Goal: Task Accomplishment & Management: Complete application form

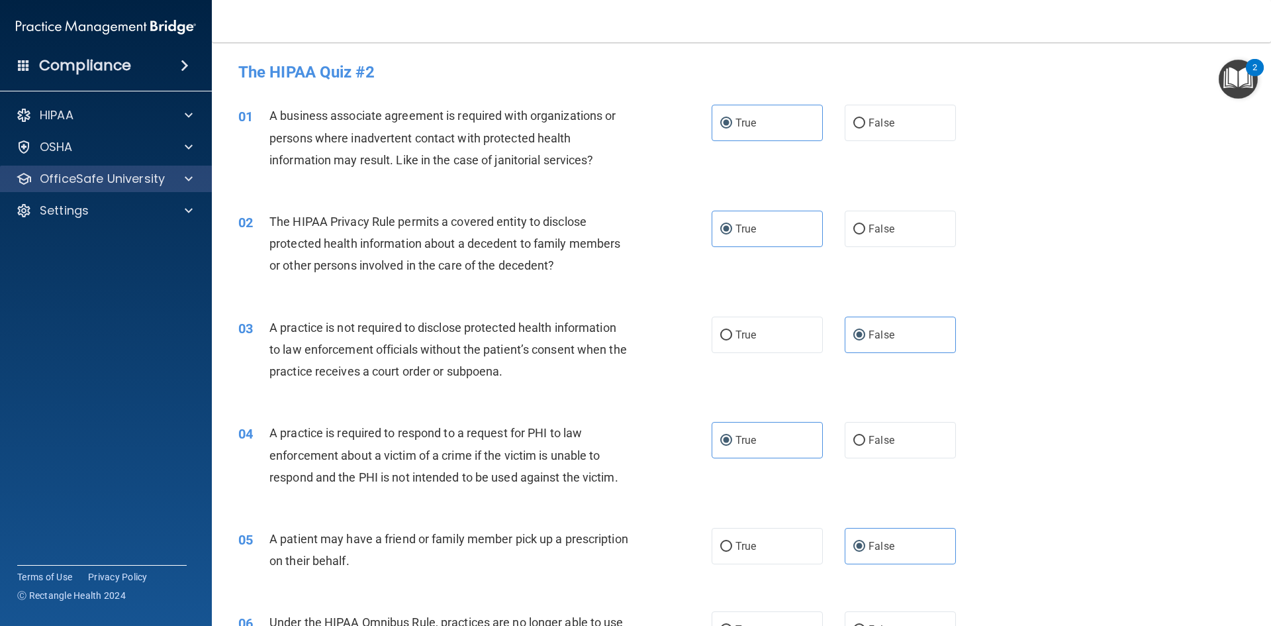
scroll to position [464, 0]
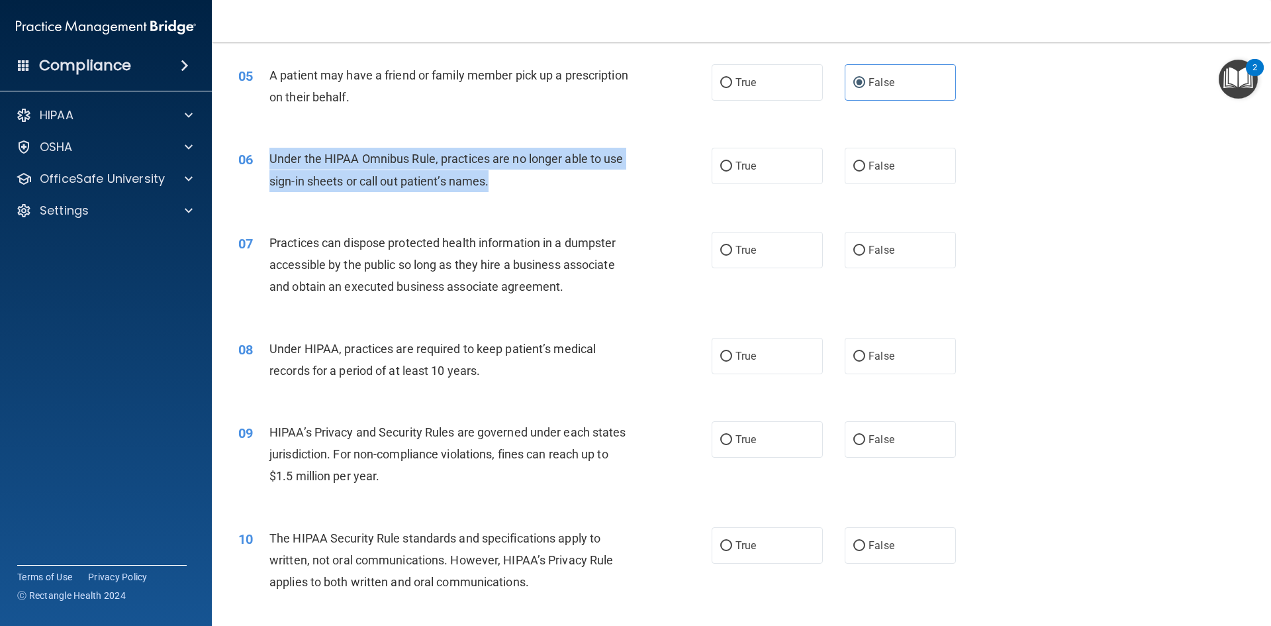
drag, startPoint x: 268, startPoint y: 158, endPoint x: 593, endPoint y: 191, distance: 326.7
click at [593, 191] on div "06 Under the HIPAA Omnibus Rule, practices are no longer able to use sign-in sh…" at bounding box center [475, 173] width 513 height 50
copy div "Under the HIPAA Omnibus Rule, practices are no longer able to use sign-in sheet…"
click at [505, 191] on div "Under the HIPAA Omnibus Rule, practices are no longer able to use sign-in sheet…" at bounding box center [455, 170] width 370 height 44
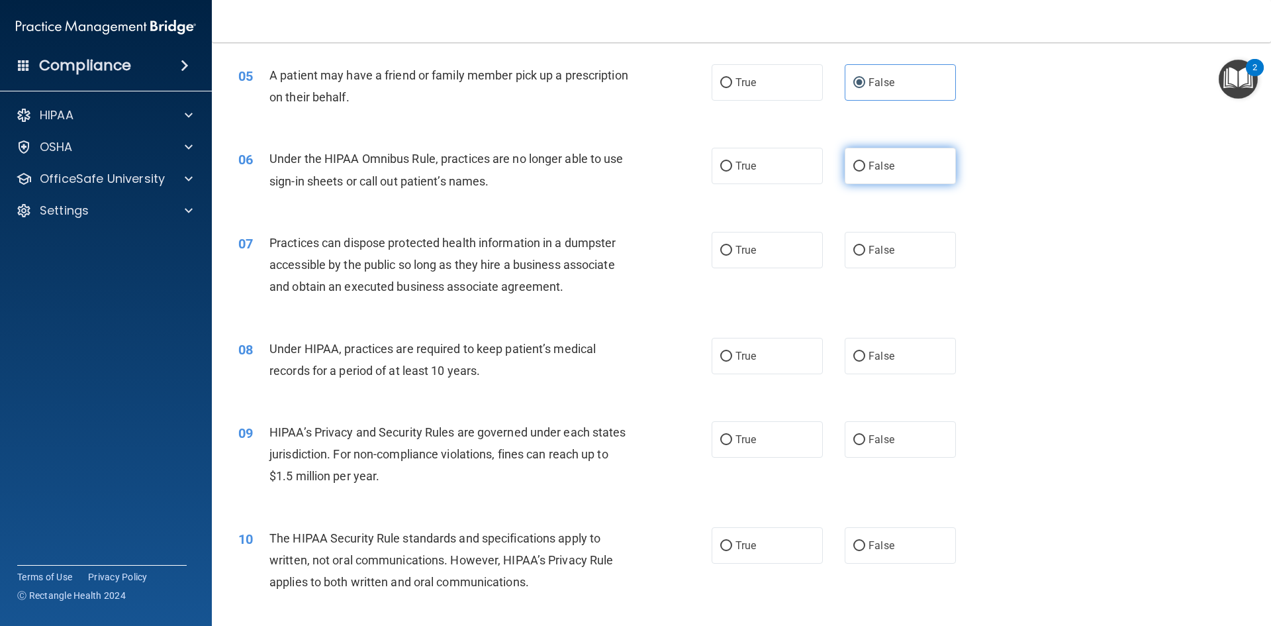
click at [889, 168] on label "False" at bounding box center [900, 166] width 111 height 36
click at [865, 168] on input "False" at bounding box center [860, 167] width 12 height 10
radio input "true"
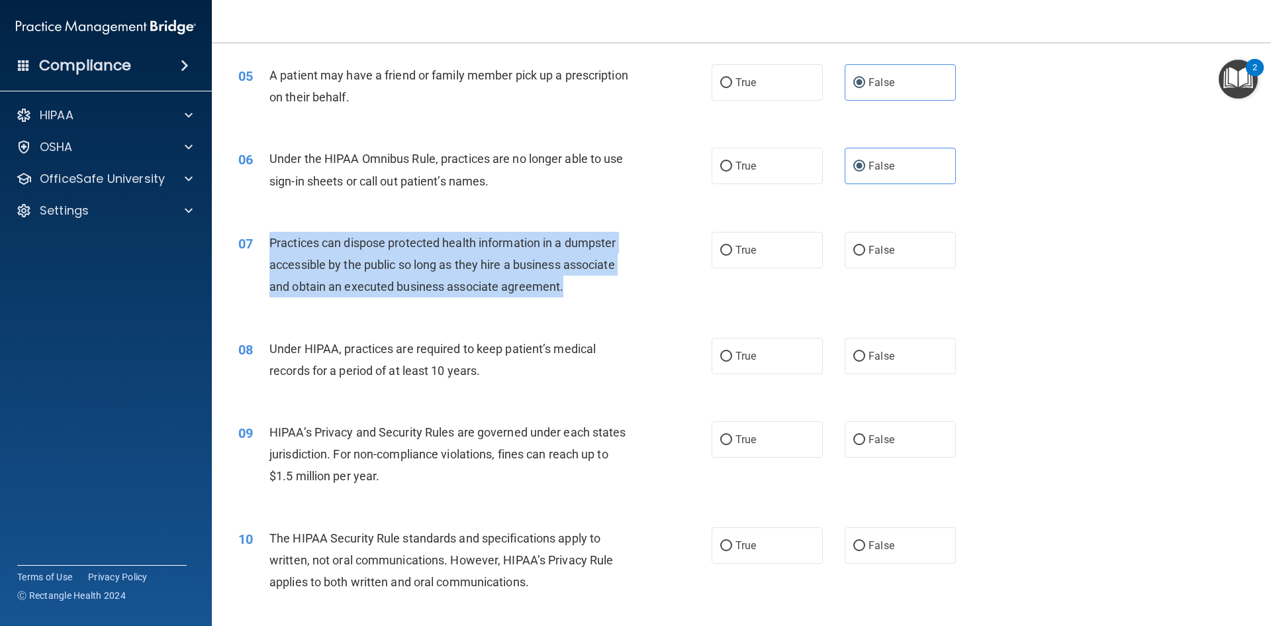
drag, startPoint x: 589, startPoint y: 291, endPoint x: 270, endPoint y: 236, distance: 323.2
click at [270, 236] on div "Practices can dispose protected health information in a dumpster accessible by …" at bounding box center [455, 265] width 370 height 66
copy span "Practices can dispose protected health information in a dumpster accessible by …"
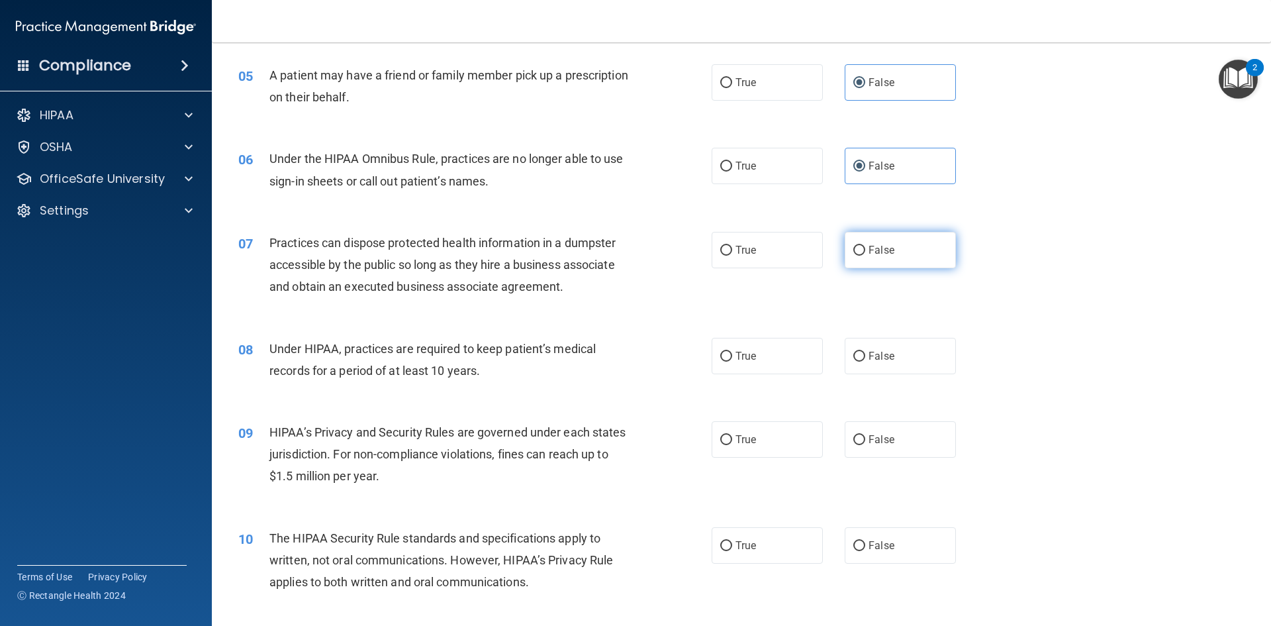
click at [922, 240] on label "False" at bounding box center [900, 250] width 111 height 36
click at [865, 246] on input "False" at bounding box center [860, 251] width 12 height 10
radio input "true"
click at [966, 244] on div "True False" at bounding box center [845, 250] width 267 height 36
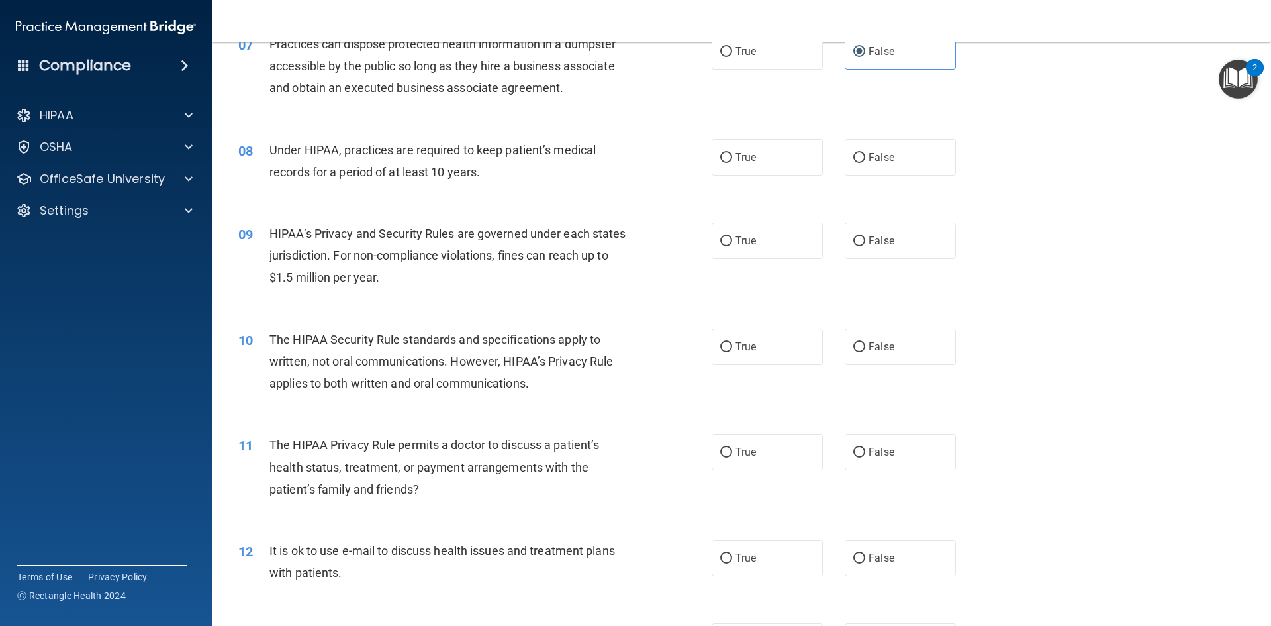
scroll to position [596, 0]
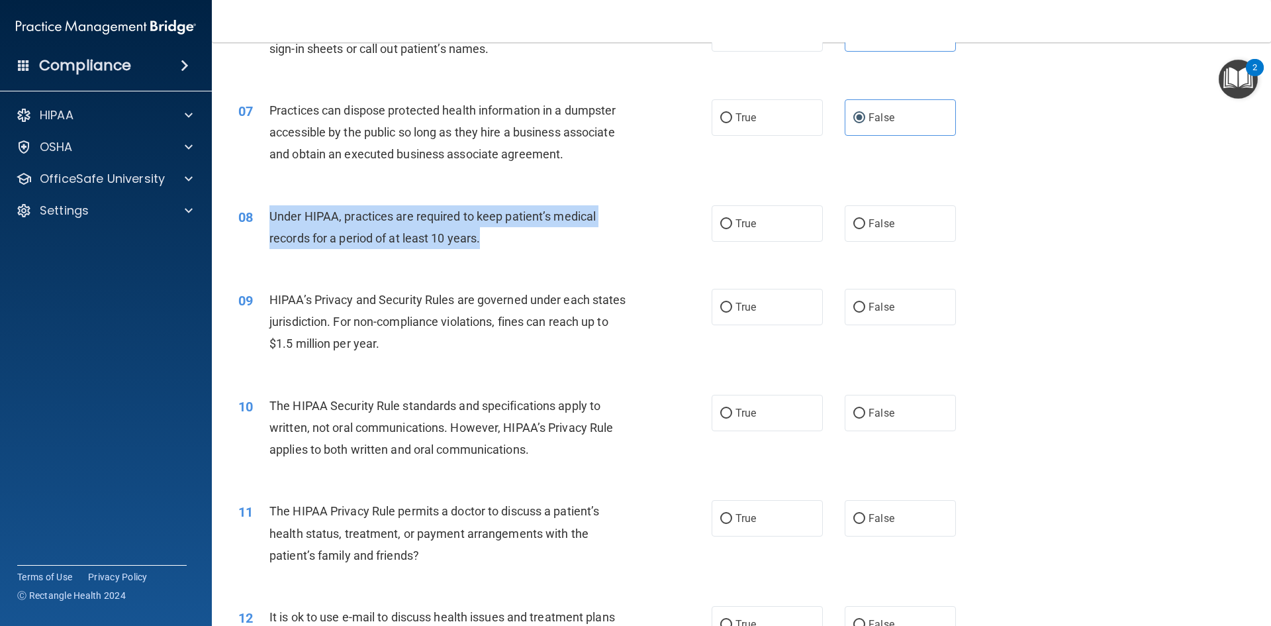
drag, startPoint x: 268, startPoint y: 212, endPoint x: 487, endPoint y: 238, distance: 220.0
click at [487, 238] on div "08 Under HIPAA, practices are required to keep patient’s medical records for a …" at bounding box center [475, 230] width 513 height 50
copy div "Under HIPAA, practices are required to keep patient’s medical records for a per…"
click at [671, 233] on div "08 Under HIPAA, practices are required to keep patient’s medical records for a …" at bounding box center [475, 230] width 513 height 50
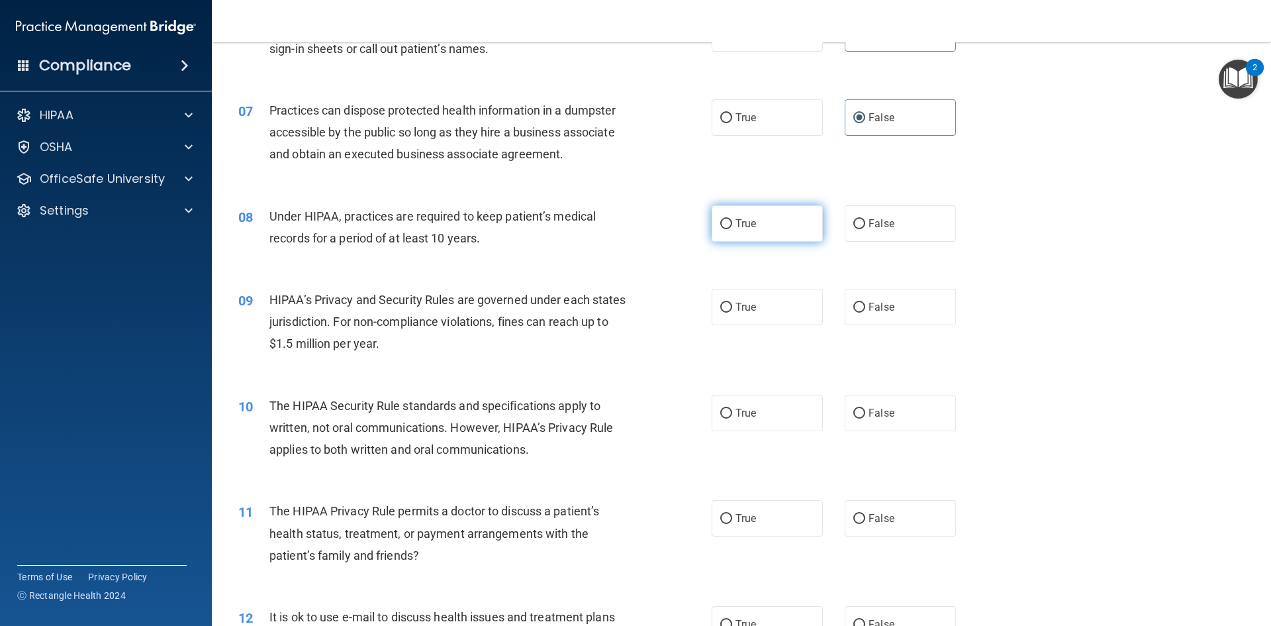
click at [811, 225] on label "True" at bounding box center [767, 223] width 111 height 36
click at [732, 225] on input "True" at bounding box center [726, 224] width 12 height 10
radio input "true"
click at [434, 392] on div "10 The HIPAA Security Rule standards and specifications apply to written, not o…" at bounding box center [741, 431] width 1026 height 106
click at [465, 295] on span "HIPAA’s Privacy and Security Rules are governed under each states jurisdiction.…" at bounding box center [448, 322] width 357 height 58
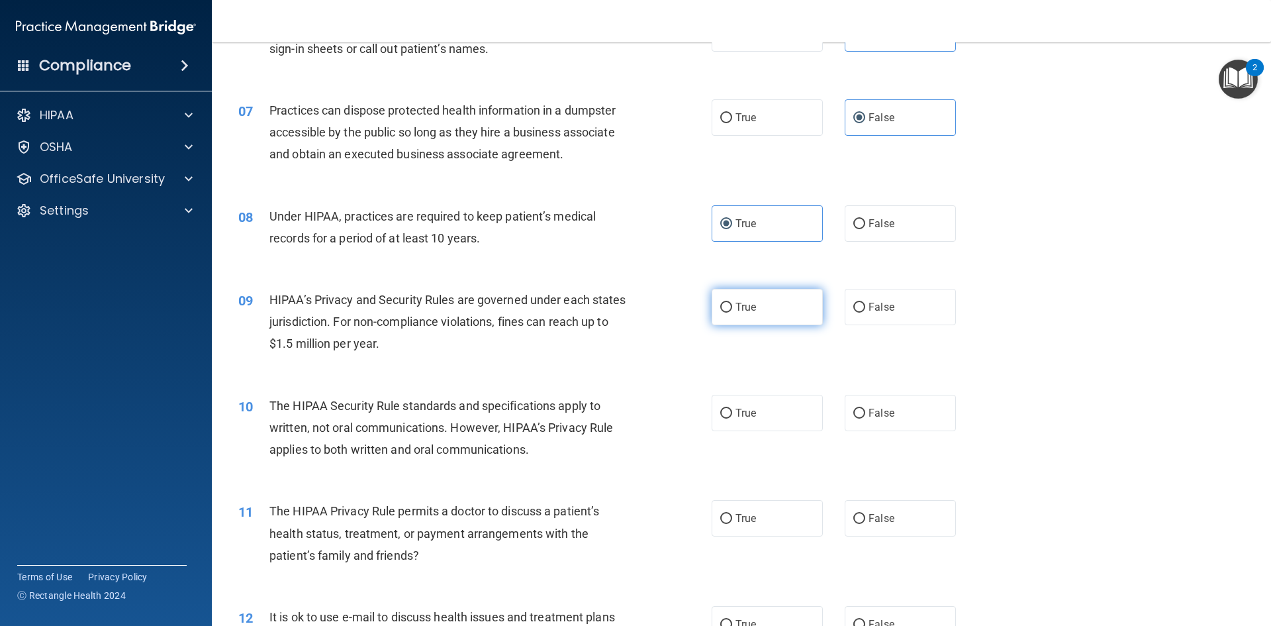
click at [758, 303] on label "True" at bounding box center [767, 307] width 111 height 36
click at [732, 303] on input "True" at bounding box center [726, 308] width 12 height 10
radio input "true"
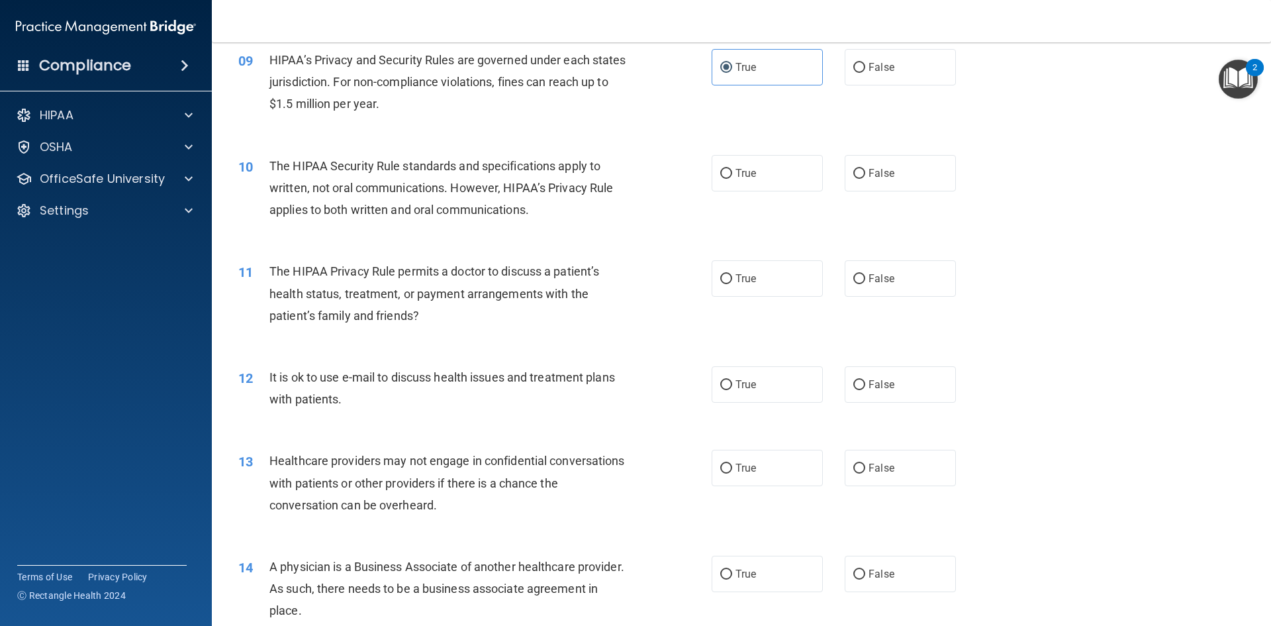
scroll to position [861, 0]
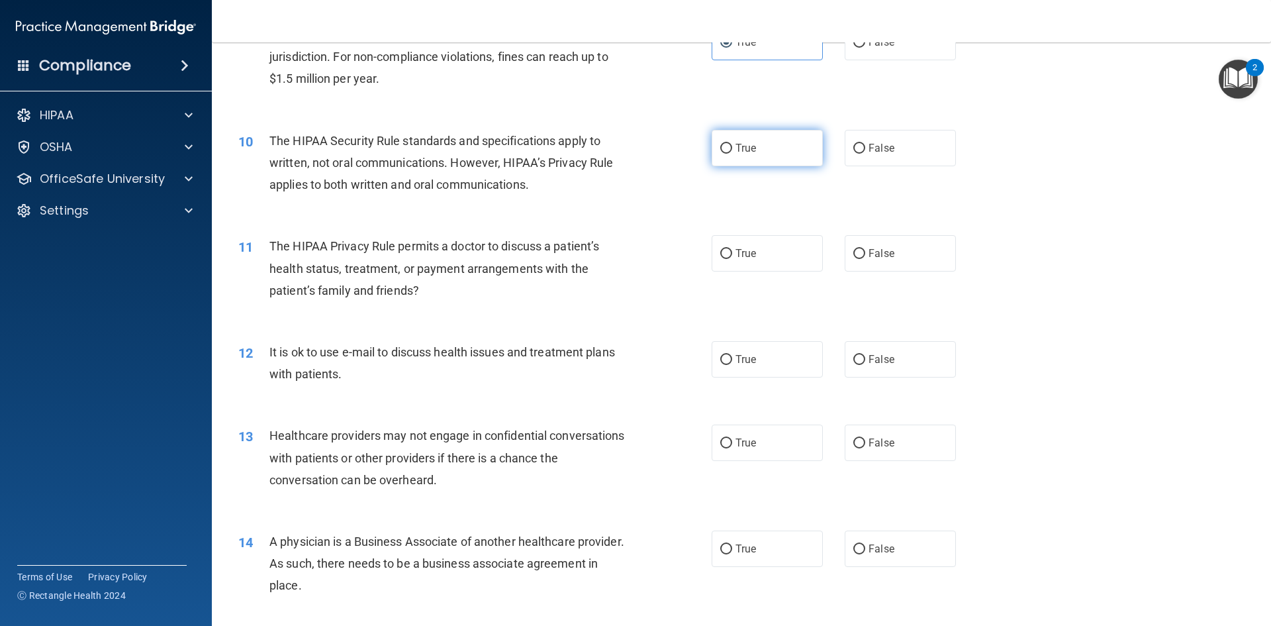
click at [744, 145] on span "True" at bounding box center [746, 148] width 21 height 13
click at [732, 145] on input "True" at bounding box center [726, 149] width 12 height 10
radio input "true"
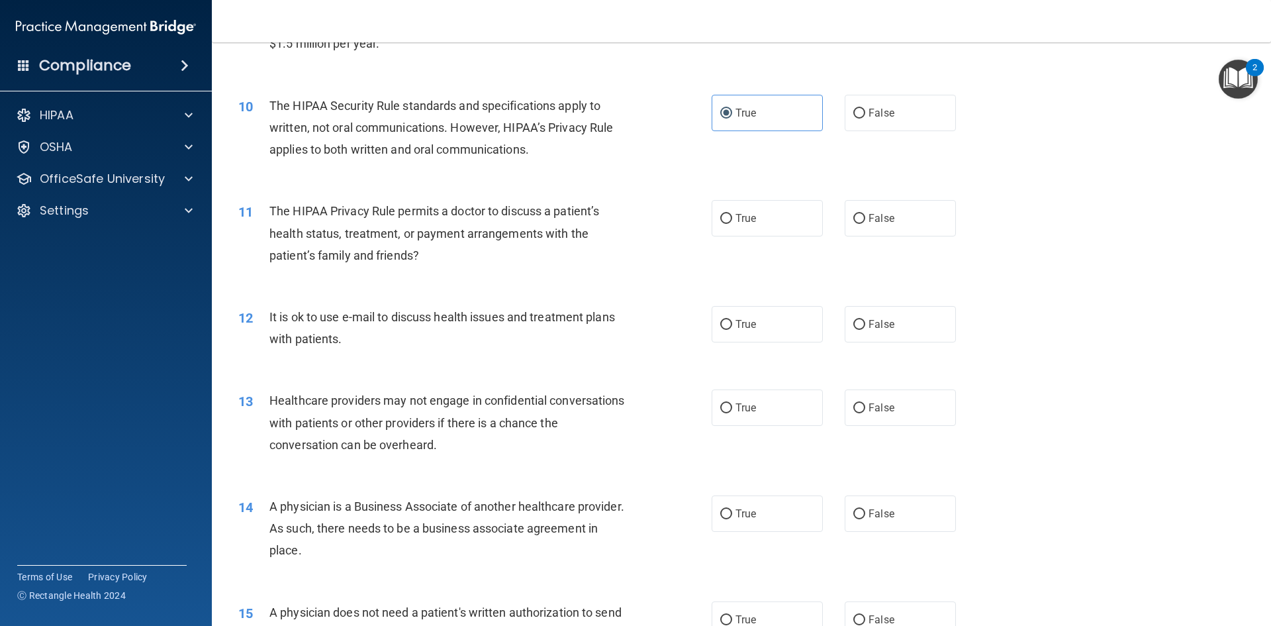
scroll to position [927, 0]
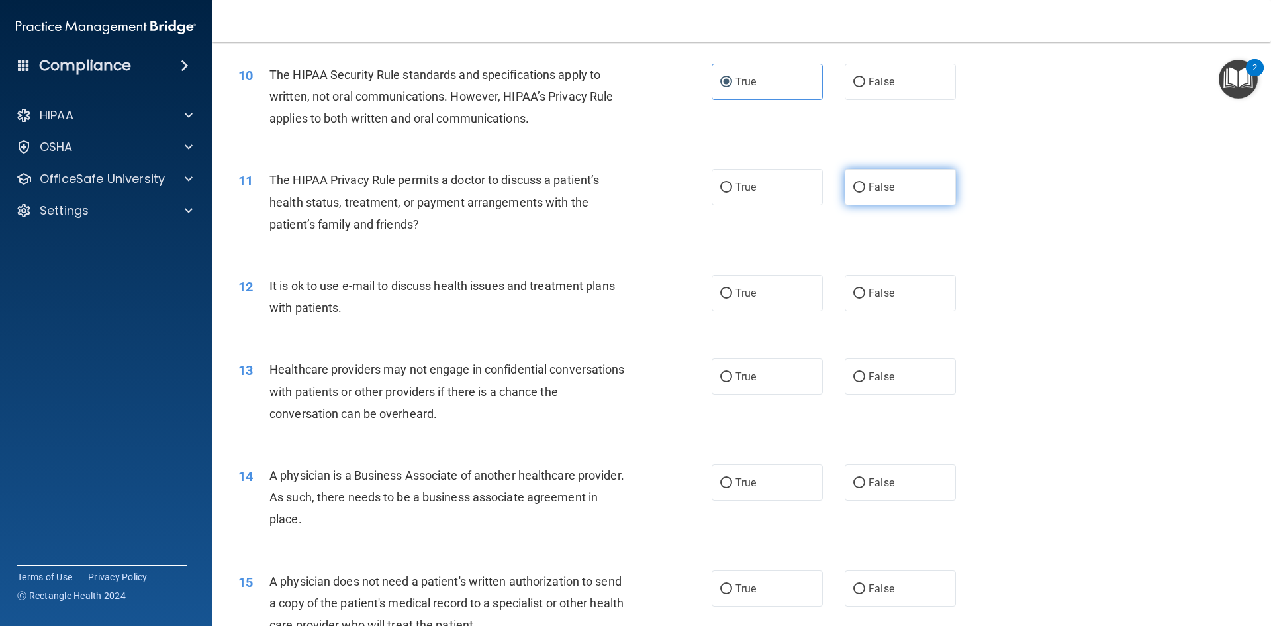
click at [885, 190] on span "False" at bounding box center [882, 187] width 26 height 13
click at [865, 190] on input "False" at bounding box center [860, 188] width 12 height 10
radio input "true"
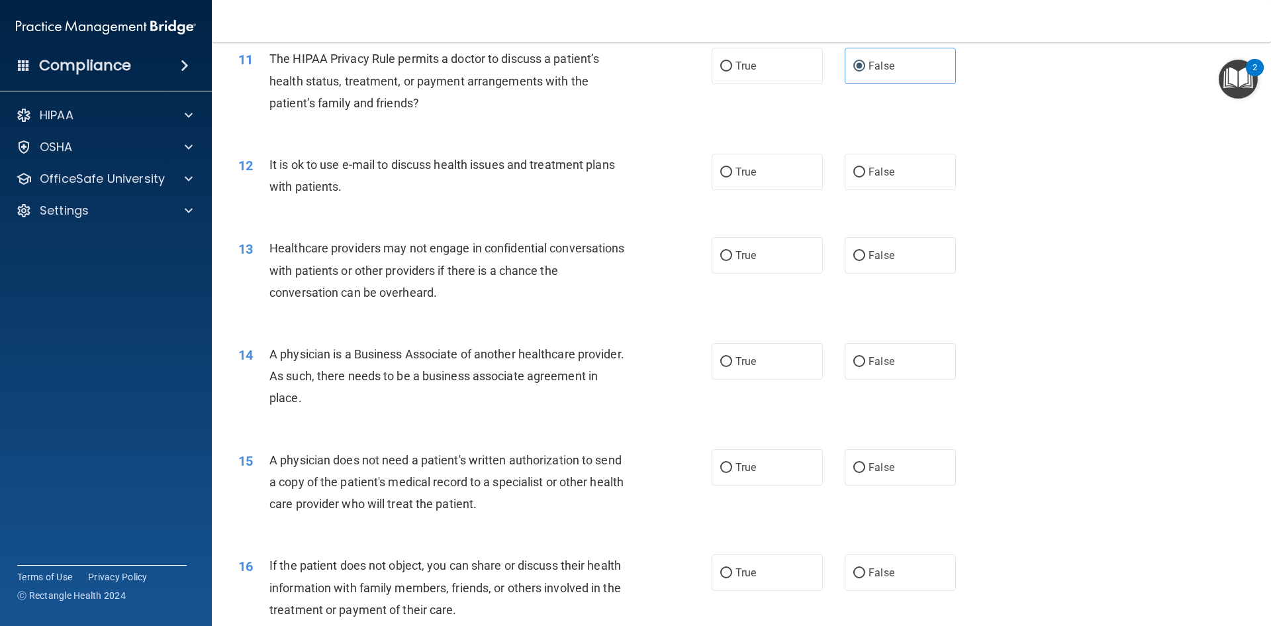
scroll to position [1059, 0]
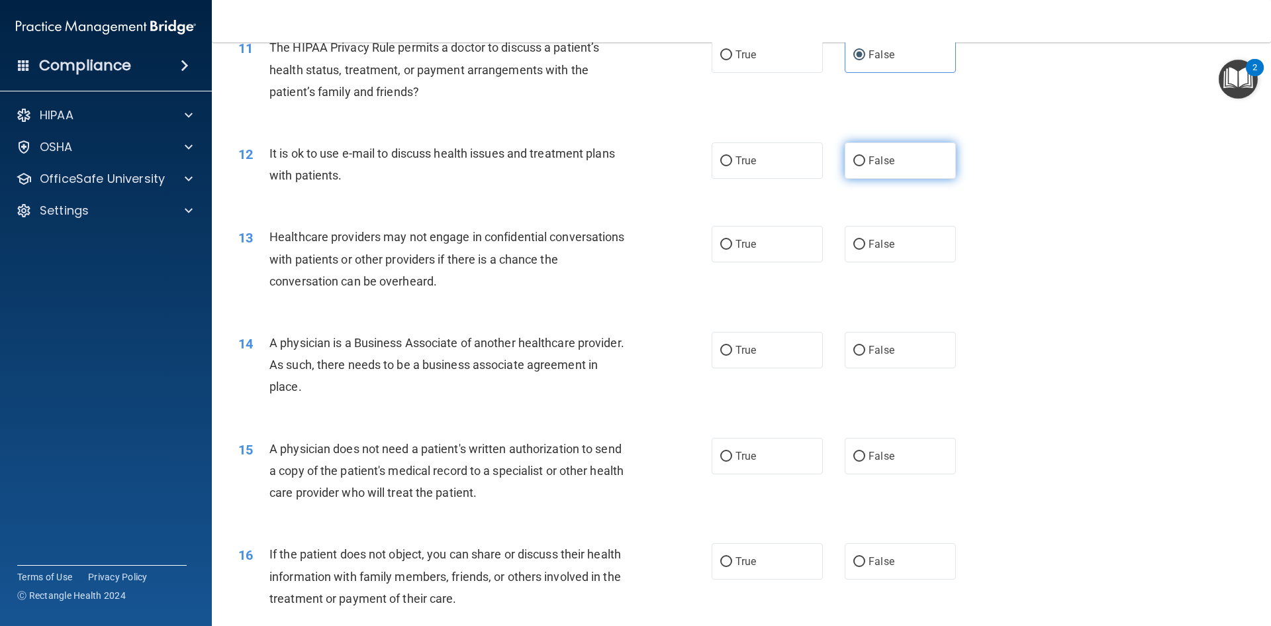
click at [845, 152] on label "False" at bounding box center [900, 160] width 111 height 36
click at [854, 156] on input "False" at bounding box center [860, 161] width 12 height 10
radio input "true"
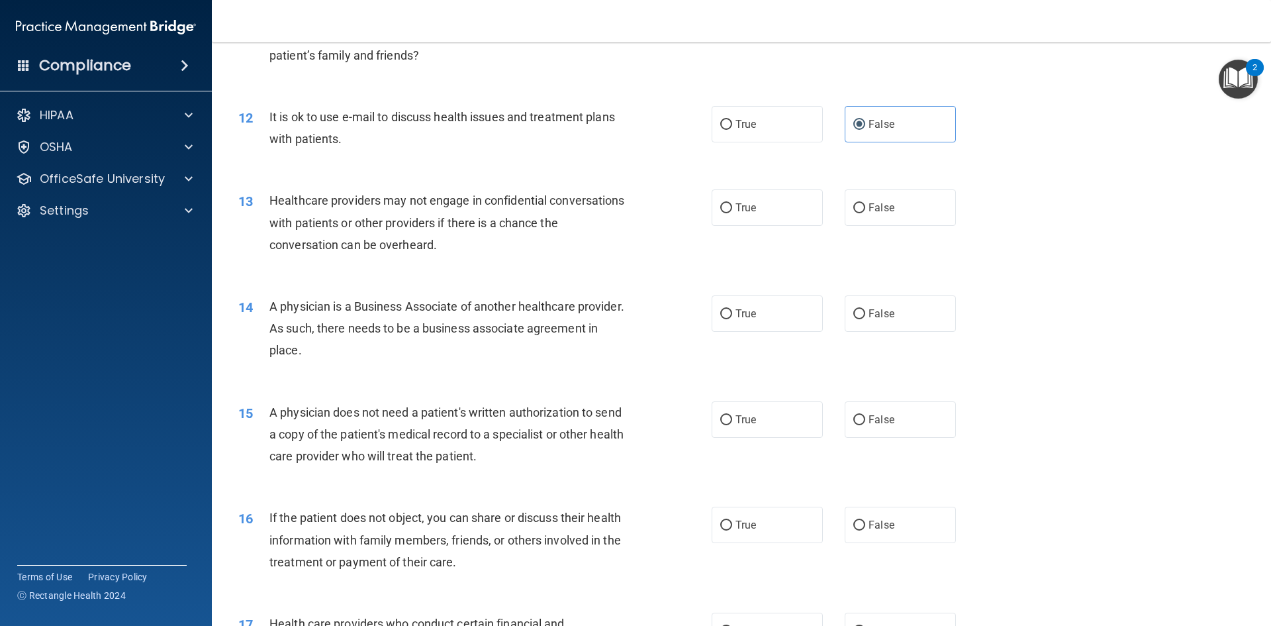
scroll to position [1126, 0]
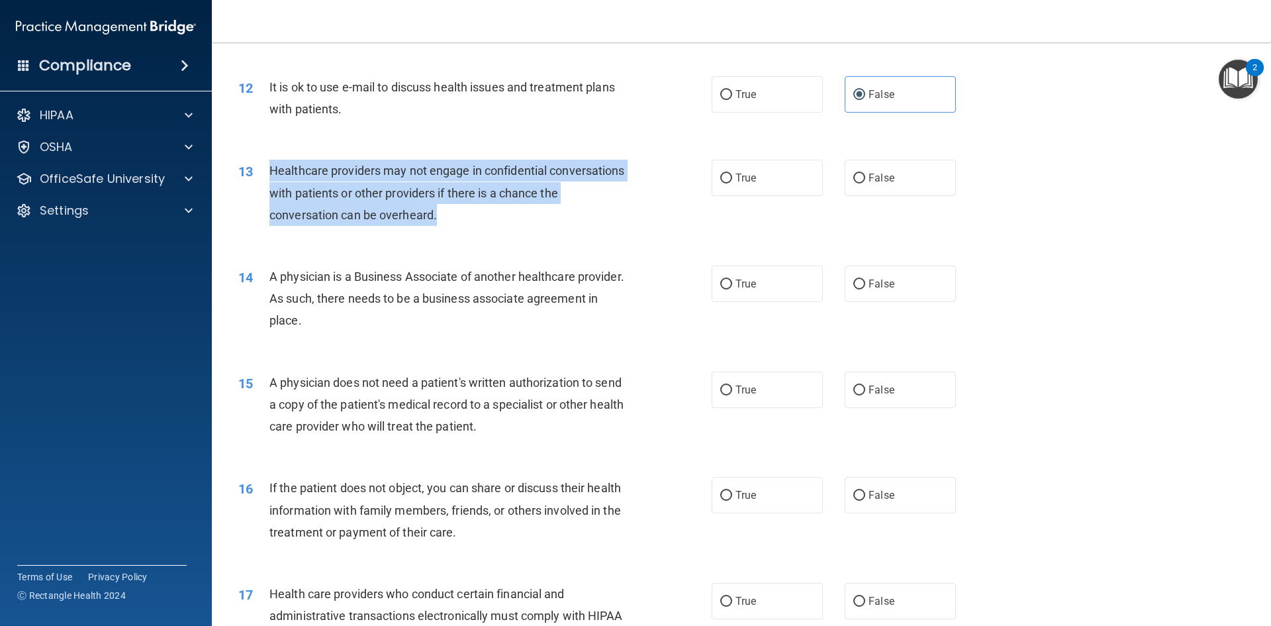
drag, startPoint x: 503, startPoint y: 215, endPoint x: 270, endPoint y: 175, distance: 236.4
click at [270, 175] on div "Healthcare providers may not engage in confidential conversations with patients…" at bounding box center [455, 193] width 370 height 66
copy span "Healthcare providers may not engage in confidential conversations with patients…"
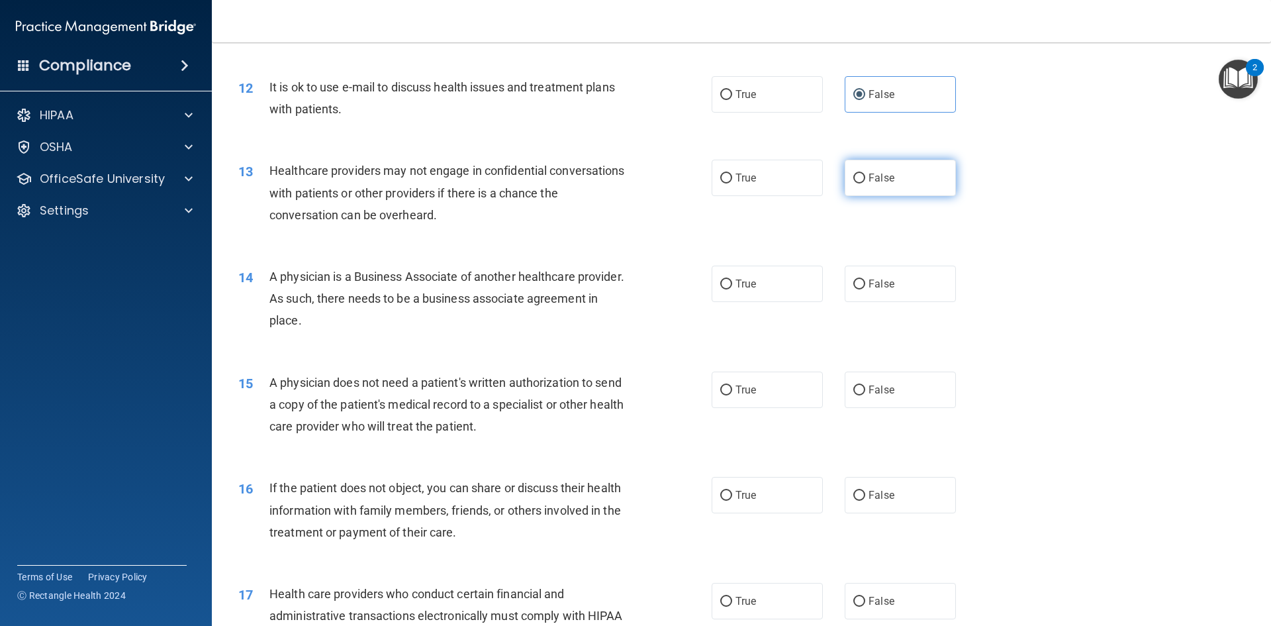
click at [919, 169] on label "False" at bounding box center [900, 178] width 111 height 36
click at [865, 173] on input "False" at bounding box center [860, 178] width 12 height 10
radio input "true"
click at [946, 173] on label "False" at bounding box center [900, 178] width 111 height 36
click at [865, 173] on input "False" at bounding box center [860, 178] width 12 height 10
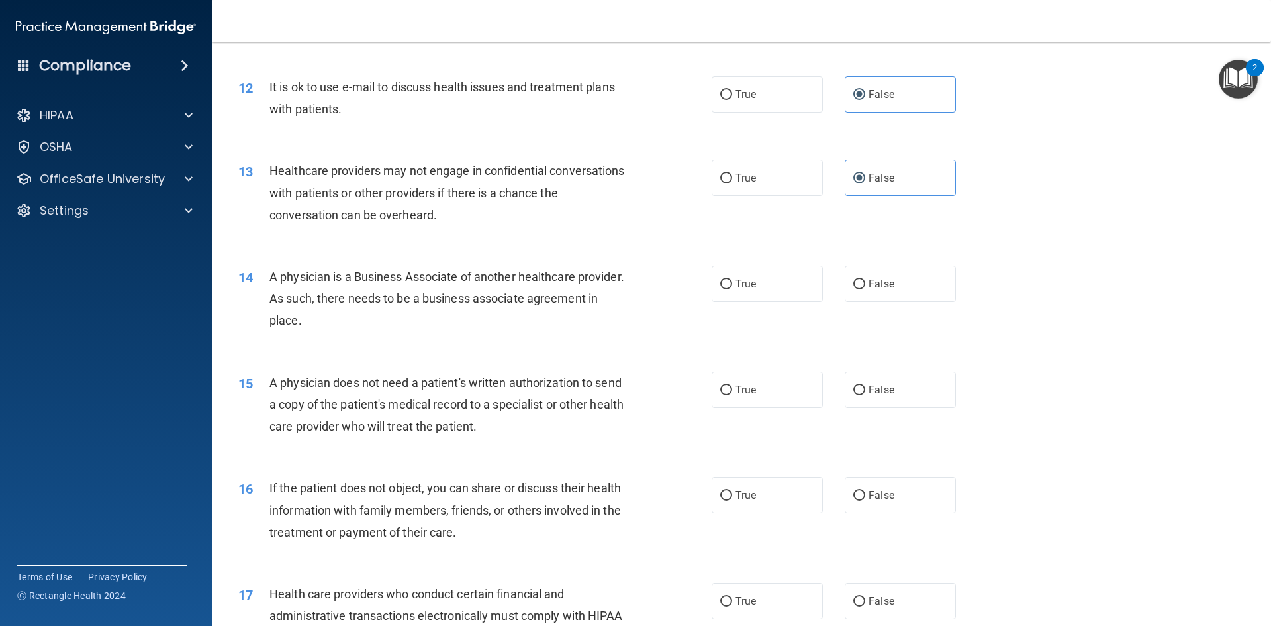
click at [947, 211] on div "13 Healthcare providers may not engage in confidential conversations with patie…" at bounding box center [741, 196] width 1026 height 106
click at [833, 232] on div "13 Healthcare providers may not engage in confidential conversations with patie…" at bounding box center [741, 196] width 1026 height 106
click at [720, 288] on input "True" at bounding box center [726, 284] width 12 height 10
radio input "true"
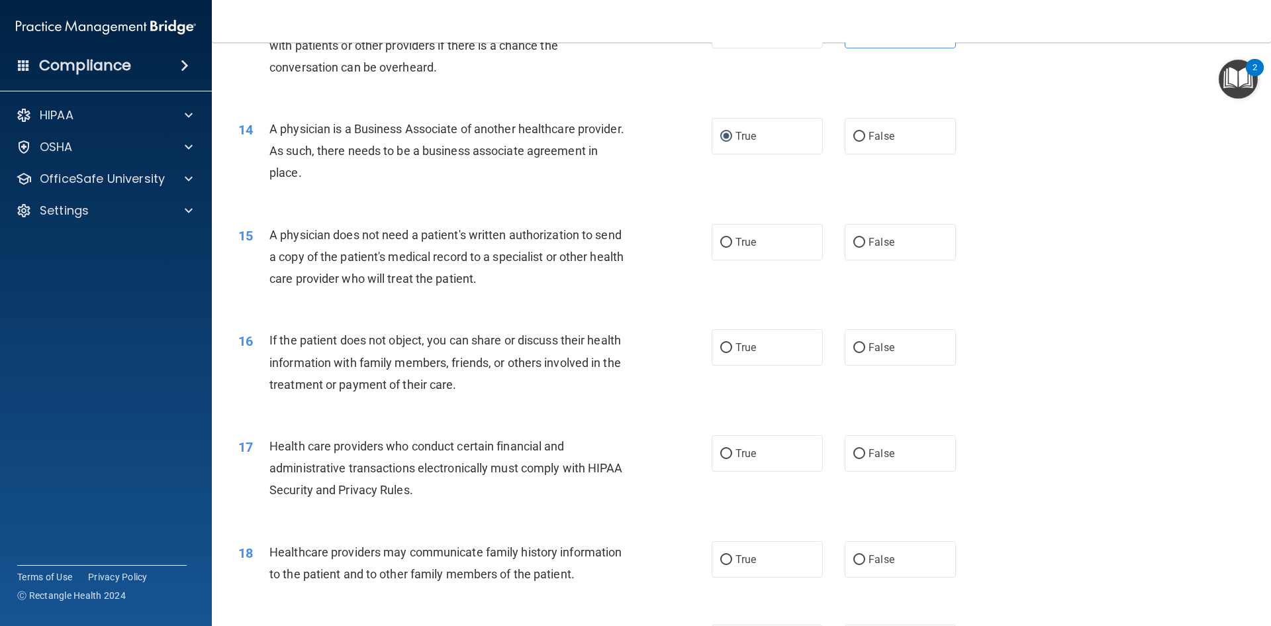
scroll to position [1258, 0]
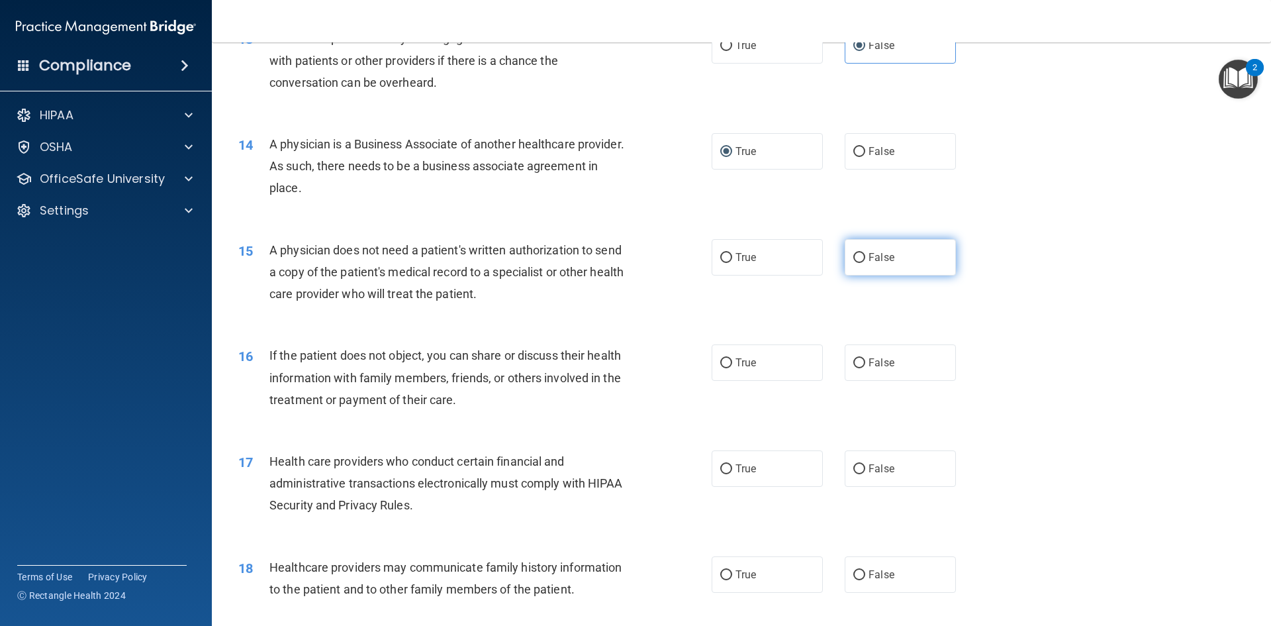
click at [938, 252] on label "False" at bounding box center [900, 257] width 111 height 36
click at [865, 253] on input "False" at bounding box center [860, 258] width 12 height 10
radio input "true"
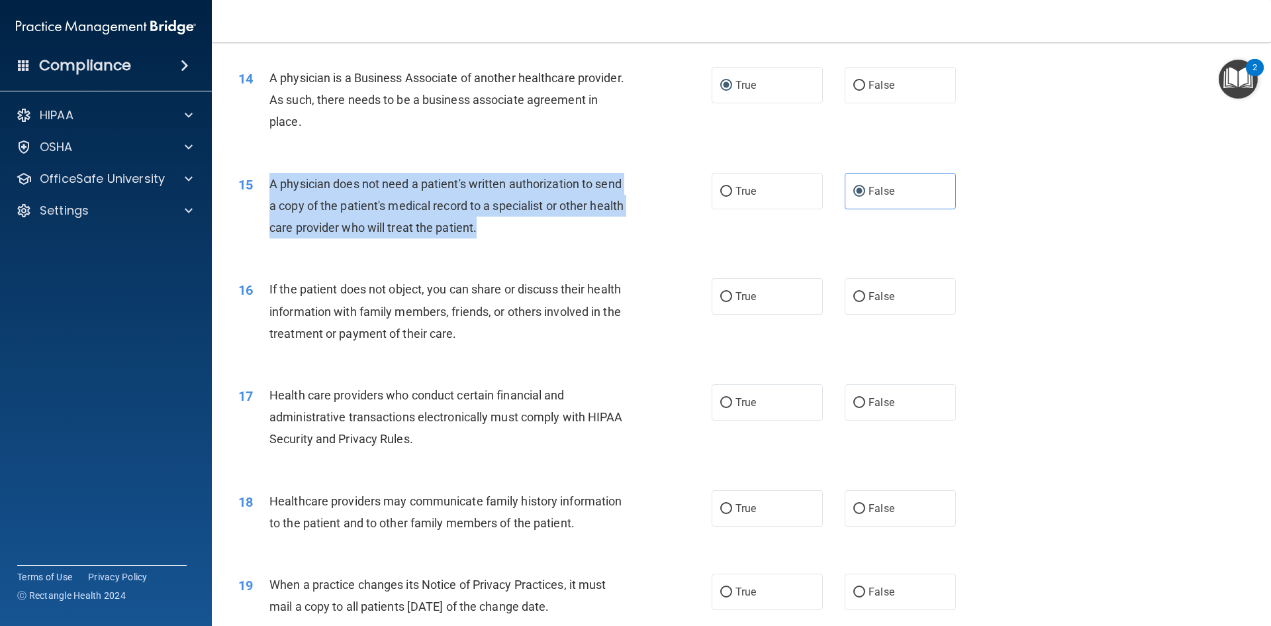
drag, startPoint x: 532, startPoint y: 230, endPoint x: 272, endPoint y: 183, distance: 263.7
click at [272, 183] on div "A physician does not need a patient's written authorization to send a copy of t…" at bounding box center [455, 206] width 370 height 66
copy span "A physician does not need a patient's written authorization to send a copy of t…"
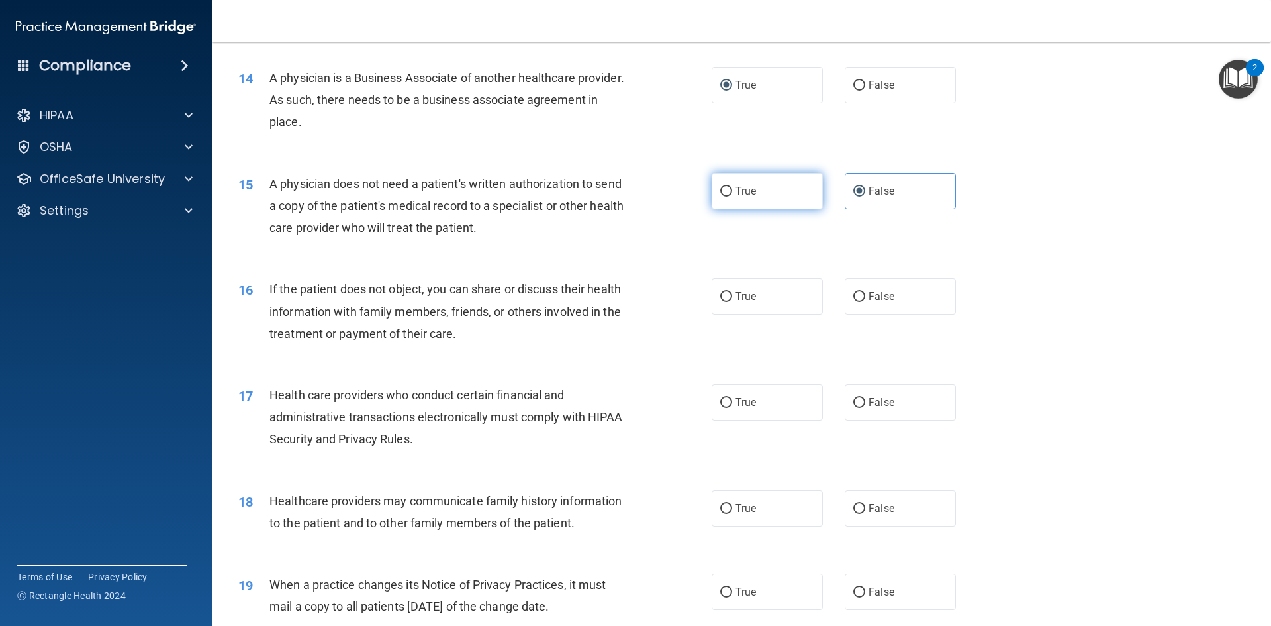
click at [773, 181] on label "True" at bounding box center [767, 191] width 111 height 36
click at [732, 187] on input "True" at bounding box center [726, 192] width 12 height 10
radio input "true"
radio input "false"
click at [627, 198] on div "A physician does not need a patient's written authorization to send a copy of t…" at bounding box center [455, 206] width 370 height 66
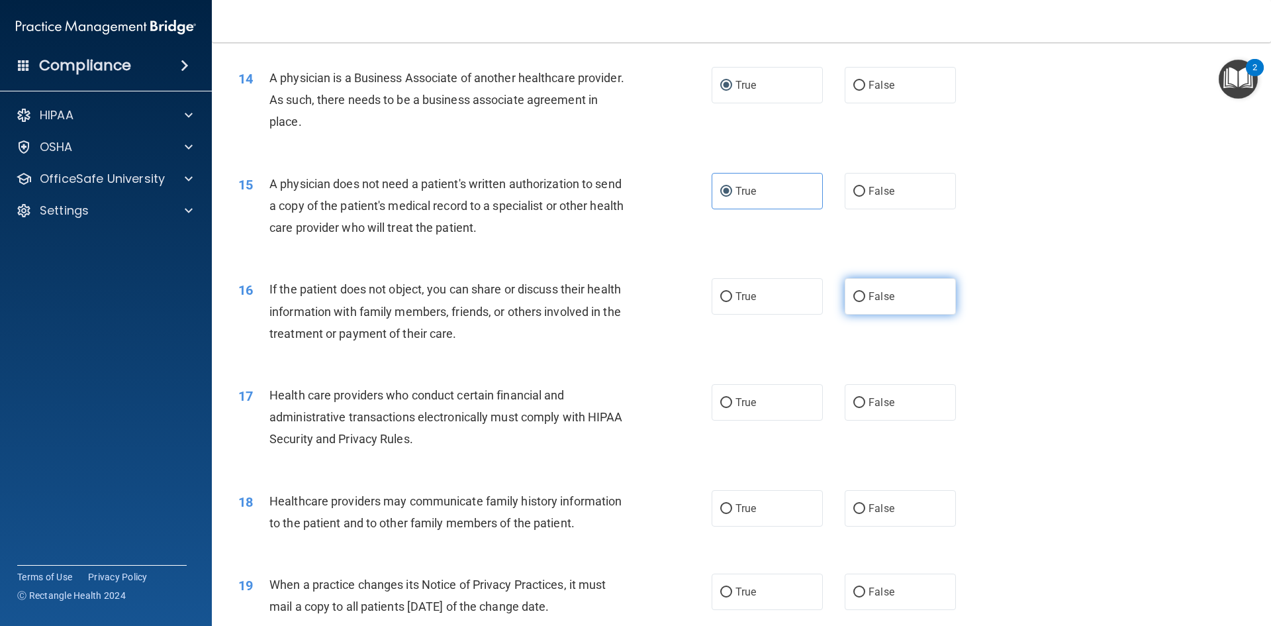
click at [931, 286] on label "False" at bounding box center [900, 296] width 111 height 36
click at [865, 292] on input "False" at bounding box center [860, 297] width 12 height 10
radio input "true"
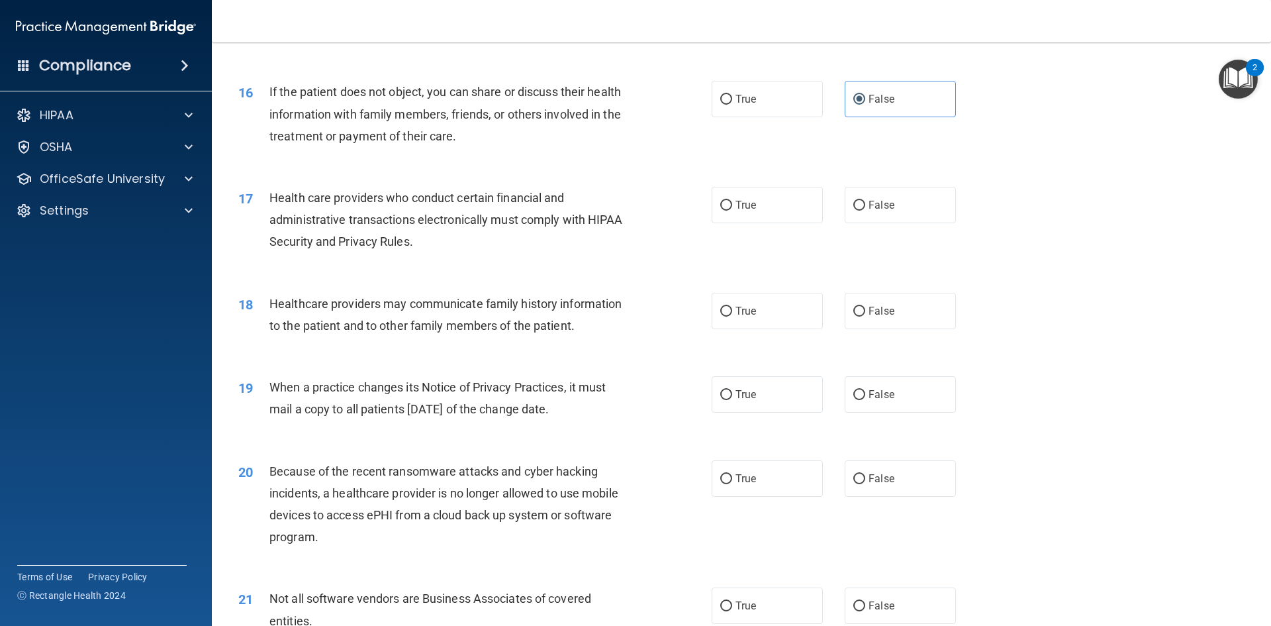
scroll to position [1523, 0]
drag, startPoint x: 749, startPoint y: 203, endPoint x: 730, endPoint y: 205, distance: 19.3
click at [736, 205] on span "True" at bounding box center [746, 203] width 21 height 13
click at [730, 205] on label "True" at bounding box center [767, 203] width 111 height 36
click at [730, 205] on input "True" at bounding box center [726, 204] width 12 height 10
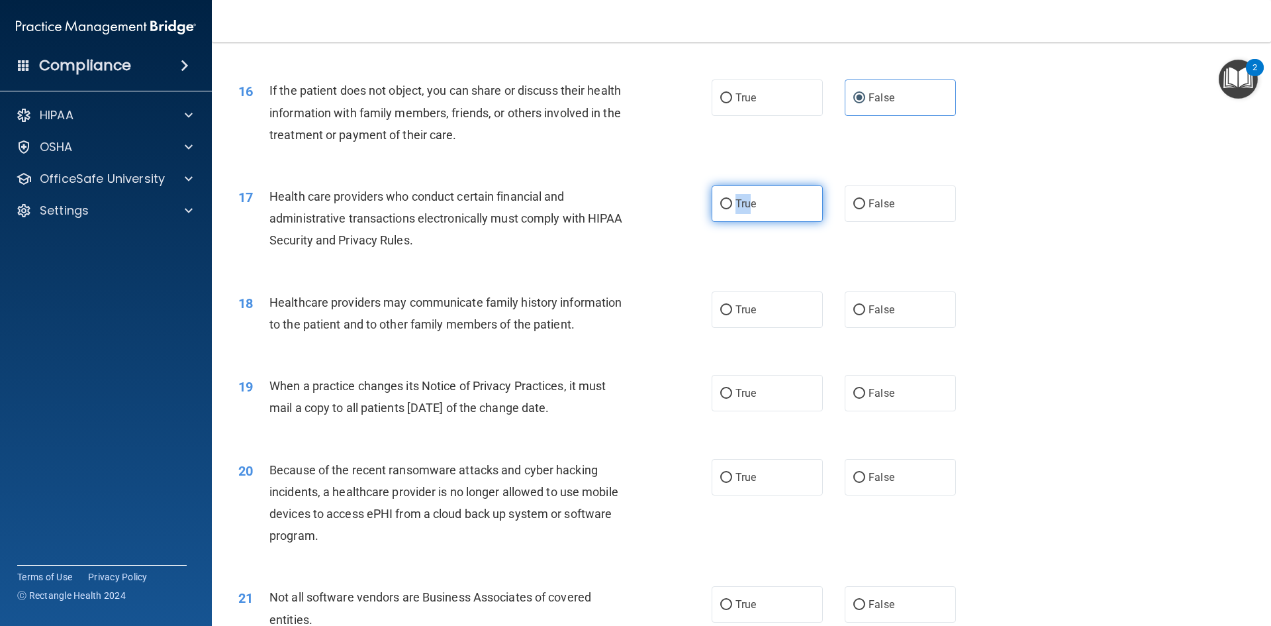
radio input "true"
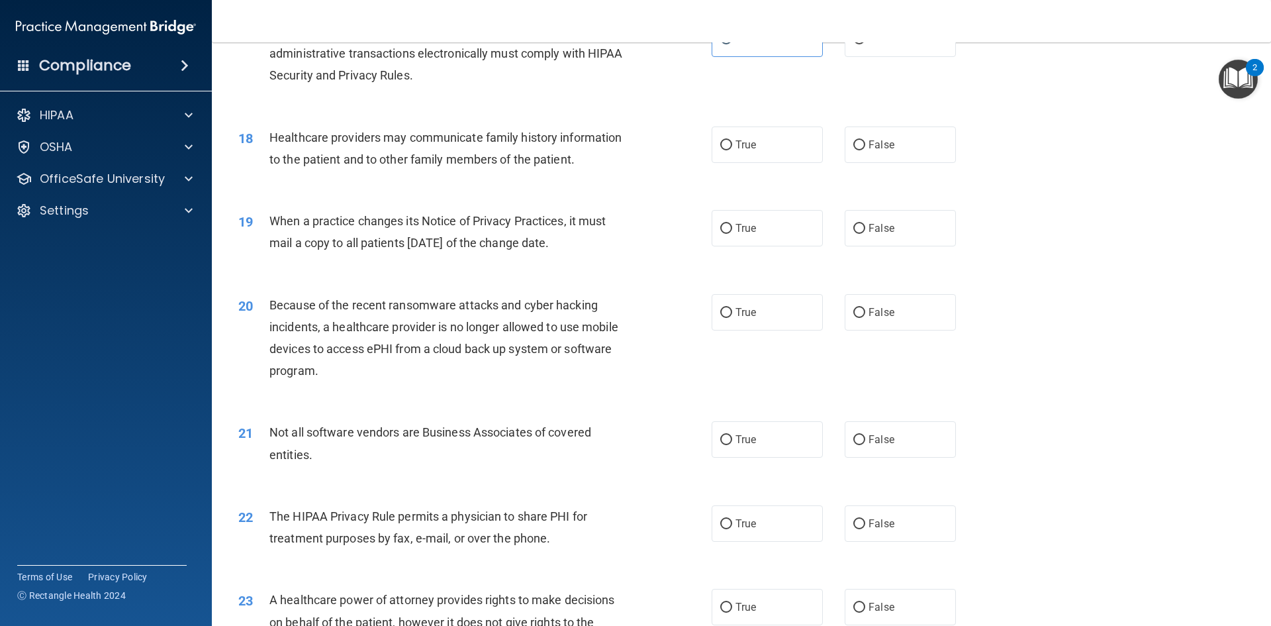
scroll to position [1655, 0]
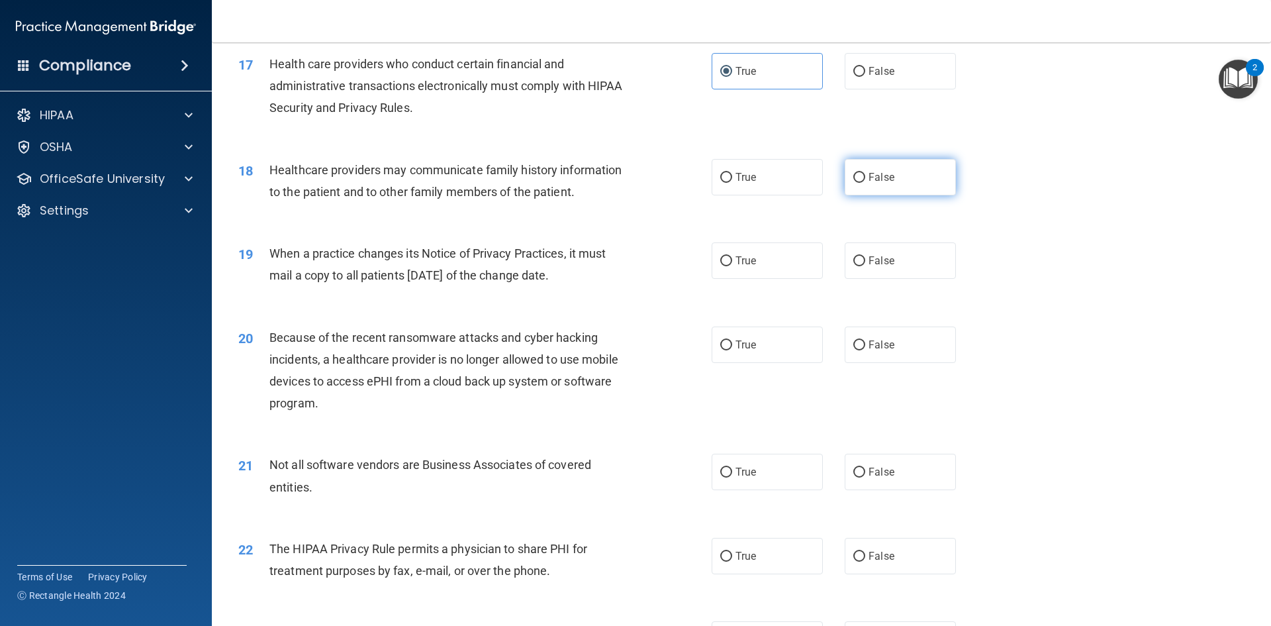
click at [854, 178] on input "False" at bounding box center [860, 178] width 12 height 10
radio input "true"
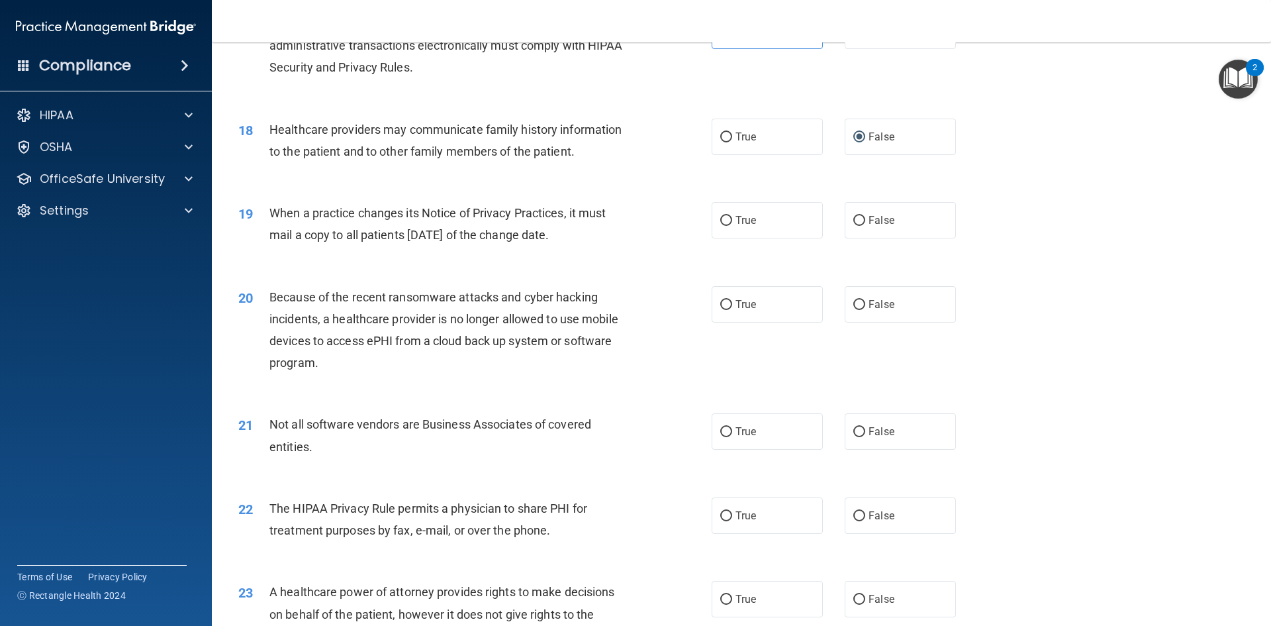
scroll to position [1788, 0]
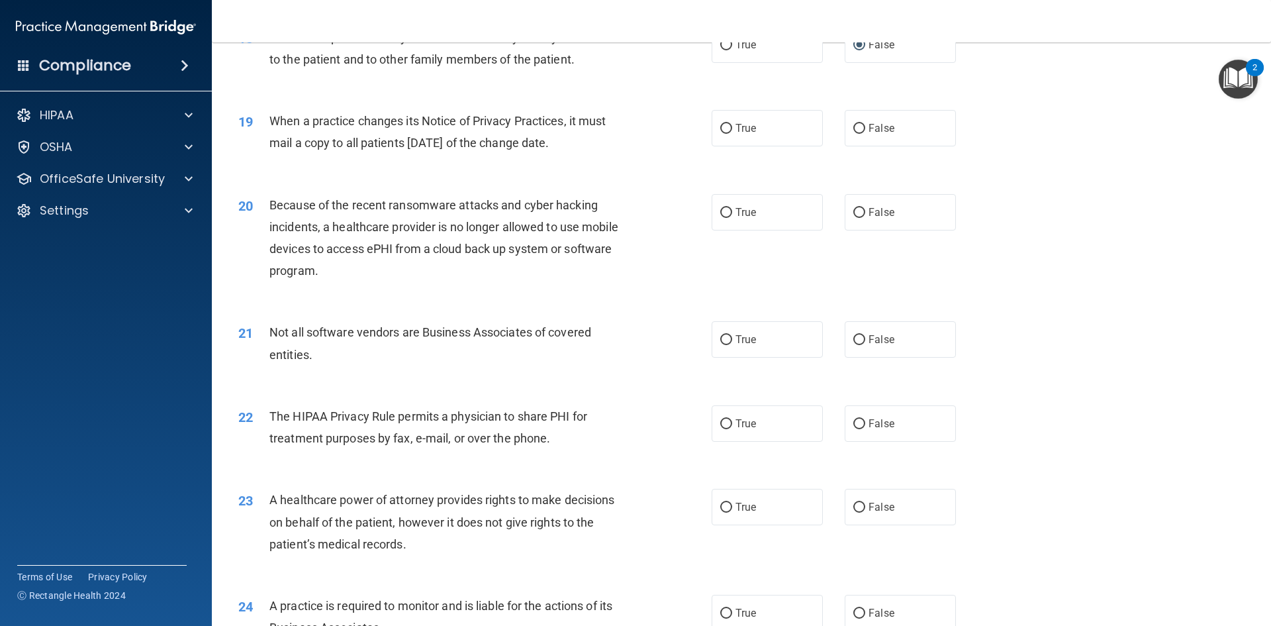
drag, startPoint x: 258, startPoint y: 117, endPoint x: 588, endPoint y: 148, distance: 331.2
click at [588, 148] on div "19 When a practice changes its Notice of Privacy Practices, it must mail a copy…" at bounding box center [475, 135] width 513 height 50
copy div "When a practice changes its Notice of Privacy Practices, it must mail a copy to…"
click at [846, 131] on label "False" at bounding box center [900, 128] width 111 height 36
click at [854, 131] on input "False" at bounding box center [860, 129] width 12 height 10
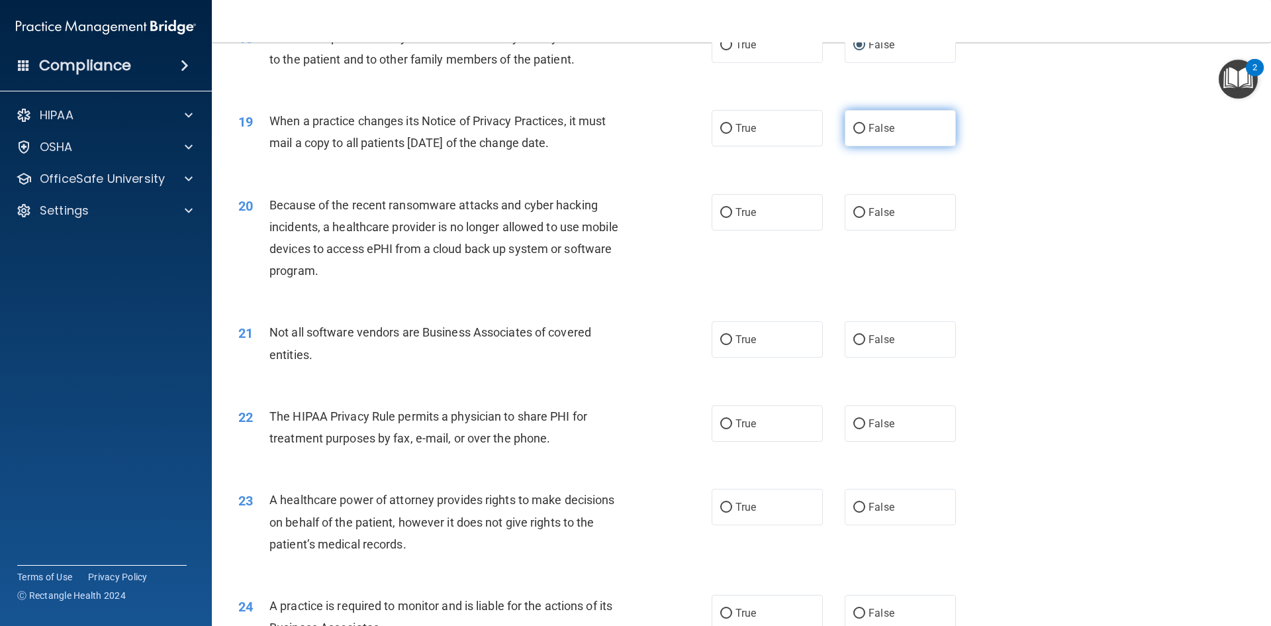
radio input "true"
click at [575, 195] on div "Because of the recent ransomware attacks and cyber hacking incidents, a healthc…" at bounding box center [455, 238] width 370 height 88
click at [742, 211] on span "True" at bounding box center [746, 212] width 21 height 13
click at [732, 211] on input "True" at bounding box center [726, 213] width 12 height 10
radio input "true"
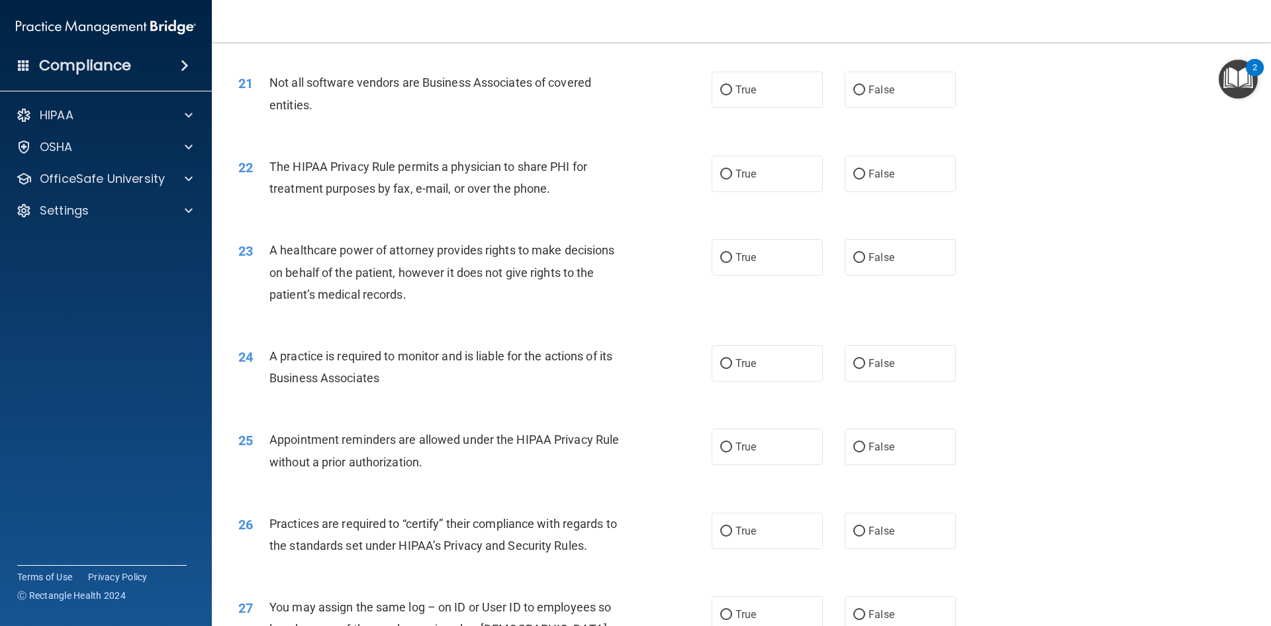
scroll to position [2053, 0]
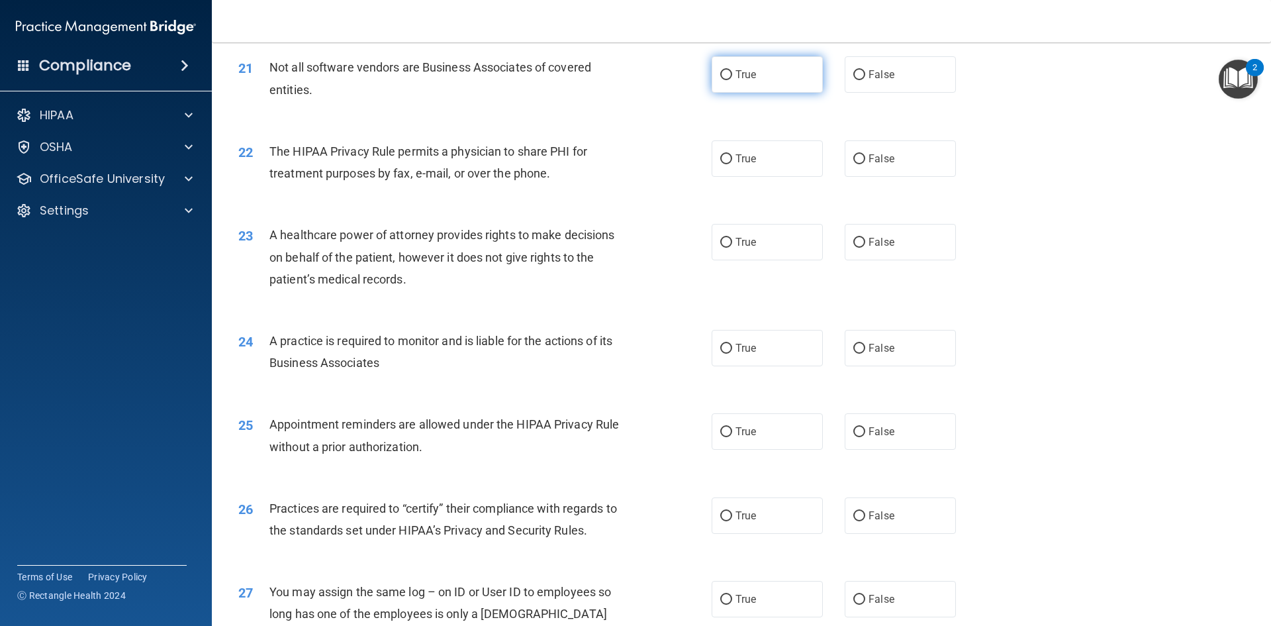
click at [722, 83] on label "True" at bounding box center [767, 74] width 111 height 36
click at [722, 80] on input "True" at bounding box center [726, 75] width 12 height 10
radio input "true"
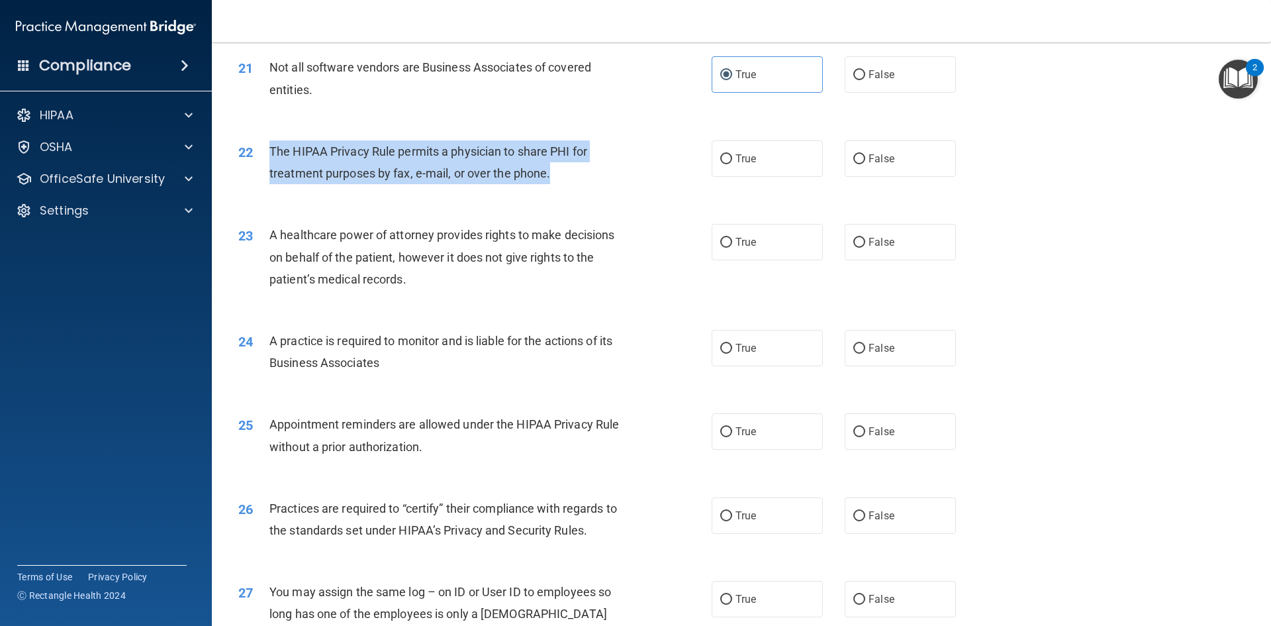
drag, startPoint x: 562, startPoint y: 178, endPoint x: 261, endPoint y: 158, distance: 301.3
click at [261, 158] on div "22 The HIPAA Privacy Rule permits a physician to share PHI for treatment purpos…" at bounding box center [475, 165] width 513 height 50
click at [595, 159] on div "The HIPAA Privacy Rule permits a physician to share PHI for treatment purposes …" at bounding box center [455, 162] width 370 height 44
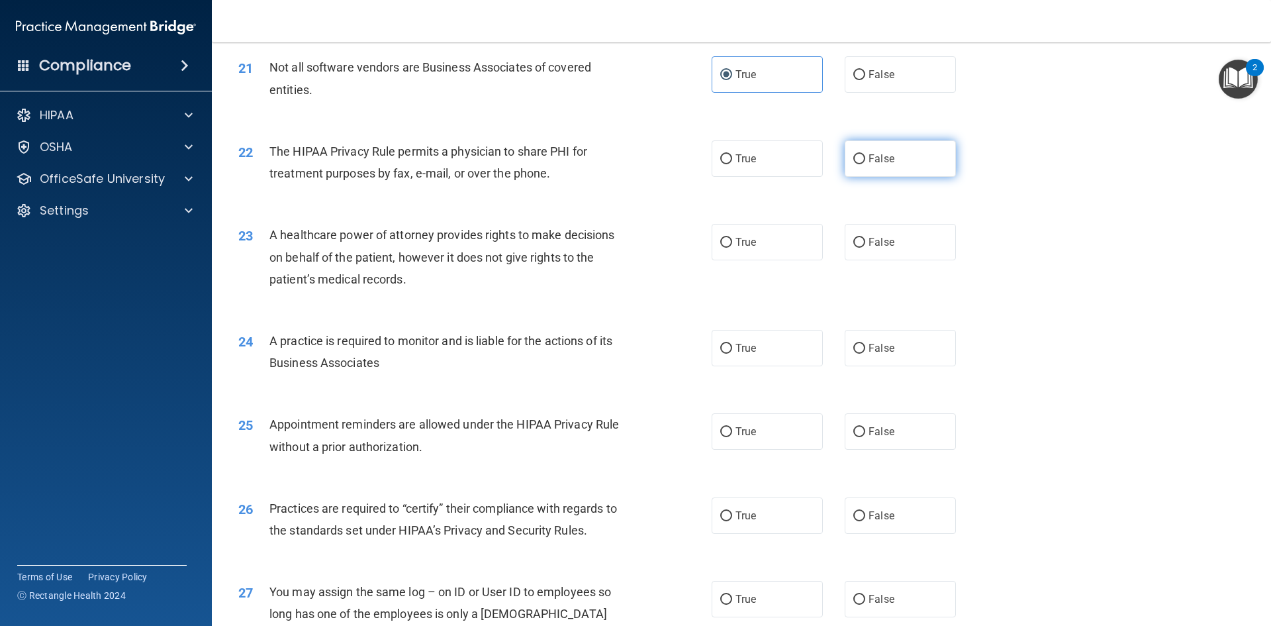
click at [883, 159] on span "False" at bounding box center [882, 158] width 26 height 13
click at [865, 159] on input "False" at bounding box center [860, 159] width 12 height 10
radio input "true"
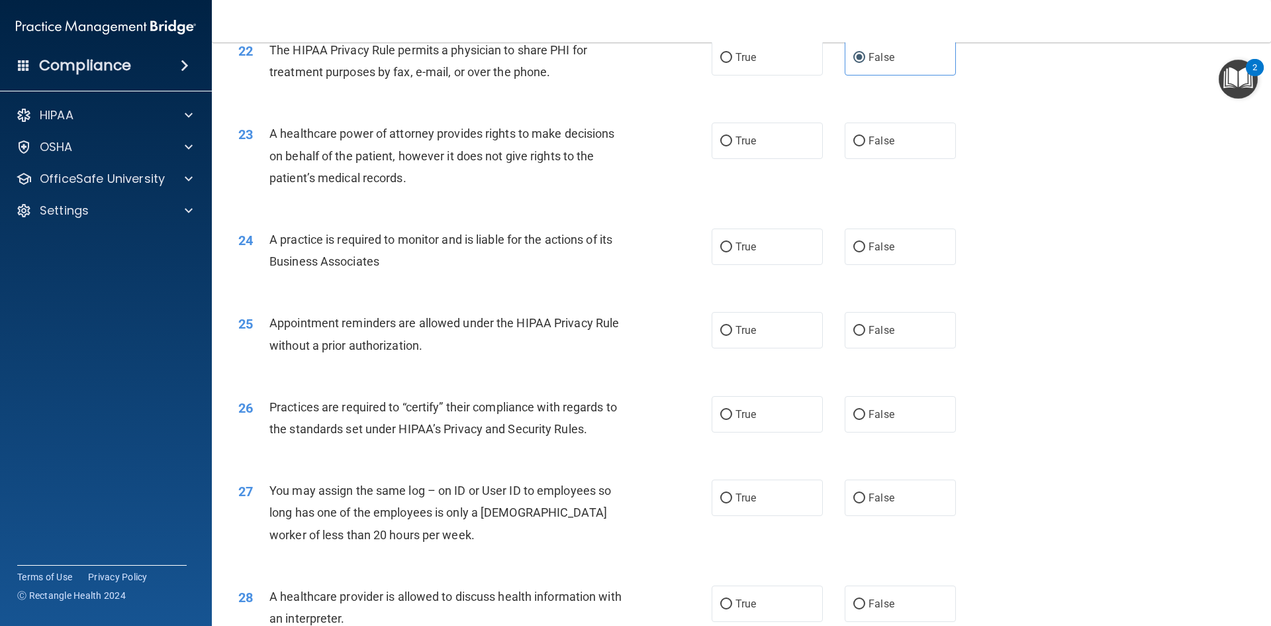
scroll to position [2185, 0]
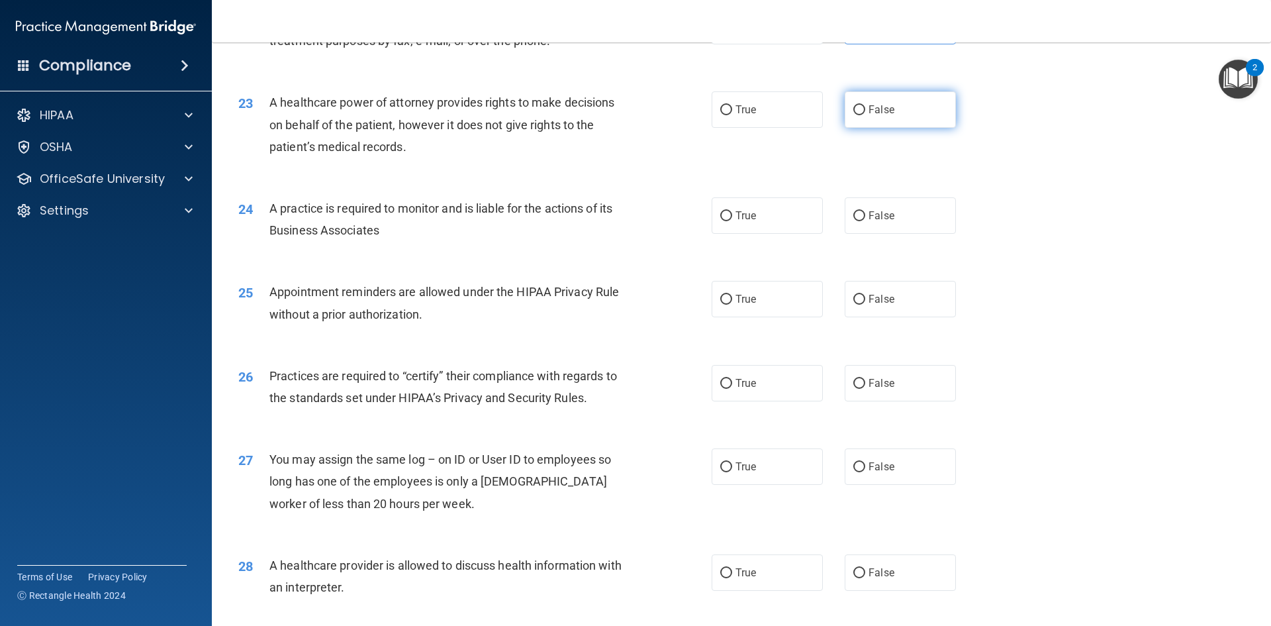
click at [869, 111] on span "False" at bounding box center [882, 109] width 26 height 13
click at [865, 111] on input "False" at bounding box center [860, 110] width 12 height 10
radio input "true"
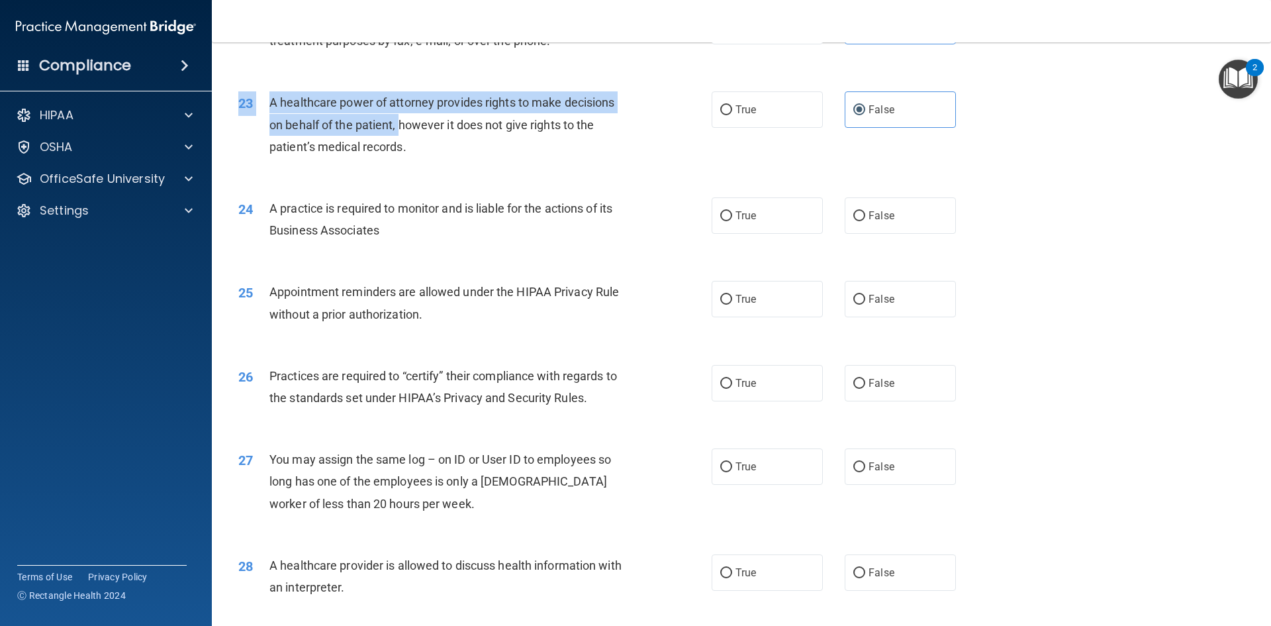
drag, startPoint x: 469, startPoint y: 166, endPoint x: 407, endPoint y: 129, distance: 72.1
click at [401, 129] on div "23 A healthcare power of attorney provides rights to make decisions on behalf o…" at bounding box center [741, 128] width 1026 height 106
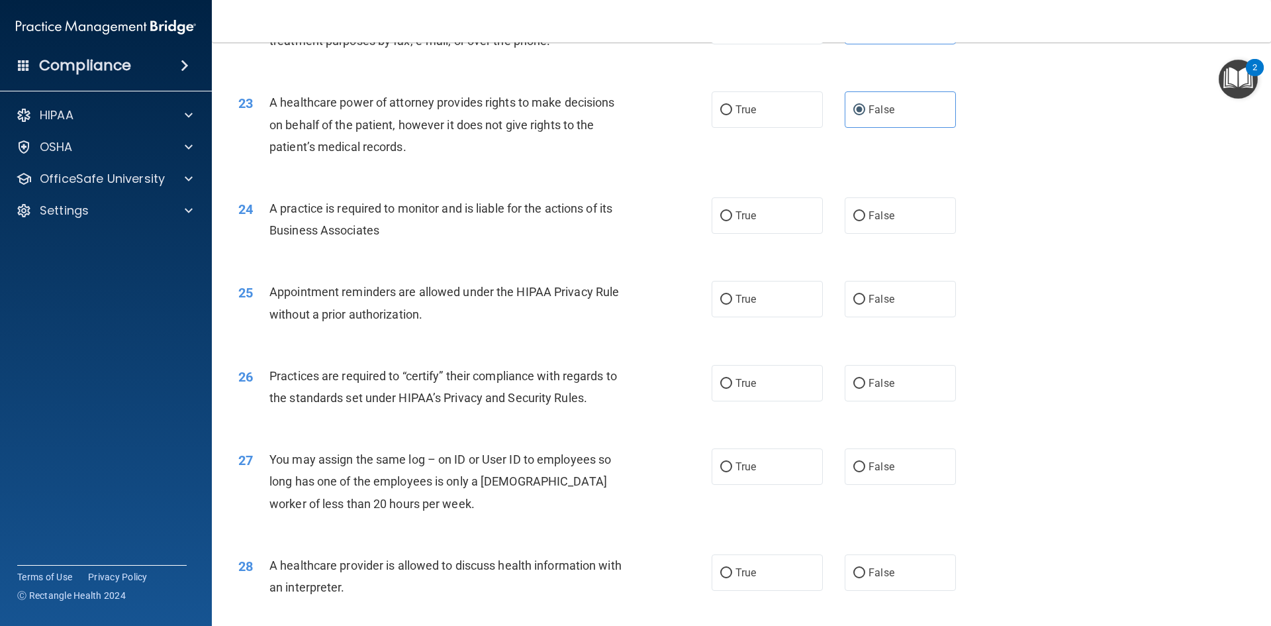
click at [426, 170] on div "23 A healthcare power of attorney provides rights to make decisions on behalf o…" at bounding box center [741, 128] width 1026 height 106
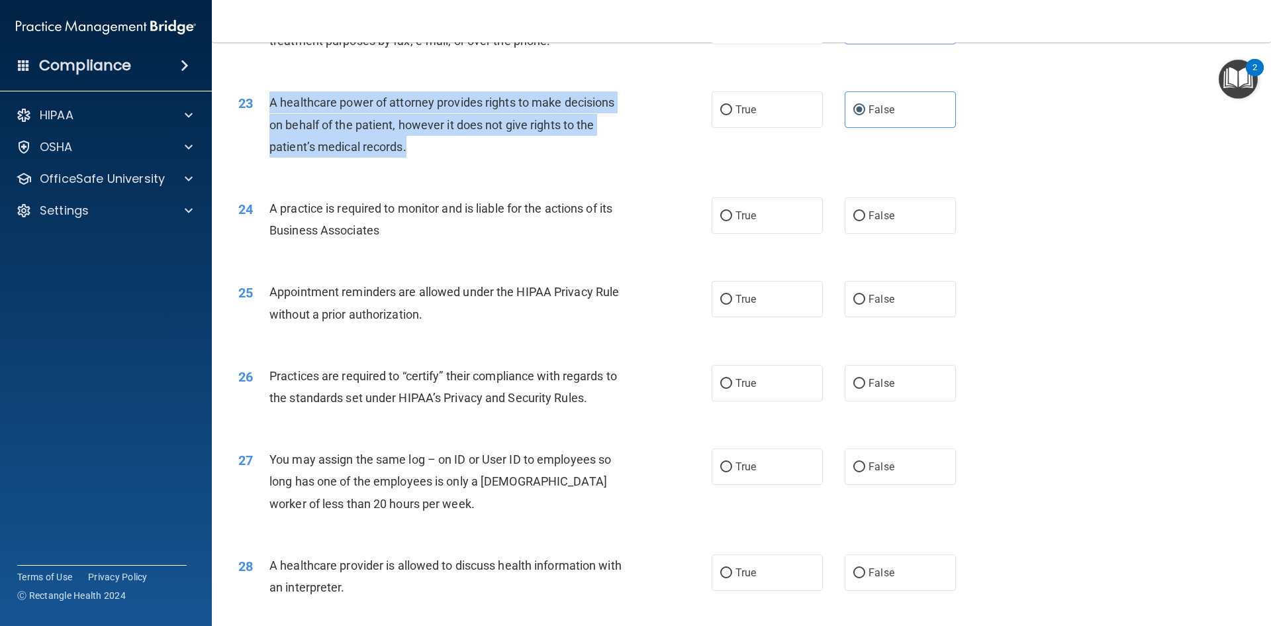
drag, startPoint x: 419, startPoint y: 152, endPoint x: 272, endPoint y: 105, distance: 154.5
click at [272, 105] on div "A healthcare power of attorney provides rights to make decisions on behalf of t…" at bounding box center [455, 124] width 370 height 66
copy span "A healthcare power of attorney provides rights to make decisions on behalf of t…"
click at [679, 142] on div "23 A healthcare power of attorney provides rights to make decisions on behalf o…" at bounding box center [475, 127] width 513 height 73
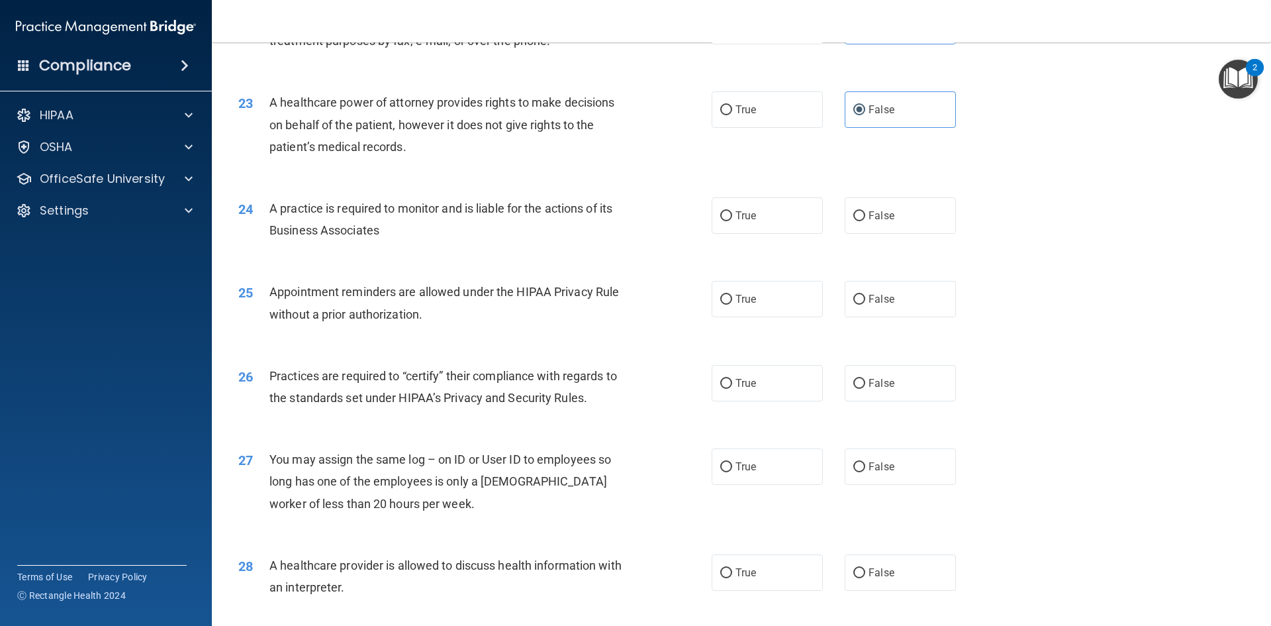
scroll to position [2318, 0]
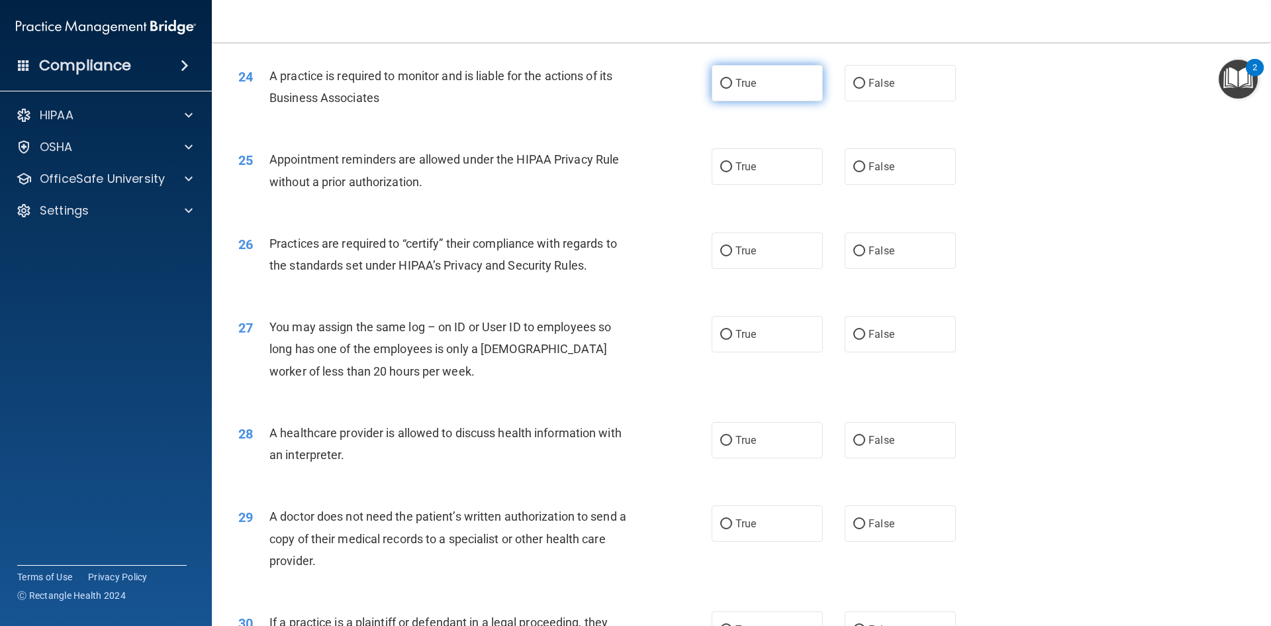
click at [714, 95] on label "True" at bounding box center [767, 83] width 111 height 36
click at [720, 89] on input "True" at bounding box center [726, 84] width 12 height 10
radio input "true"
click at [728, 156] on label "True" at bounding box center [767, 166] width 111 height 36
click at [728, 162] on input "True" at bounding box center [726, 167] width 12 height 10
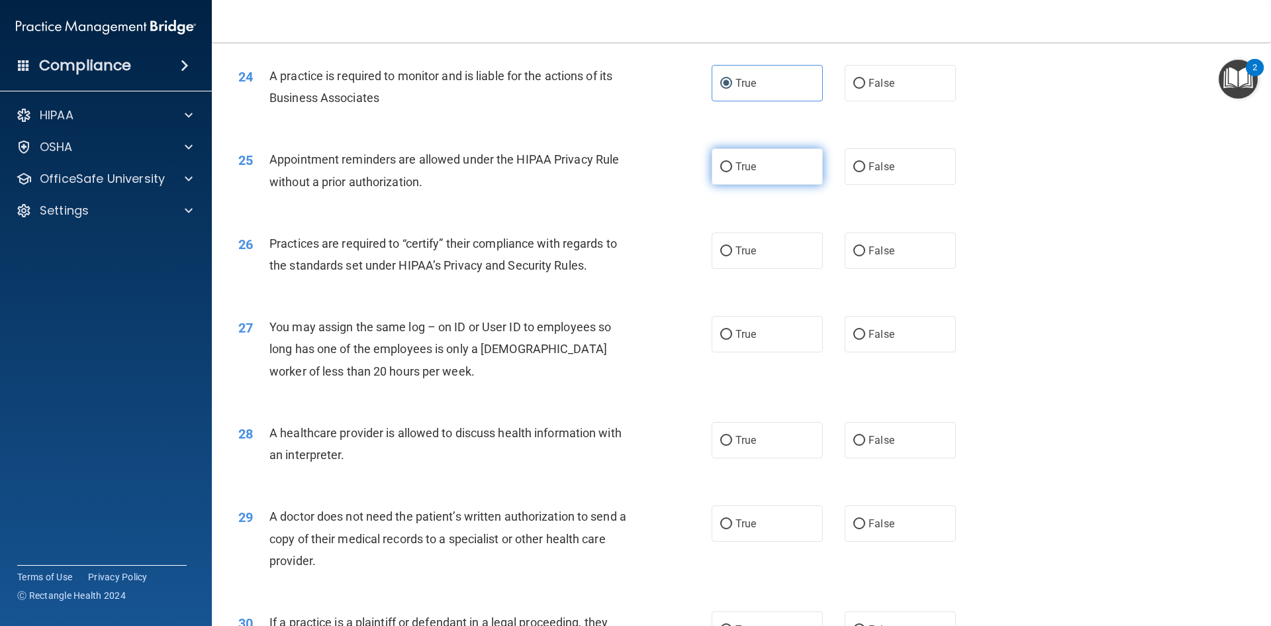
radio input "true"
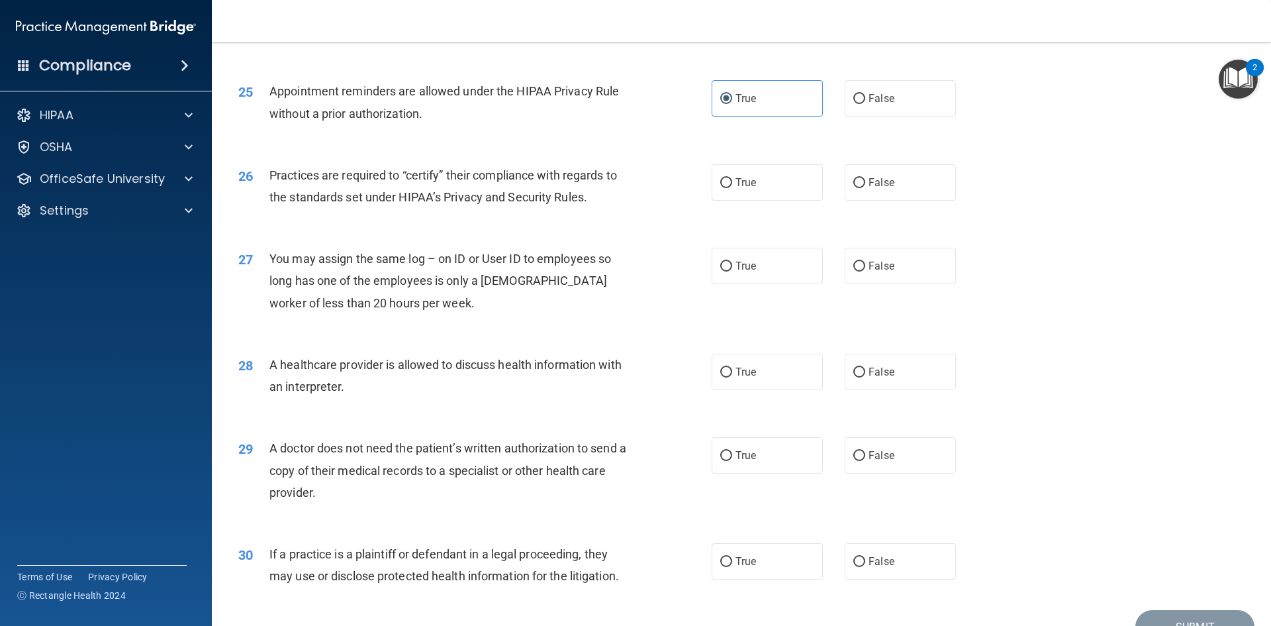
scroll to position [2450, 0]
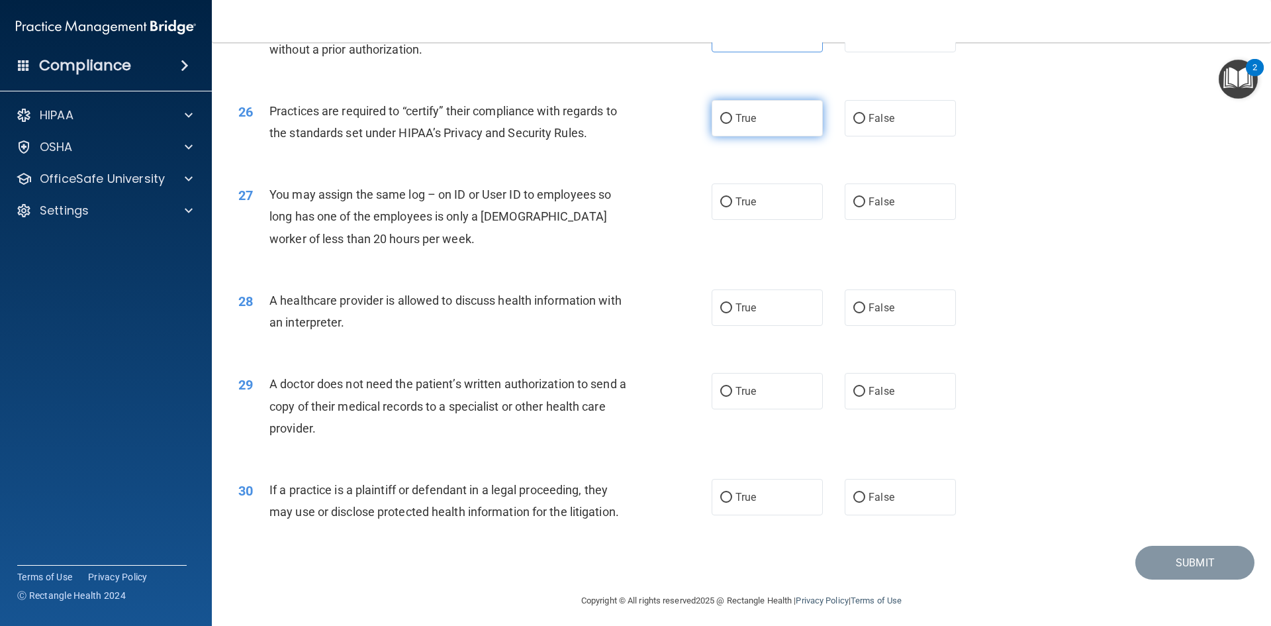
click at [754, 113] on label "True" at bounding box center [767, 118] width 111 height 36
click at [732, 114] on input "True" at bounding box center [726, 119] width 12 height 10
radio input "true"
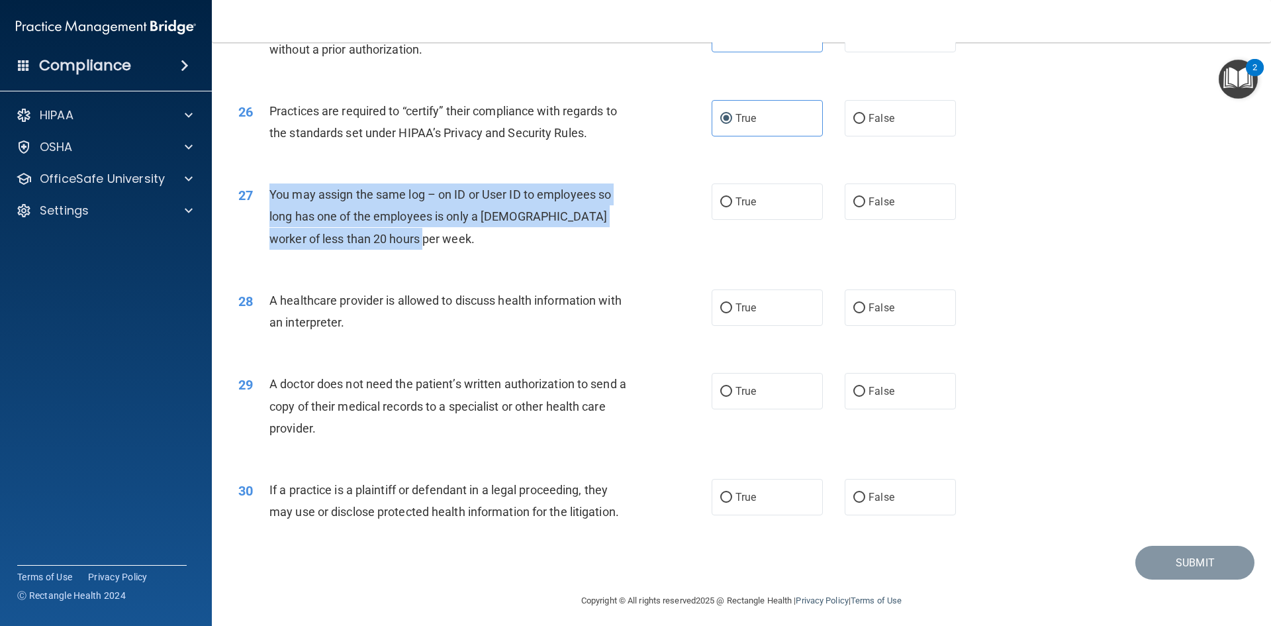
drag, startPoint x: 264, startPoint y: 193, endPoint x: 418, endPoint y: 237, distance: 159.9
click at [418, 237] on div "27 You may assign the same log – on ID or User ID to employees so long has one …" at bounding box center [475, 219] width 513 height 73
copy div "You may assign the same log – on ID or User ID to employees so long has one of …"
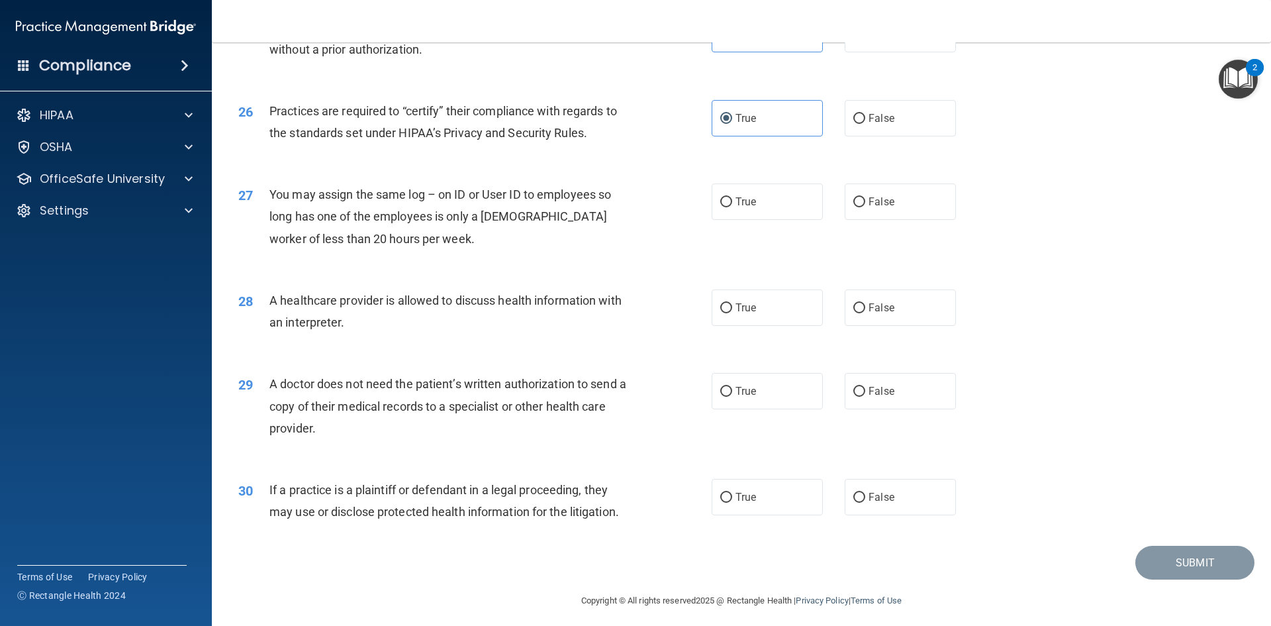
click at [740, 245] on div "27 You may assign the same log – on ID or User ID to employees so long has one …" at bounding box center [741, 220] width 1026 height 106
click at [875, 204] on span "False" at bounding box center [882, 201] width 26 height 13
click at [865, 204] on input "False" at bounding box center [860, 202] width 12 height 10
radio input "true"
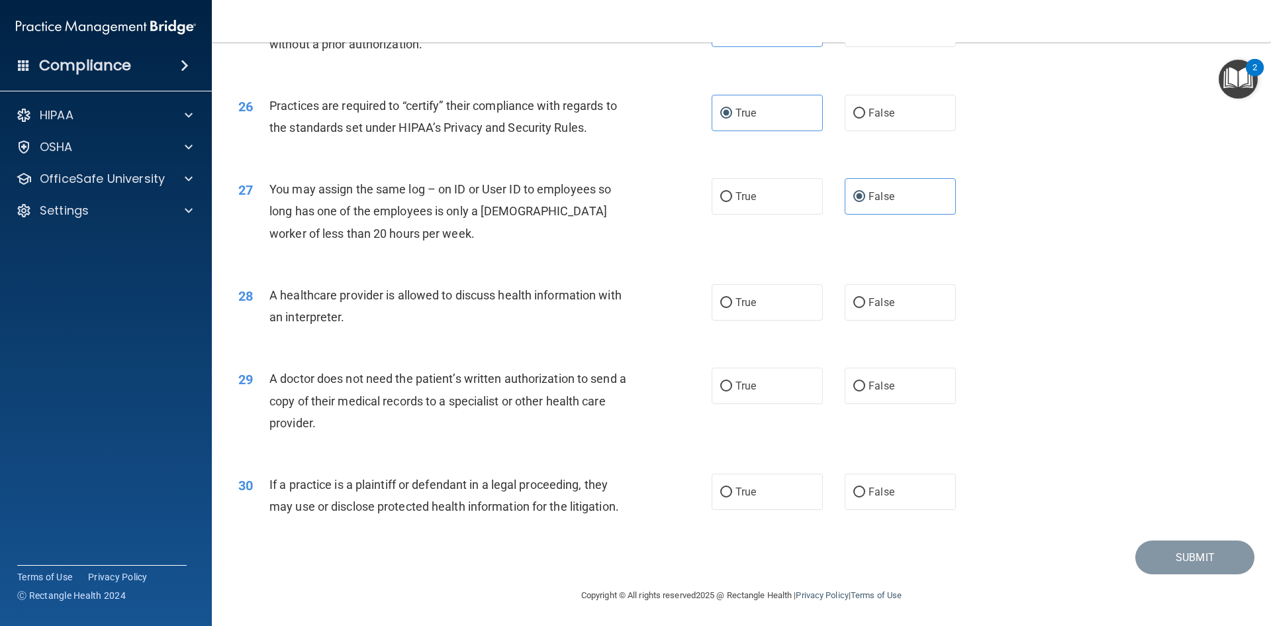
scroll to position [2457, 0]
click at [724, 311] on label "True" at bounding box center [767, 301] width 111 height 36
click at [724, 307] on input "True" at bounding box center [726, 302] width 12 height 10
radio input "true"
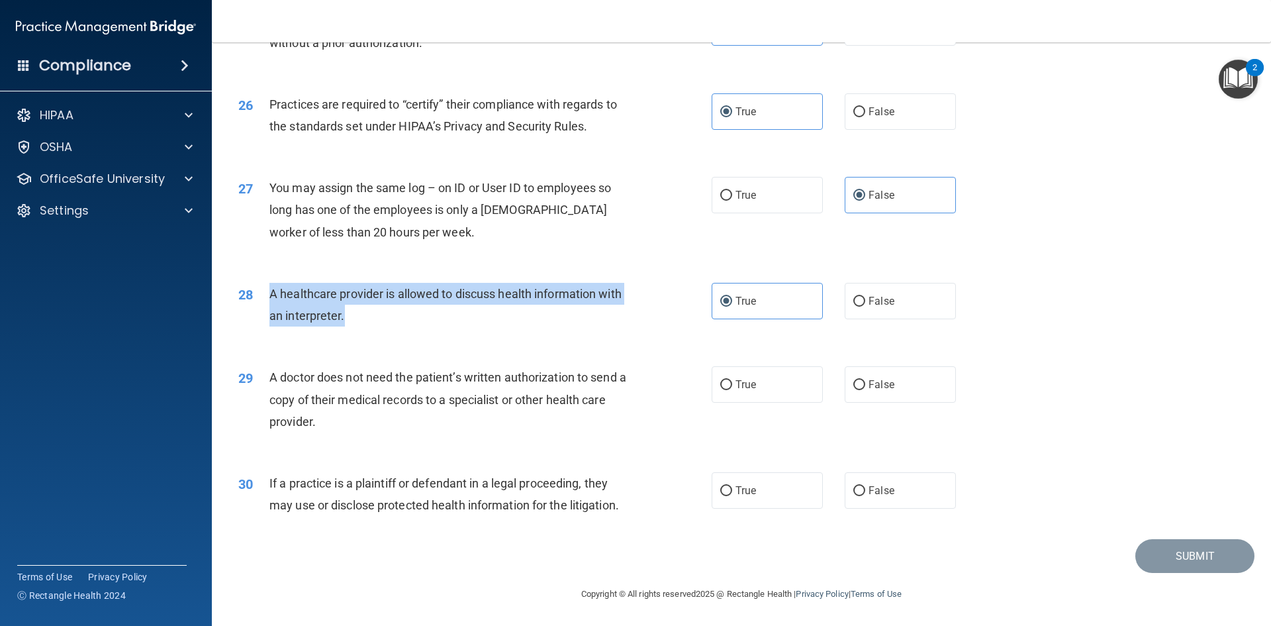
drag, startPoint x: 417, startPoint y: 328, endPoint x: 268, endPoint y: 291, distance: 152.9
click at [268, 291] on div "28 A healthcare provider is allowed to discuss health information with an inter…" at bounding box center [475, 308] width 513 height 50
copy div "A healthcare provider is allowed to discuss health information with an interpre…"
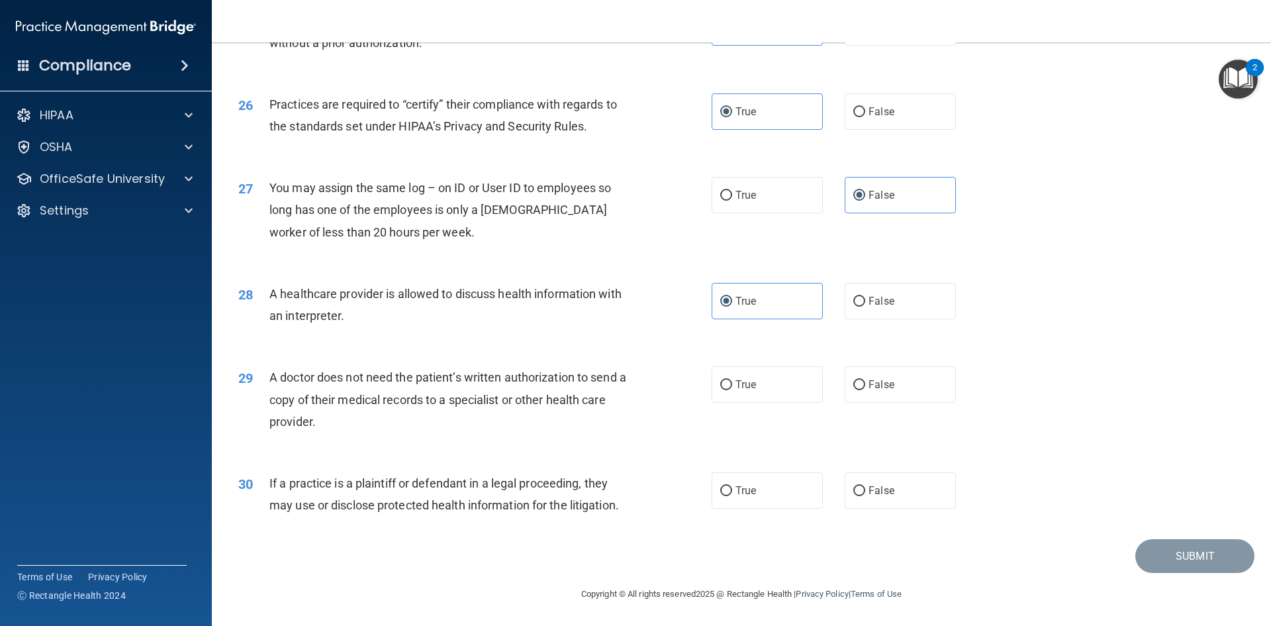
click at [943, 339] on div "28 A healthcare provider is allowed to discuss health information with an inter…" at bounding box center [741, 307] width 1026 height 83
click at [740, 391] on label "True" at bounding box center [767, 384] width 111 height 36
click at [732, 390] on input "True" at bounding box center [726, 385] width 12 height 10
radio input "true"
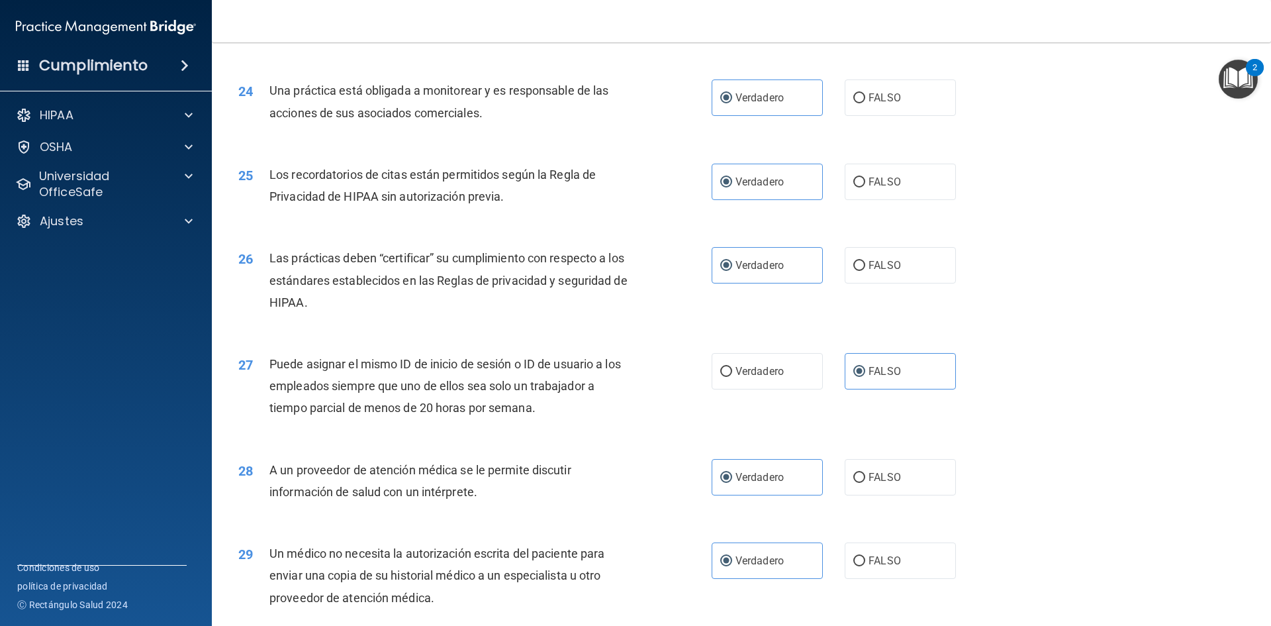
scroll to position [2699, 0]
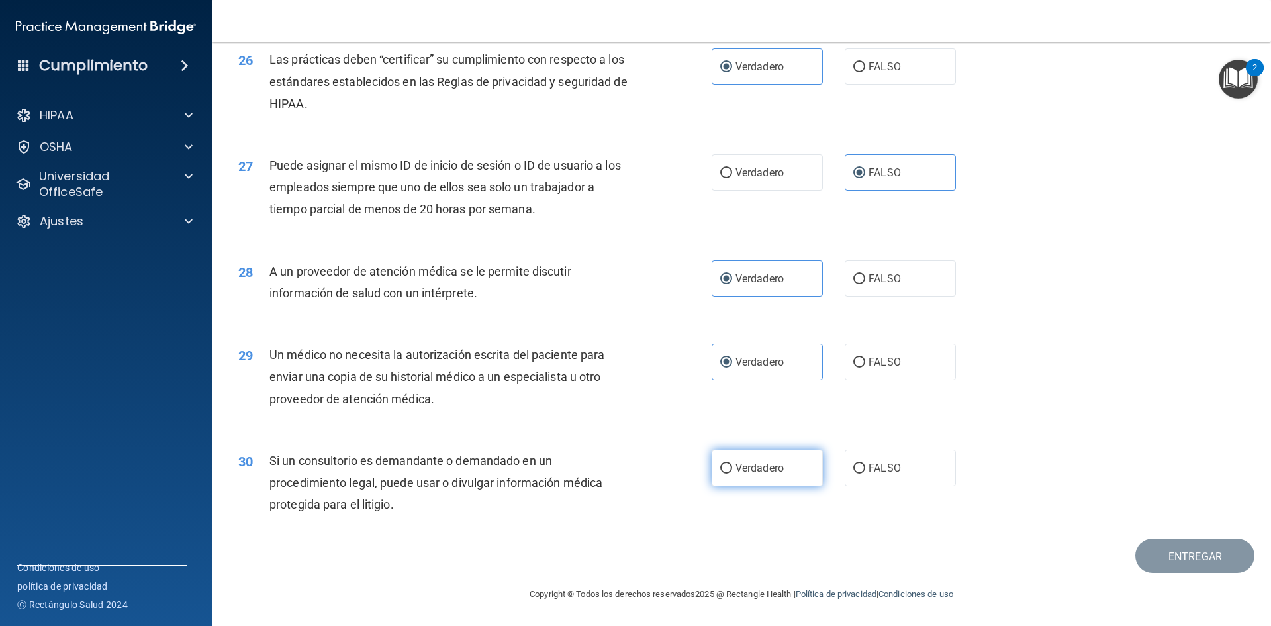
click at [805, 486] on label "Verdadero" at bounding box center [767, 468] width 111 height 36
click at [732, 473] on input "Verdadero" at bounding box center [726, 469] width 12 height 10
radio input "true"
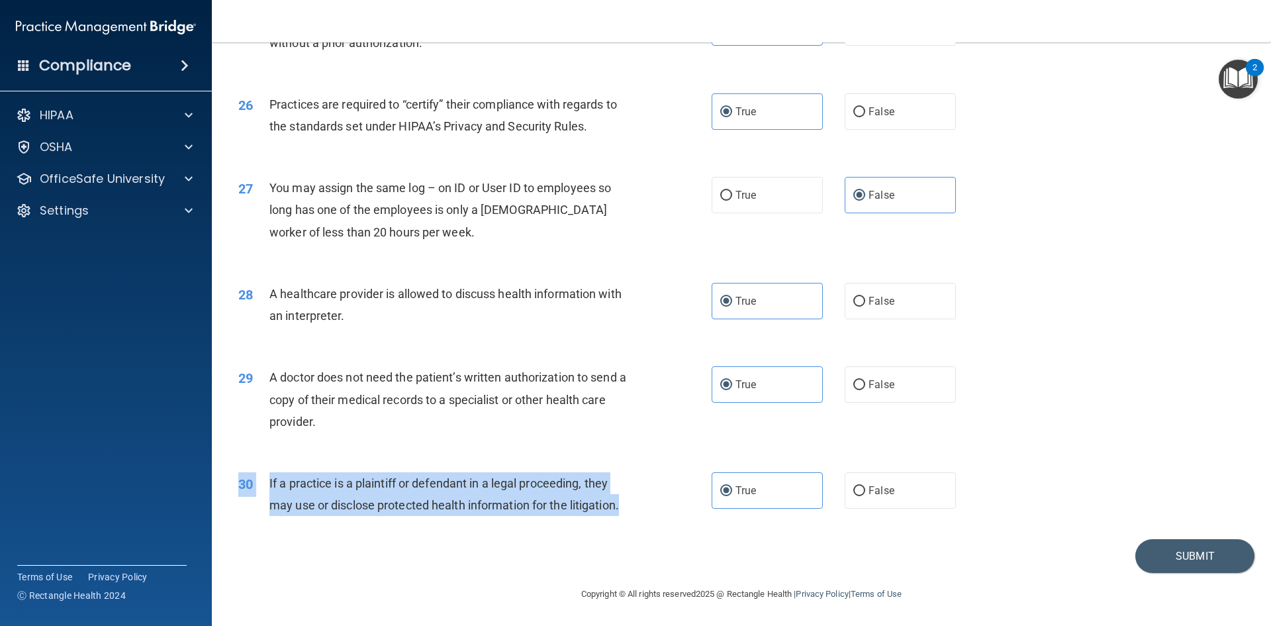
drag, startPoint x: 631, startPoint y: 506, endPoint x: 360, endPoint y: 471, distance: 273.1
click at [360, 471] on div "30 If a practice is a plaintiff or defendant in a legal proceeding, they may us…" at bounding box center [741, 497] width 1026 height 83
copy div "30 If a practice is a plaintiff or defendant in a legal proceeding, they may us…"
click at [1159, 555] on button "Submit" at bounding box center [1195, 556] width 119 height 34
click at [650, 443] on div "29 A doctor does not need the patient’s written authorization to send a copy of…" at bounding box center [741, 403] width 1026 height 106
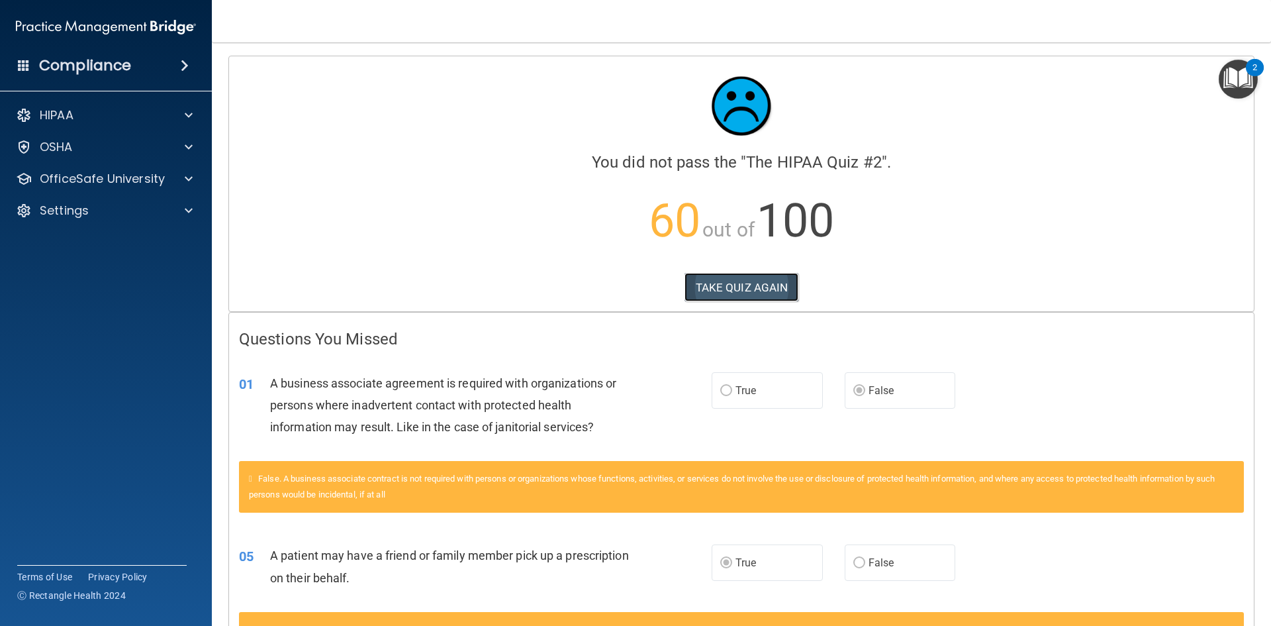
click at [760, 283] on button "TAKE QUIZ AGAIN" at bounding box center [742, 287] width 115 height 29
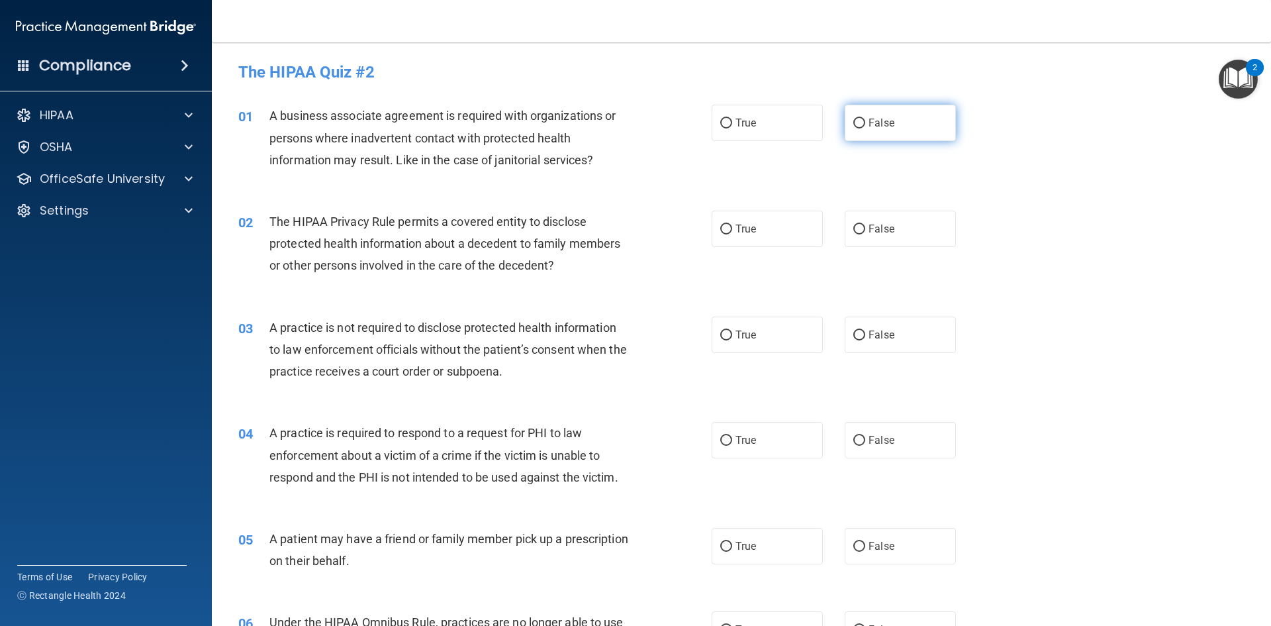
click at [877, 131] on label "False" at bounding box center [900, 123] width 111 height 36
click at [865, 128] on input "False" at bounding box center [860, 124] width 12 height 10
radio input "true"
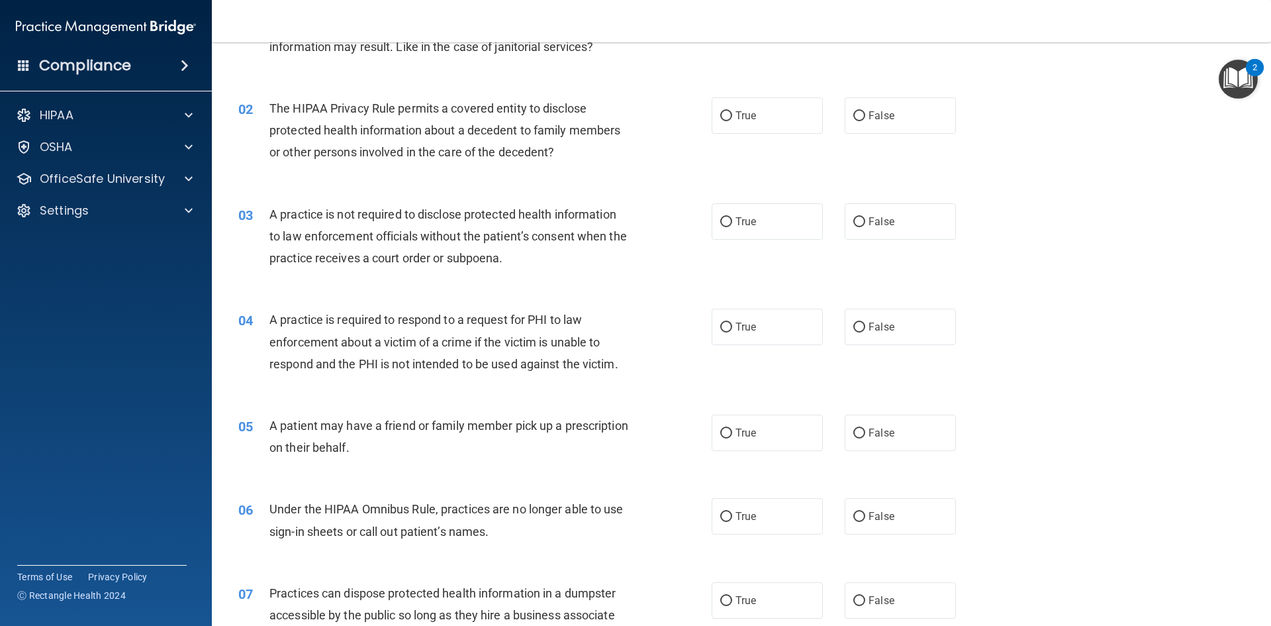
scroll to position [199, 0]
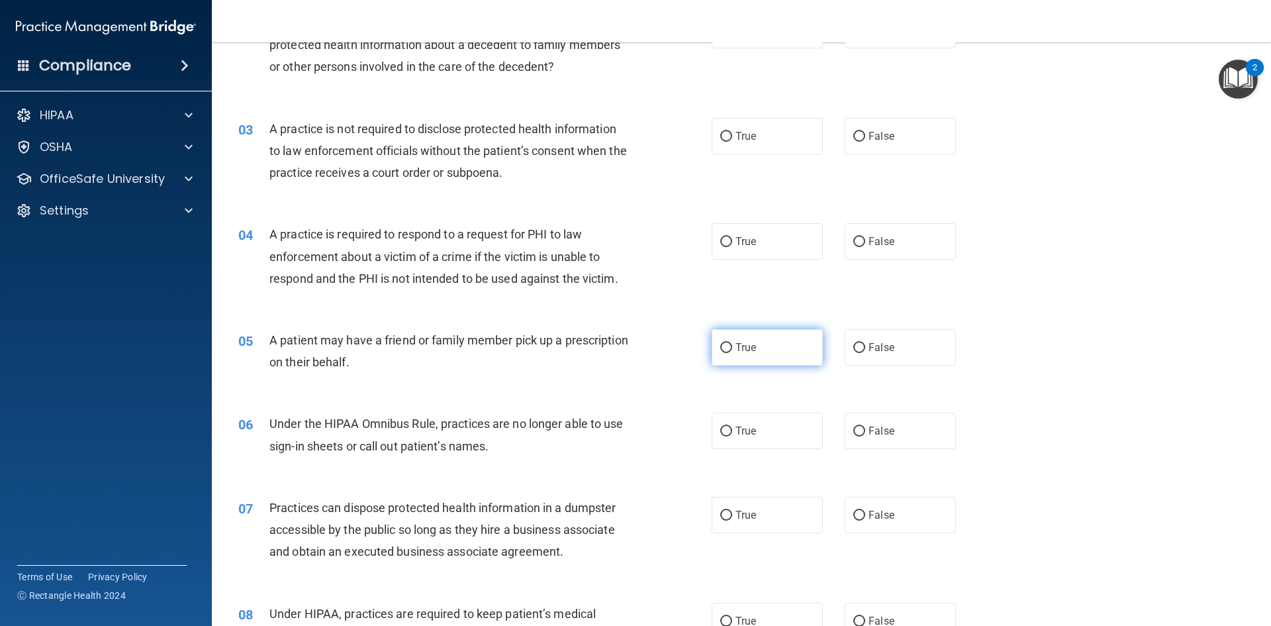
click at [751, 360] on label "True" at bounding box center [767, 347] width 111 height 36
click at [732, 353] on input "True" at bounding box center [726, 348] width 12 height 10
radio input "true"
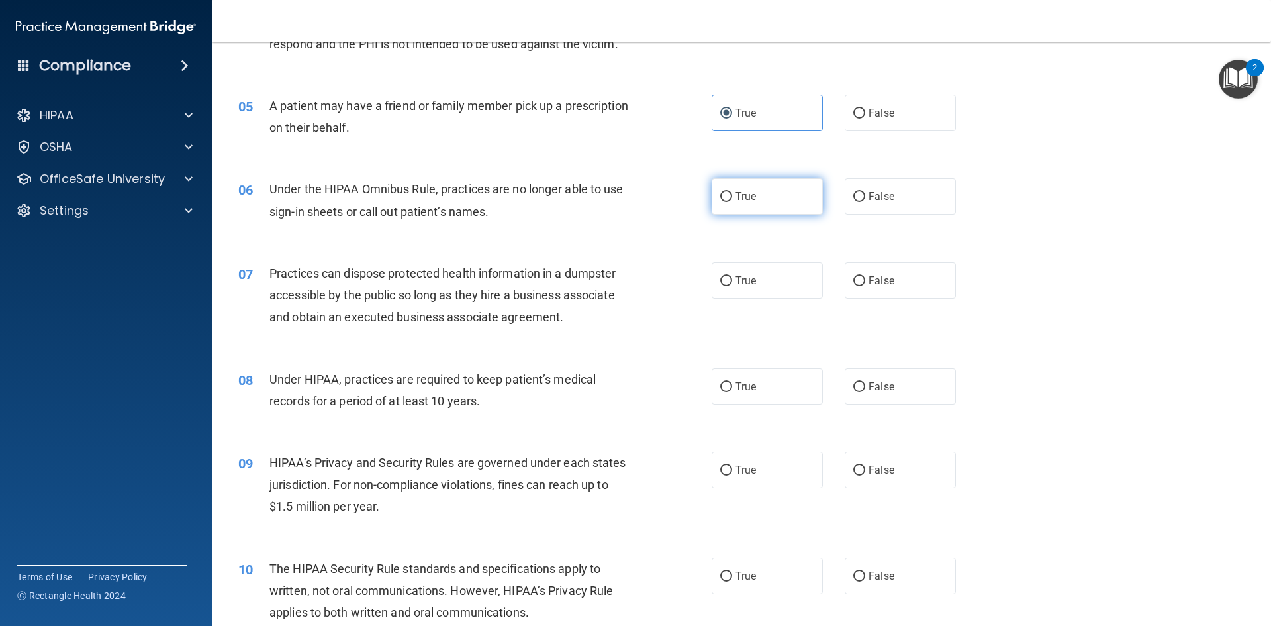
scroll to position [464, 0]
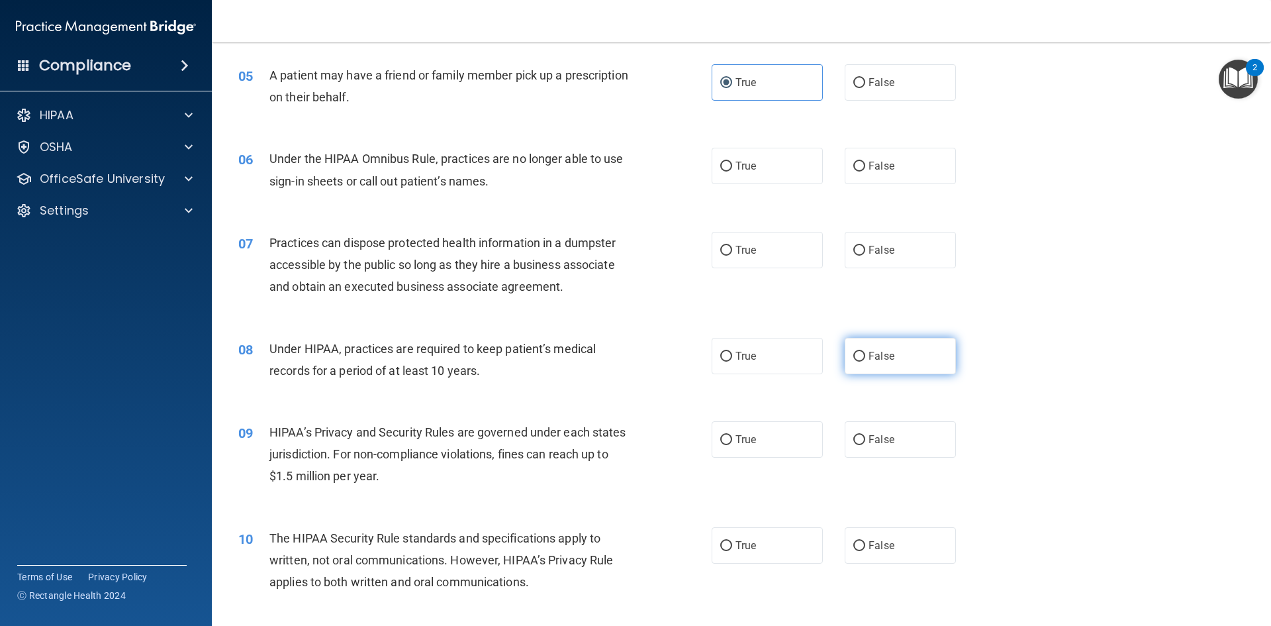
click at [845, 358] on label "False" at bounding box center [900, 356] width 111 height 36
click at [854, 358] on input "False" at bounding box center [860, 357] width 12 height 10
radio input "true"
click at [863, 427] on label "False" at bounding box center [900, 439] width 111 height 36
click at [863, 435] on input "False" at bounding box center [860, 440] width 12 height 10
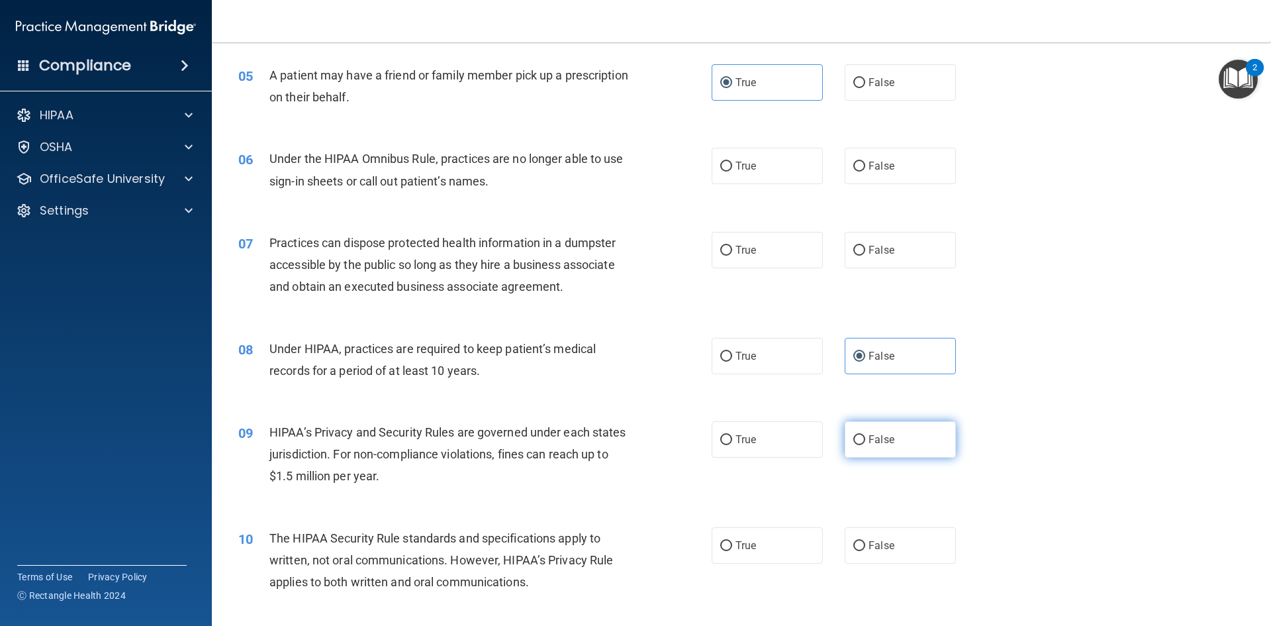
radio input "true"
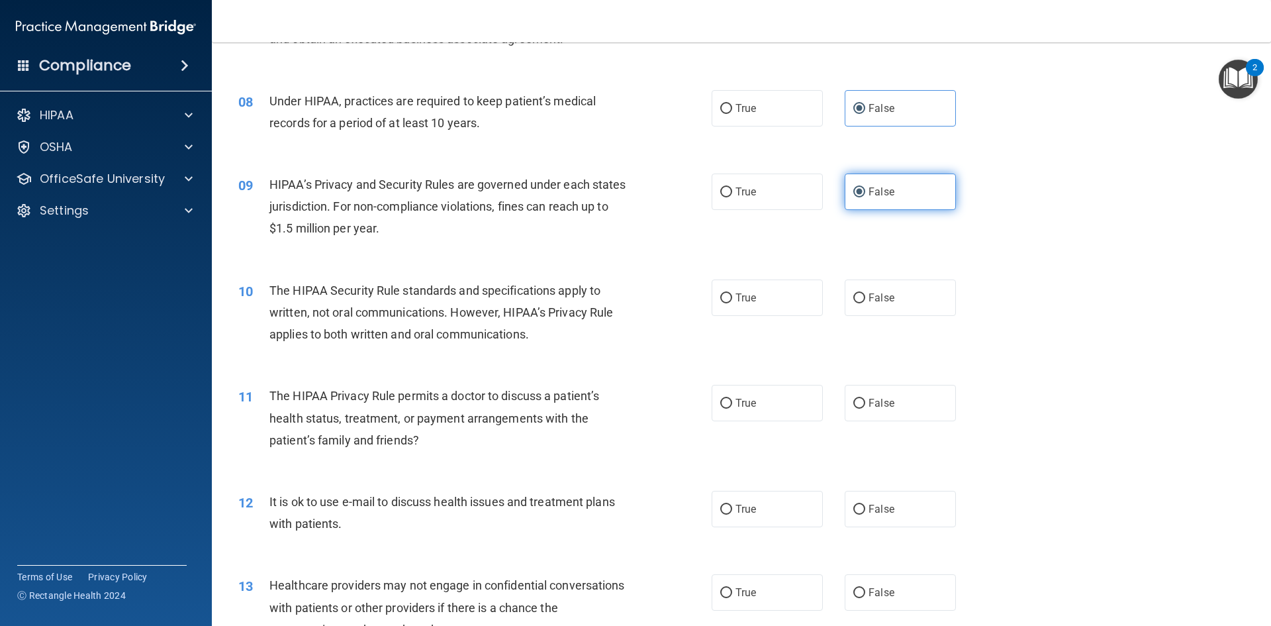
scroll to position [728, 0]
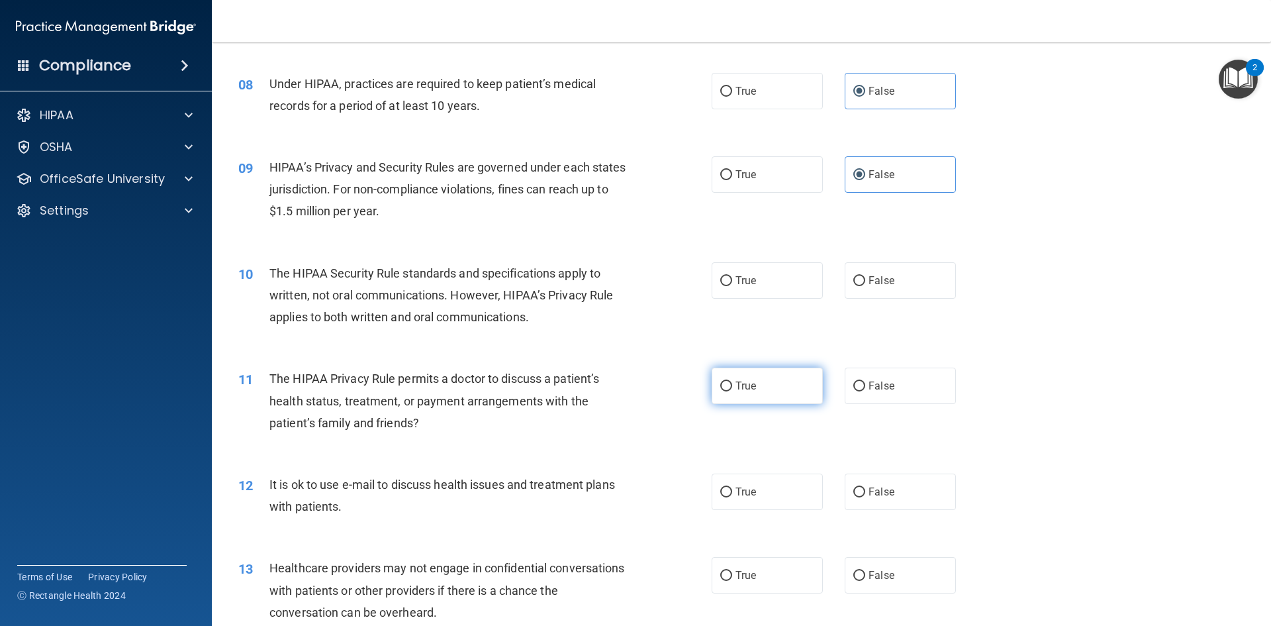
click at [753, 391] on label "True" at bounding box center [767, 386] width 111 height 36
click at [732, 391] on input "True" at bounding box center [726, 386] width 12 height 10
radio input "true"
click at [751, 494] on span "True" at bounding box center [746, 491] width 21 height 13
click at [732, 494] on input "True" at bounding box center [726, 492] width 12 height 10
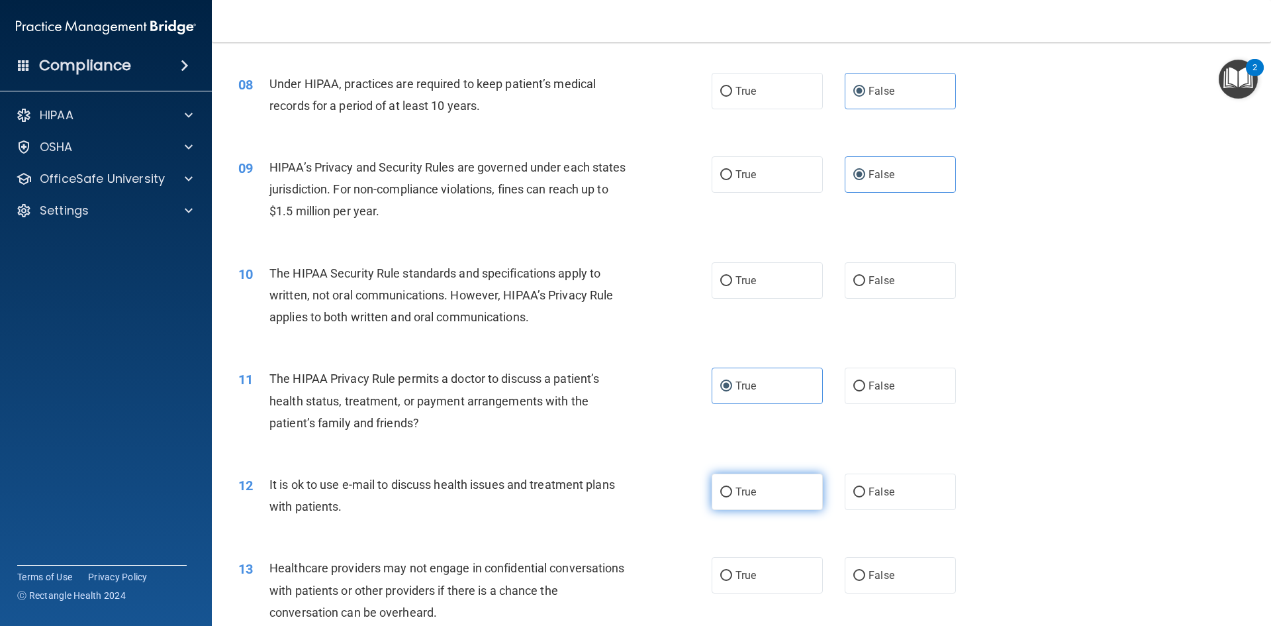
radio input "true"
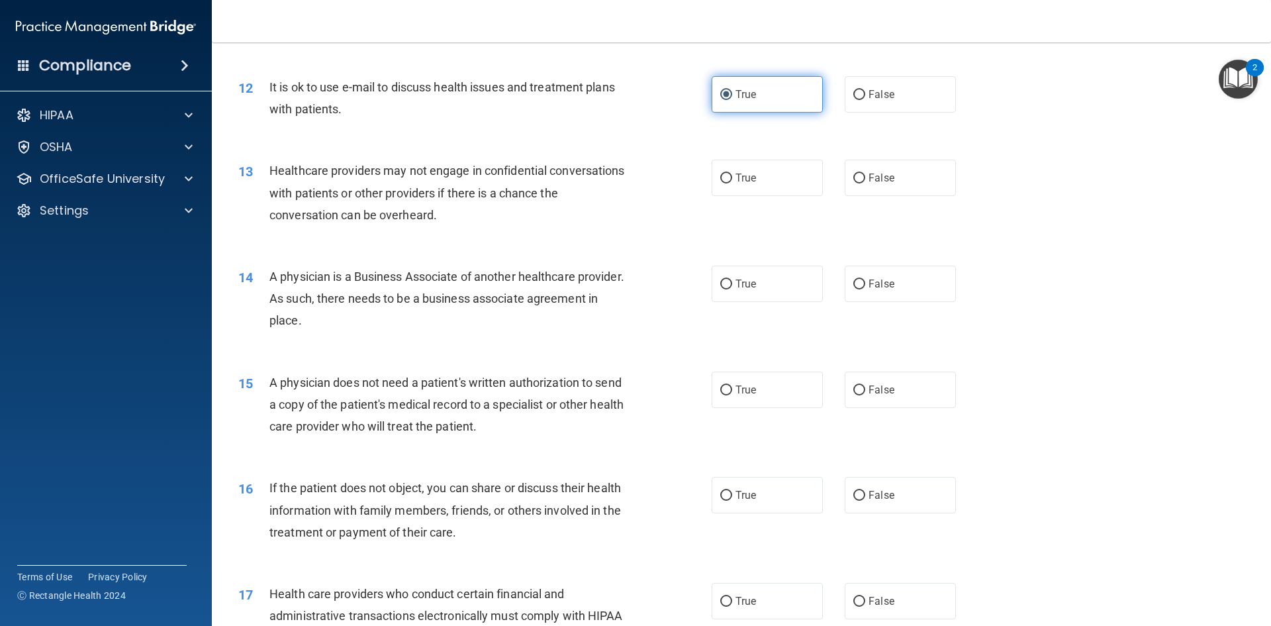
scroll to position [1192, 0]
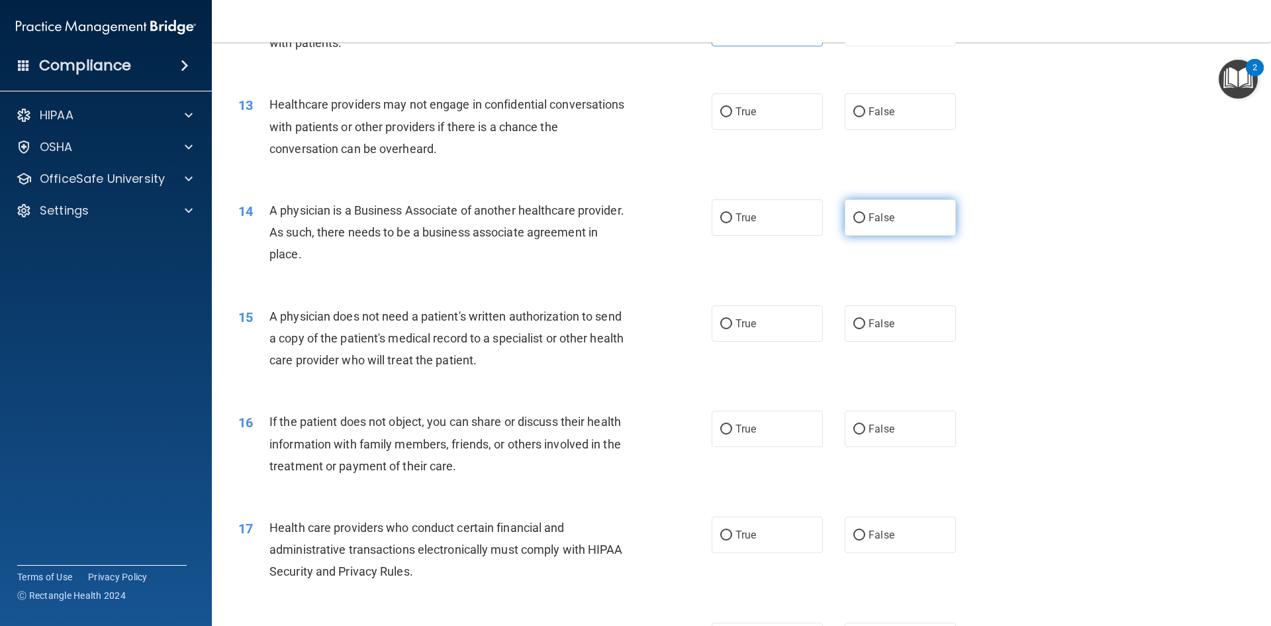
click at [854, 223] on input "False" at bounding box center [860, 218] width 12 height 10
radio input "true"
click at [777, 440] on label "True" at bounding box center [767, 429] width 111 height 36
click at [732, 434] on input "True" at bounding box center [726, 429] width 12 height 10
radio input "true"
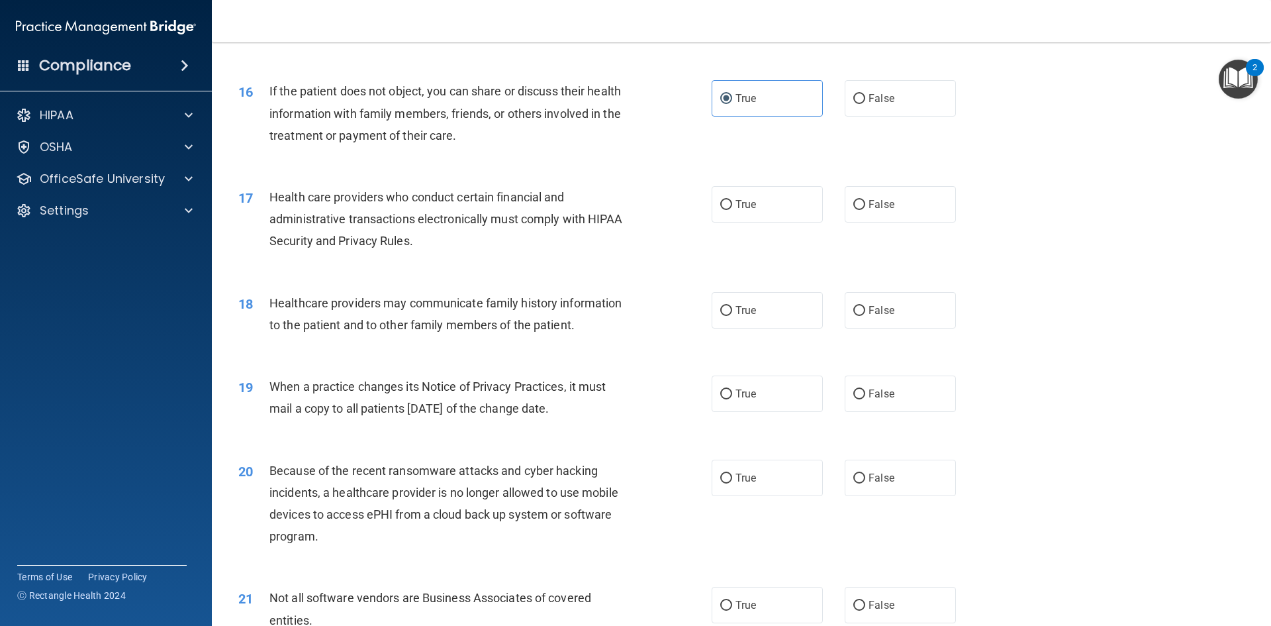
scroll to position [1523, 0]
click at [919, 492] on label "False" at bounding box center [900, 477] width 111 height 36
click at [865, 483] on input "False" at bounding box center [860, 478] width 12 height 10
radio input "true"
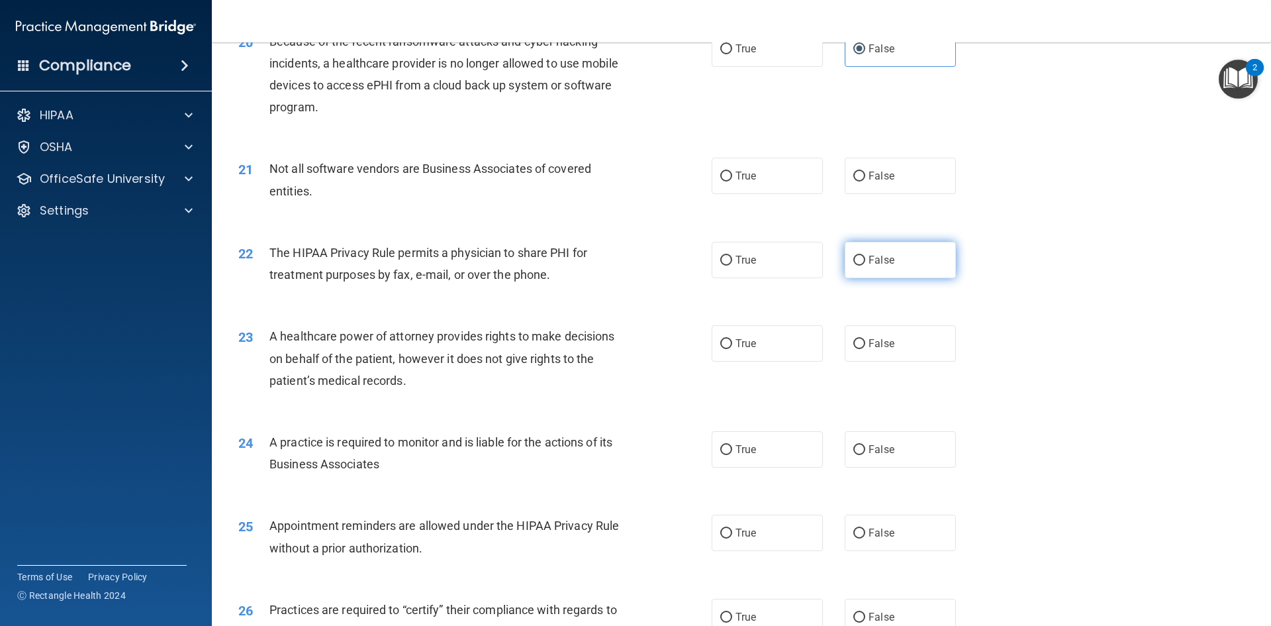
scroll to position [1920, 0]
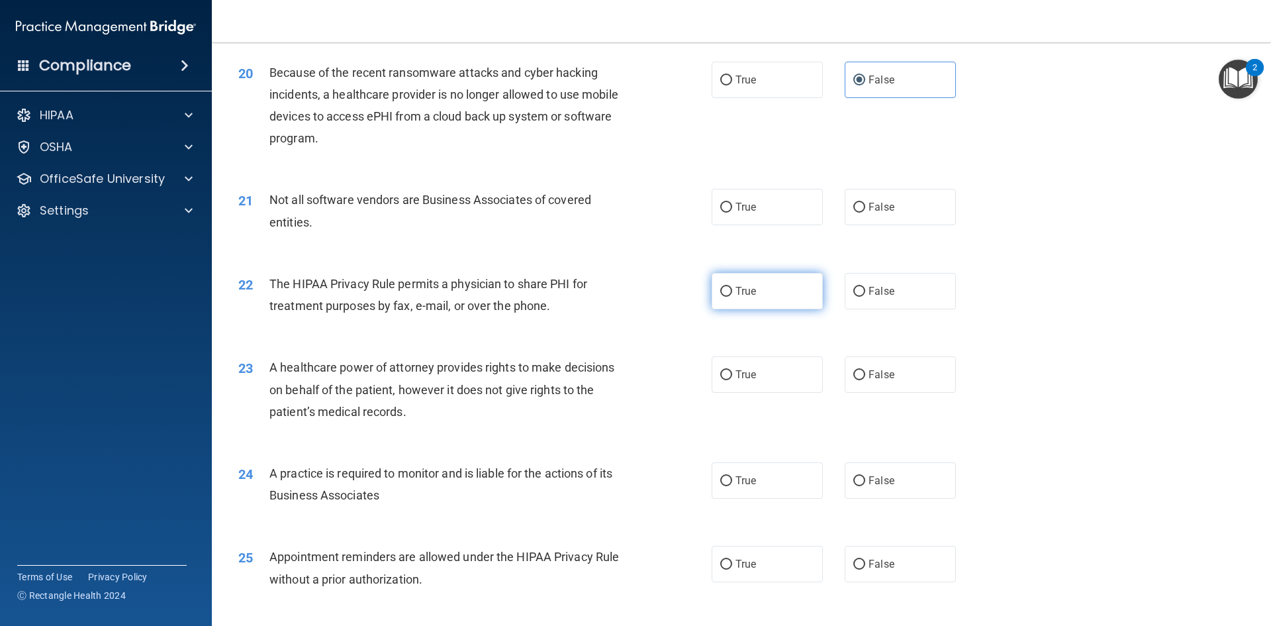
click at [795, 281] on label "True" at bounding box center [767, 291] width 111 height 36
click at [732, 287] on input "True" at bounding box center [726, 292] width 12 height 10
radio input "true"
click at [880, 472] on label "False" at bounding box center [900, 480] width 111 height 36
click at [865, 476] on input "False" at bounding box center [860, 481] width 12 height 10
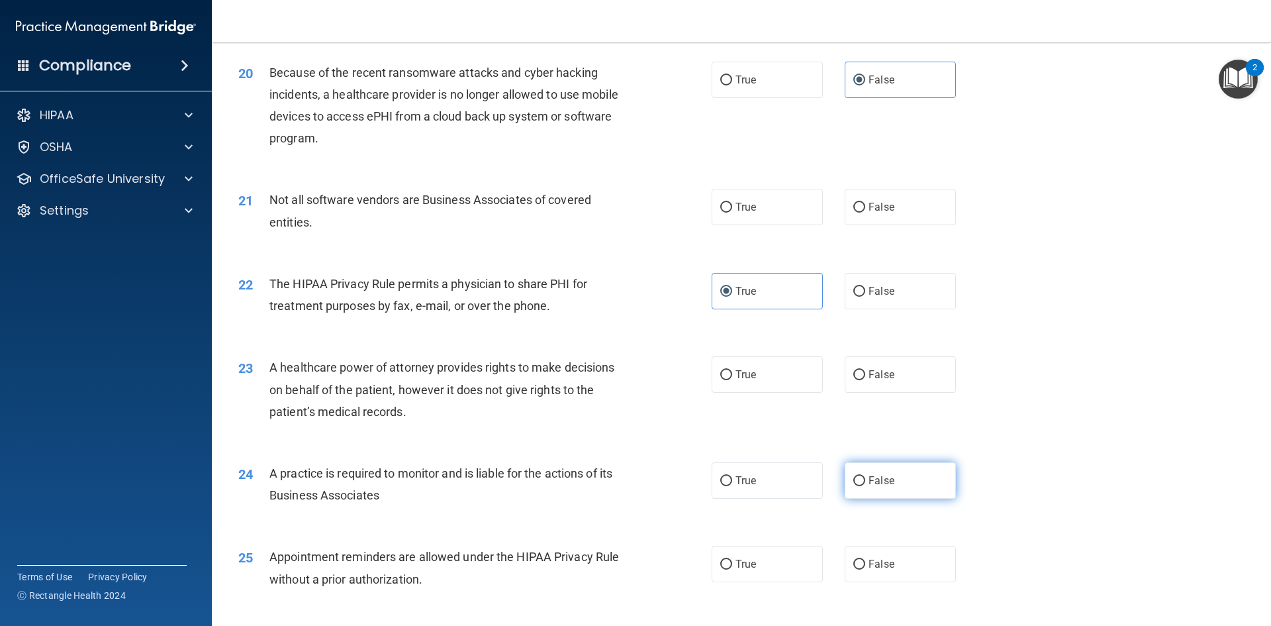
radio input "true"
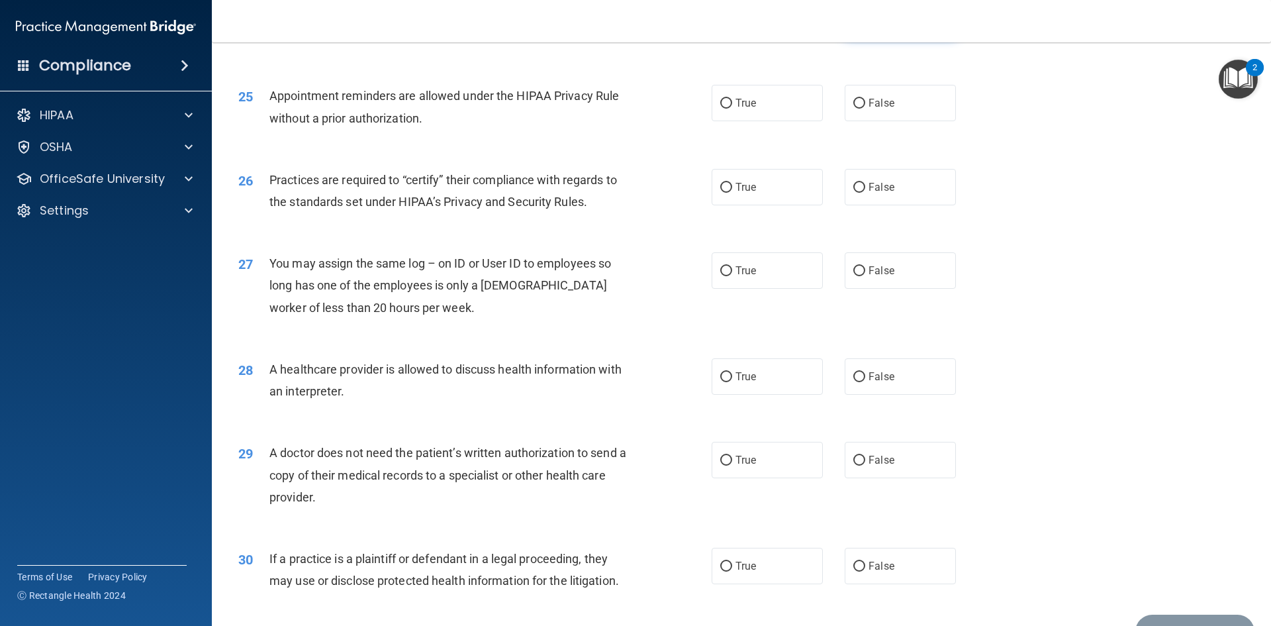
scroll to position [2384, 0]
click at [857, 195] on label "False" at bounding box center [900, 184] width 111 height 36
click at [857, 190] on input "False" at bounding box center [860, 185] width 12 height 10
radio input "true"
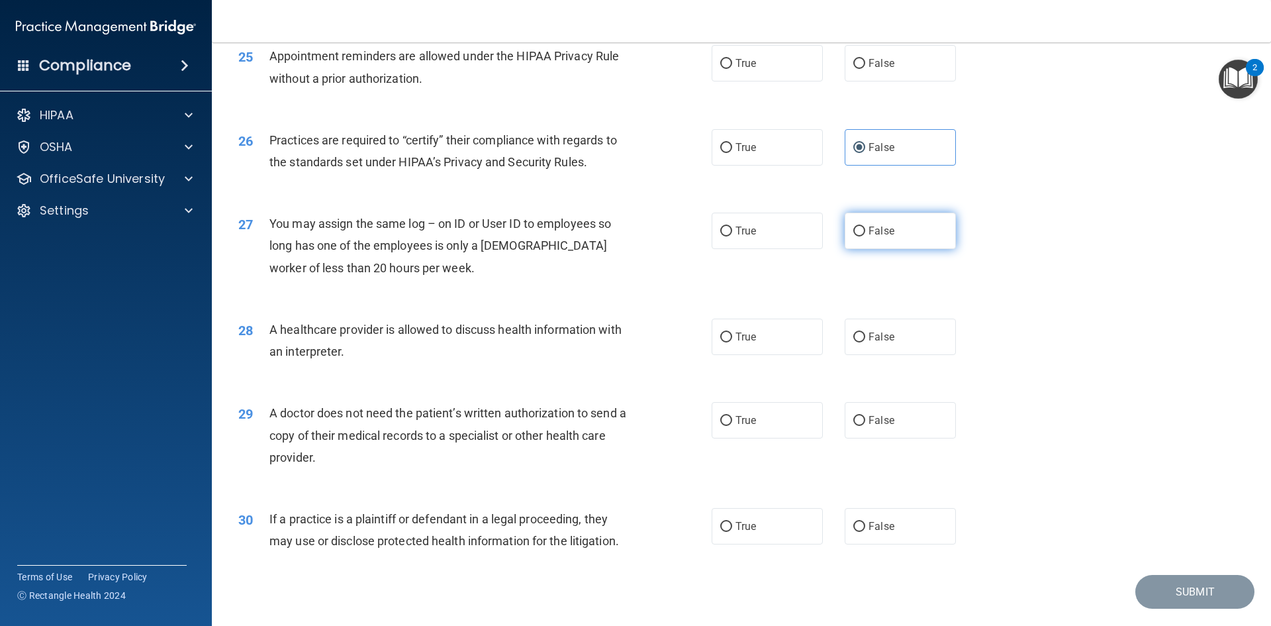
scroll to position [2457, 0]
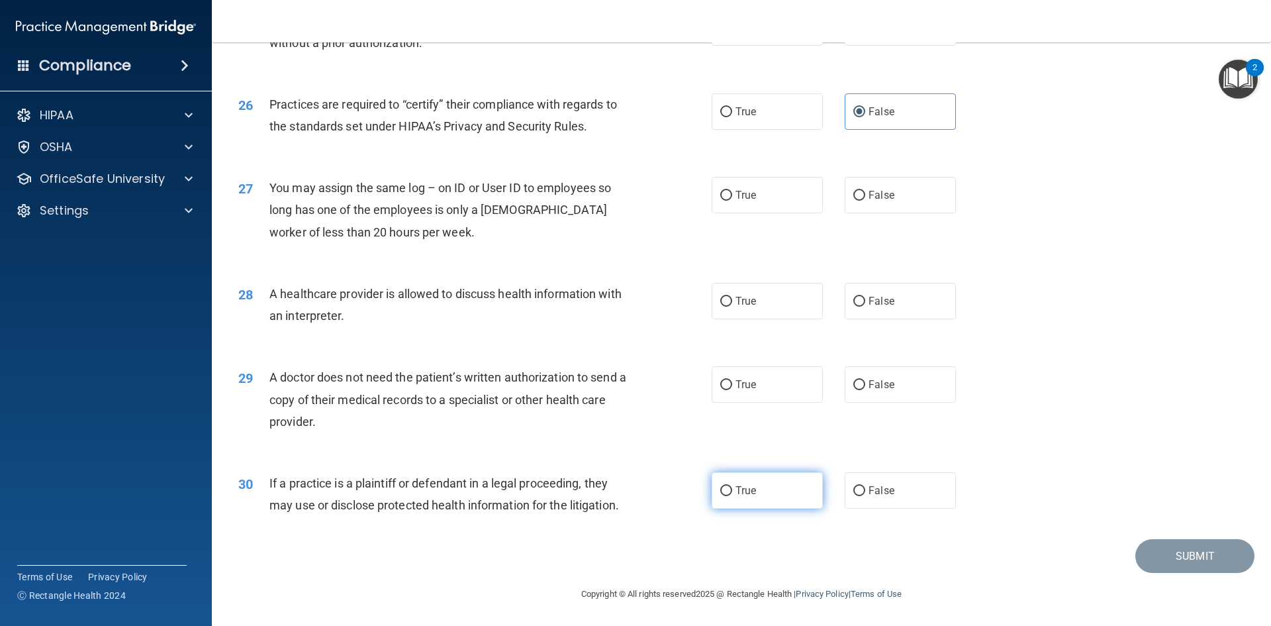
click at [749, 481] on label "True" at bounding box center [767, 490] width 111 height 36
click at [732, 486] on input "True" at bounding box center [726, 491] width 12 height 10
radio input "true"
click at [762, 391] on label "True" at bounding box center [767, 384] width 111 height 36
click at [732, 390] on input "True" at bounding box center [726, 385] width 12 height 10
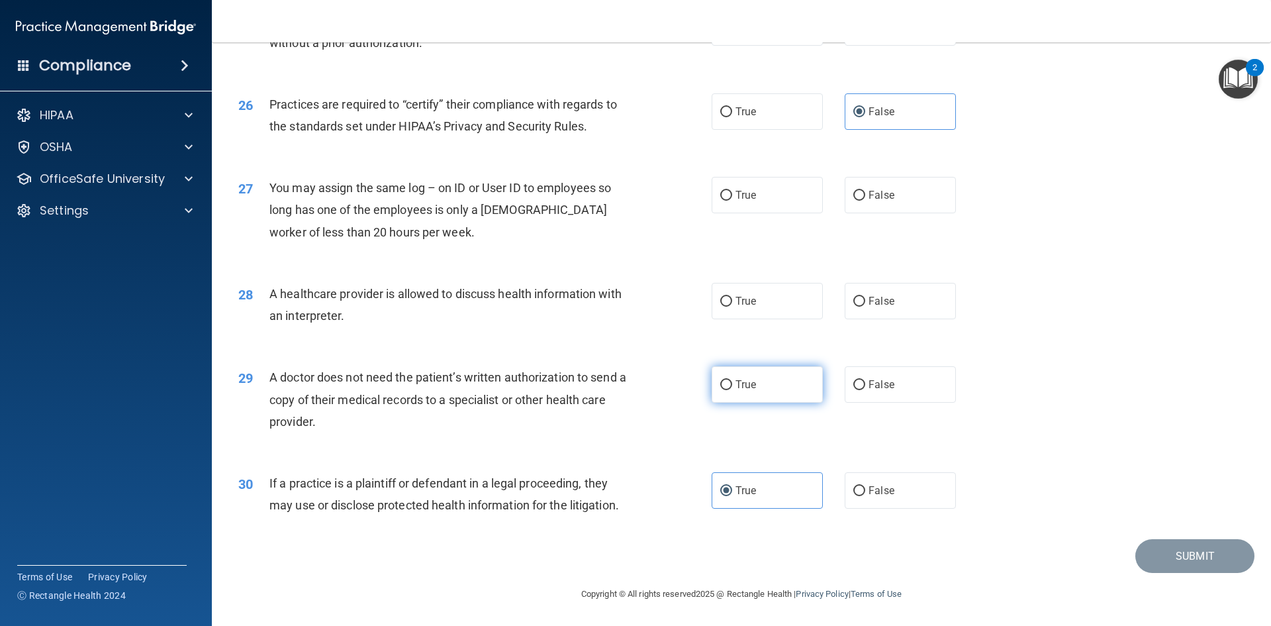
radio input "true"
click at [753, 293] on label "True" at bounding box center [767, 301] width 111 height 36
click at [732, 297] on input "True" at bounding box center [726, 302] width 12 height 10
radio input "true"
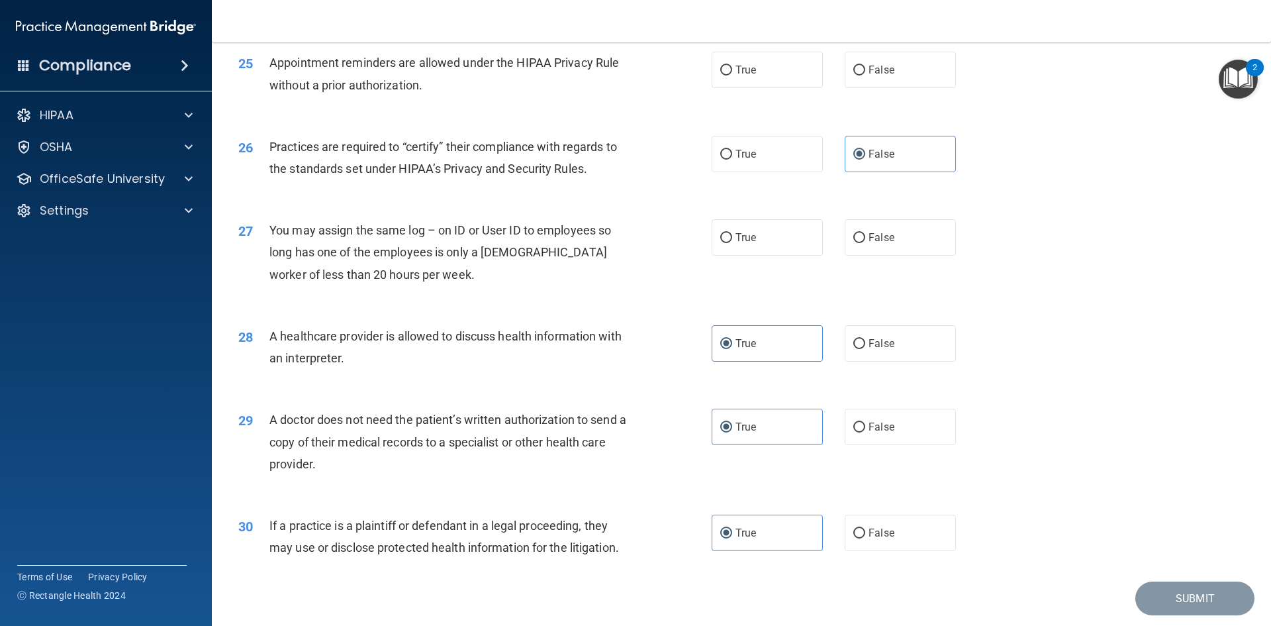
scroll to position [2390, 0]
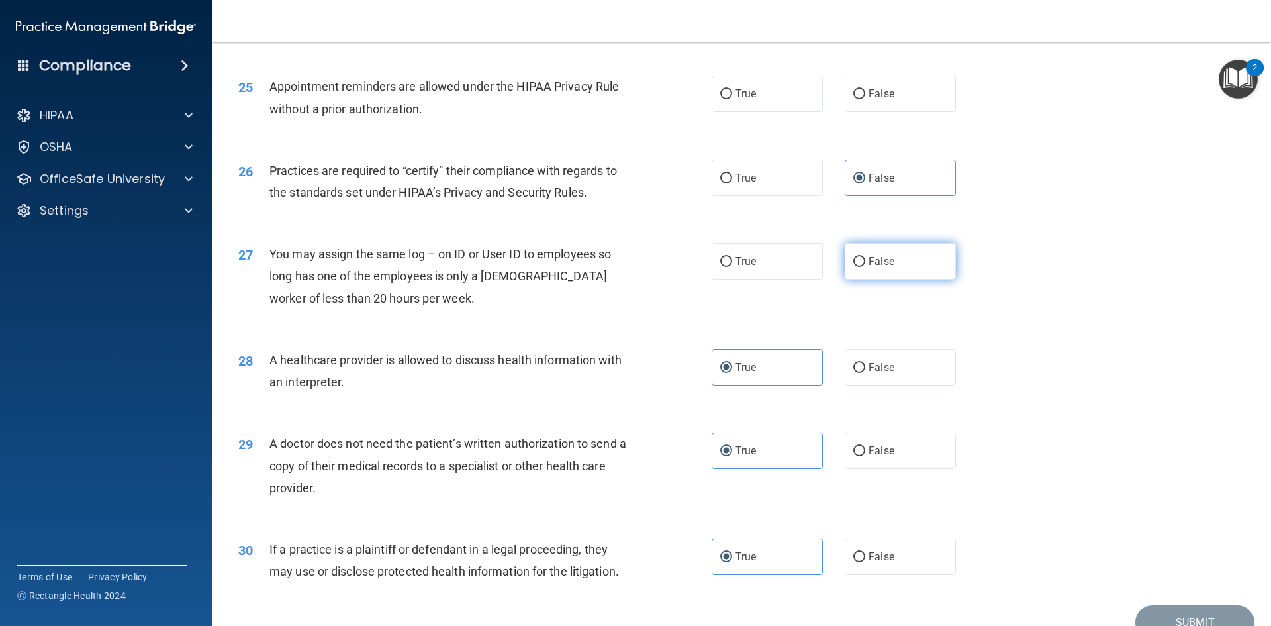
click at [873, 258] on span "False" at bounding box center [882, 261] width 26 height 13
click at [865, 258] on input "False" at bounding box center [860, 262] width 12 height 10
radio input "true"
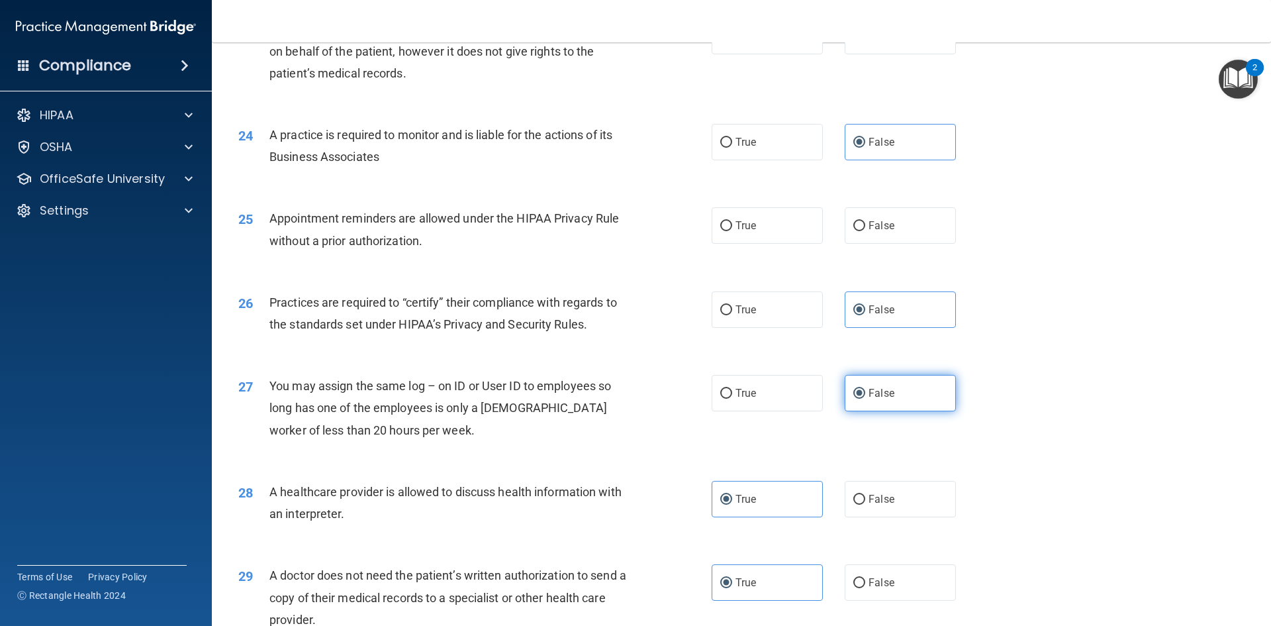
scroll to position [2192, 0]
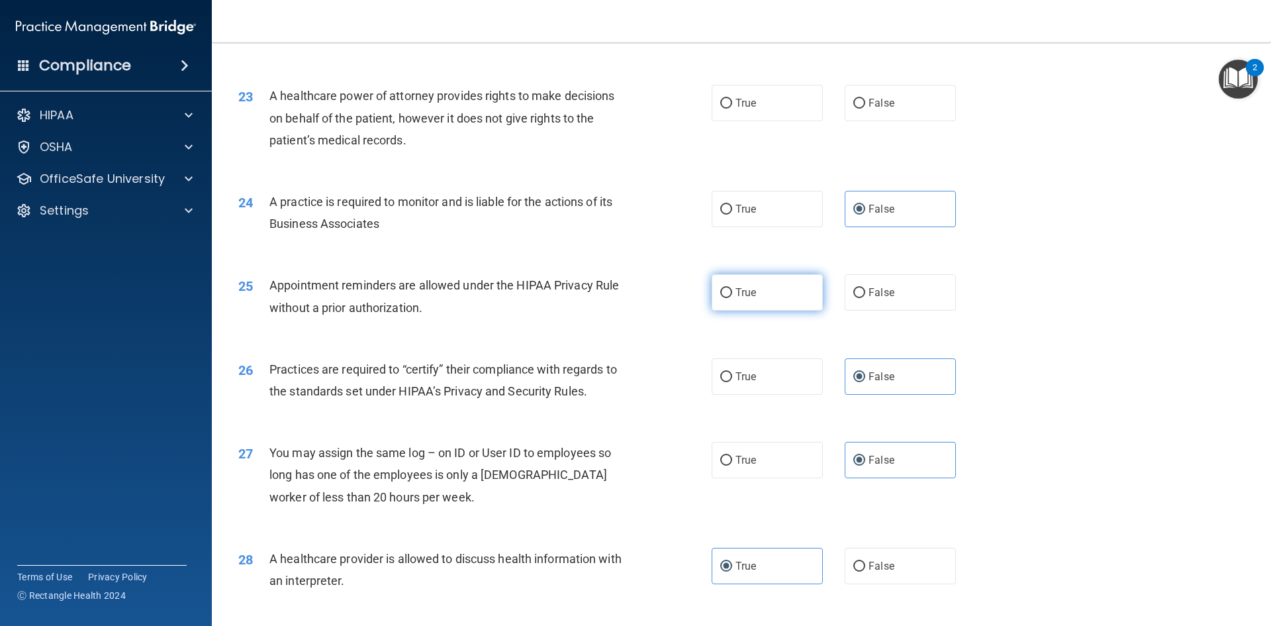
click at [754, 291] on label "True" at bounding box center [767, 292] width 111 height 36
click at [732, 291] on input "True" at bounding box center [726, 293] width 12 height 10
radio input "true"
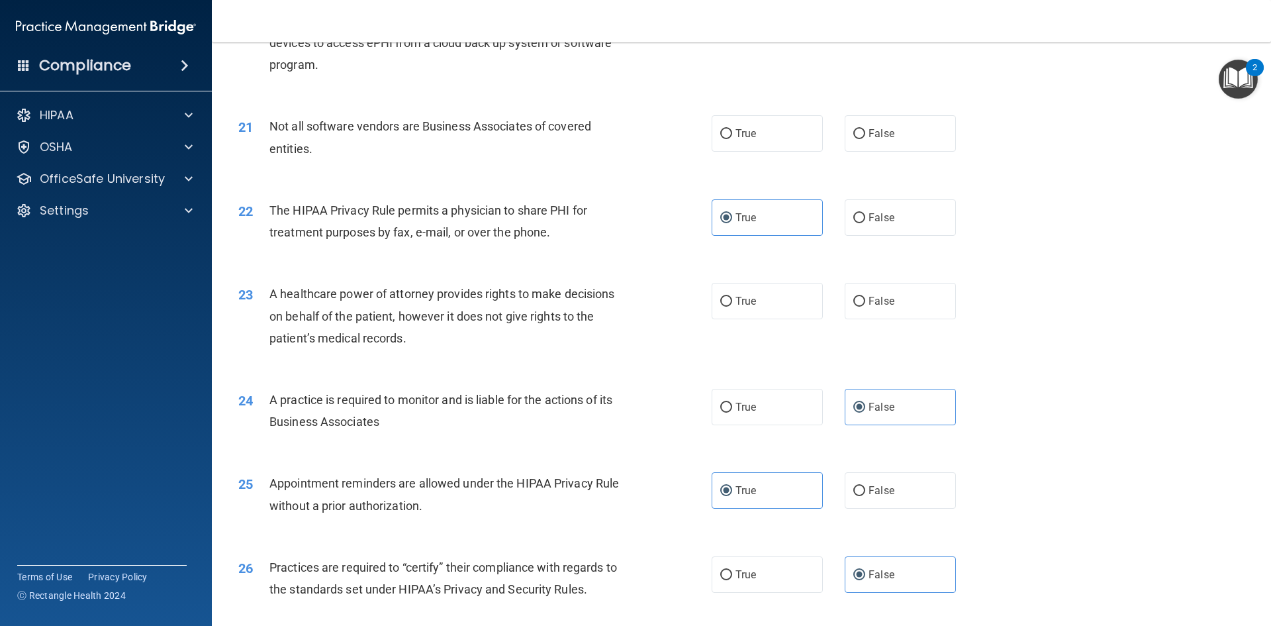
scroll to position [1993, 0]
click at [906, 306] on label "False" at bounding box center [900, 301] width 111 height 36
click at [865, 306] on input "False" at bounding box center [860, 302] width 12 height 10
radio input "true"
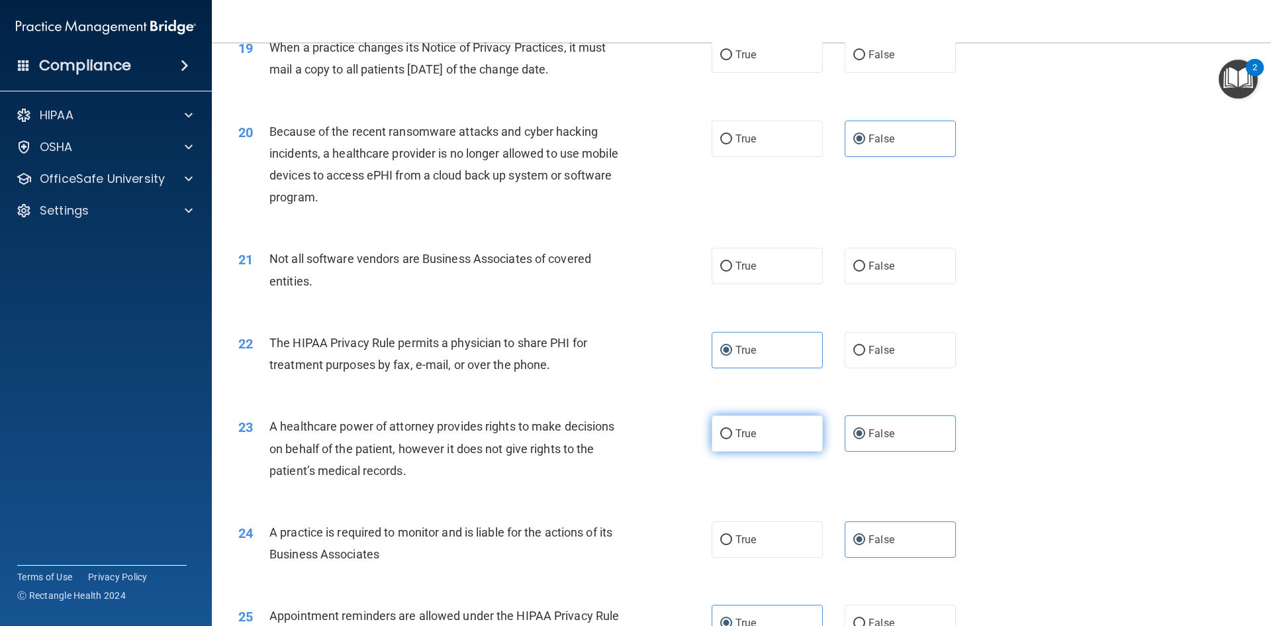
scroll to position [1861, 0]
click at [722, 281] on label "True" at bounding box center [767, 266] width 111 height 36
click at [722, 272] on input "True" at bounding box center [726, 267] width 12 height 10
radio input "true"
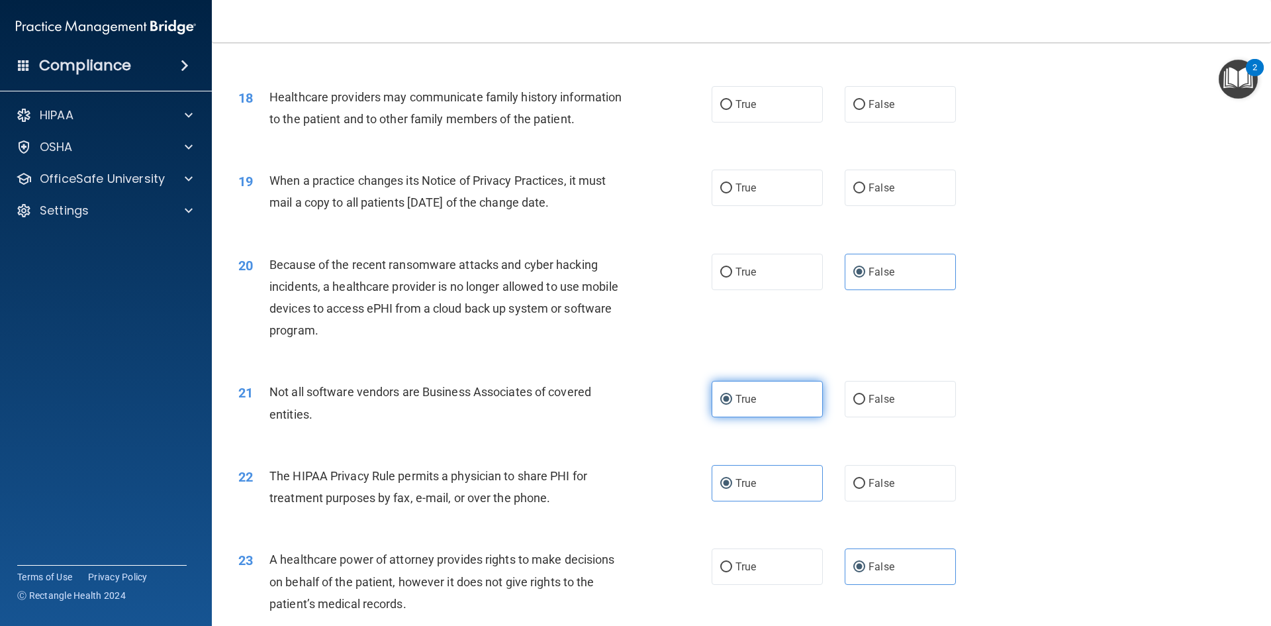
scroll to position [1662, 0]
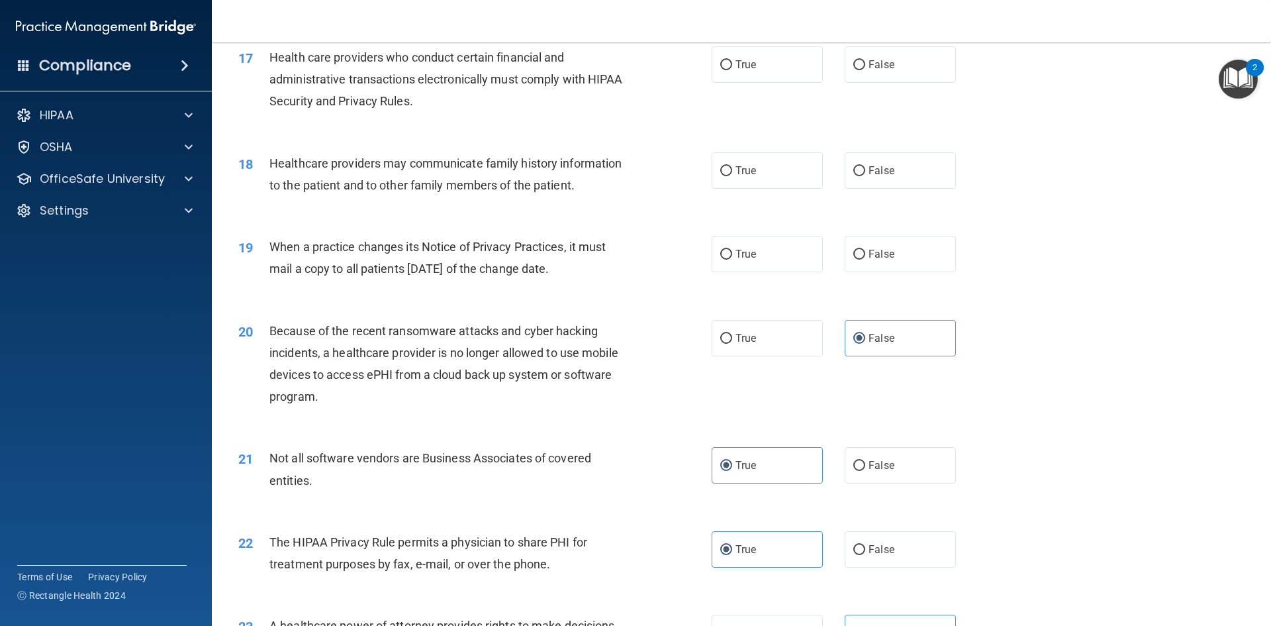
drag, startPoint x: 616, startPoint y: 270, endPoint x: 264, endPoint y: 251, distance: 352.8
click at [264, 251] on div "19 When a practice changes its Notice of Privacy Practices, it must mail a copy…" at bounding box center [475, 261] width 513 height 50
click at [877, 248] on span "False" at bounding box center [882, 254] width 26 height 13
click at [865, 250] on input "False" at bounding box center [860, 255] width 12 height 10
radio input "true"
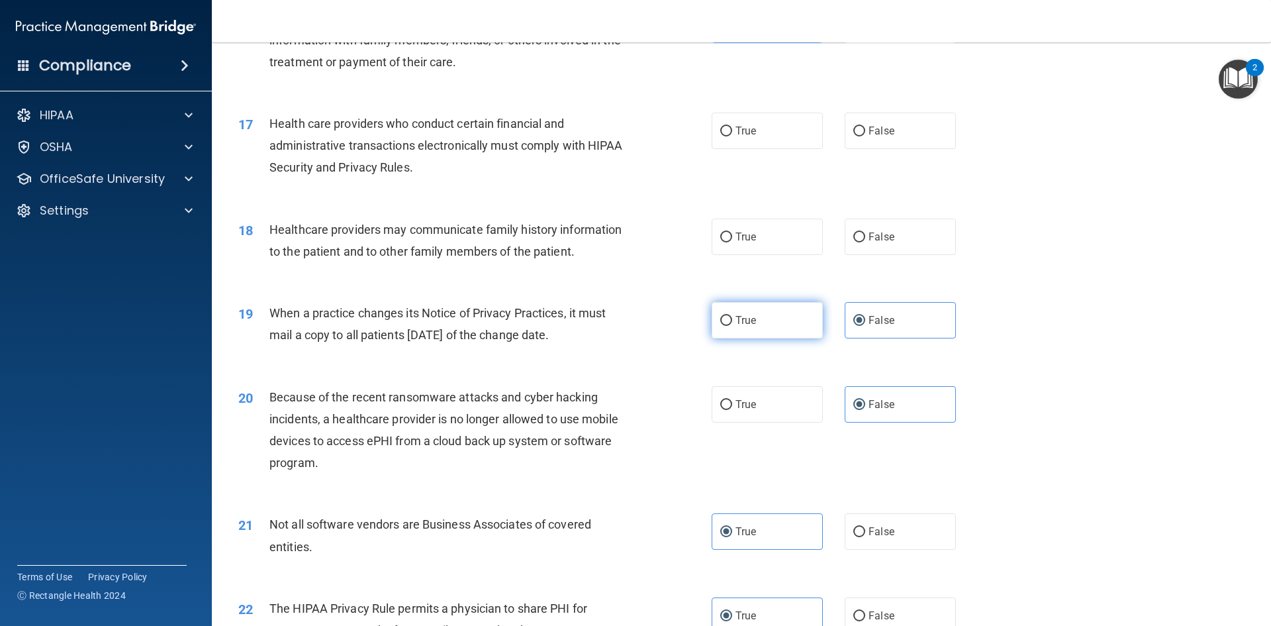
scroll to position [1530, 0]
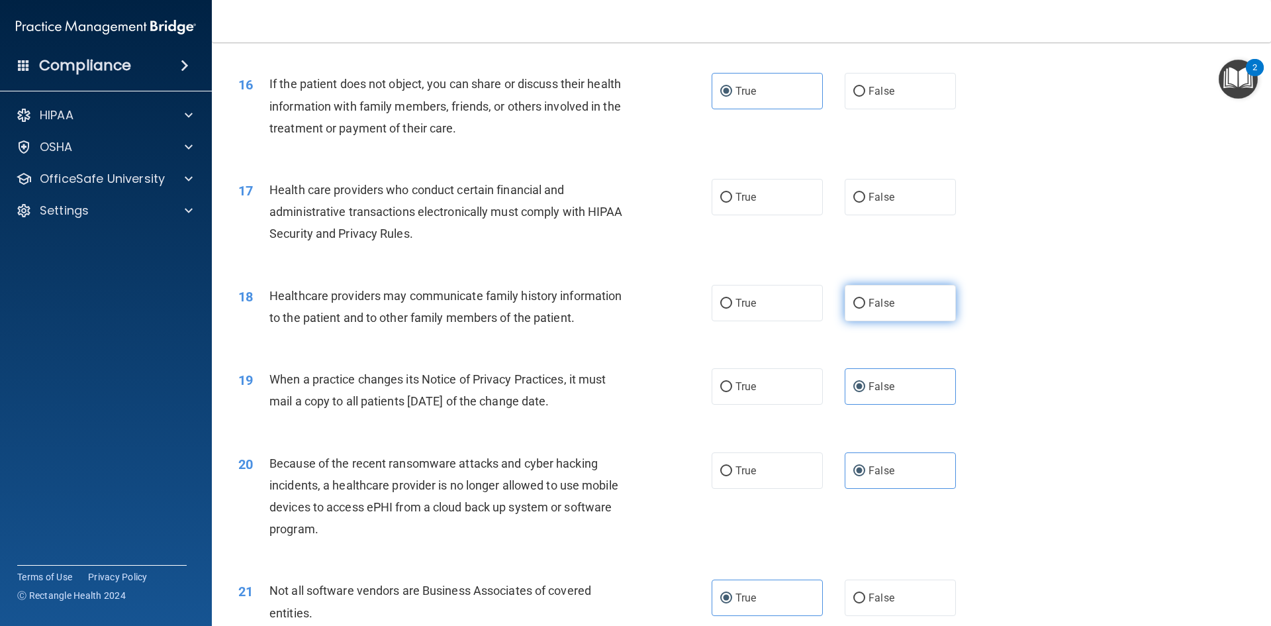
click at [871, 314] on label "False" at bounding box center [900, 303] width 111 height 36
click at [865, 309] on input "False" at bounding box center [860, 304] width 12 height 10
radio input "true"
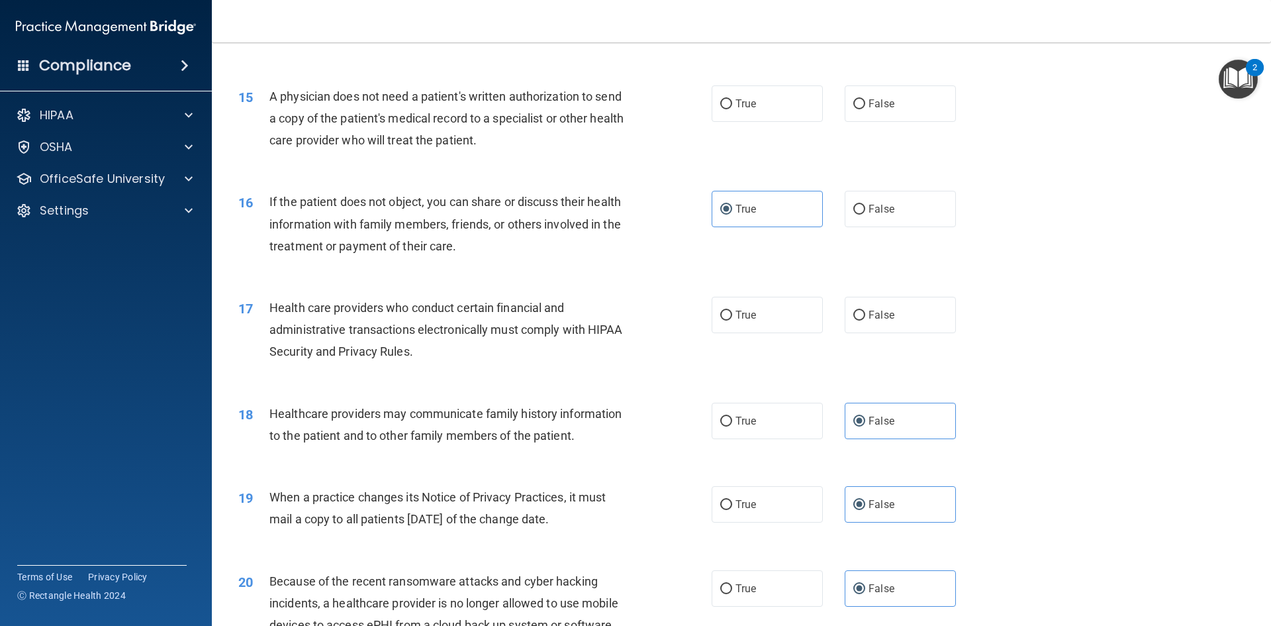
scroll to position [1397, 0]
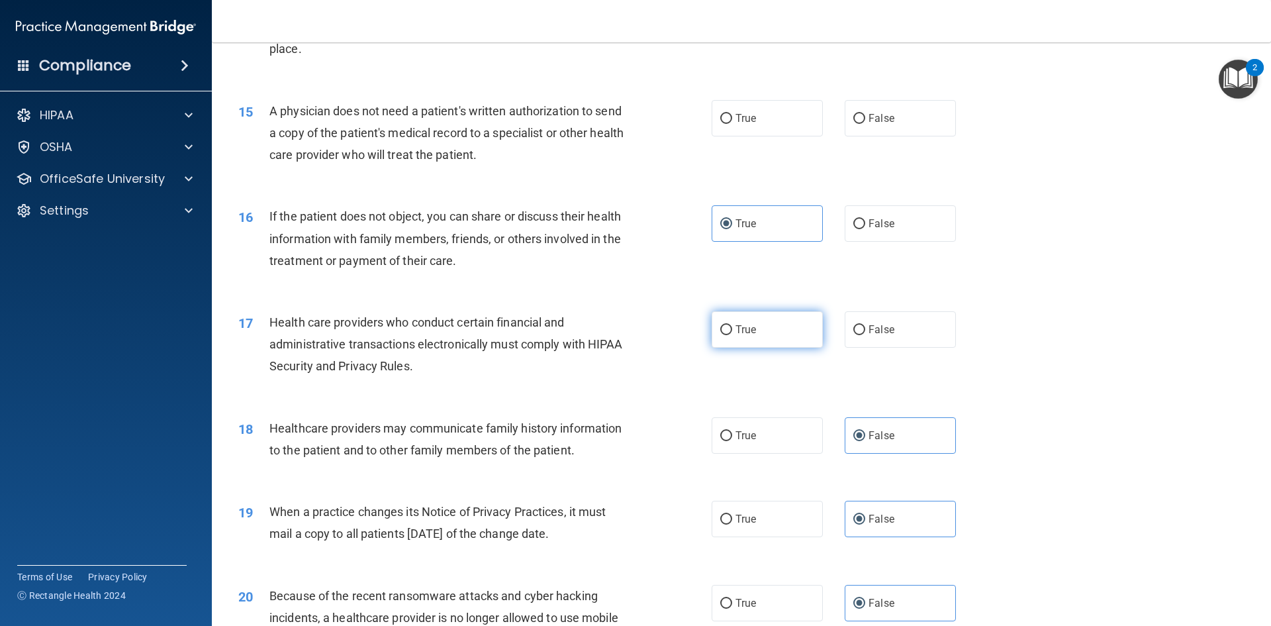
click at [736, 333] on span "True" at bounding box center [746, 329] width 21 height 13
click at [732, 333] on input "True" at bounding box center [726, 330] width 12 height 10
radio input "true"
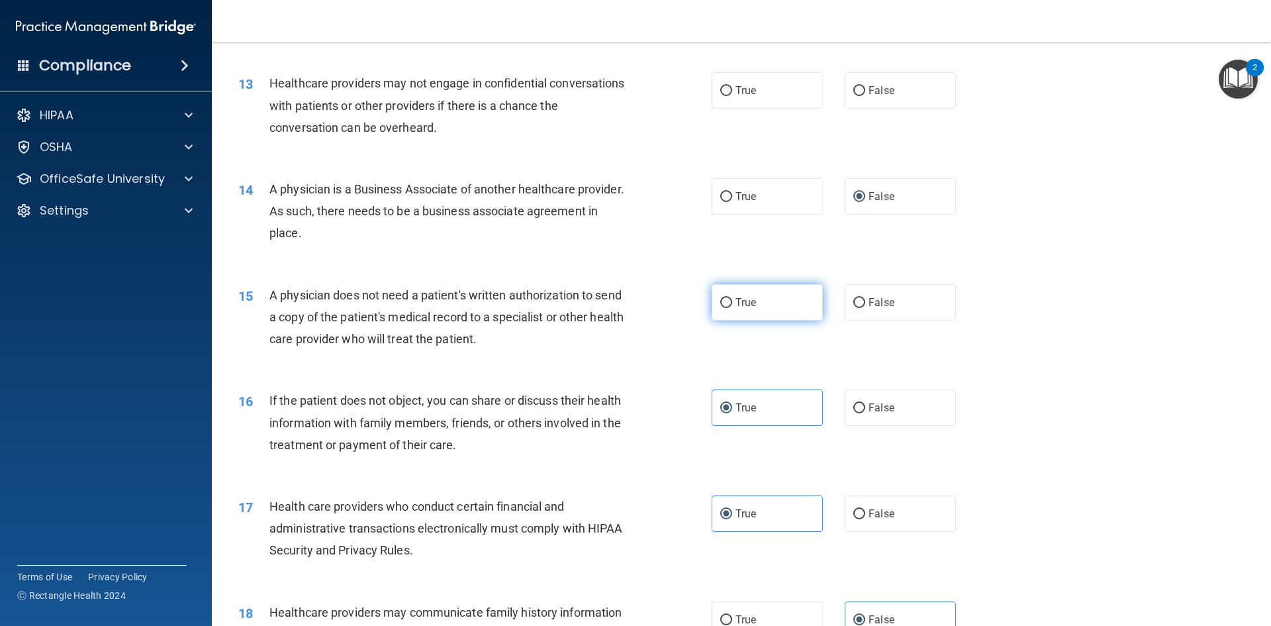
scroll to position [1199, 0]
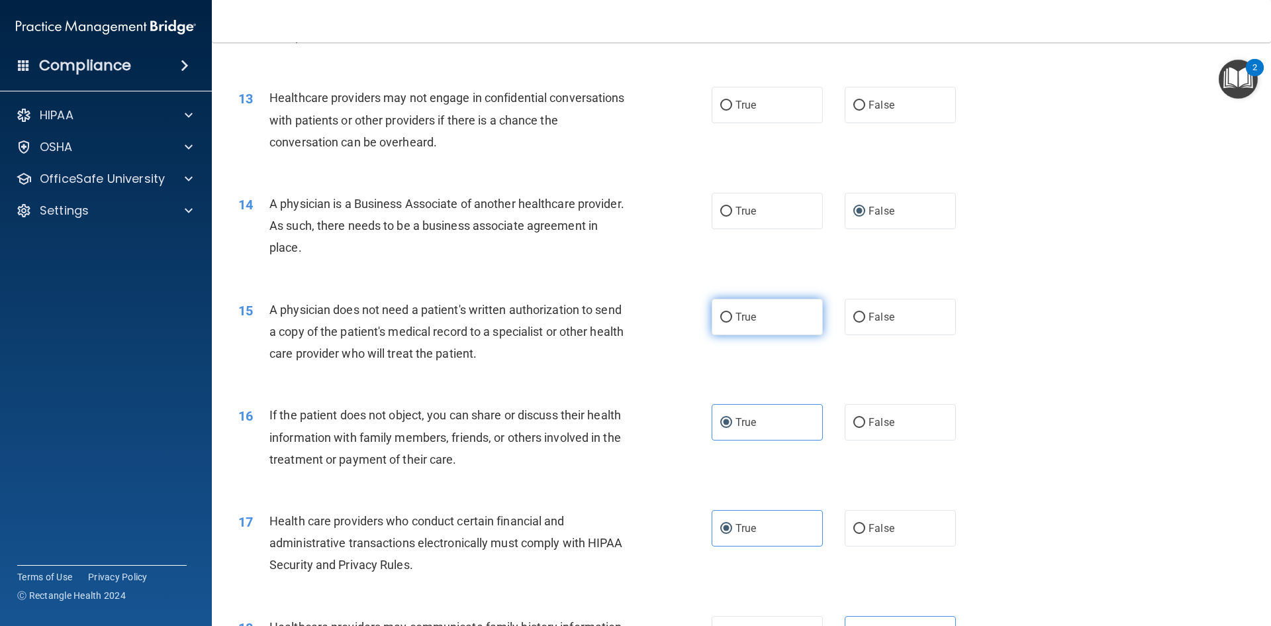
click at [787, 319] on label "True" at bounding box center [767, 317] width 111 height 36
click at [732, 319] on input "True" at bounding box center [726, 318] width 12 height 10
radio input "true"
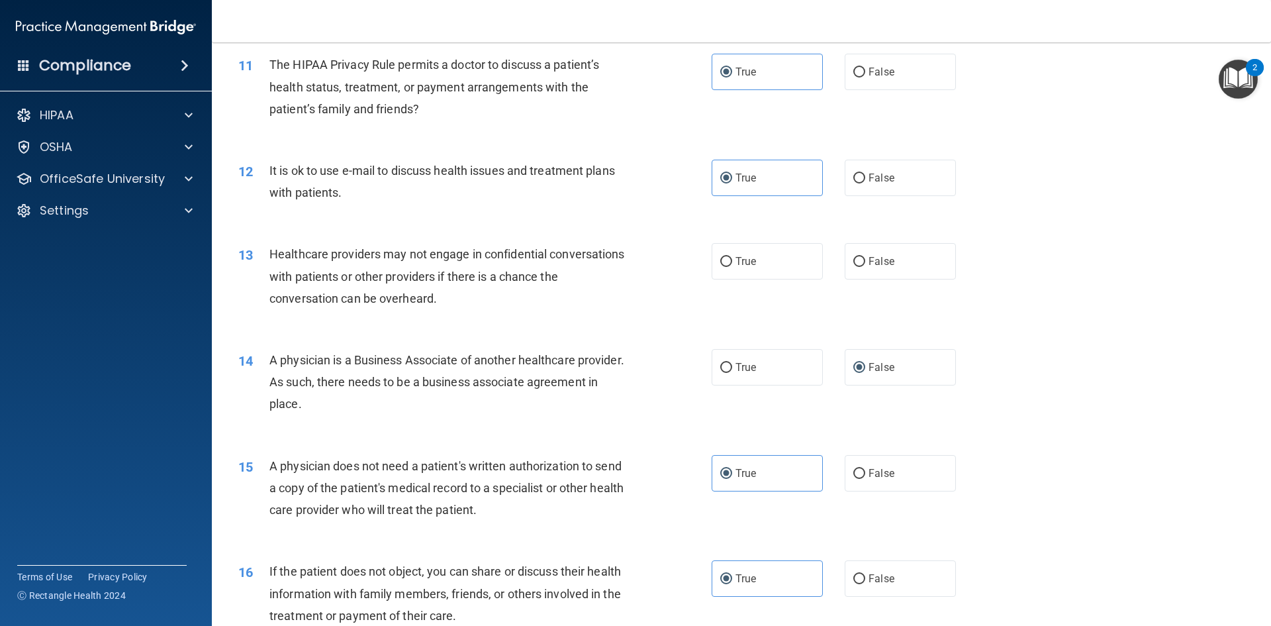
scroll to position [1000, 0]
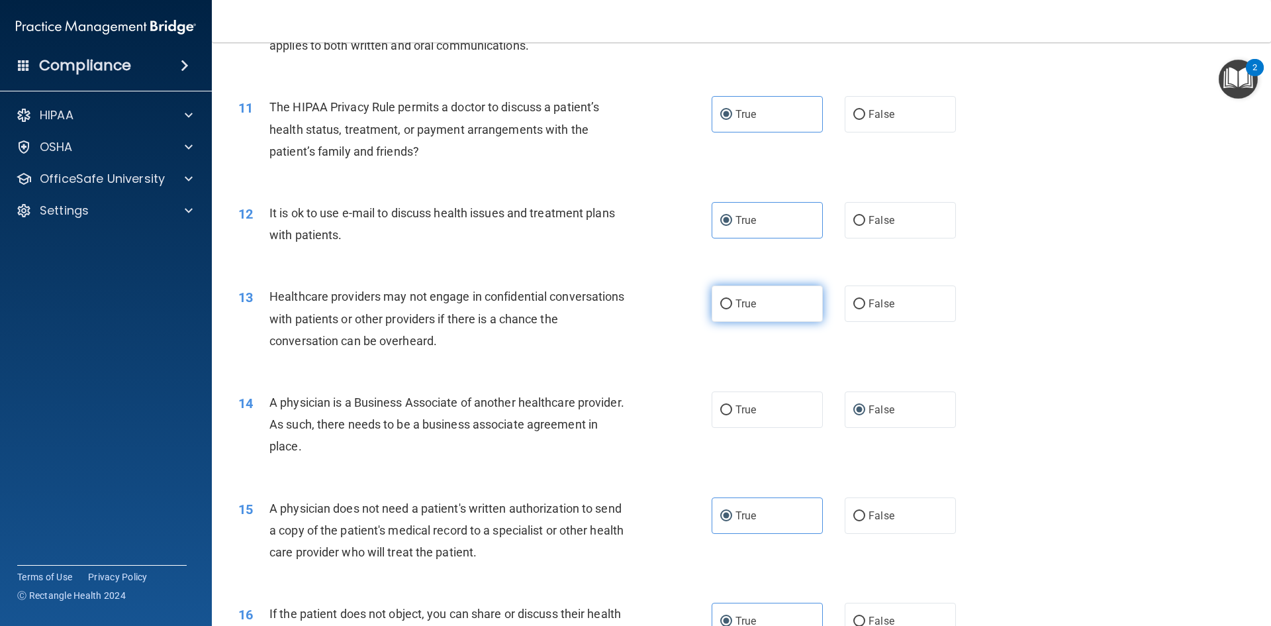
click at [712, 313] on label "True" at bounding box center [767, 303] width 111 height 36
click at [720, 309] on input "True" at bounding box center [726, 304] width 12 height 10
radio input "true"
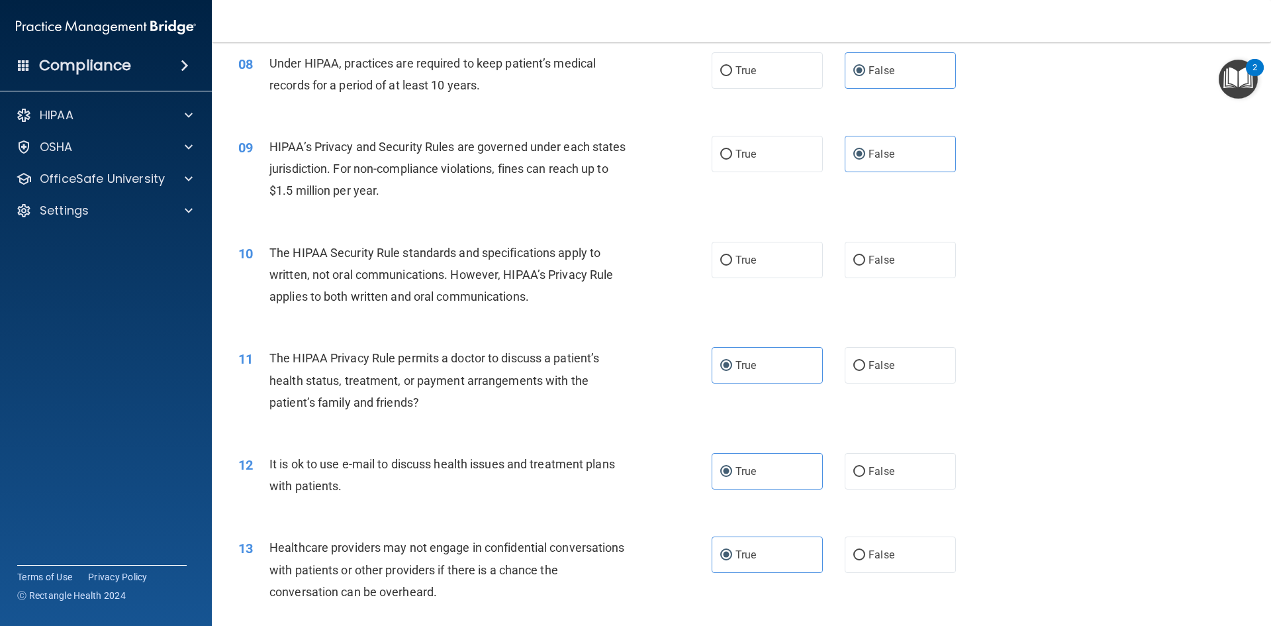
scroll to position [735, 0]
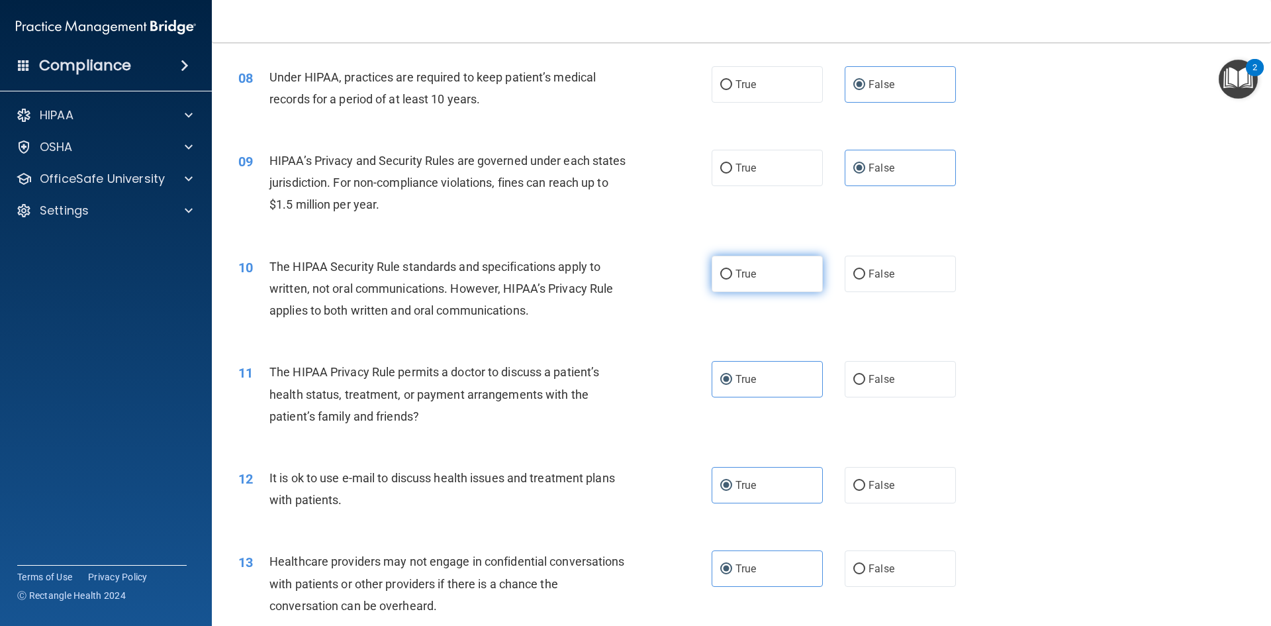
click at [726, 289] on label "True" at bounding box center [767, 274] width 111 height 36
click at [726, 279] on input "True" at bounding box center [726, 275] width 12 height 10
radio input "true"
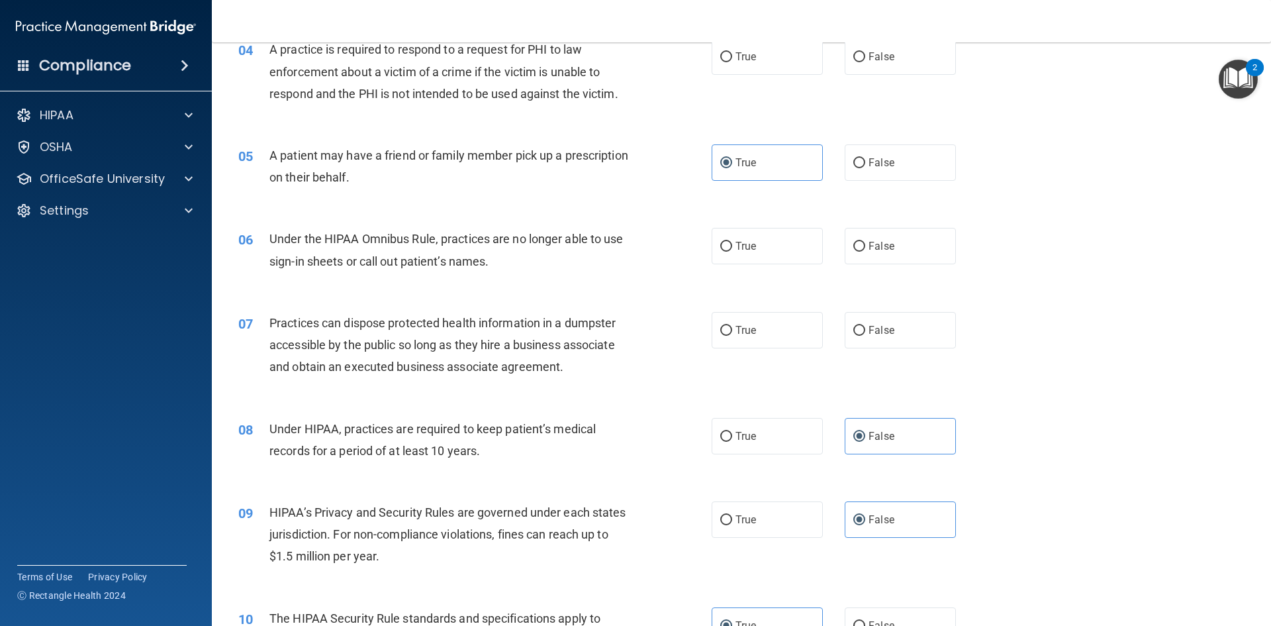
scroll to position [338, 0]
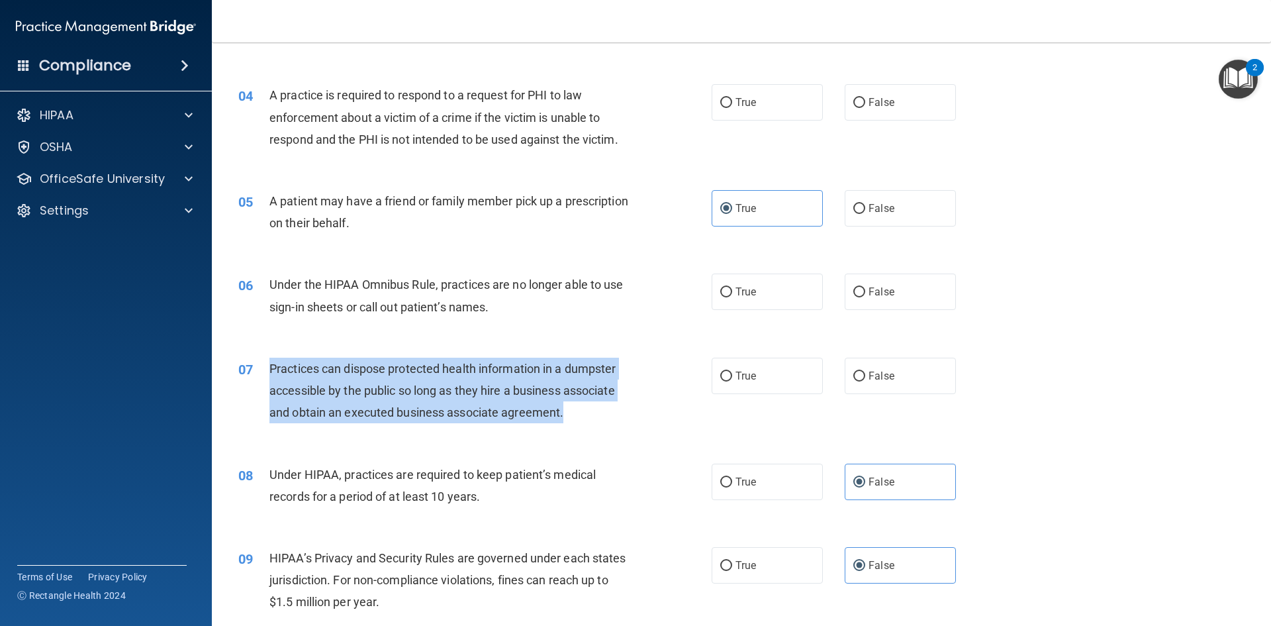
drag, startPoint x: 252, startPoint y: 362, endPoint x: 582, endPoint y: 407, distance: 332.7
click at [582, 407] on div "07 Practices can dispose protected health information in a dumpster accessible …" at bounding box center [475, 394] width 513 height 73
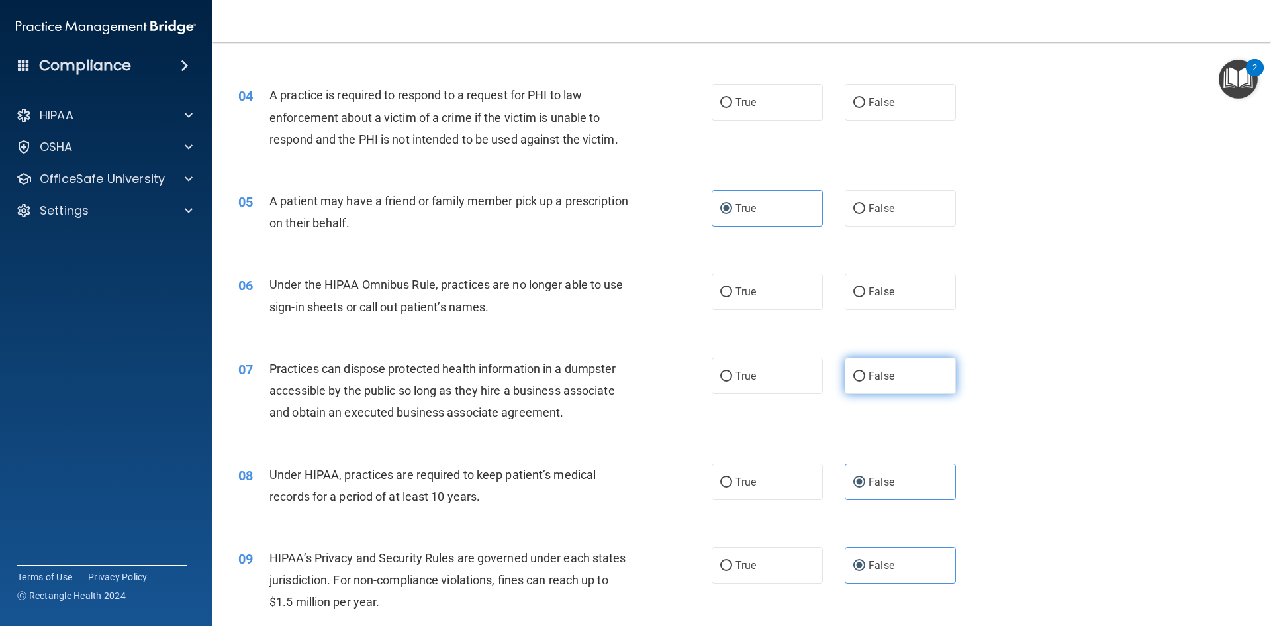
click at [871, 368] on label "False" at bounding box center [900, 376] width 111 height 36
click at [865, 371] on input "False" at bounding box center [860, 376] width 12 height 10
radio input "true"
click at [967, 350] on div "07 Practices can dispose protected health information in a dumpster accessible …" at bounding box center [741, 394] width 1026 height 106
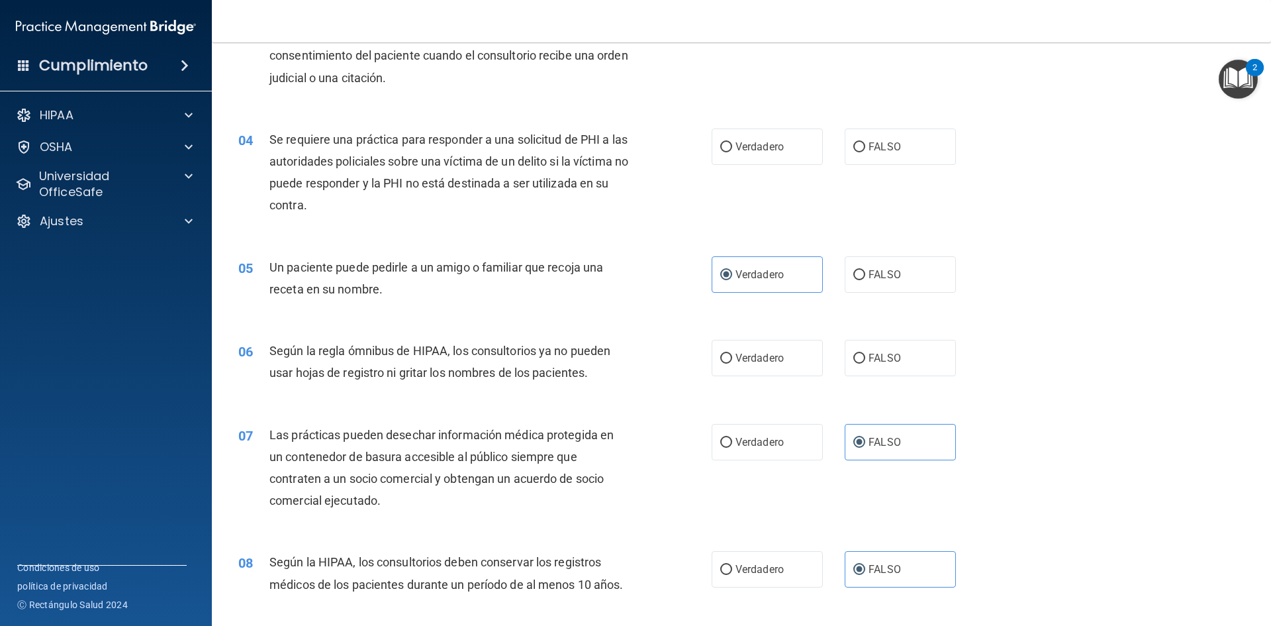
scroll to position [381, 0]
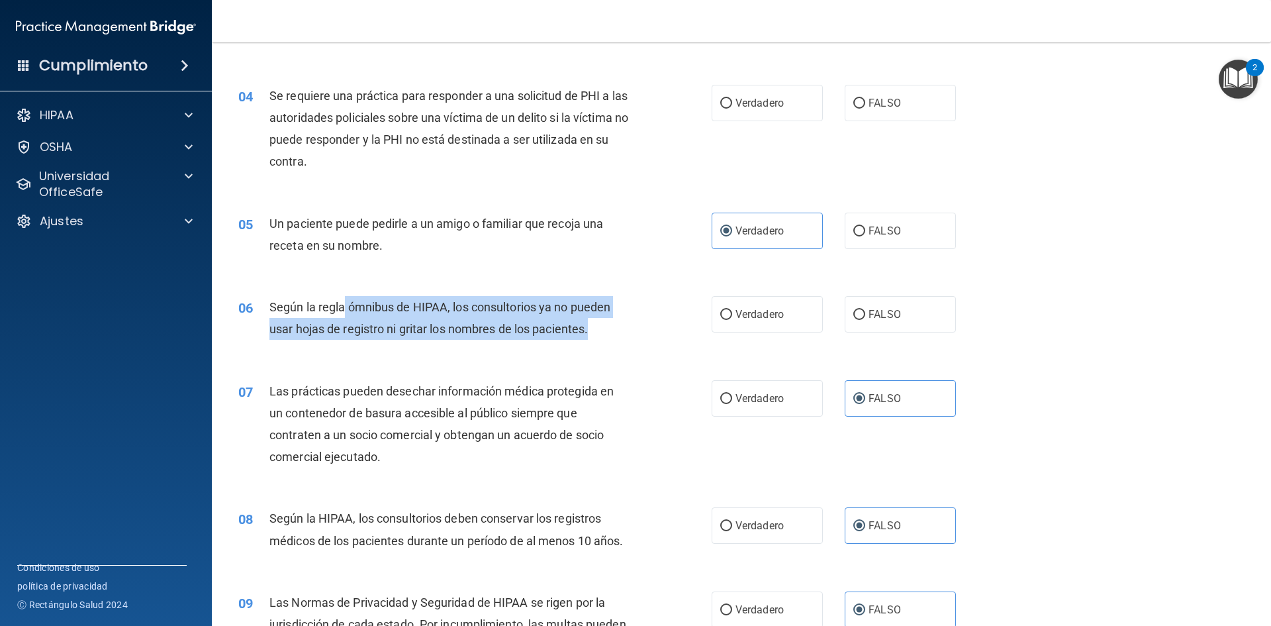
drag, startPoint x: 616, startPoint y: 348, endPoint x: 509, endPoint y: 254, distance: 142.2
click at [344, 338] on div "Según la regla ómnibus de HIPAA, los consultorios ya no pueden usar hojas de re…" at bounding box center [455, 318] width 370 height 44
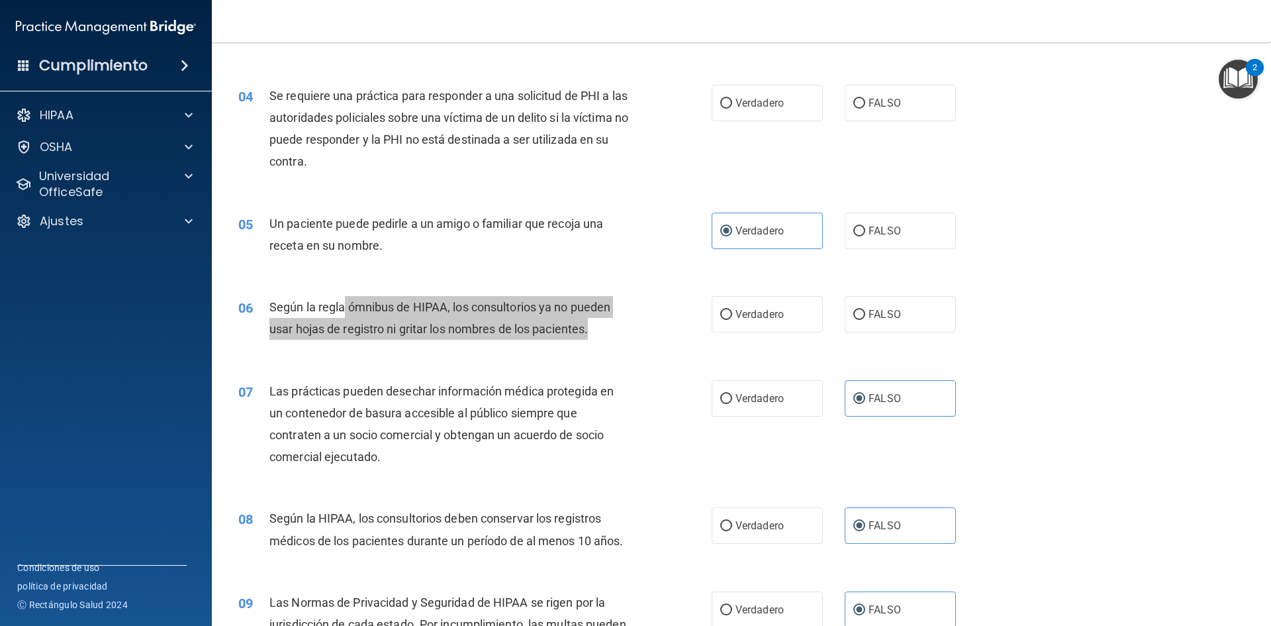
scroll to position [338, 0]
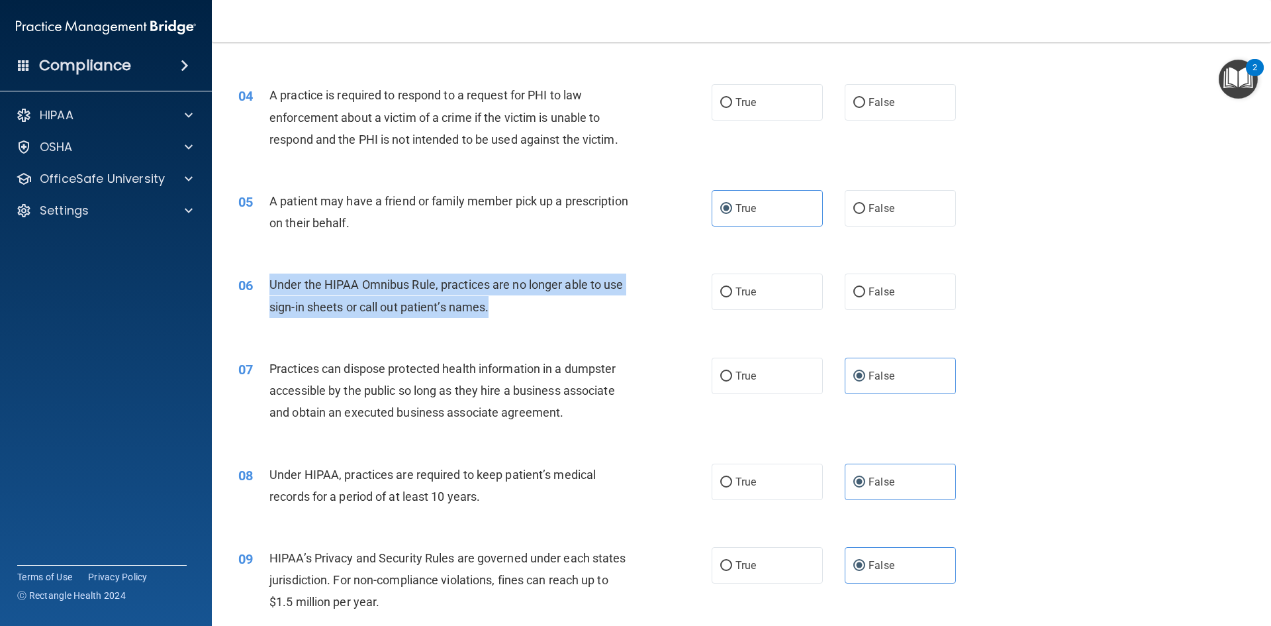
drag, startPoint x: 462, startPoint y: 300, endPoint x: 270, endPoint y: 283, distance: 192.7
click at [270, 283] on div "Under the HIPAA Omnibus Rule, practices are no longer able to use sign-in sheet…" at bounding box center [455, 295] width 370 height 44
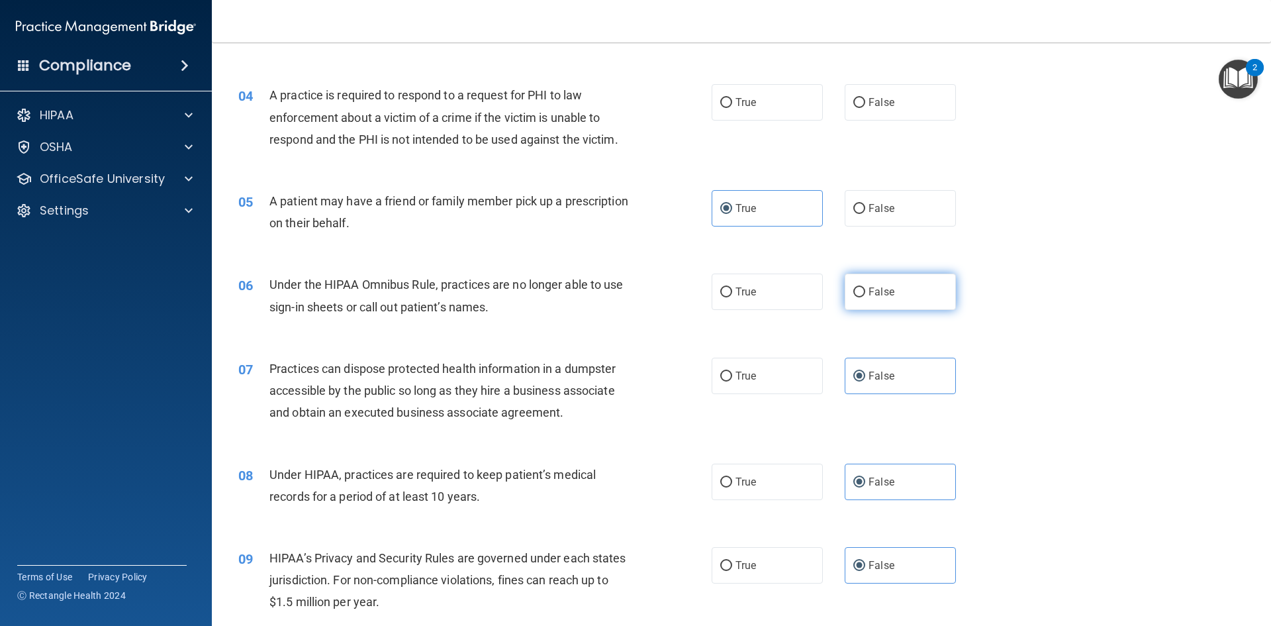
click at [869, 299] on label "False" at bounding box center [900, 291] width 111 height 36
click at [865, 297] on input "False" at bounding box center [860, 292] width 12 height 10
radio input "true"
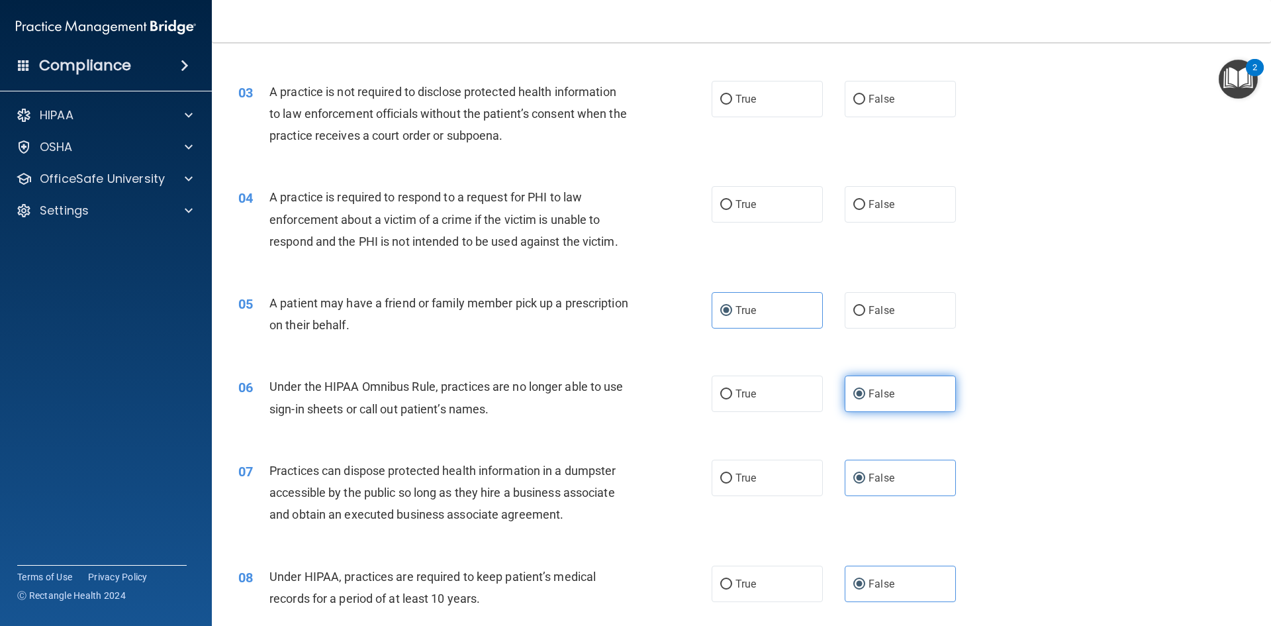
scroll to position [205, 0]
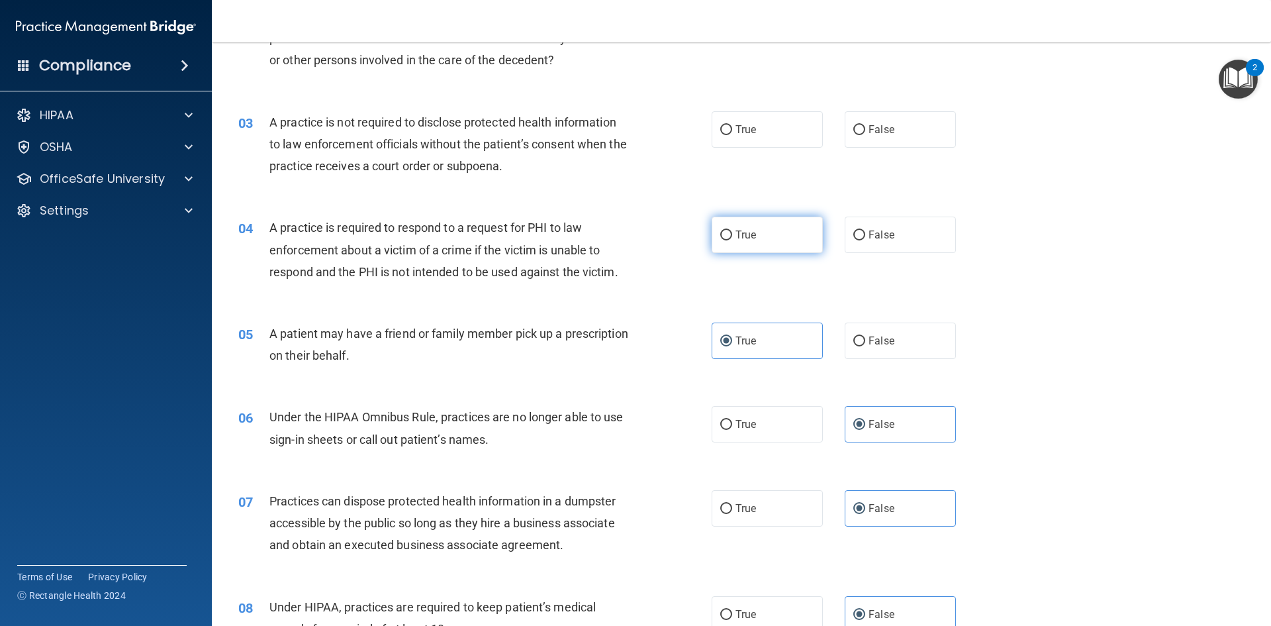
click at [718, 228] on label "True" at bounding box center [767, 235] width 111 height 36
click at [720, 230] on input "True" at bounding box center [726, 235] width 12 height 10
radio input "true"
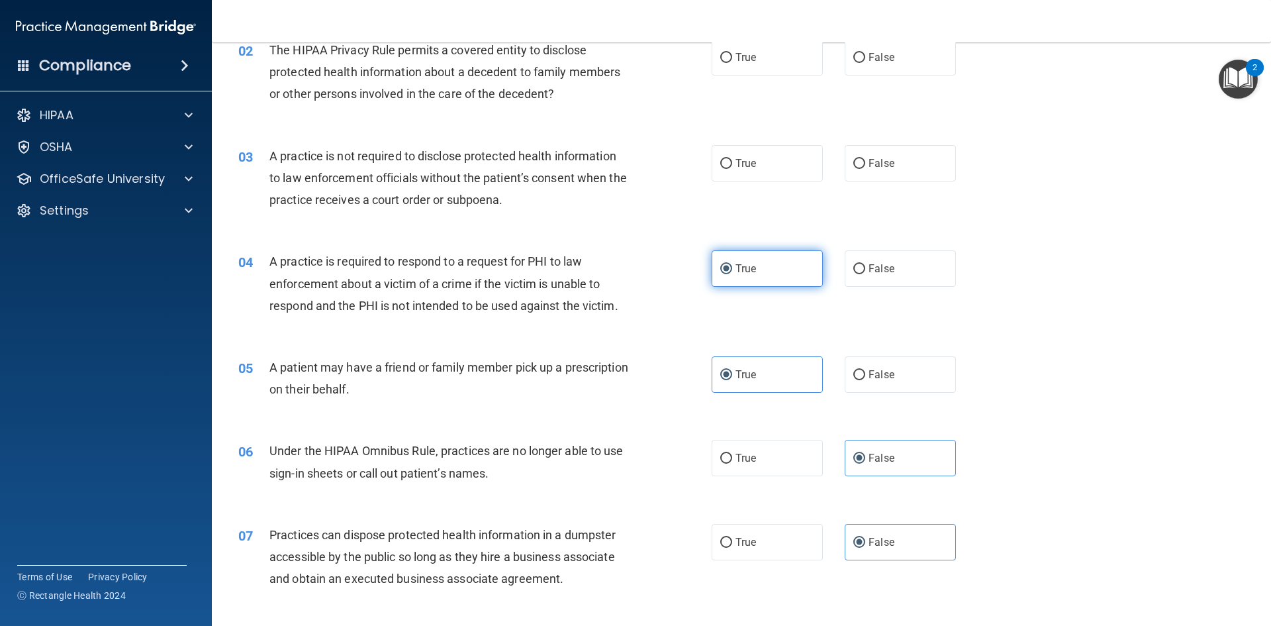
scroll to position [139, 0]
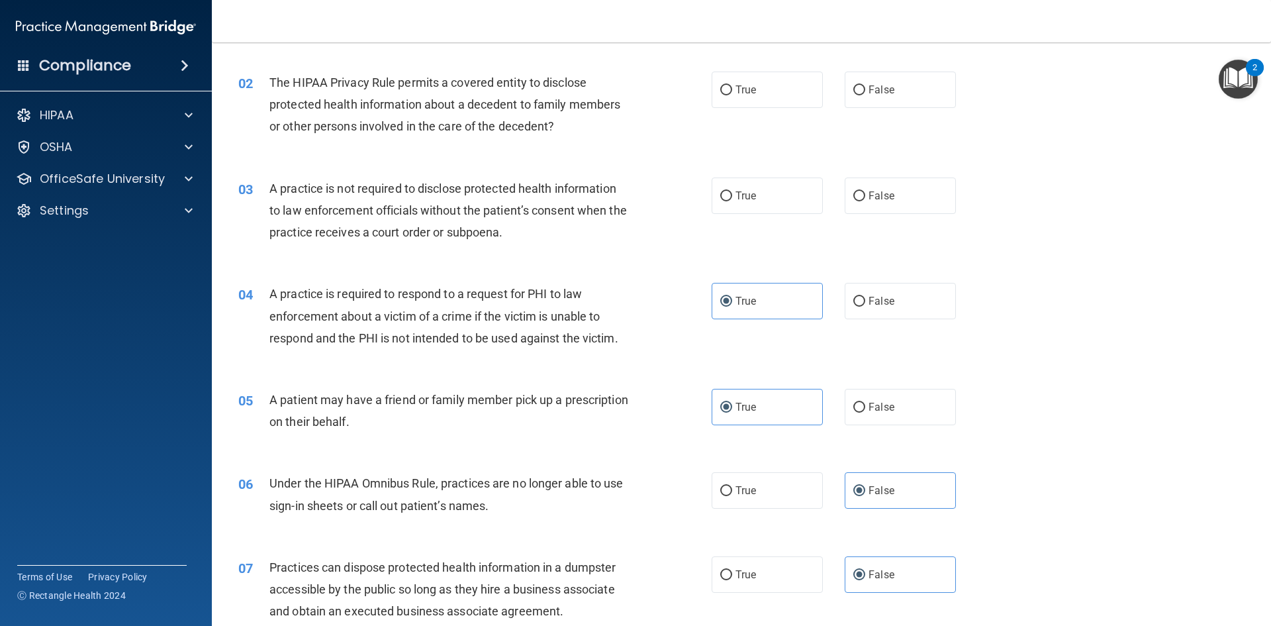
click at [867, 175] on div "03 A practice is not required to disclose protected health information to law e…" at bounding box center [741, 214] width 1026 height 106
click at [869, 201] on span "False" at bounding box center [882, 195] width 26 height 13
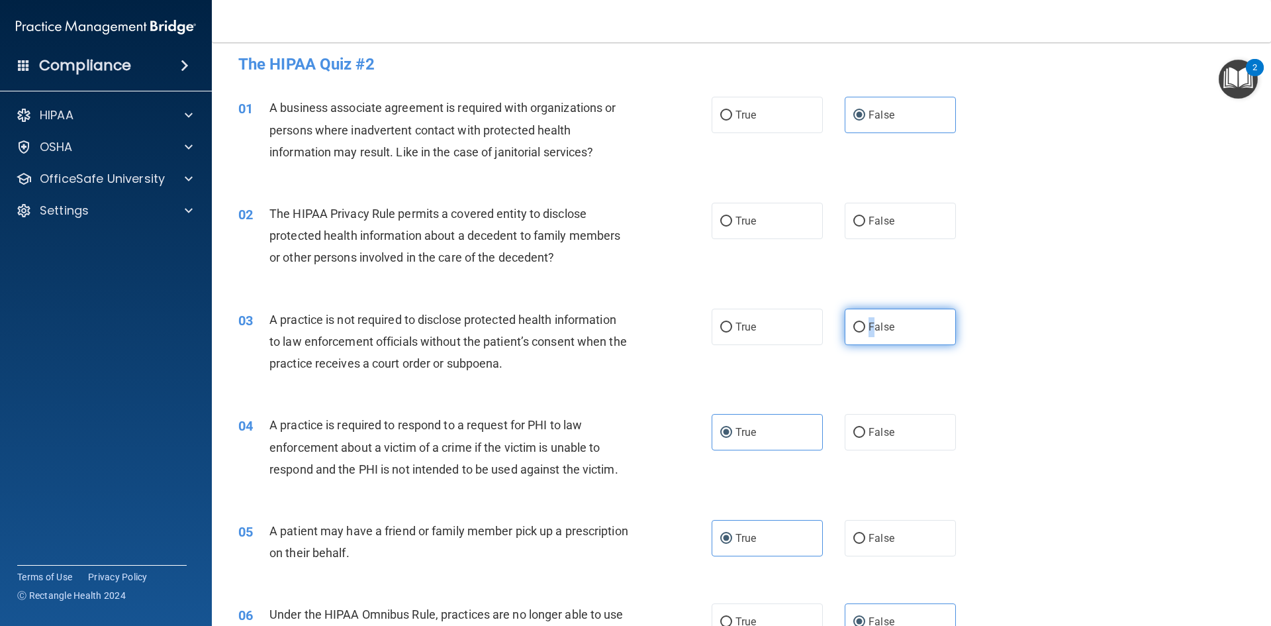
scroll to position [7, 0]
click at [933, 344] on label "False" at bounding box center [900, 328] width 111 height 36
click at [865, 334] on input "False" at bounding box center [860, 329] width 12 height 10
radio input "true"
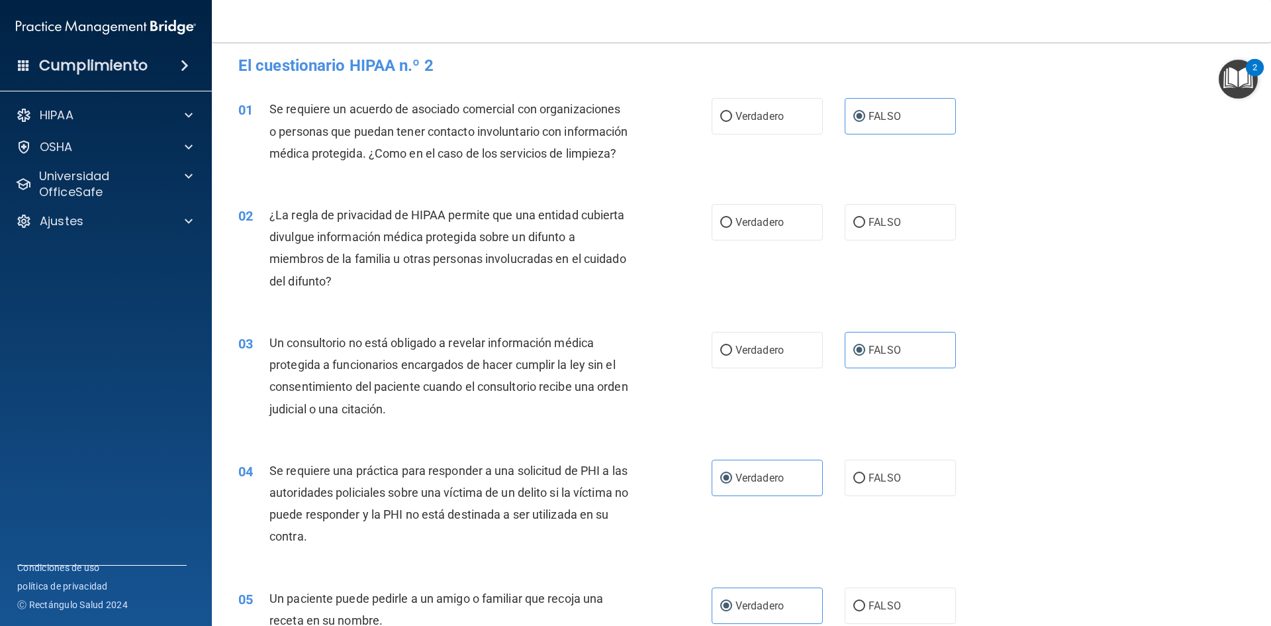
click at [656, 236] on div "02 ¿La regla de privacidad de HIPAA permite que una entidad cubierta divulgue i…" at bounding box center [475, 251] width 513 height 95
click at [744, 228] on font "Verdadero" at bounding box center [760, 222] width 48 height 13
click at [732, 228] on input "Verdadero" at bounding box center [726, 223] width 12 height 10
radio input "true"
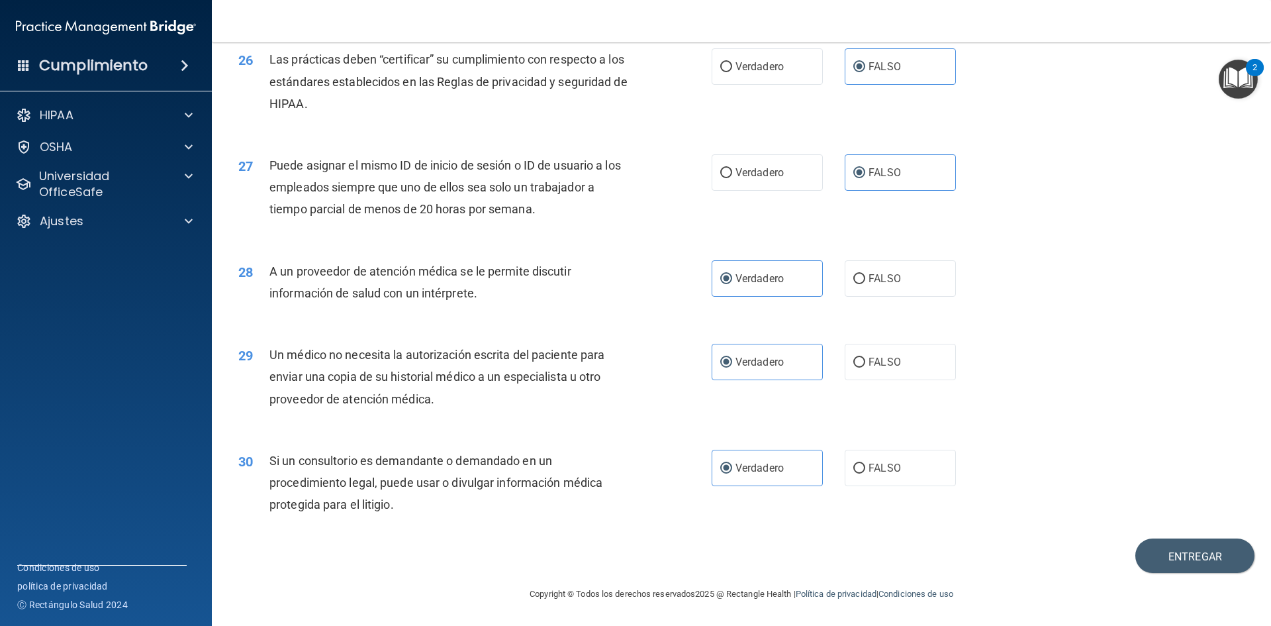
scroll to position [2743, 0]
click at [1188, 552] on font "Entregar" at bounding box center [1196, 556] width 54 height 13
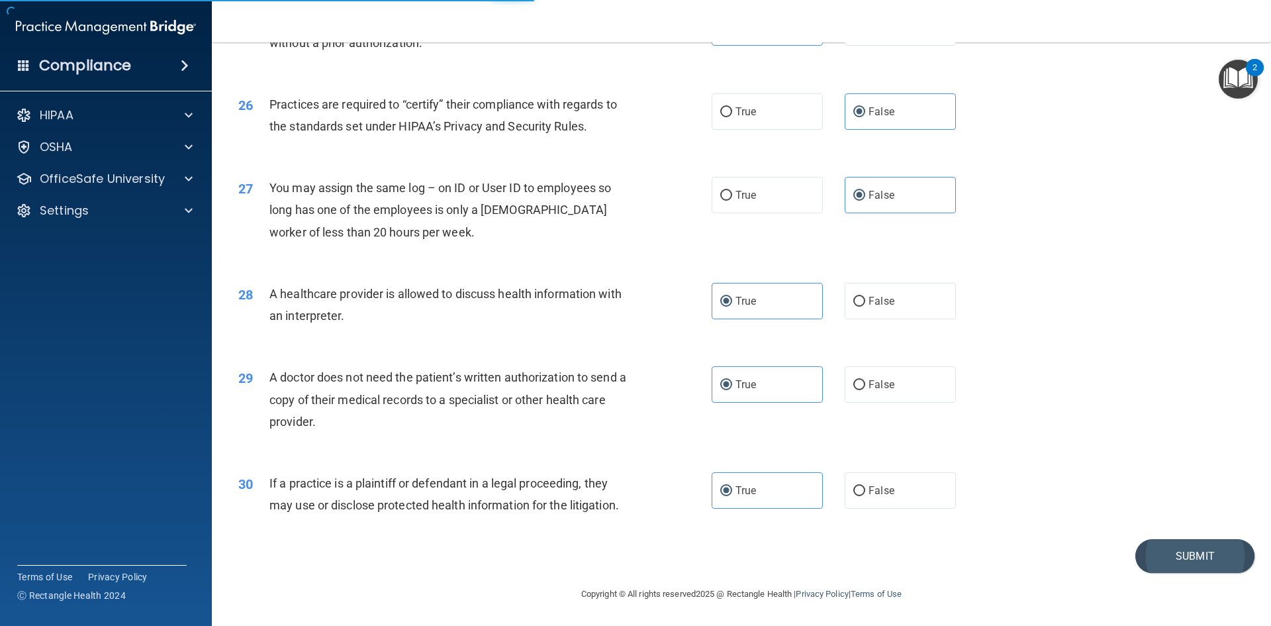
scroll to position [2457, 0]
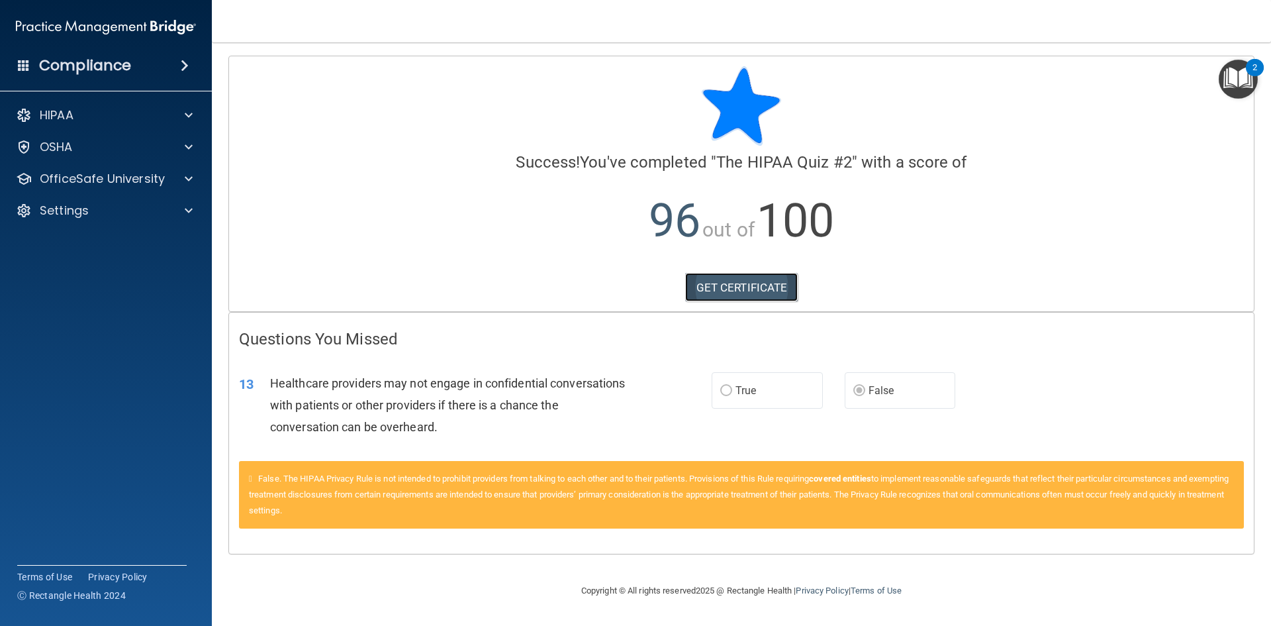
click at [792, 295] on link "GET CERTIFICATE" at bounding box center [741, 287] width 113 height 29
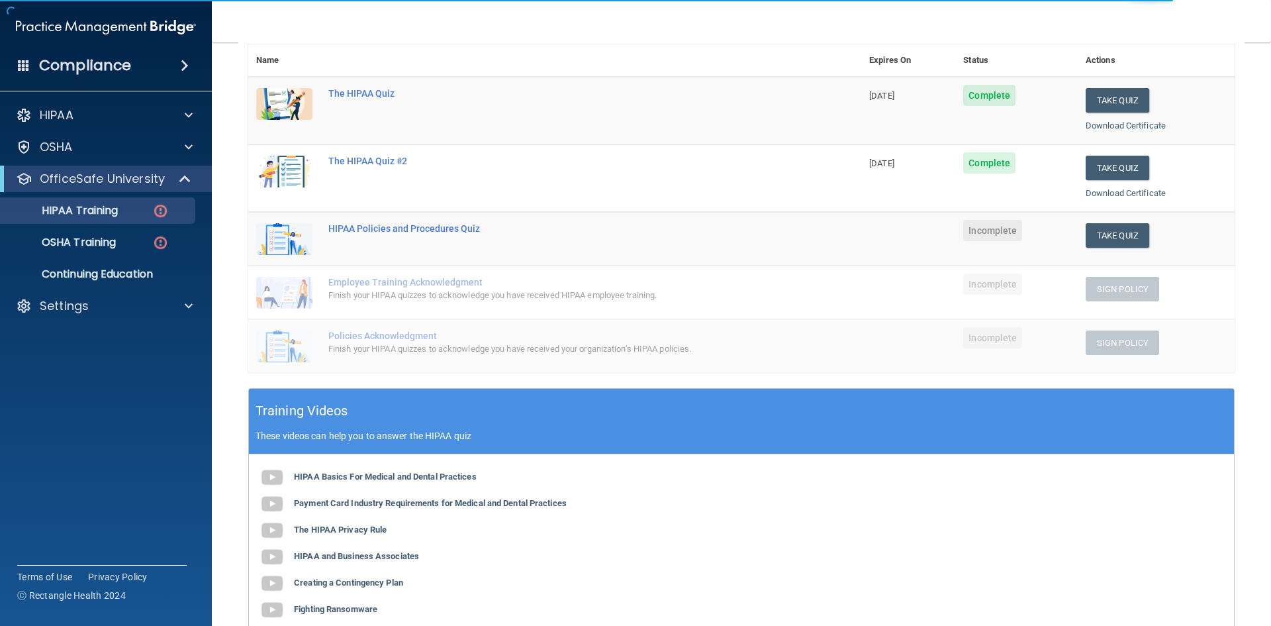
scroll to position [199, 0]
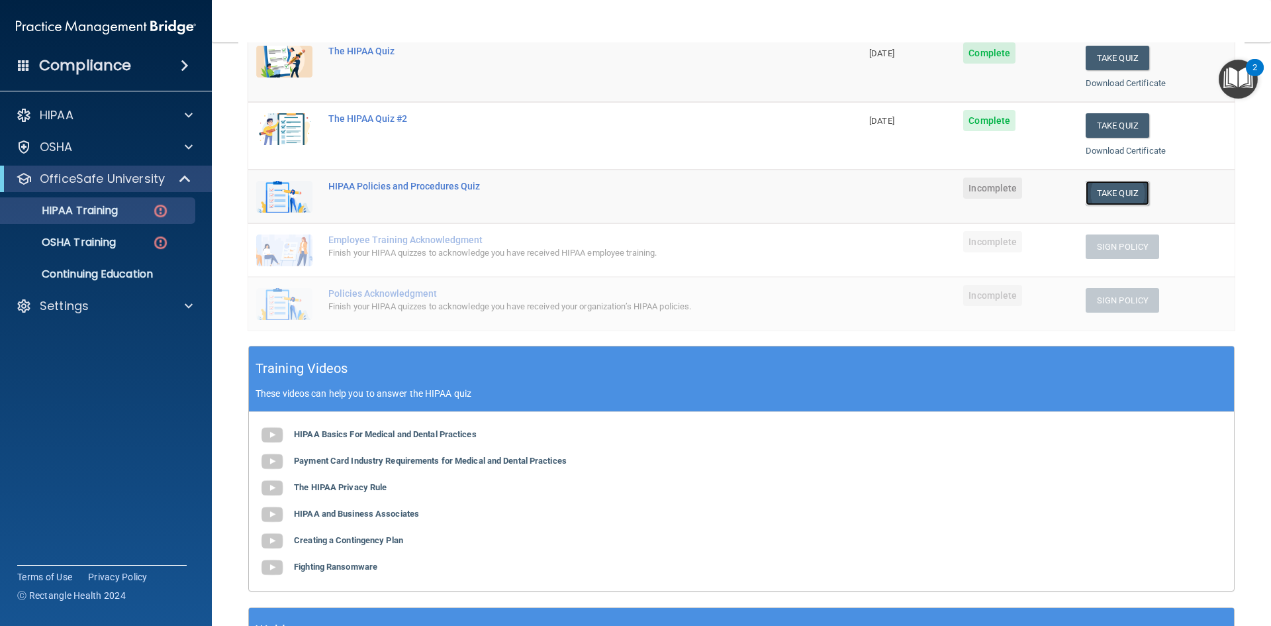
click at [1120, 187] on button "Take Quiz" at bounding box center [1118, 193] width 64 height 25
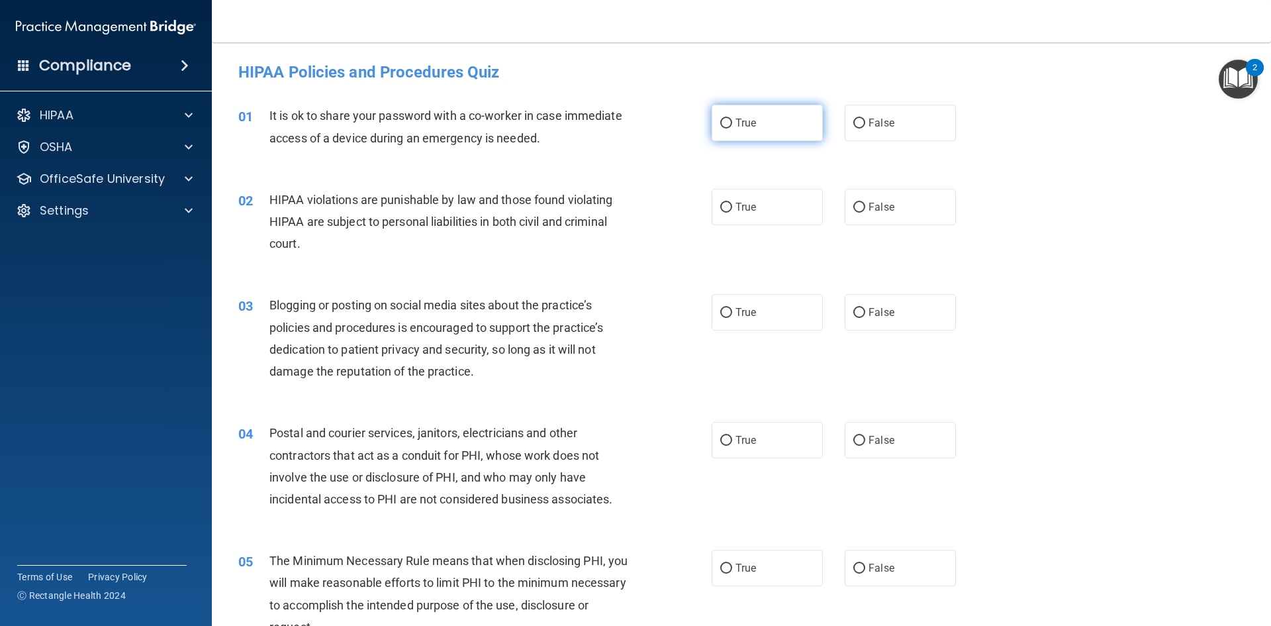
click at [740, 128] on span "True" at bounding box center [746, 123] width 21 height 13
click at [732, 128] on input "True" at bounding box center [726, 124] width 12 height 10
radio input "true"
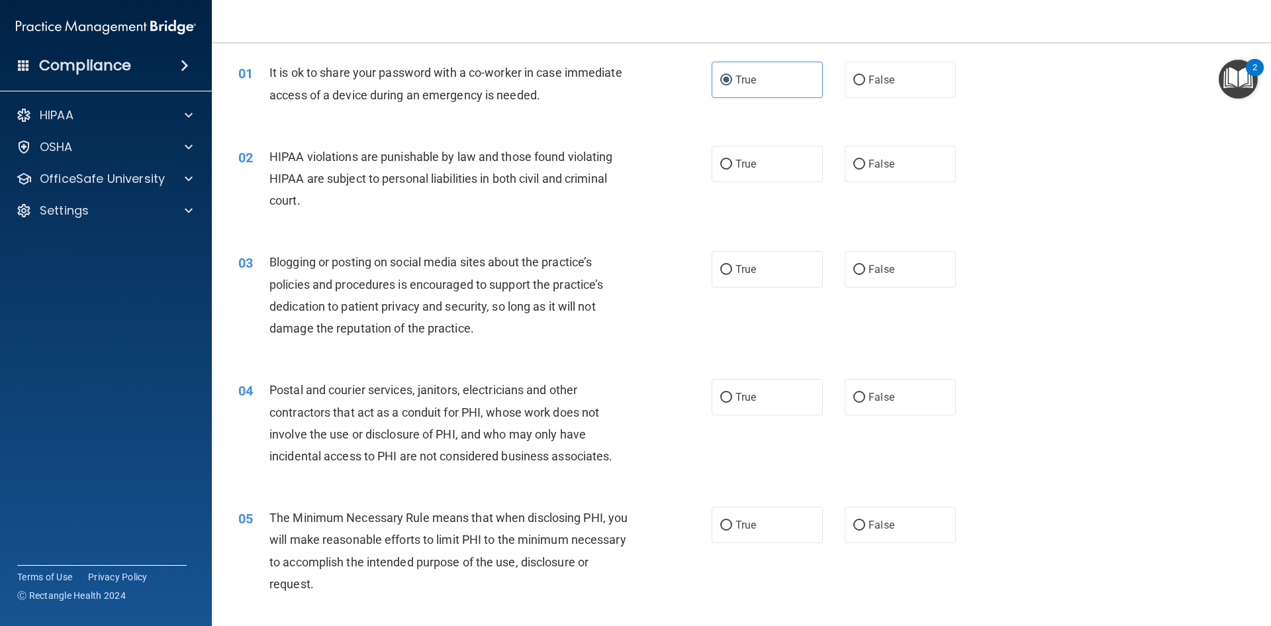
scroll to position [66, 0]
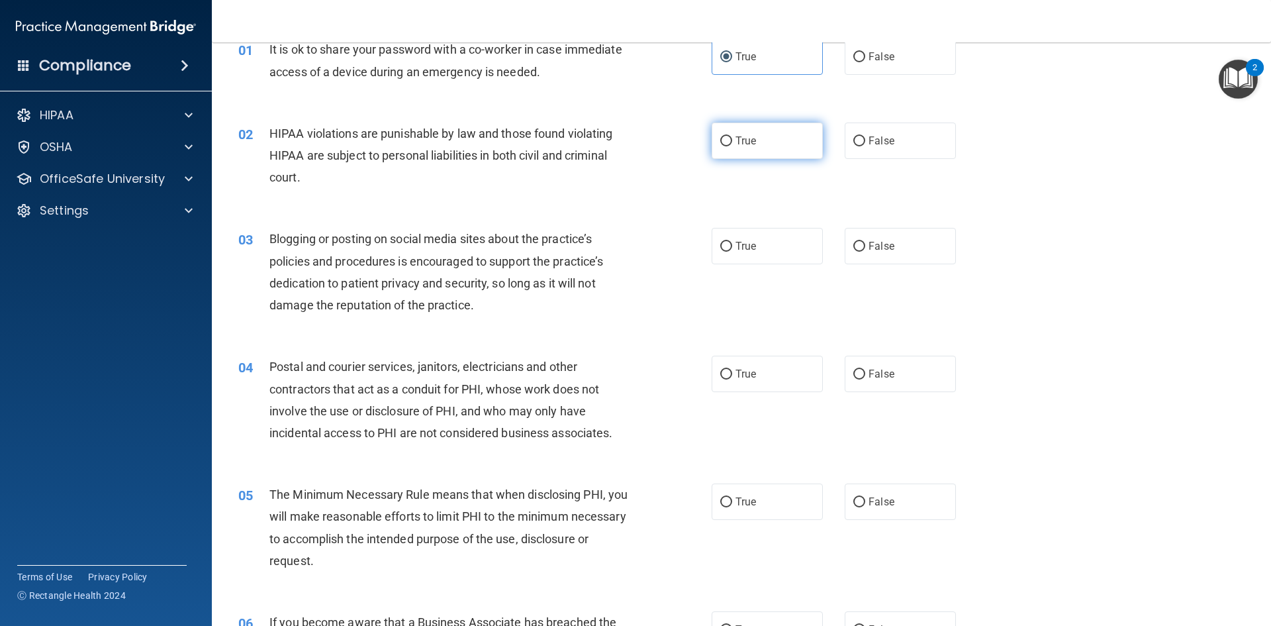
click at [736, 148] on label "True" at bounding box center [767, 141] width 111 height 36
click at [732, 146] on input "True" at bounding box center [726, 141] width 12 height 10
radio input "true"
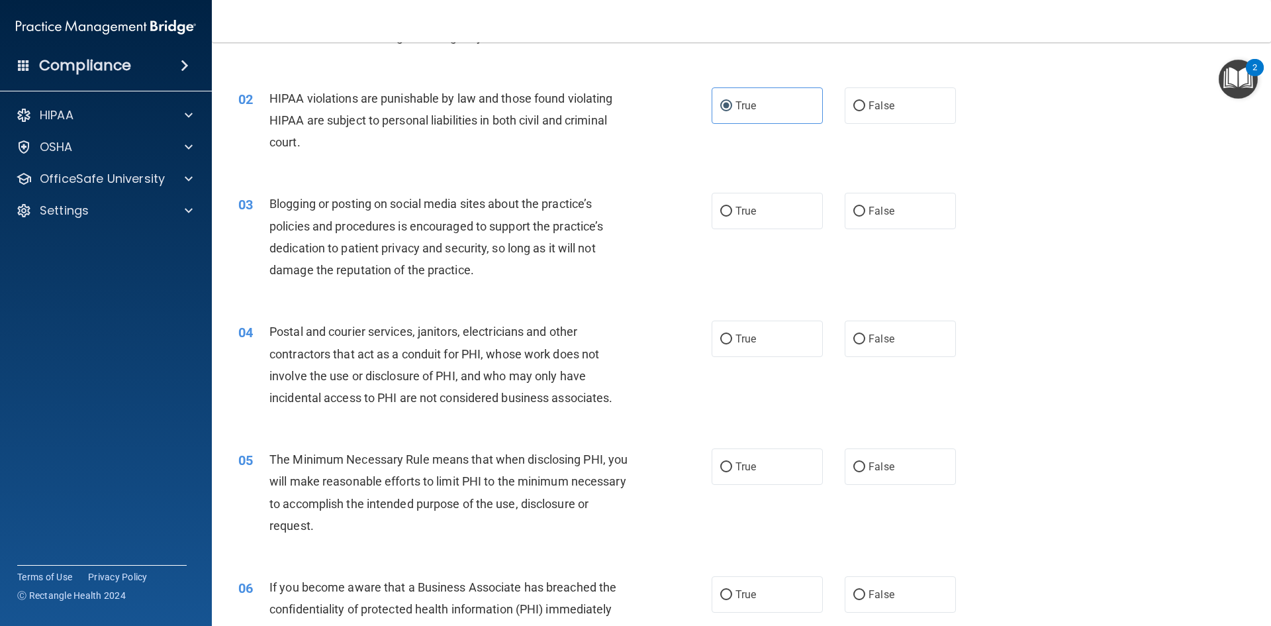
scroll to position [132, 0]
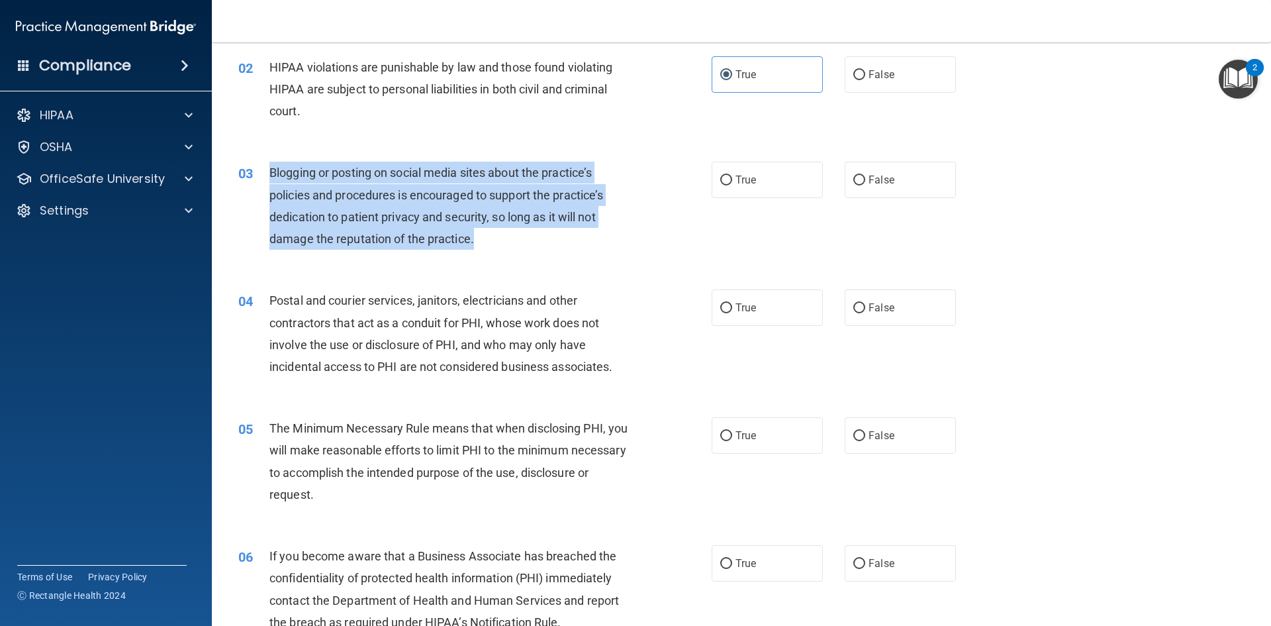
drag, startPoint x: 518, startPoint y: 246, endPoint x: 272, endPoint y: 177, distance: 255.3
click at [272, 177] on div "Blogging or posting on social media sites about the practice’s policies and pro…" at bounding box center [455, 206] width 370 height 88
copy span "Blogging or posting on social media sites about the practice’s policies and pro…"
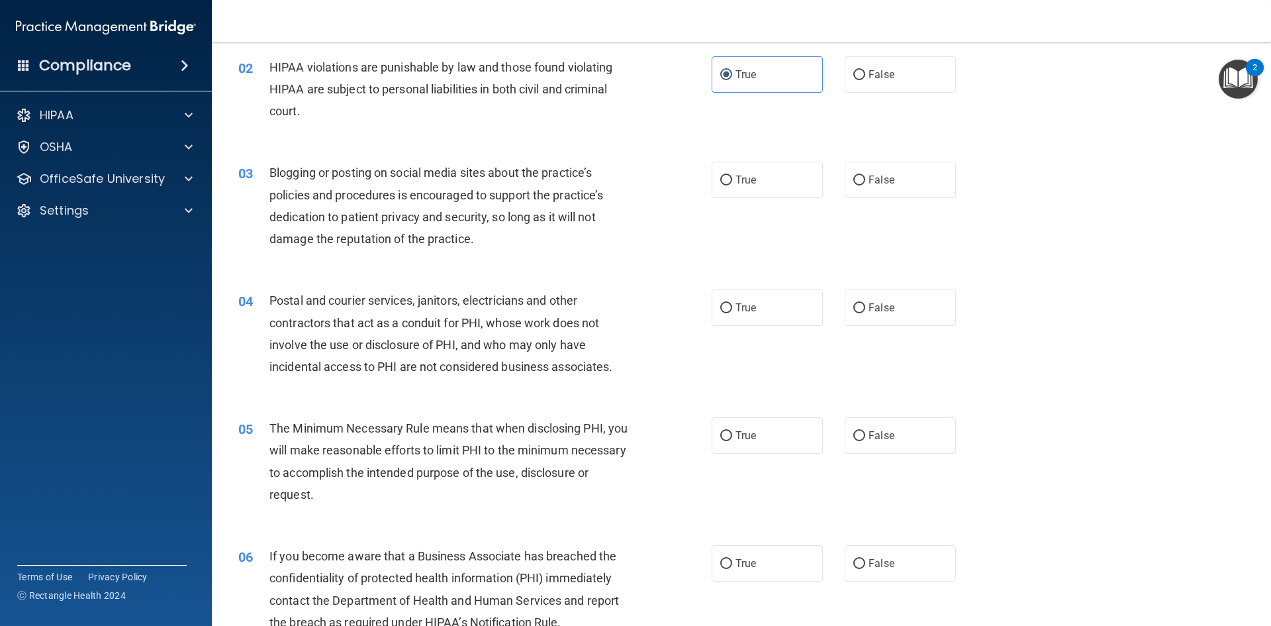
click at [870, 199] on div "03 Blogging or posting on social media sites about the practice’s policies and …" at bounding box center [741, 209] width 1026 height 128
click at [884, 195] on label "False" at bounding box center [900, 180] width 111 height 36
click at [865, 185] on input "False" at bounding box center [860, 180] width 12 height 10
radio input "true"
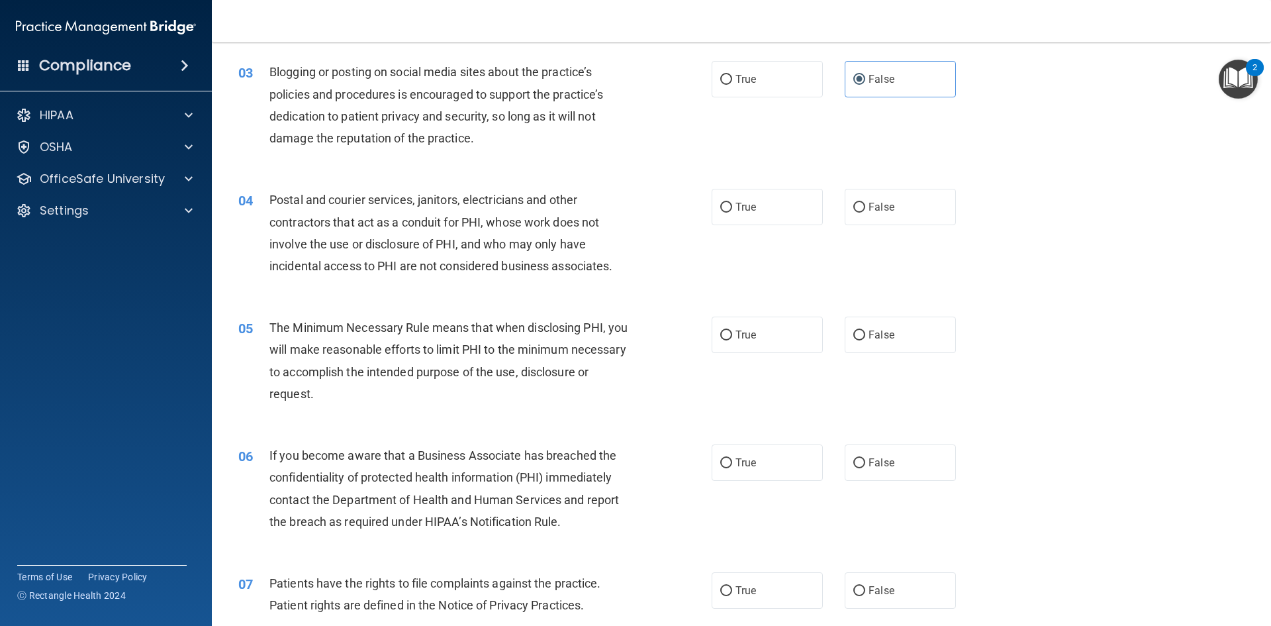
scroll to position [265, 0]
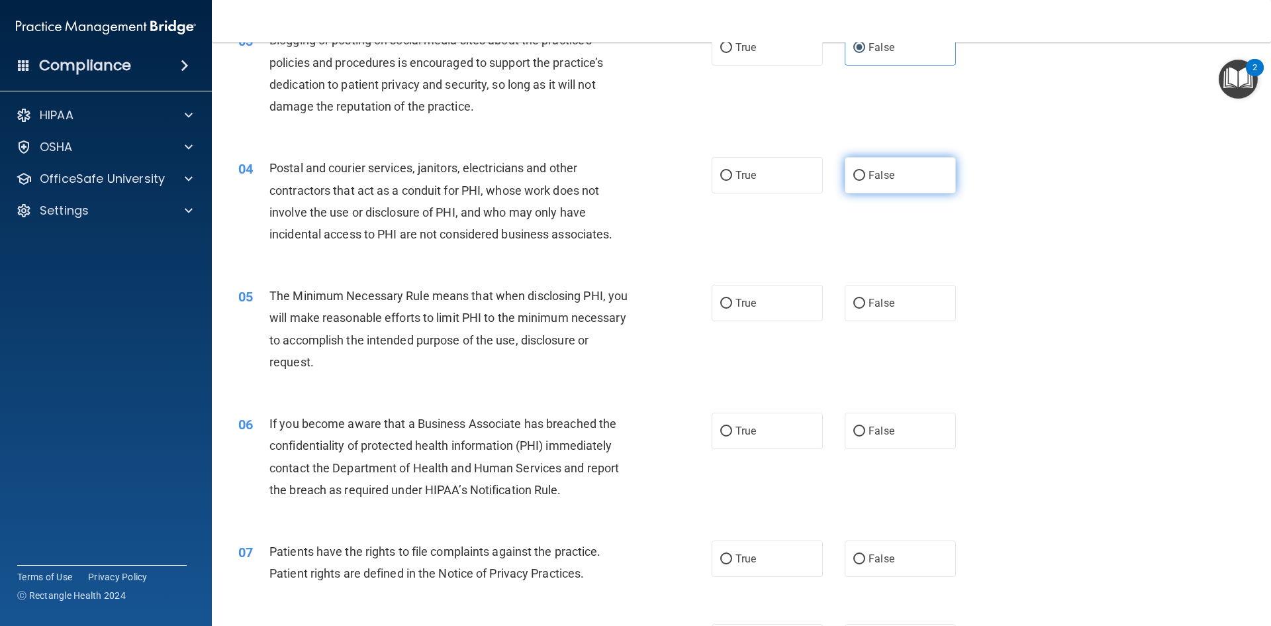
click at [856, 166] on label "False" at bounding box center [900, 175] width 111 height 36
click at [856, 171] on input "False" at bounding box center [860, 176] width 12 height 10
radio input "true"
click at [576, 354] on div "The Minimum Necessary Rule means that when disclosing PHI, you will make reason…" at bounding box center [455, 329] width 370 height 88
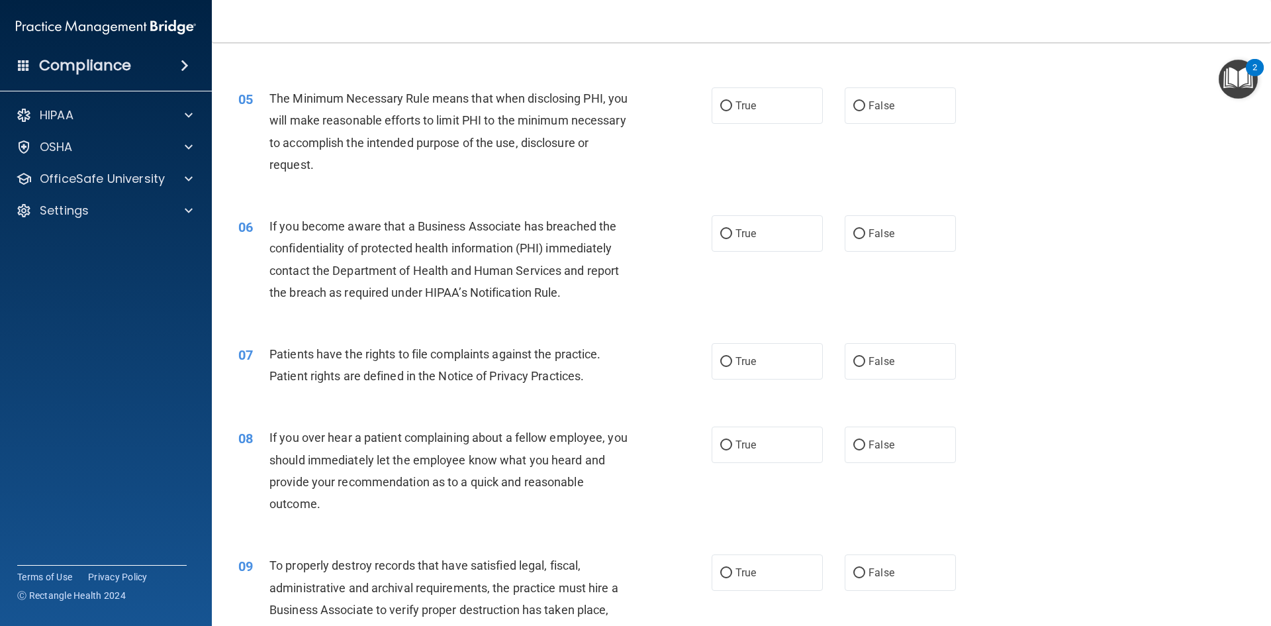
scroll to position [464, 0]
click at [718, 245] on label "True" at bounding box center [767, 232] width 111 height 36
click at [720, 238] on input "True" at bounding box center [726, 233] width 12 height 10
radio input "true"
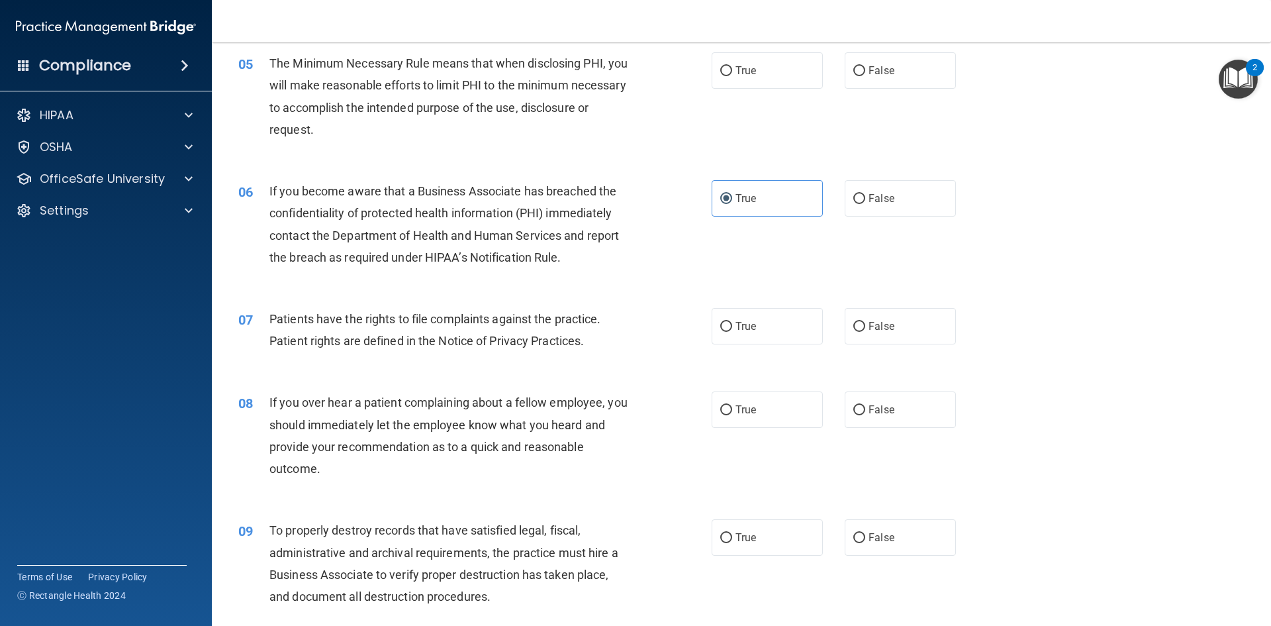
scroll to position [530, 0]
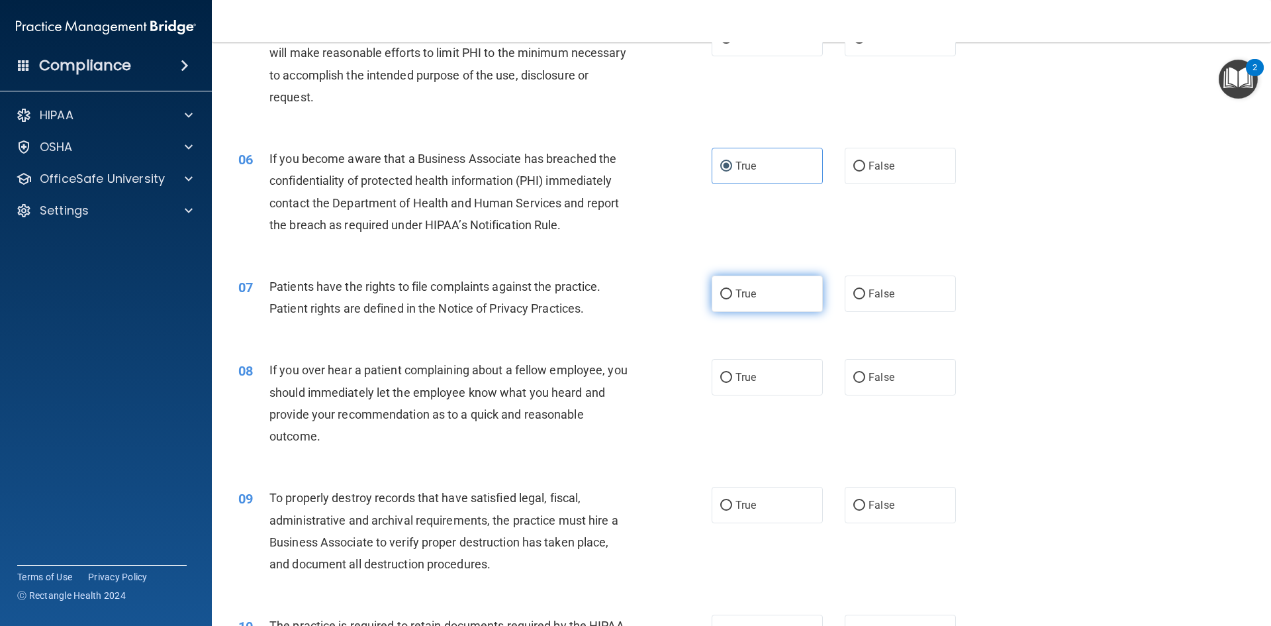
click at [717, 305] on label "True" at bounding box center [767, 293] width 111 height 36
click at [720, 299] on input "True" at bounding box center [726, 294] width 12 height 10
radio input "true"
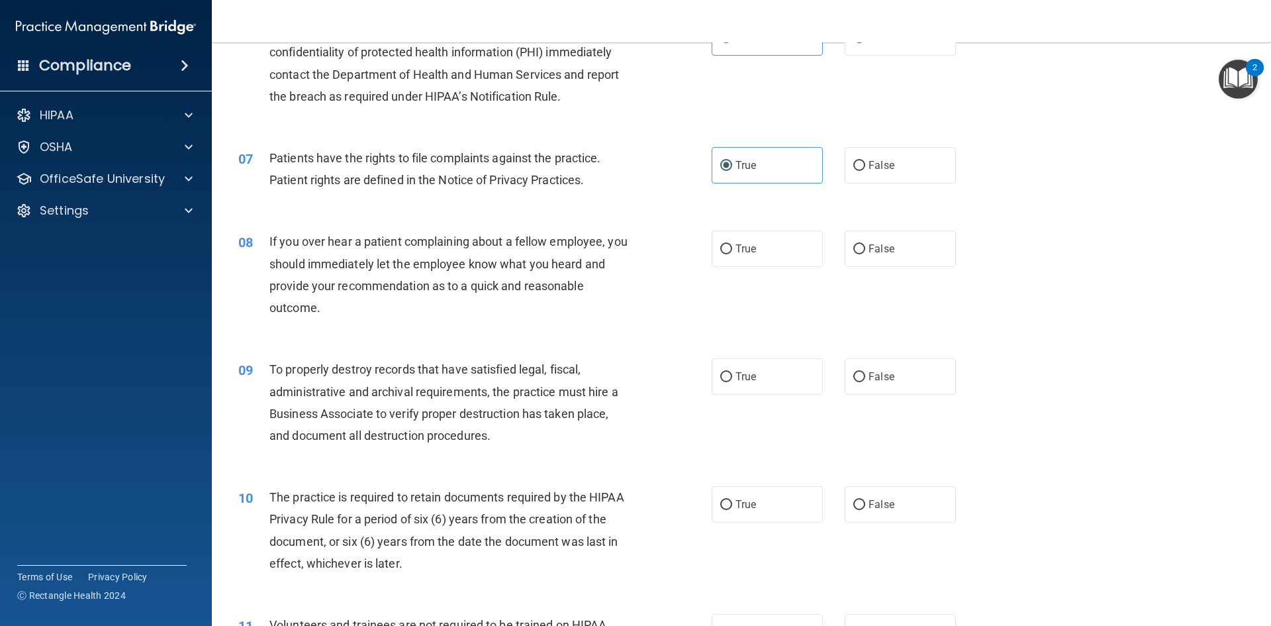
scroll to position [662, 0]
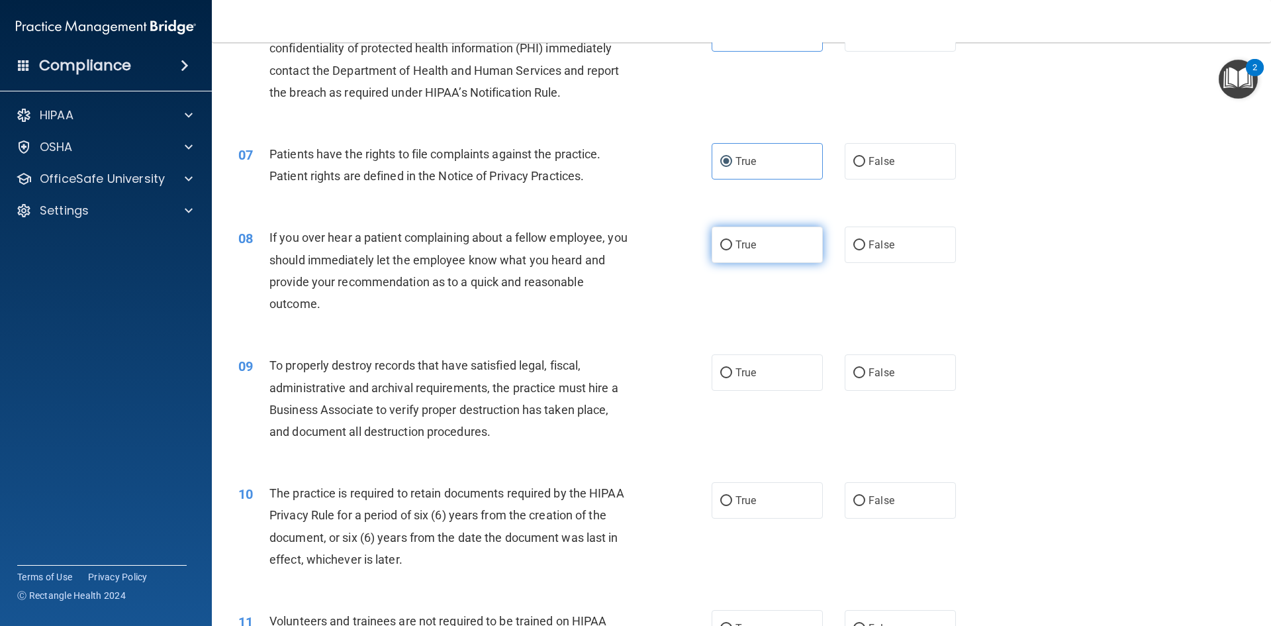
click at [732, 231] on label "True" at bounding box center [767, 244] width 111 height 36
click at [732, 240] on input "True" at bounding box center [726, 245] width 12 height 10
radio input "true"
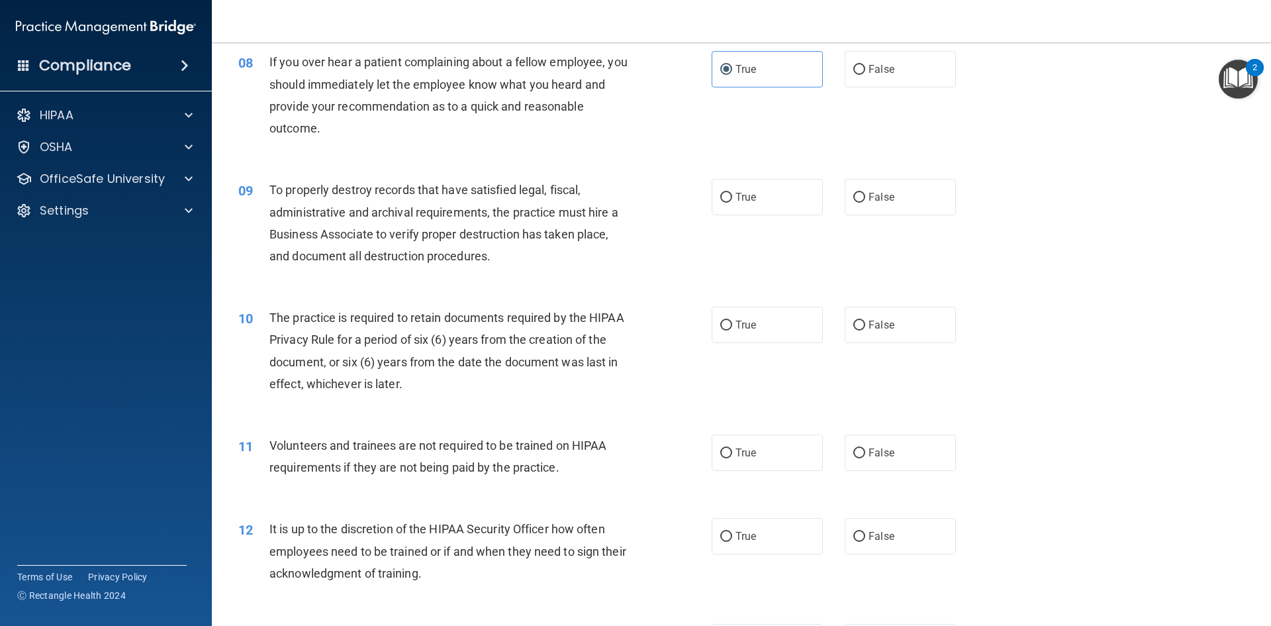
scroll to position [861, 0]
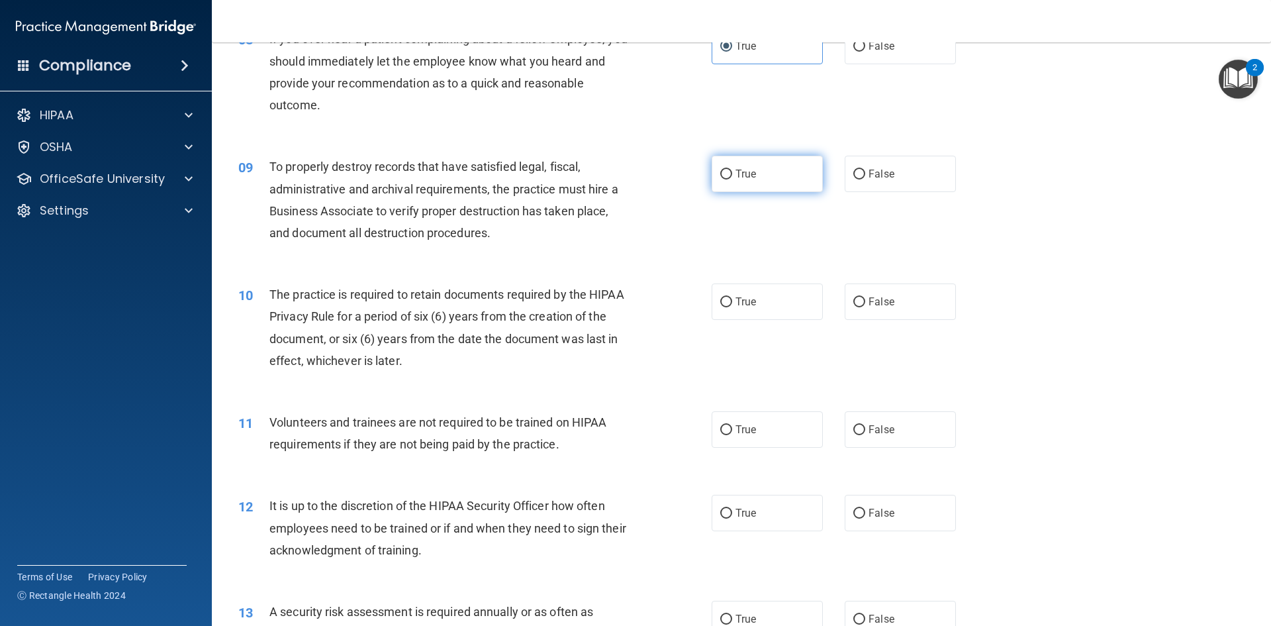
click at [720, 174] on input "True" at bounding box center [726, 175] width 12 height 10
radio input "true"
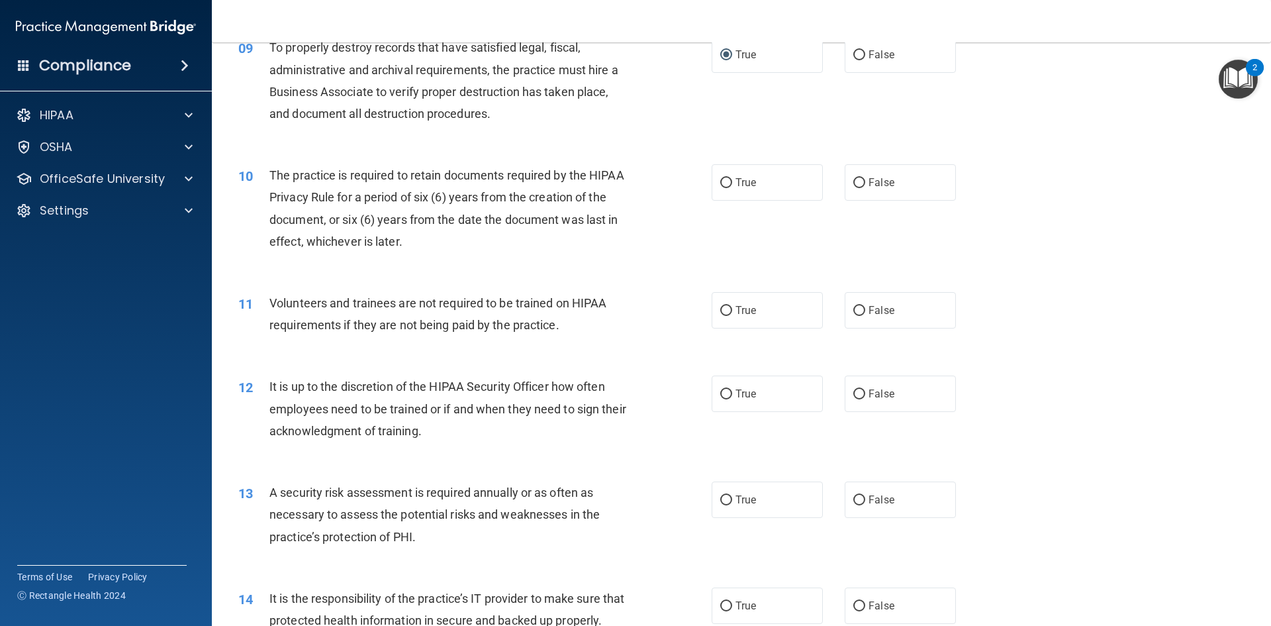
scroll to position [993, 0]
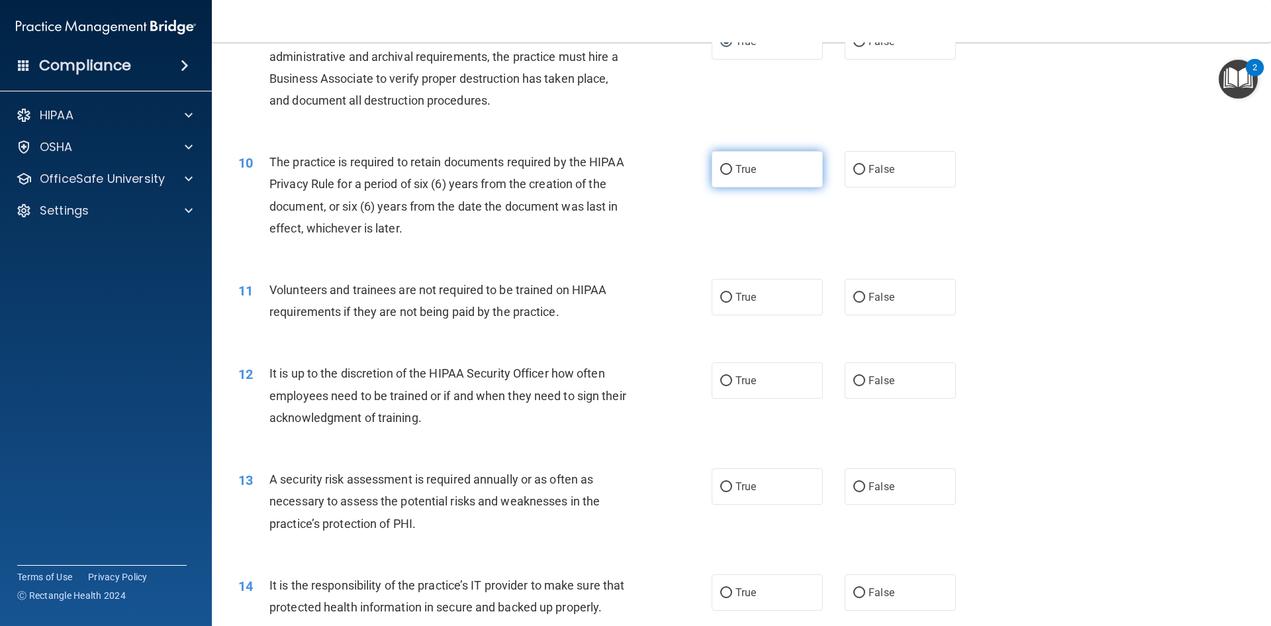
click at [743, 181] on label "True" at bounding box center [767, 169] width 111 height 36
click at [732, 175] on input "True" at bounding box center [726, 170] width 12 height 10
radio input "true"
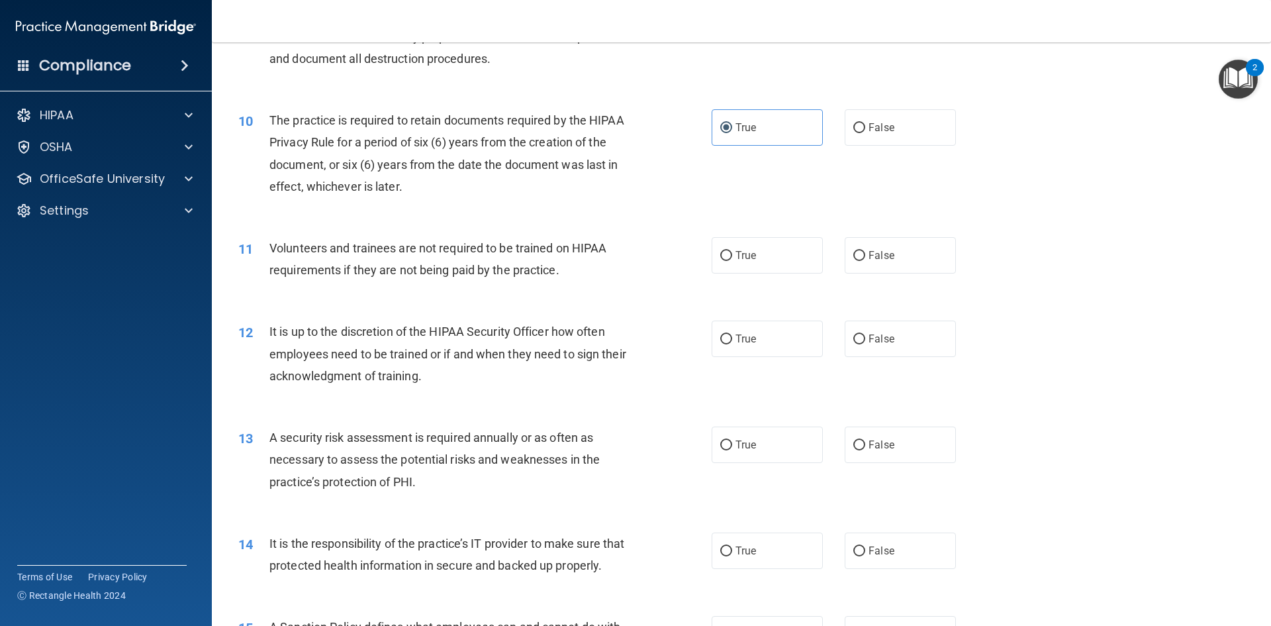
scroll to position [1192, 0]
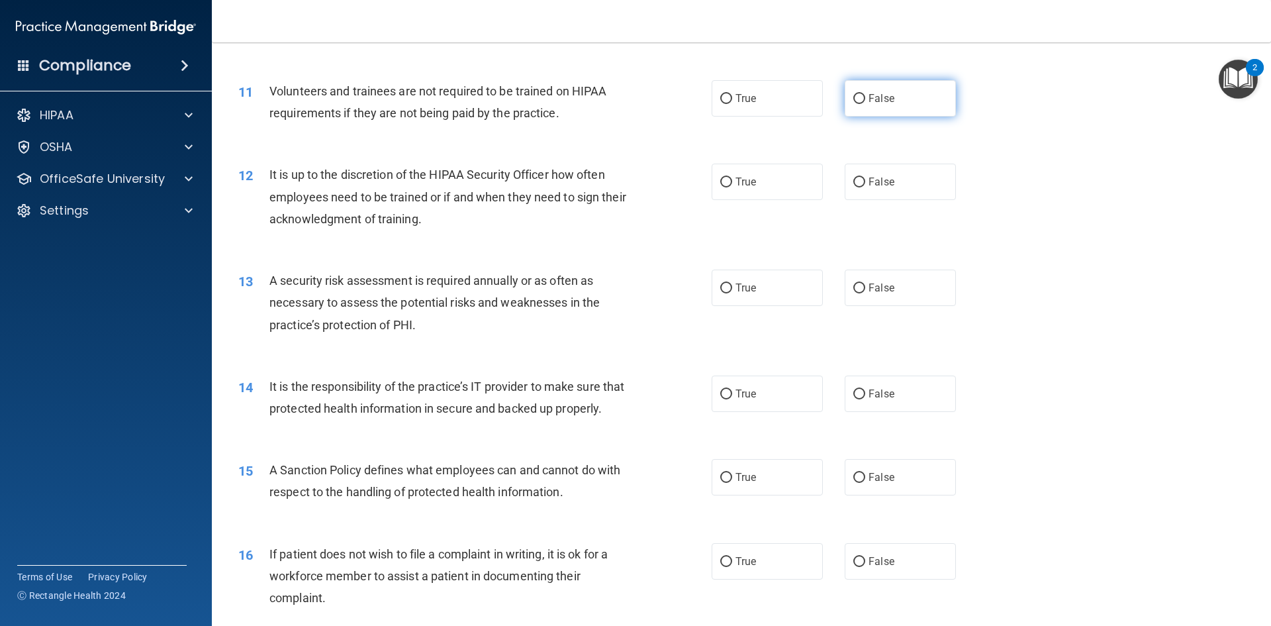
click at [857, 92] on label "False" at bounding box center [900, 98] width 111 height 36
click at [857, 94] on input "False" at bounding box center [860, 99] width 12 height 10
radio input "true"
click at [722, 181] on input "True" at bounding box center [726, 182] width 12 height 10
radio input "true"
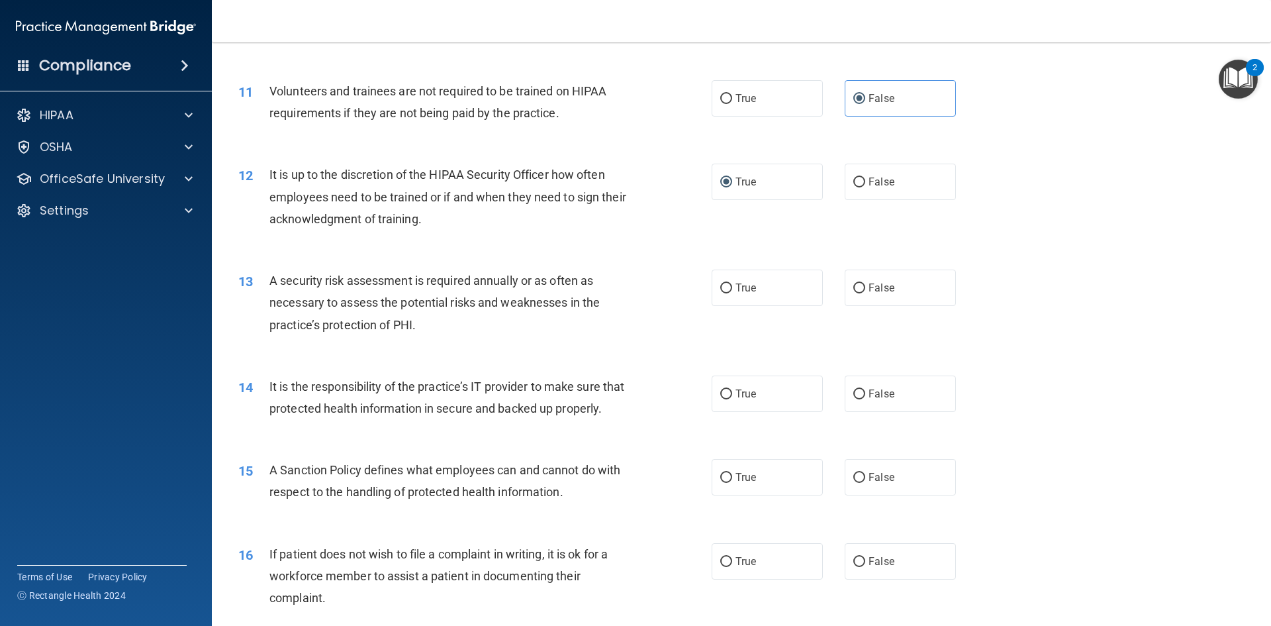
click at [1016, 225] on div "12 It is up to the discretion of the HIPAA Security Officer how often employees…" at bounding box center [741, 200] width 1026 height 106
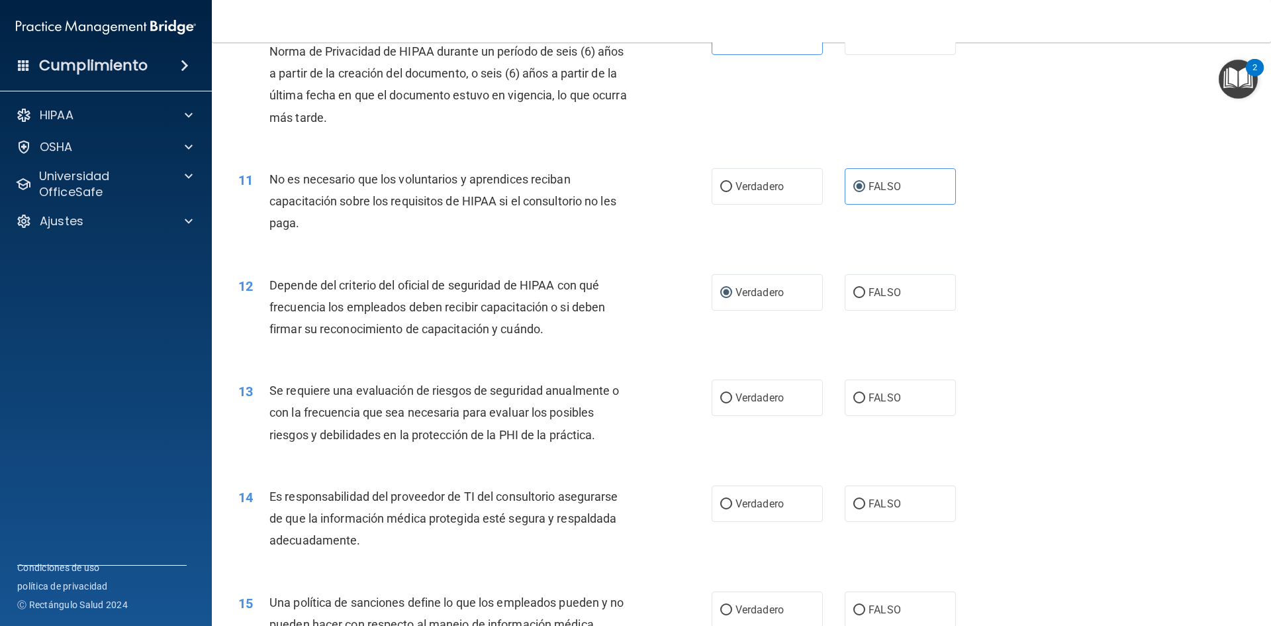
scroll to position [1258, 0]
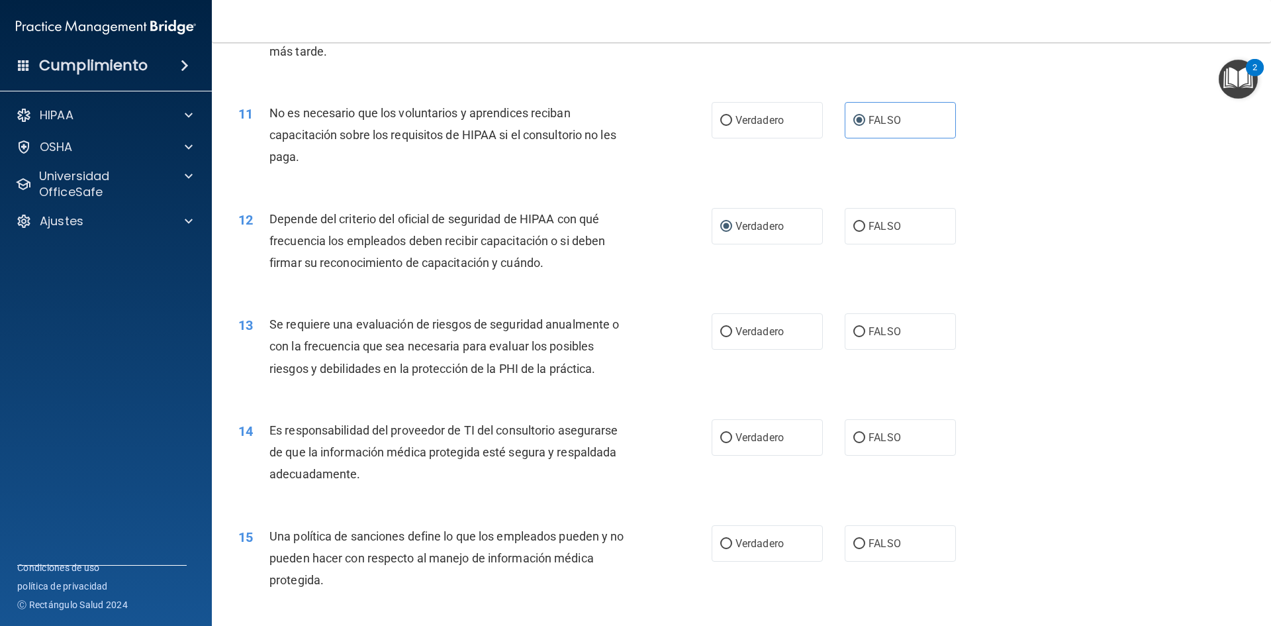
click at [667, 264] on div "12 Depende del criterio del oficial de seguridad de HIPAA con qué frecuencia lo…" at bounding box center [475, 244] width 513 height 73
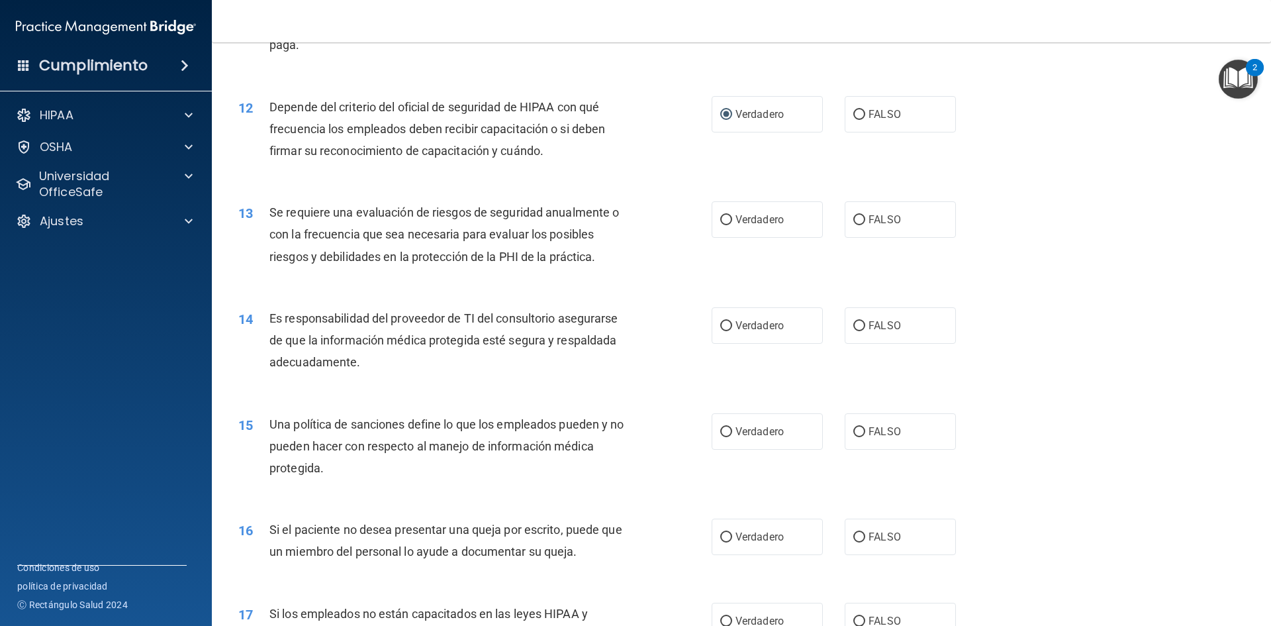
scroll to position [1391, 0]
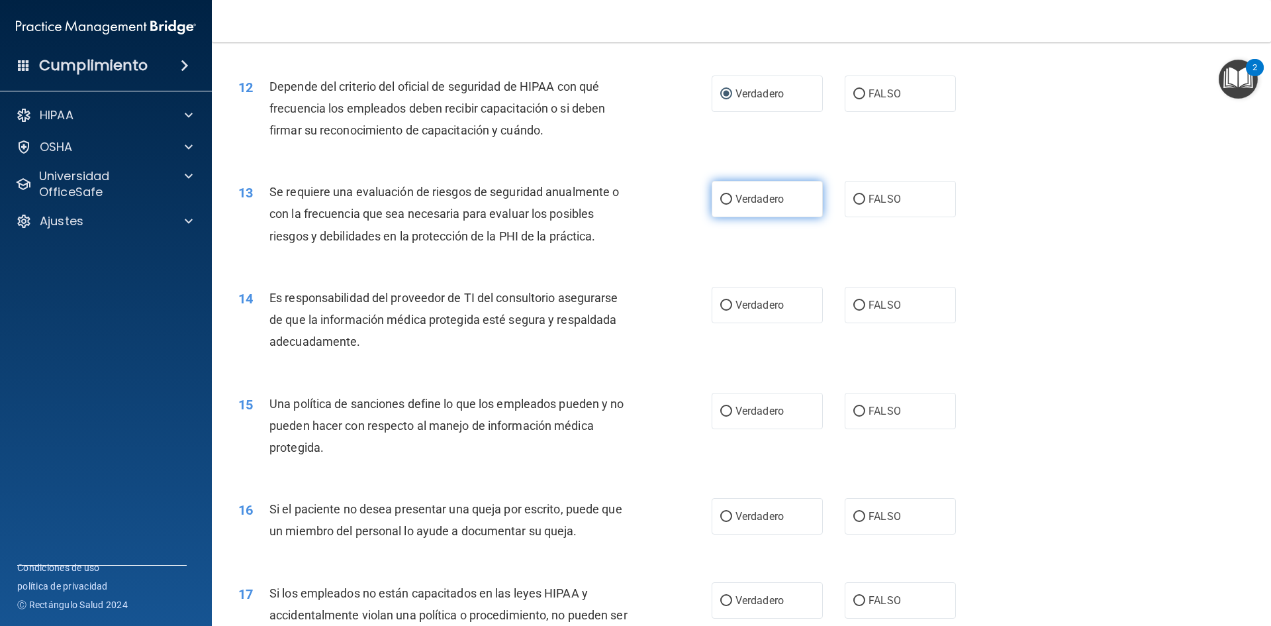
click at [777, 199] on font "Verdadero" at bounding box center [760, 199] width 48 height 13
click at [732, 199] on input "Verdadero" at bounding box center [726, 200] width 12 height 10
radio input "true"
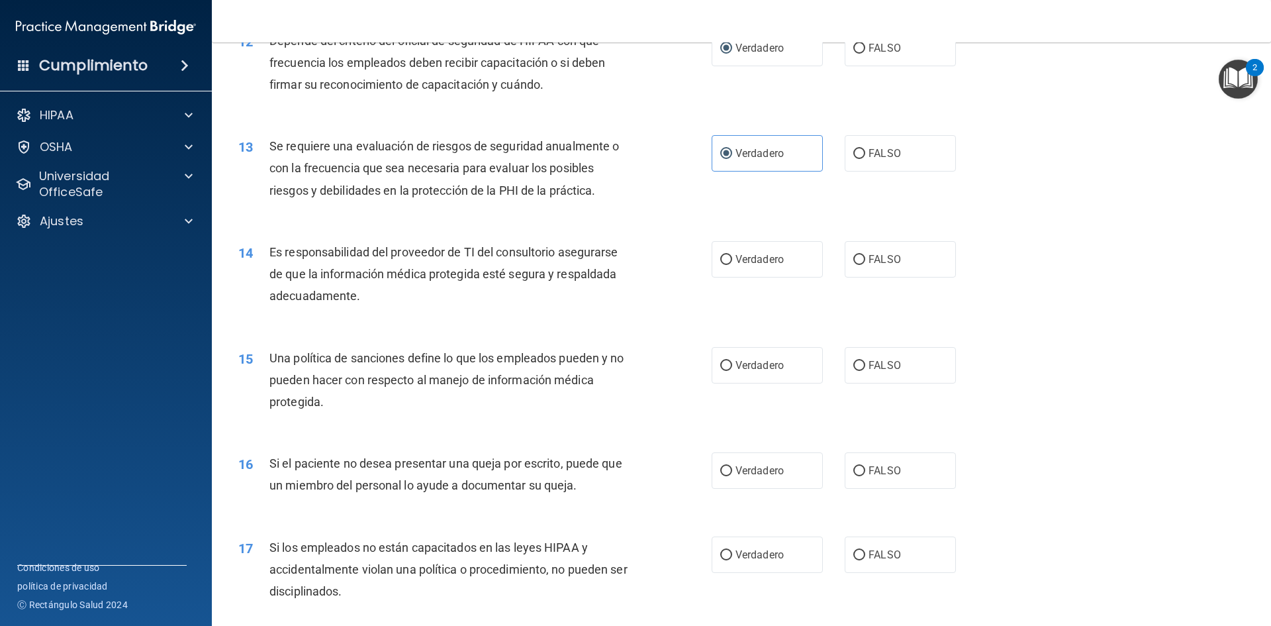
scroll to position [1457, 0]
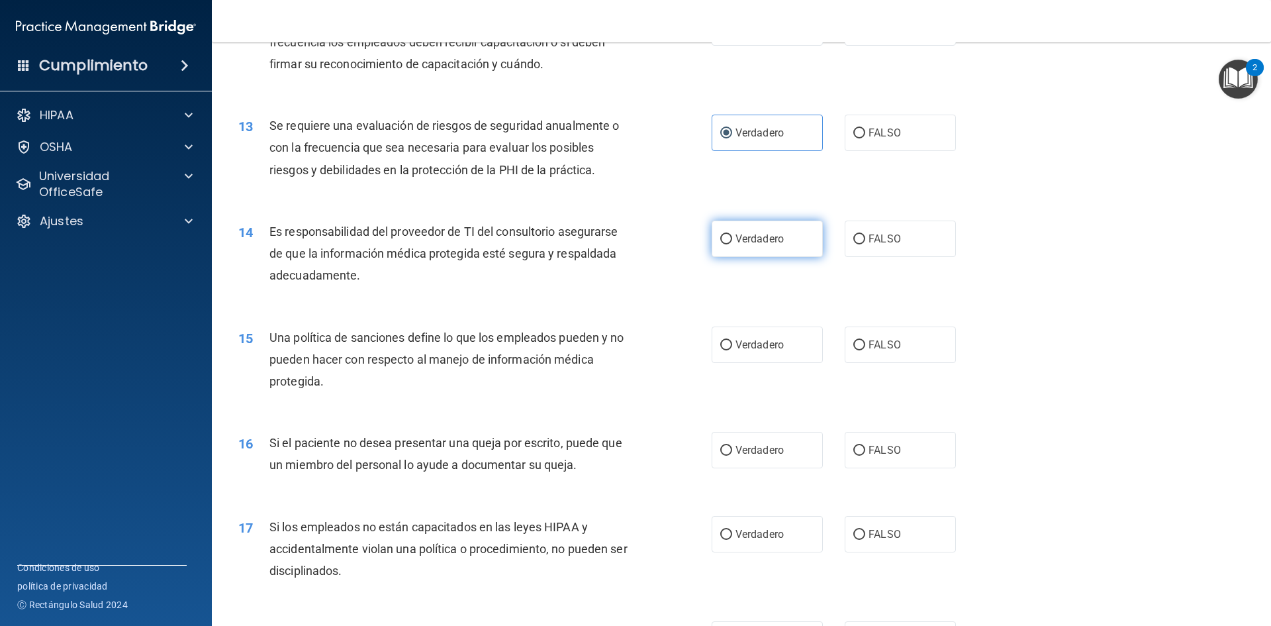
click at [750, 230] on label "Verdadero" at bounding box center [767, 239] width 111 height 36
click at [732, 234] on input "Verdadero" at bounding box center [726, 239] width 12 height 10
radio input "true"
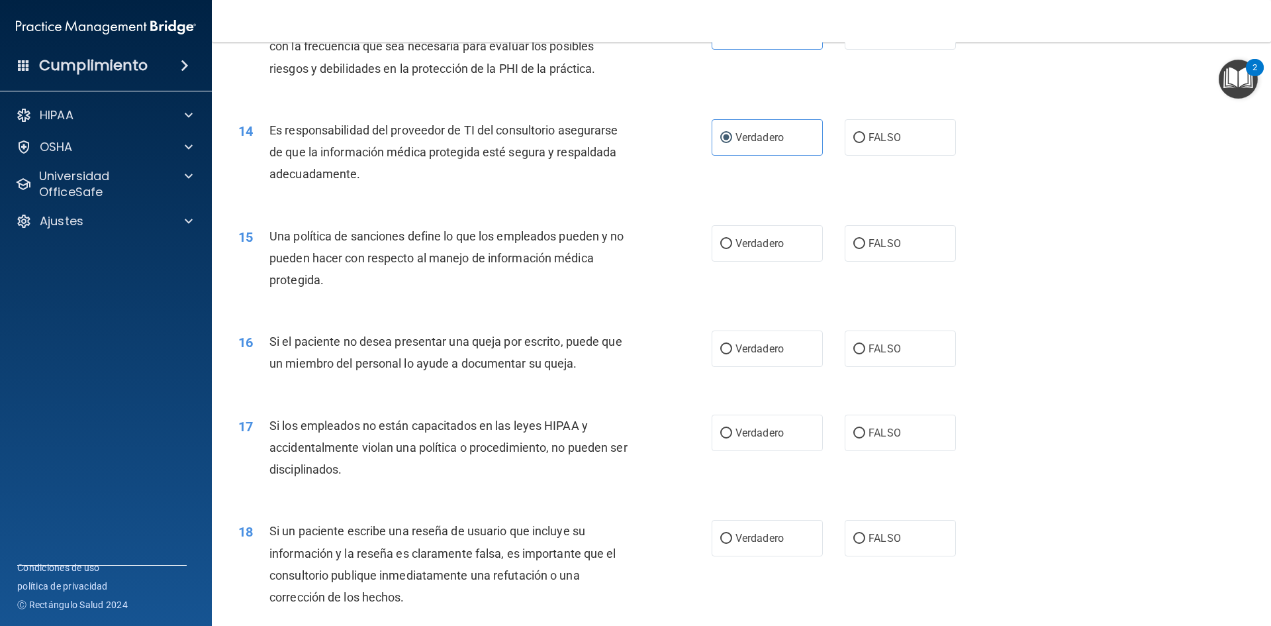
scroll to position [1589, 0]
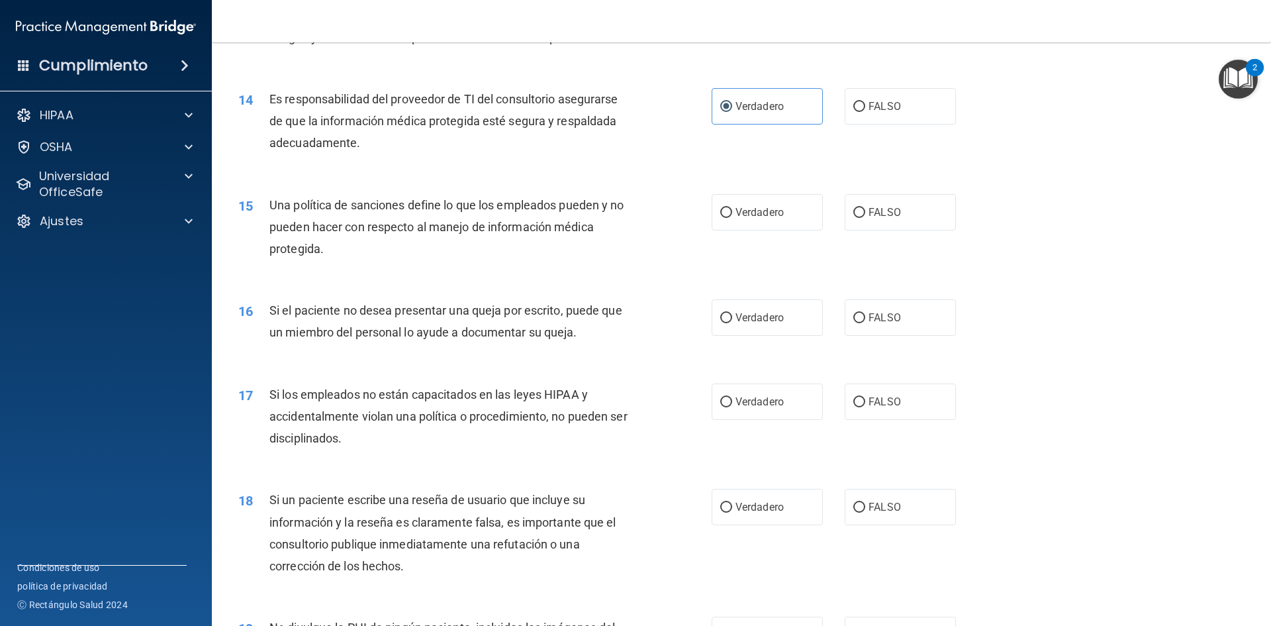
click at [1246, 78] on img "Centro de recursos abiertos, 2 nuevas notificaciones" at bounding box center [1238, 79] width 39 height 39
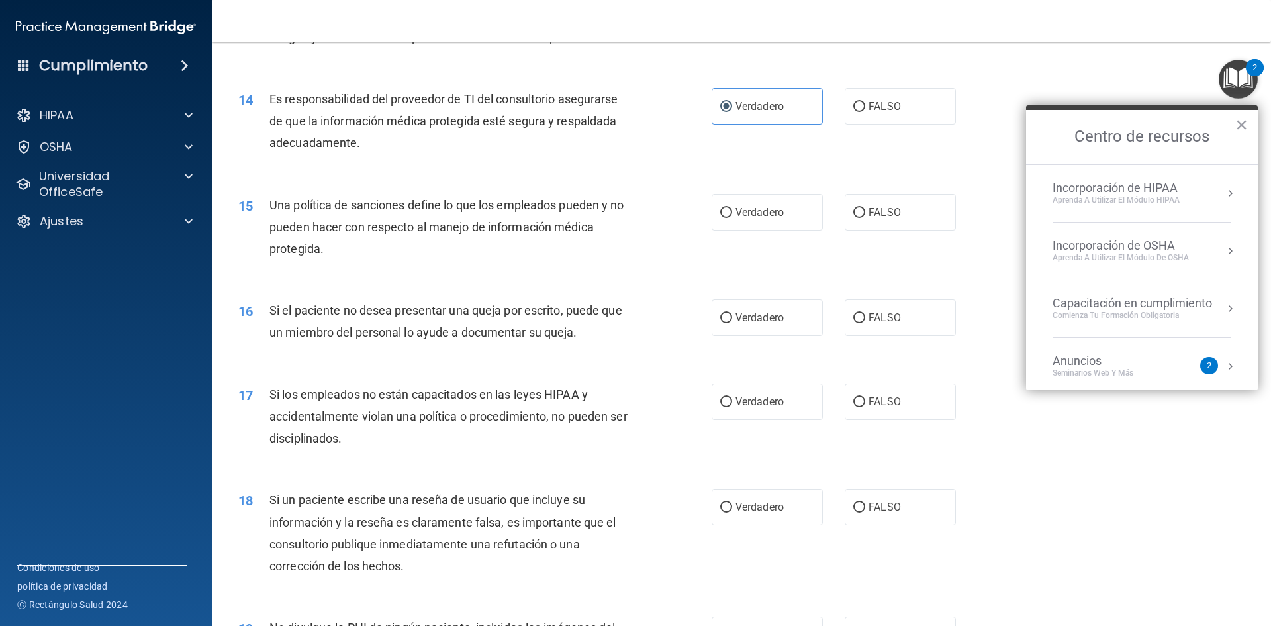
click at [1148, 75] on div "14 Es responsabilidad del proveedor de TI del consultorio asegurarse de que la …" at bounding box center [741, 125] width 1026 height 106
click at [1154, 544] on div "18 Si un paciente escribe una reseña de usuario que incluye su información y la…" at bounding box center [741, 536] width 1026 height 128
click at [1232, 74] on img "Centro de recursos abiertos, 2 nuevas notificaciones" at bounding box center [1238, 79] width 39 height 39
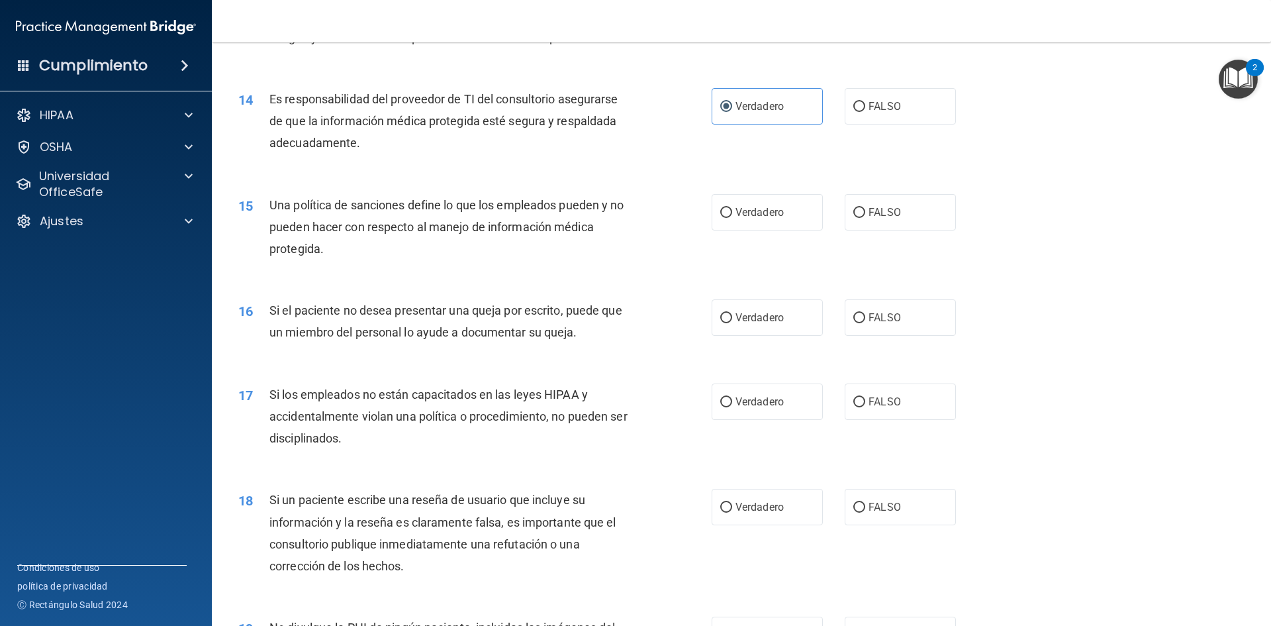
click at [1246, 97] on img "Centro de recursos abiertos, 2 nuevas notificaciones" at bounding box center [1238, 79] width 39 height 39
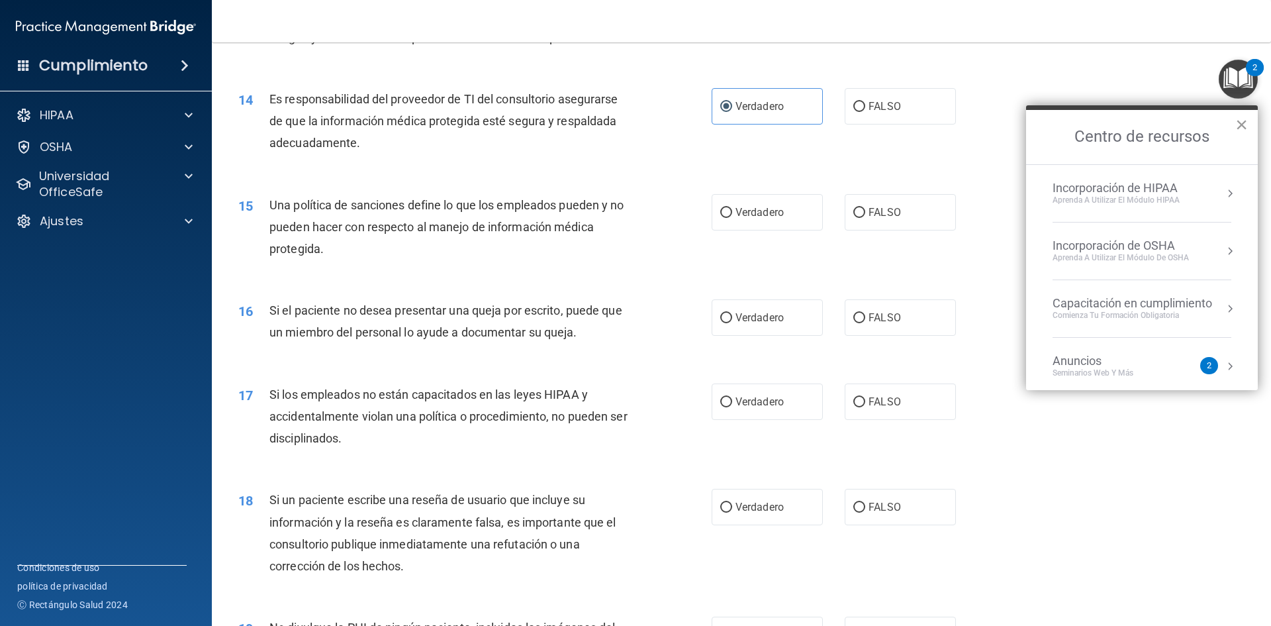
click at [1240, 132] on font "×" at bounding box center [1242, 125] width 13 height 24
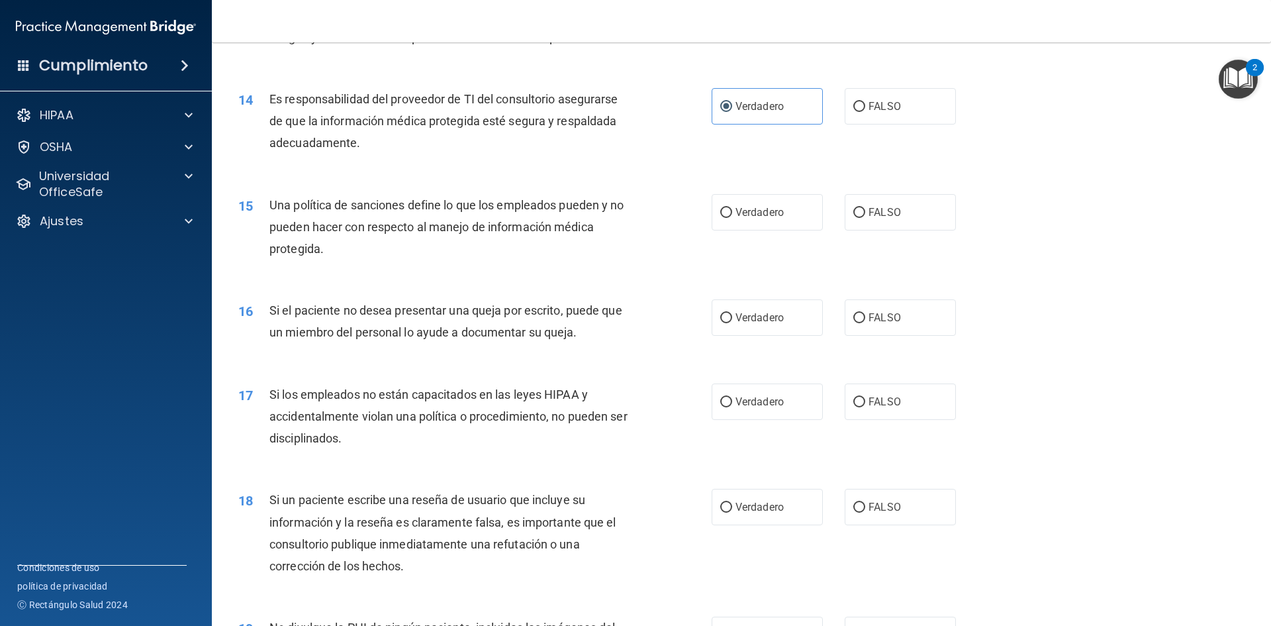
click at [1252, 67] on div "2" at bounding box center [1255, 67] width 18 height 17
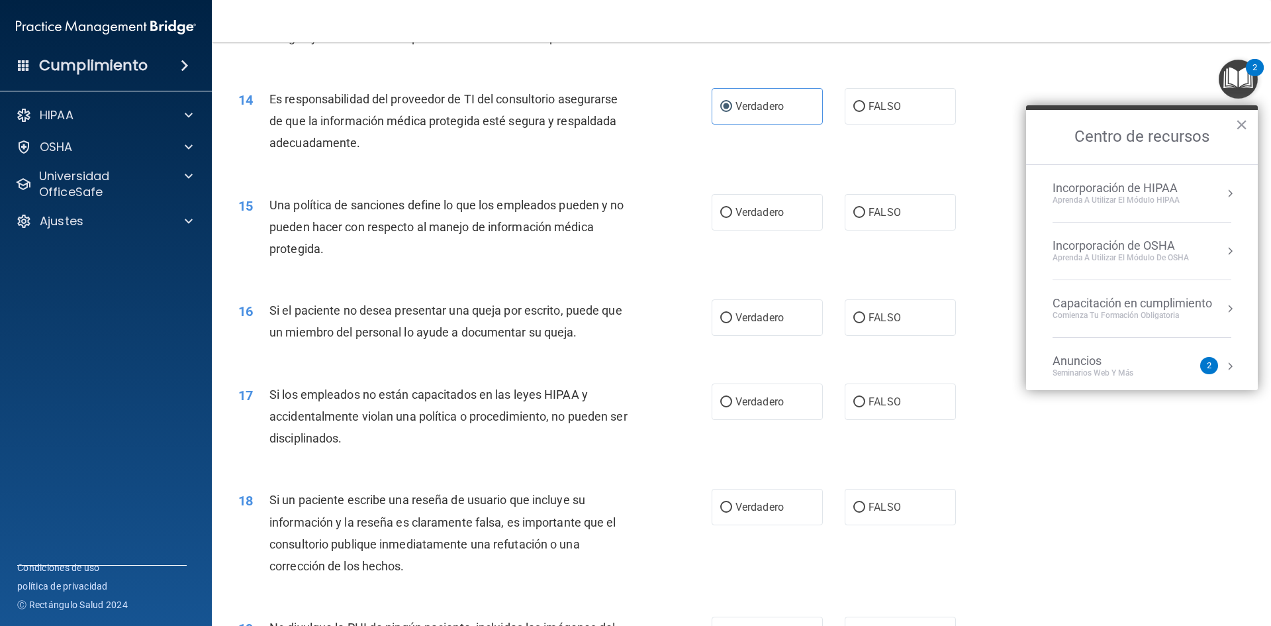
click at [1156, 369] on div "Seminarios web y más" at bounding box center [1106, 373] width 107 height 11
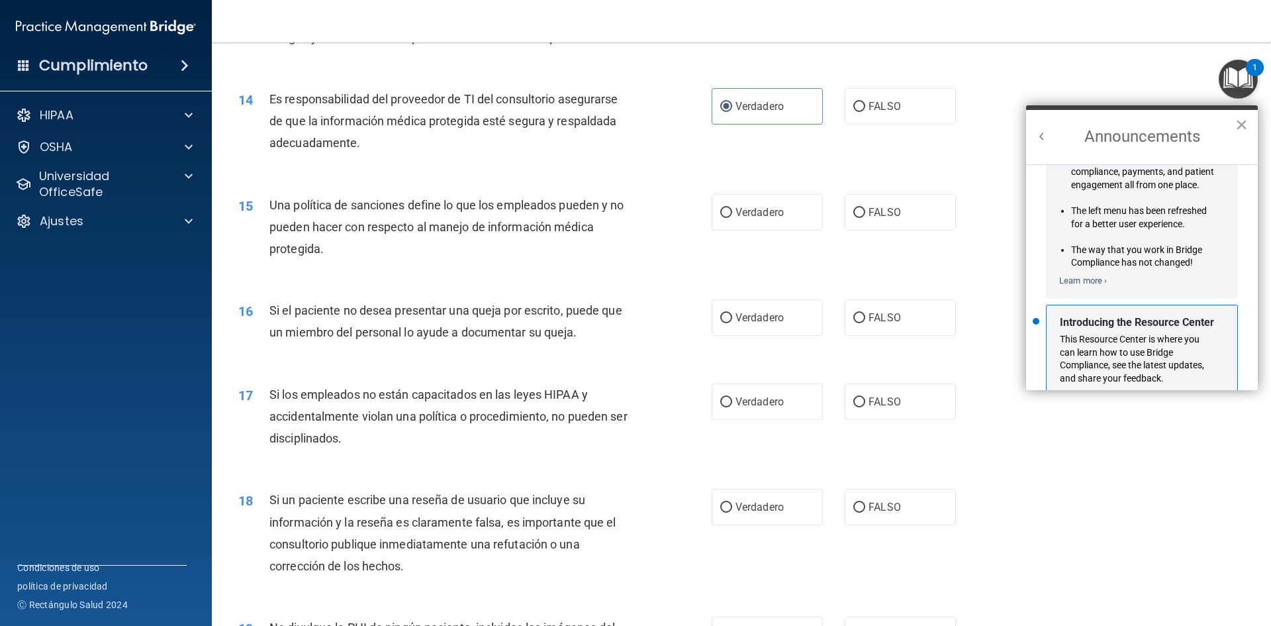
scroll to position [232, 0]
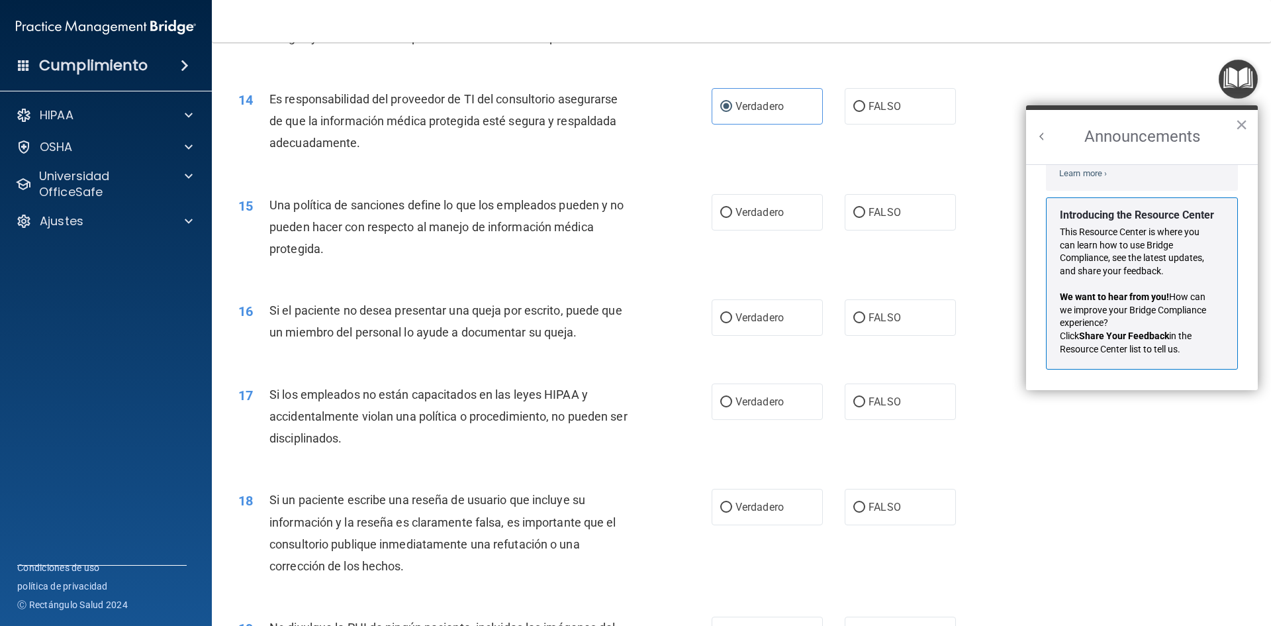
click at [1041, 76] on div "14 Es responsabilidad del proveedor de TI del consultorio asegurarse de que la …" at bounding box center [741, 125] width 1026 height 106
click at [1232, 130] on h2 "Announcements" at bounding box center [1142, 137] width 232 height 54
click at [1249, 121] on h2 "Announcements" at bounding box center [1142, 137] width 232 height 54
click at [1238, 131] on button "×" at bounding box center [1242, 124] width 13 height 21
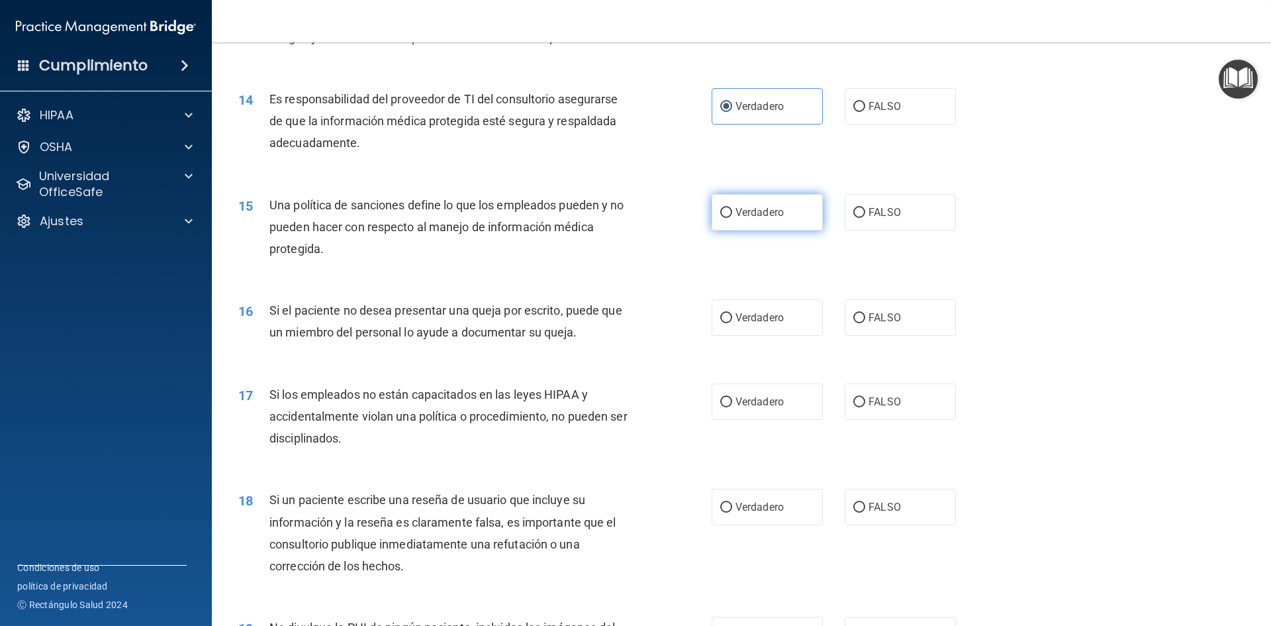
click at [760, 213] on font "Verdadero" at bounding box center [760, 212] width 48 height 13
click at [732, 213] on input "Verdadero" at bounding box center [726, 213] width 12 height 10
radio input "true"
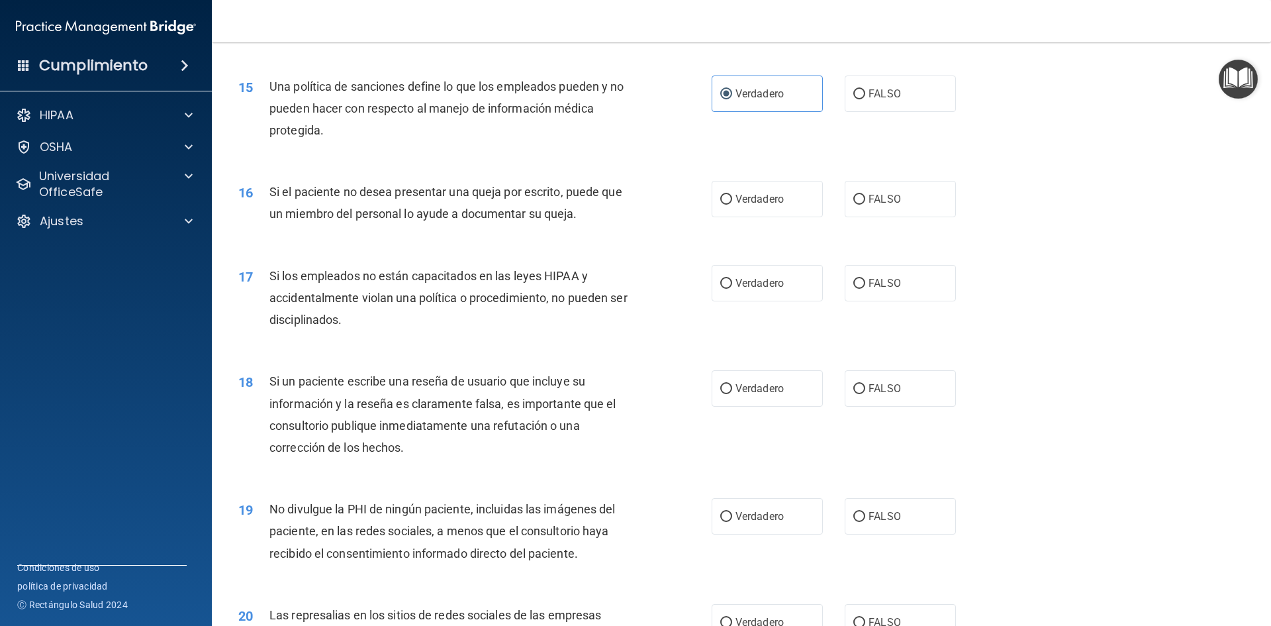
scroll to position [1722, 0]
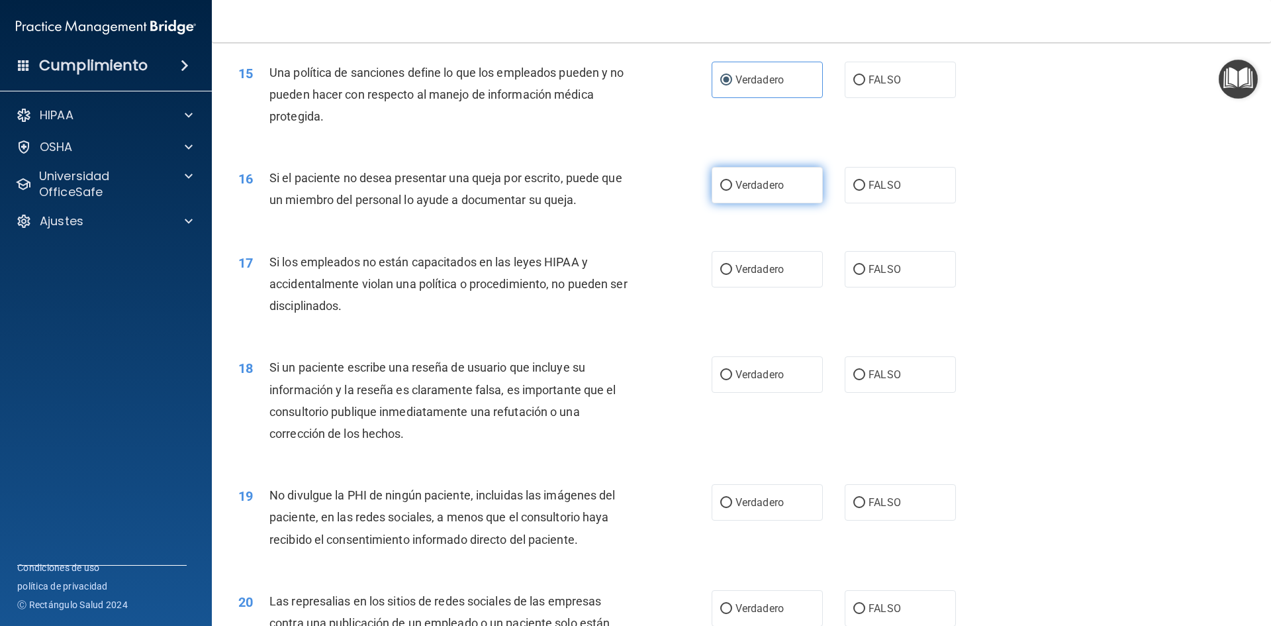
click at [752, 187] on font "Verdadero" at bounding box center [760, 185] width 48 height 13
click at [732, 187] on input "Verdadero" at bounding box center [726, 186] width 12 height 10
radio input "true"
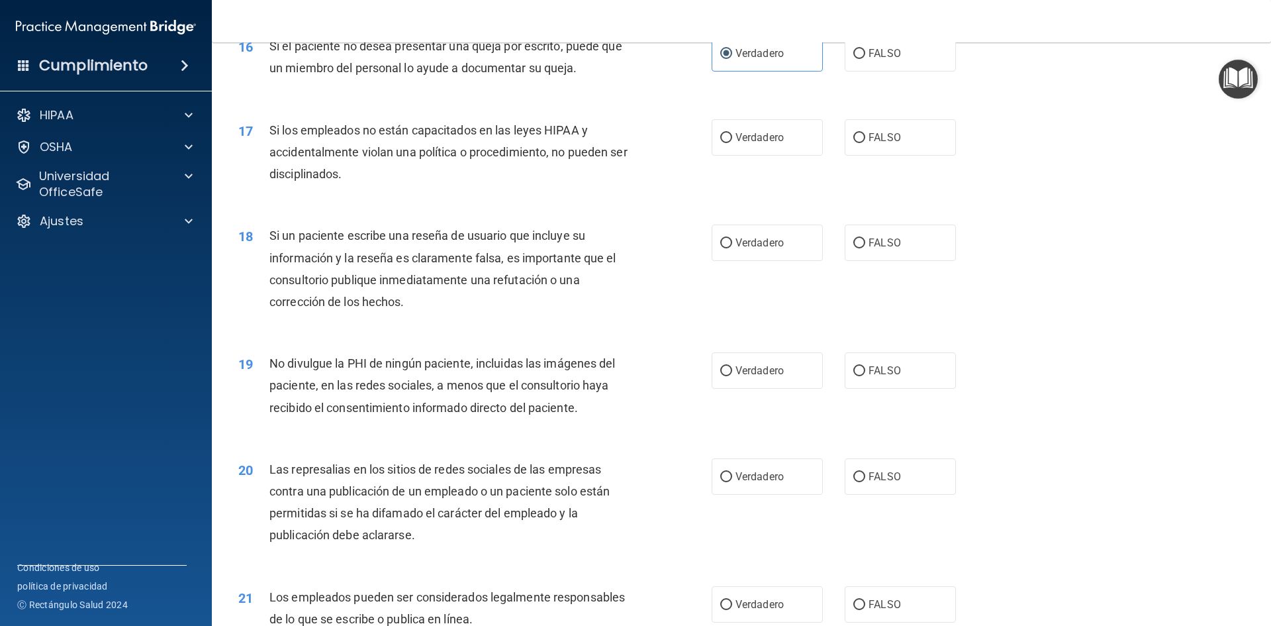
scroll to position [1854, 0]
click at [869, 130] on font "FALSO" at bounding box center [885, 136] width 32 height 13
click at [865, 132] on input "FALSO" at bounding box center [860, 137] width 12 height 10
radio input "true"
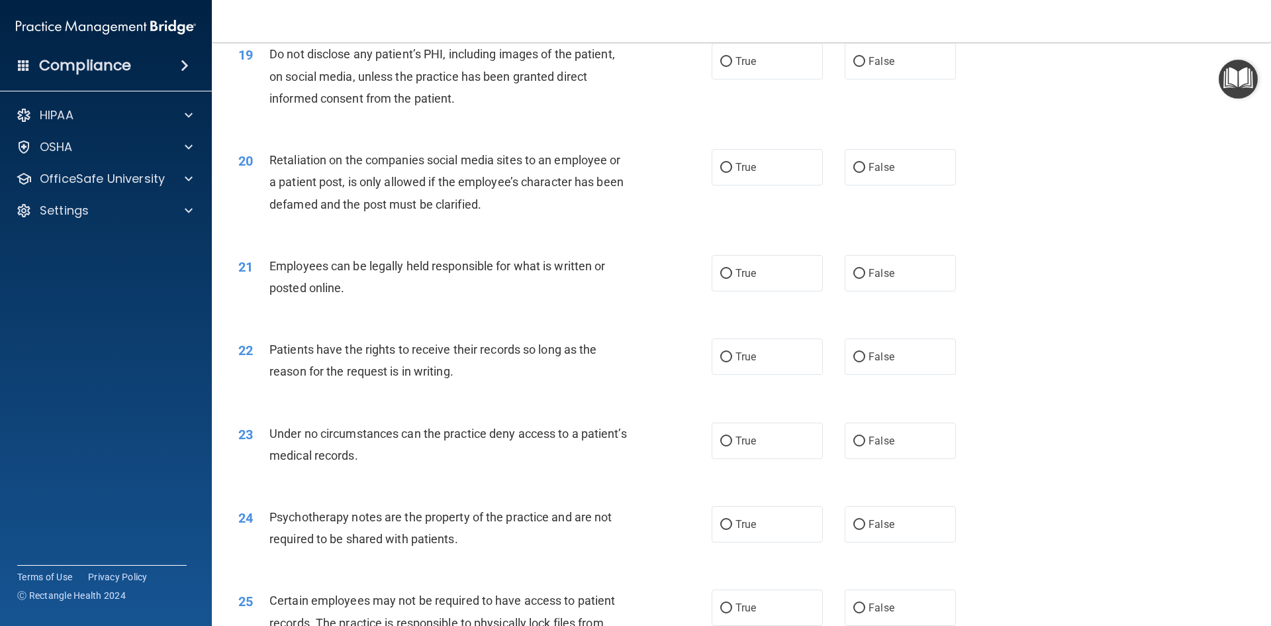
scroll to position [1877, 0]
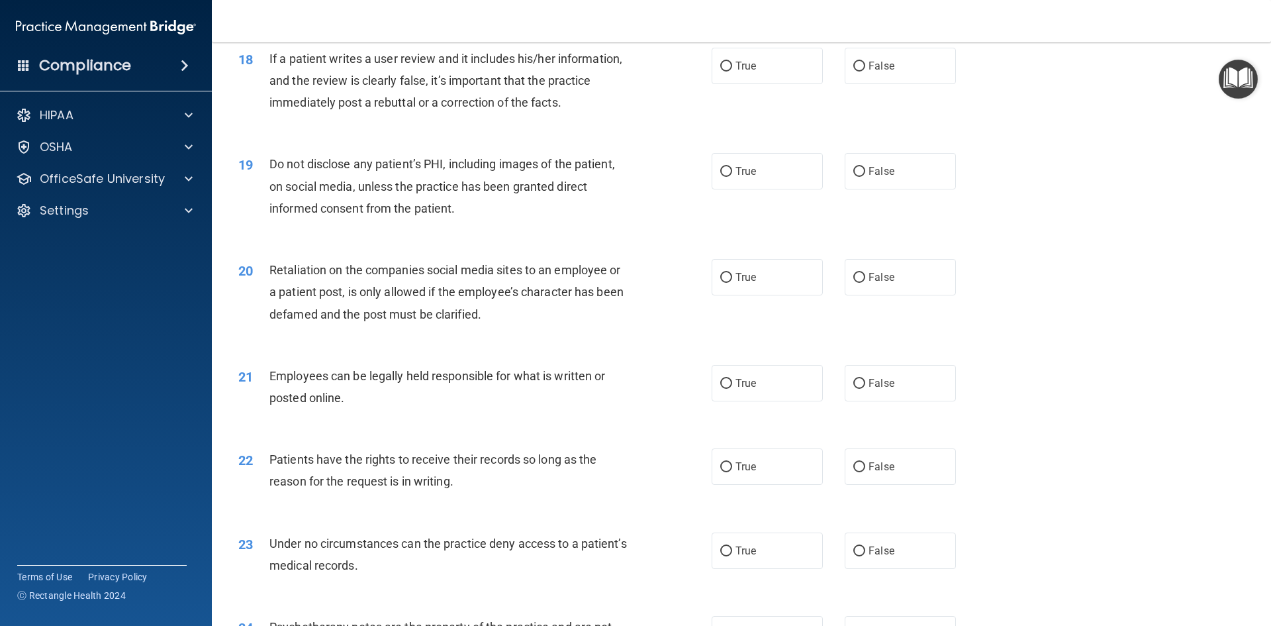
click at [662, 121] on div "18 If a patient writes a user review and it includes his/her information, and t…" at bounding box center [475, 84] width 513 height 73
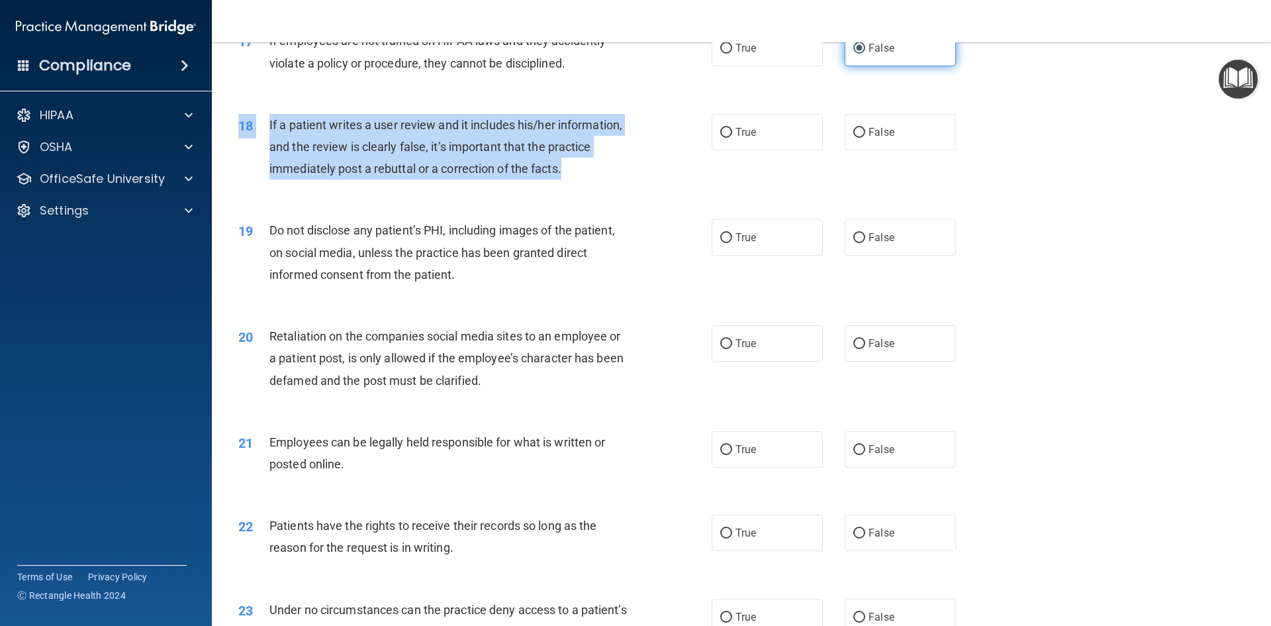
drag, startPoint x: 620, startPoint y: 215, endPoint x: 597, endPoint y: 193, distance: 31.9
click at [597, 193] on div "18 If a patient writes a user review and it includes his/her information, and t…" at bounding box center [741, 150] width 1026 height 106
copy div "18 If a patient writes a user review and it includes his/her information, and t…"
click at [609, 174] on div "If a patient writes a user review and it includes his/her information, and the …" at bounding box center [455, 147] width 370 height 66
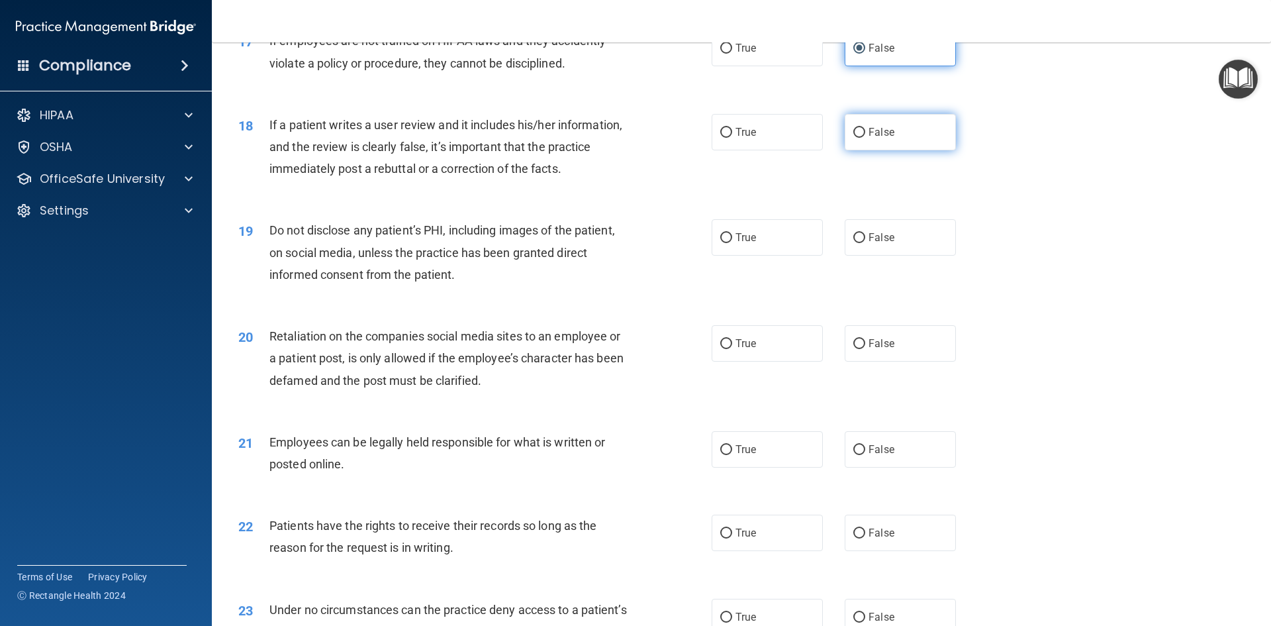
click at [854, 137] on label "False" at bounding box center [900, 132] width 111 height 36
click at [854, 137] on input "False" at bounding box center [860, 133] width 12 height 10
radio input "true"
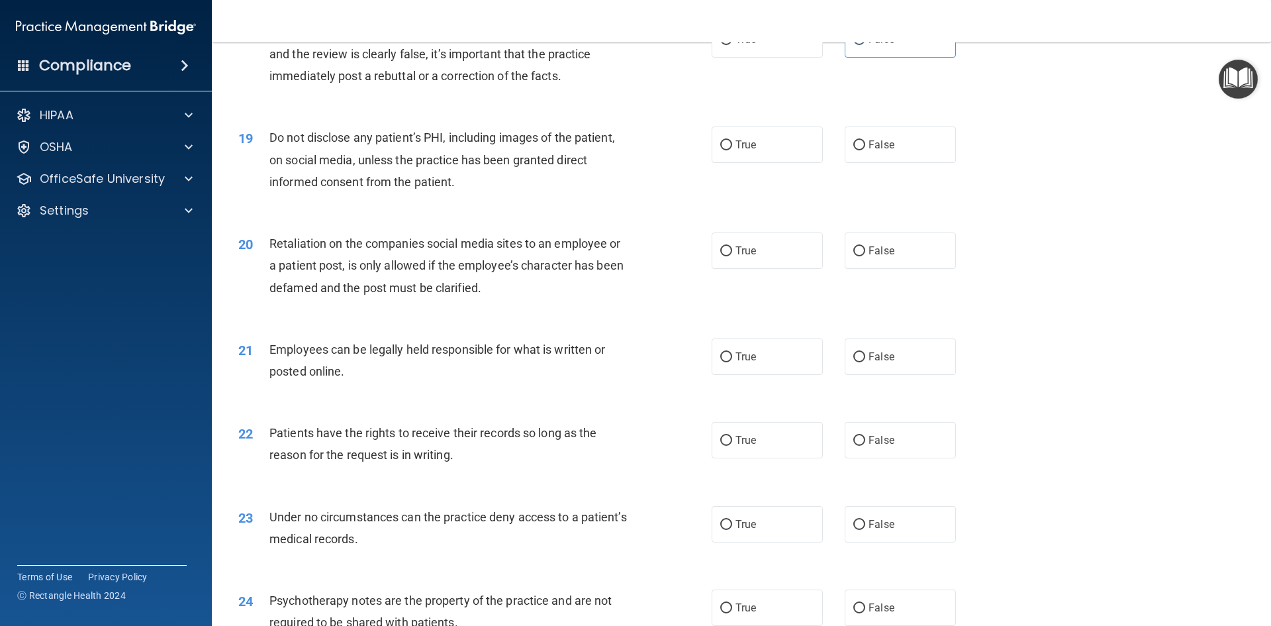
scroll to position [1943, 0]
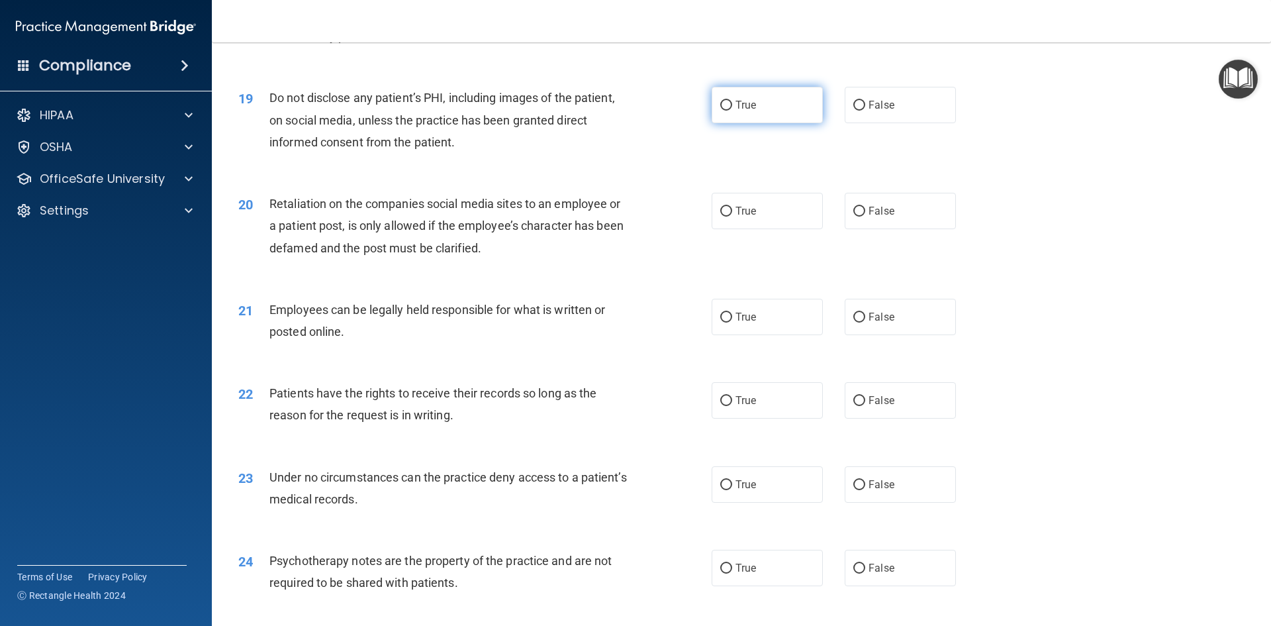
click at [724, 111] on input "True" at bounding box center [726, 106] width 12 height 10
radio input "true"
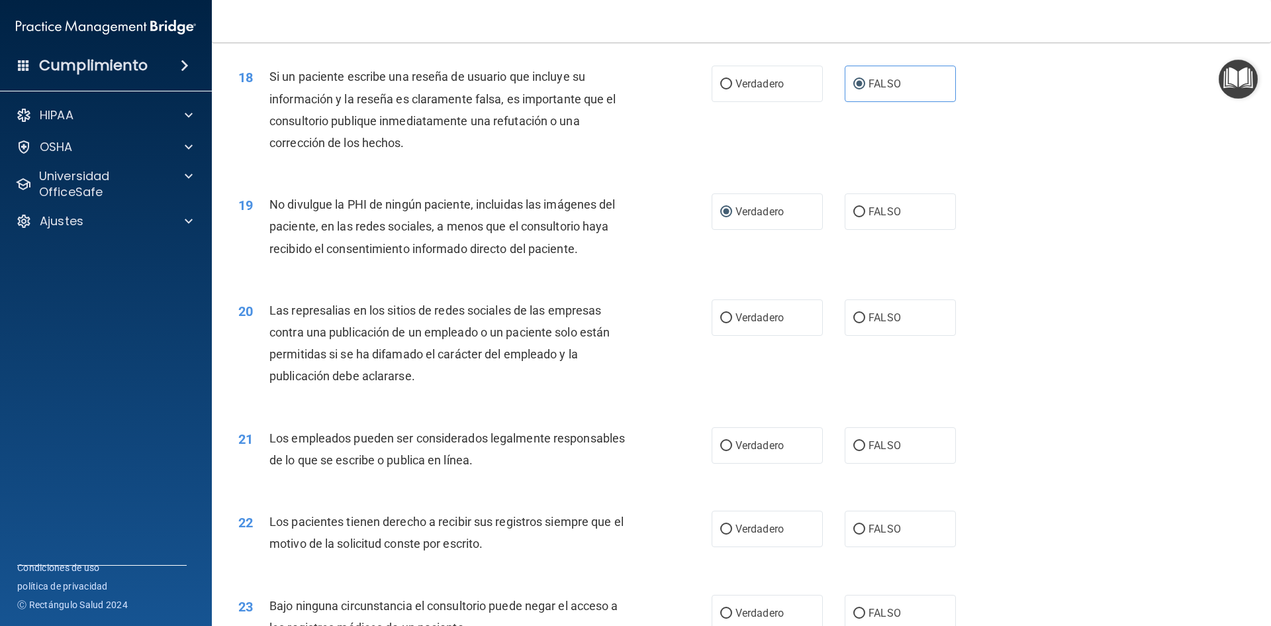
scroll to position [2119, 0]
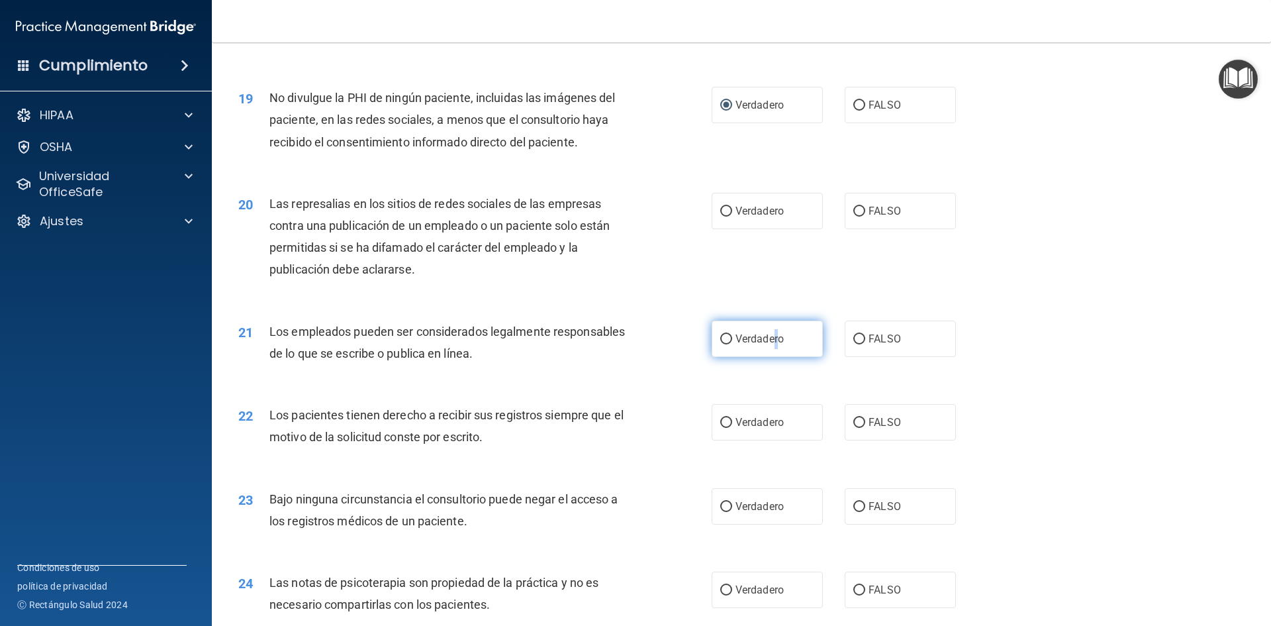
click at [771, 350] on label "Verdadero" at bounding box center [767, 338] width 111 height 36
click at [770, 350] on label "Verdadero" at bounding box center [767, 338] width 111 height 36
click at [732, 344] on input "Verdadero" at bounding box center [726, 339] width 12 height 10
radio input "true"
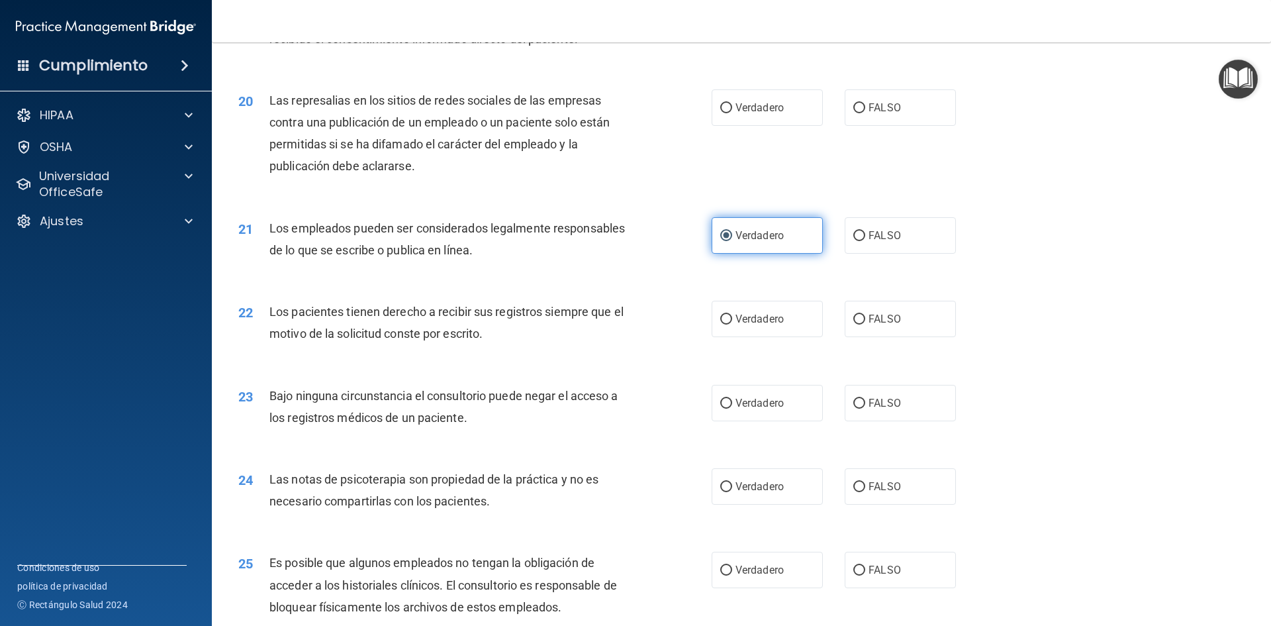
scroll to position [2251, 0]
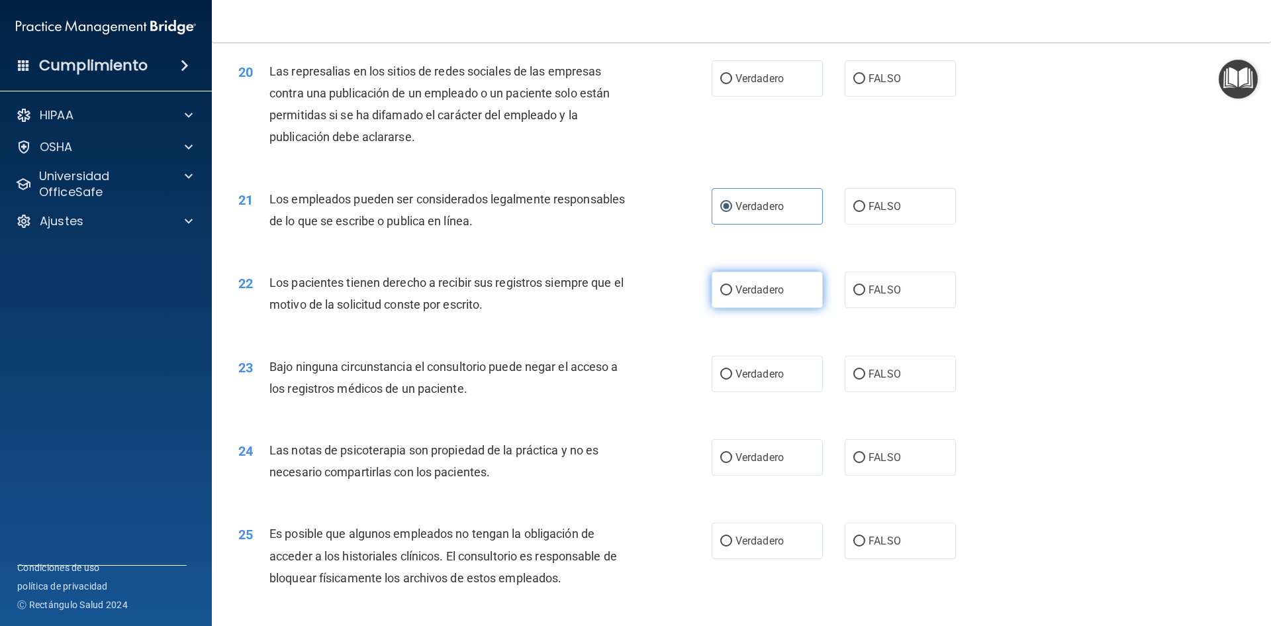
click at [752, 277] on label "Verdadero" at bounding box center [767, 289] width 111 height 36
click at [732, 285] on input "Verdadero" at bounding box center [726, 290] width 12 height 10
radio input "true"
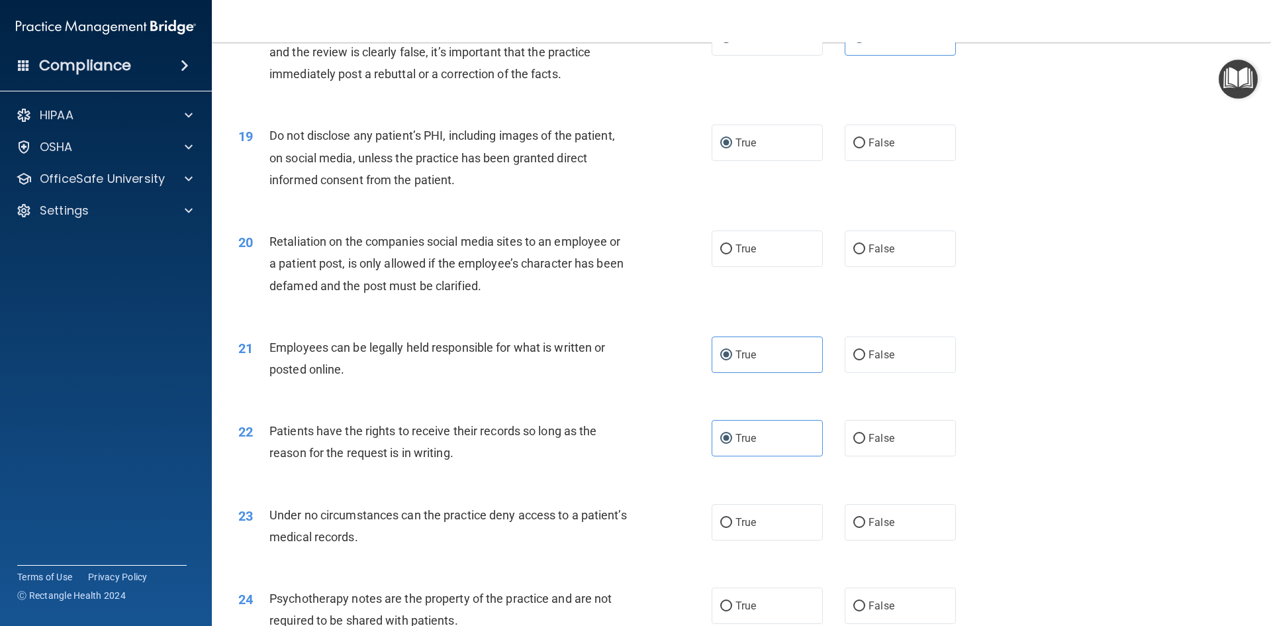
scroll to position [1899, 0]
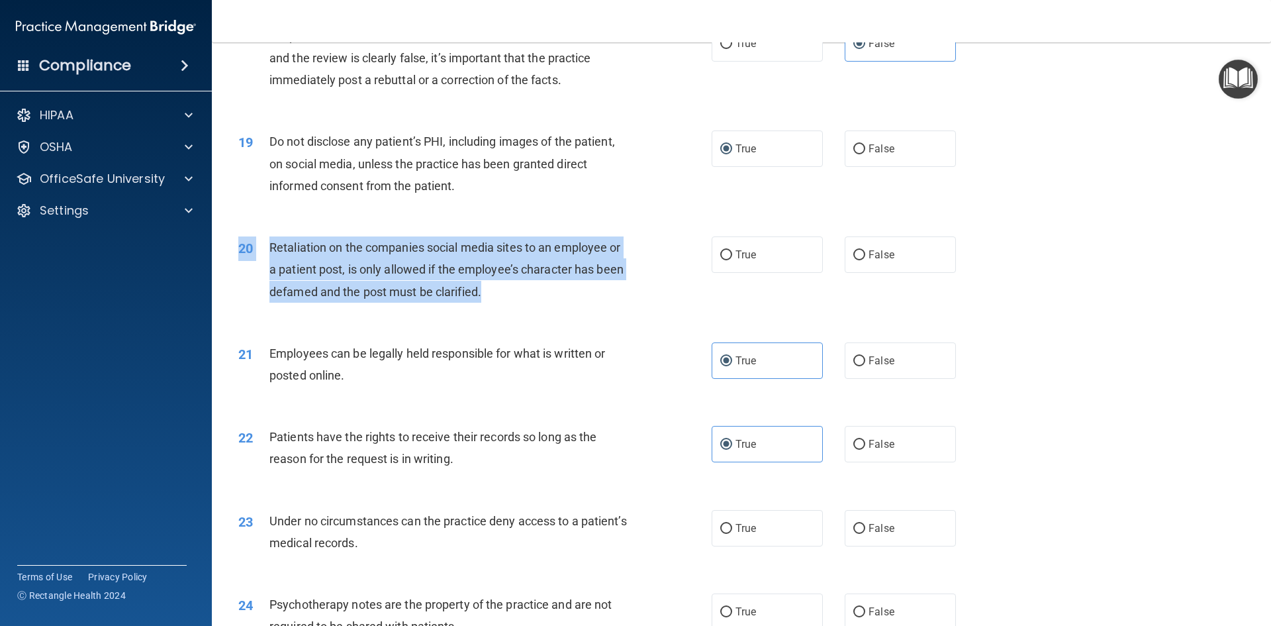
drag, startPoint x: 585, startPoint y: 333, endPoint x: 515, endPoint y: 309, distance: 73.7
click at [515, 309] on div "20 Retaliation on the companies social media sites to an employee or a patient …" at bounding box center [741, 273] width 1026 height 106
copy div "20 Retaliation on the companies social media sites to an employee or a patient …"
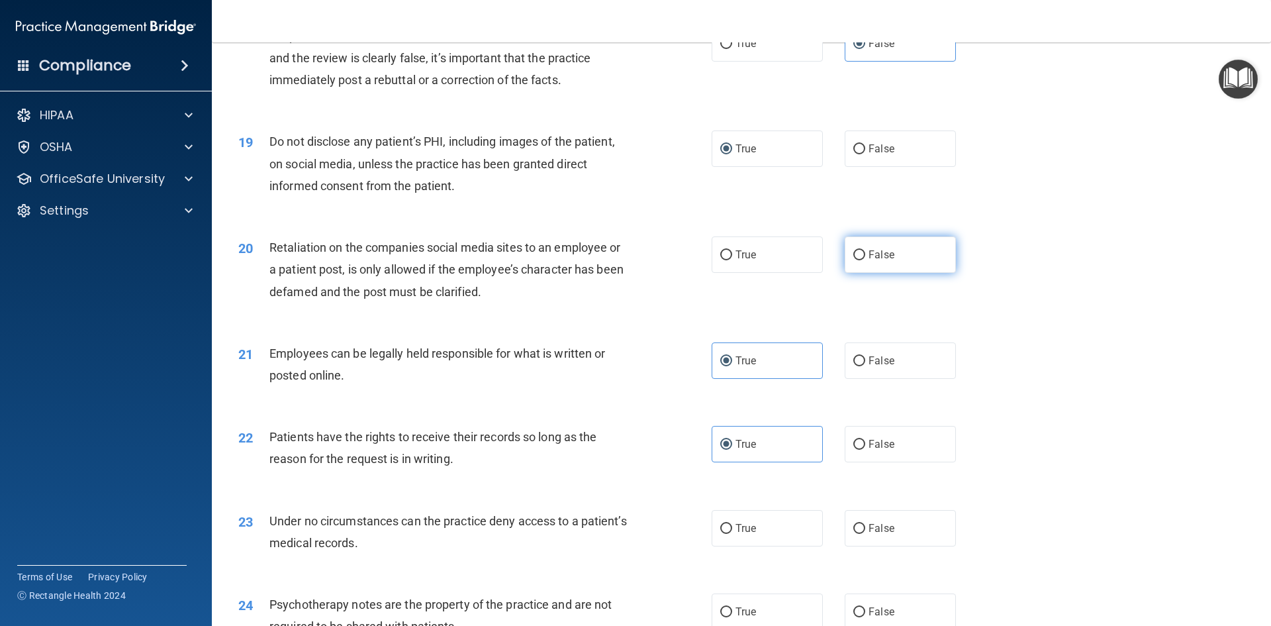
click at [914, 273] on label "False" at bounding box center [900, 254] width 111 height 36
click at [865, 260] on input "False" at bounding box center [860, 255] width 12 height 10
radio input "true"
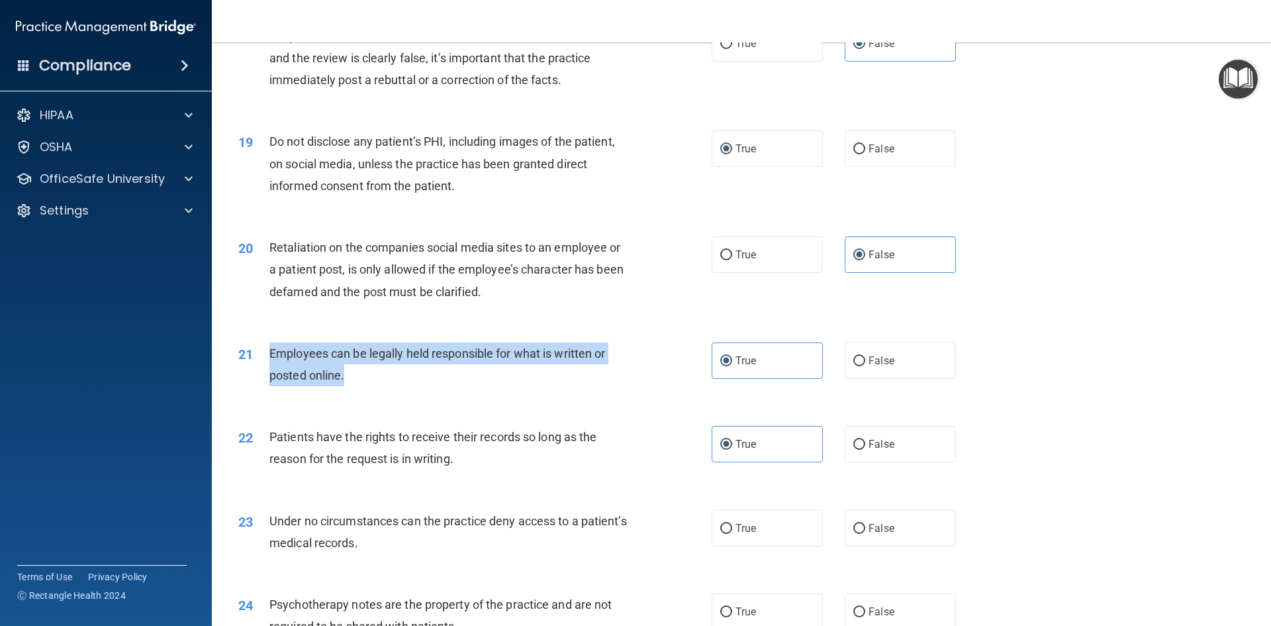
drag, startPoint x: 593, startPoint y: 411, endPoint x: 272, endPoint y: 375, distance: 322.5
click at [272, 375] on div "21 Employees can be legally held responsible for what is written or posted onli…" at bounding box center [475, 367] width 513 height 50
copy span "Employees can be legally held responsible for what is written or posted online."
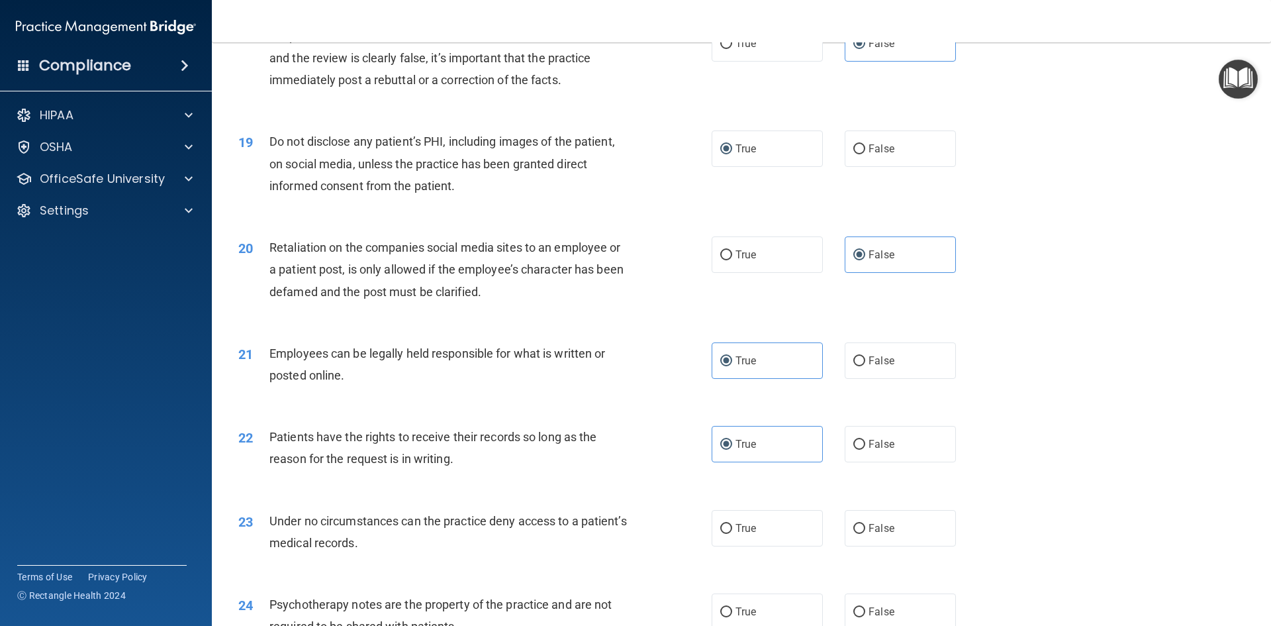
click at [499, 87] on span "If a patient writes a user review and it includes his/her information, and the …" at bounding box center [446, 58] width 353 height 58
click at [597, 161] on span "Do not disclose any patient’s PHI, including images of the patient, on social m…" at bounding box center [443, 163] width 346 height 58
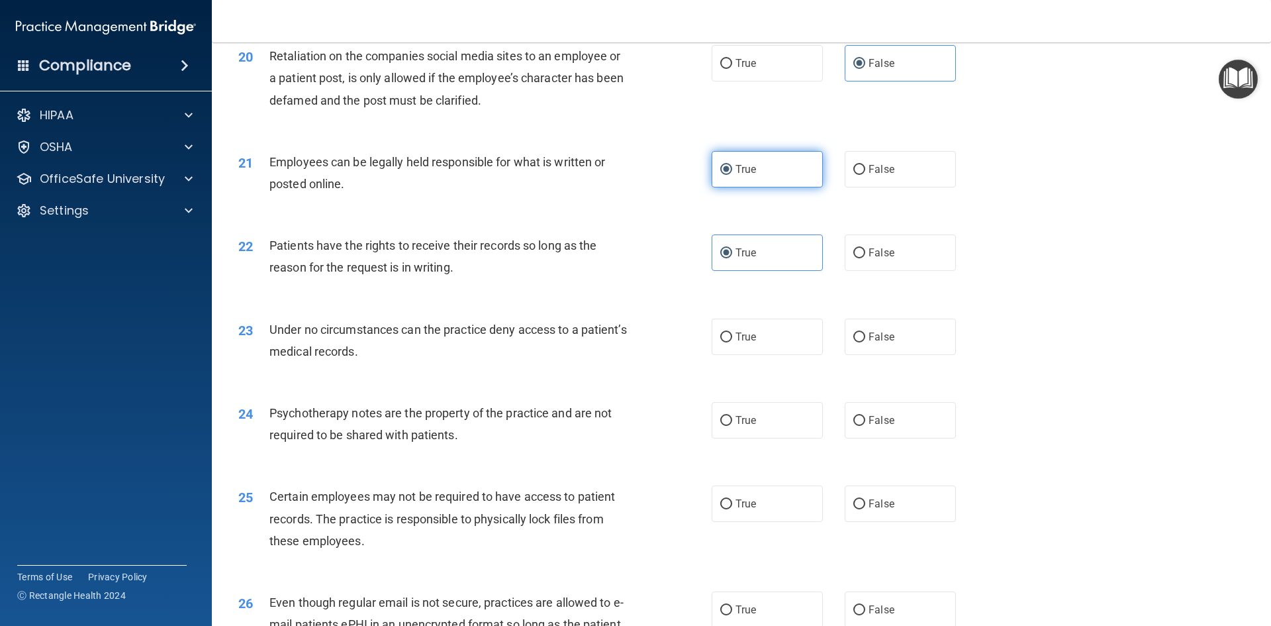
scroll to position [2164, 0]
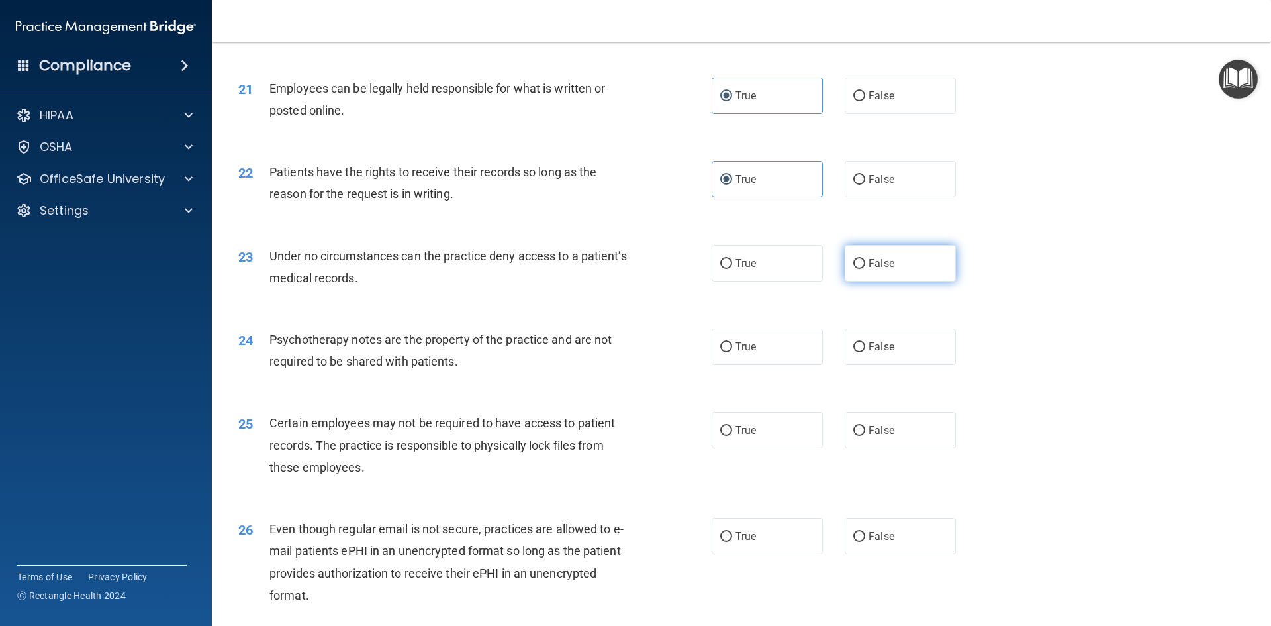
click at [892, 281] on label "False" at bounding box center [900, 263] width 111 height 36
click at [865, 269] on input "False" at bounding box center [860, 264] width 12 height 10
radio input "true"
click at [778, 365] on label "True" at bounding box center [767, 346] width 111 height 36
click at [732, 352] on input "True" at bounding box center [726, 347] width 12 height 10
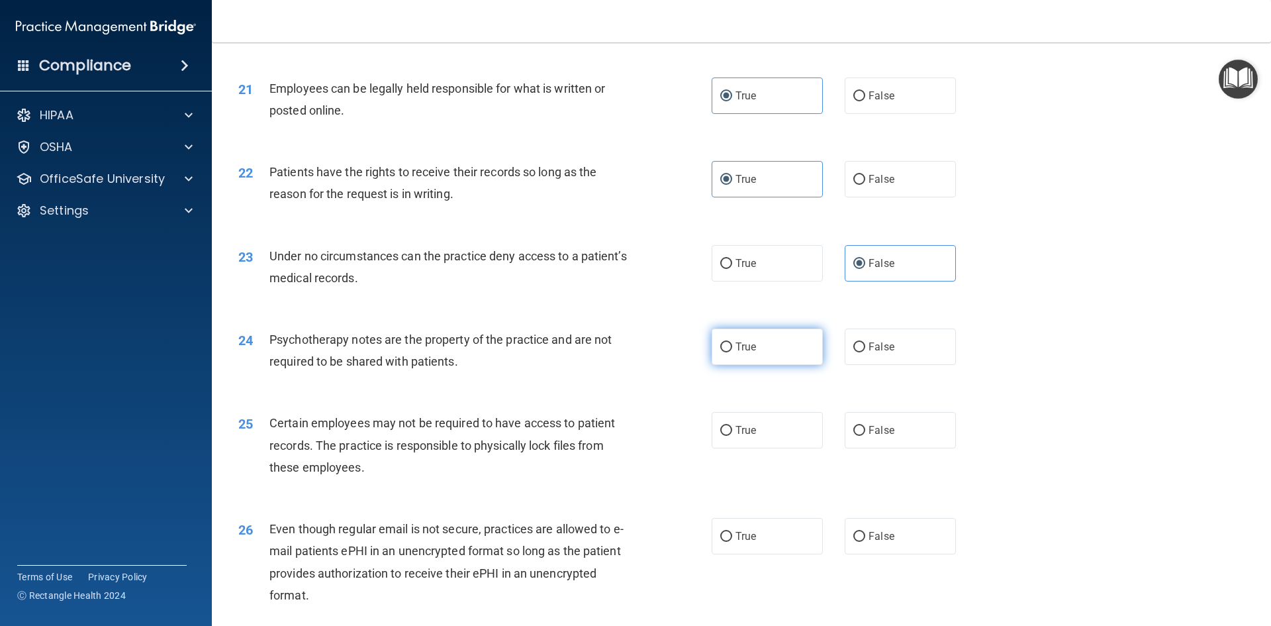
radio input "true"
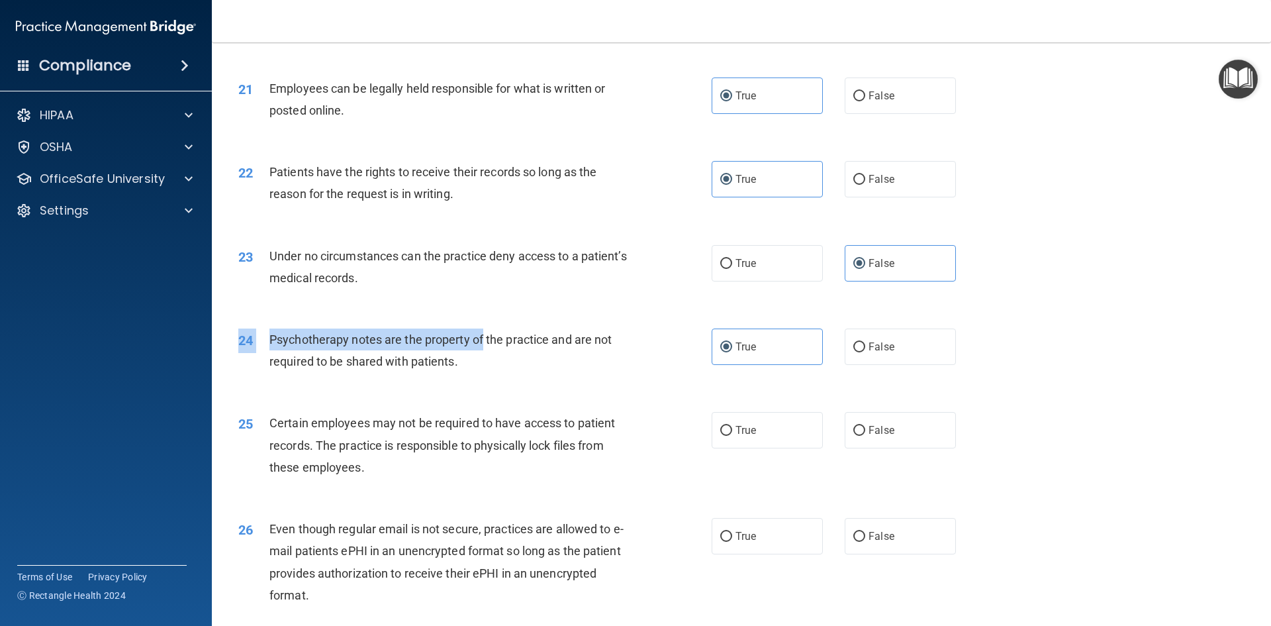
drag, startPoint x: 483, startPoint y: 371, endPoint x: 487, endPoint y: 432, distance: 61.0
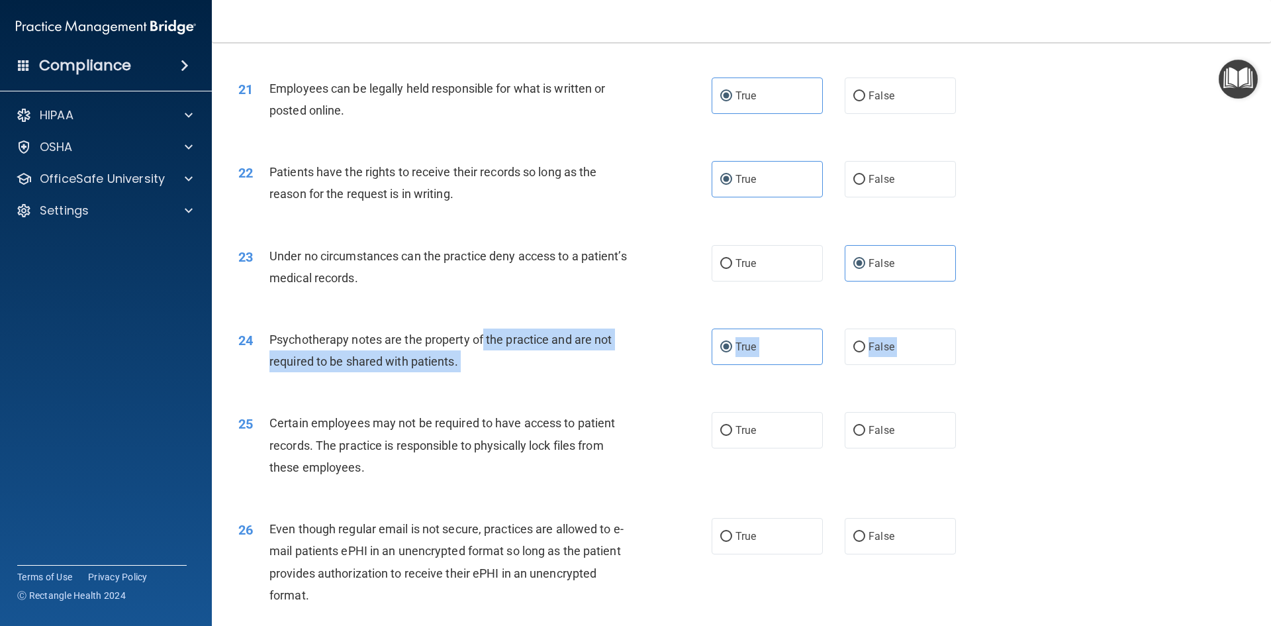
click at [480, 372] on div "Psychotherapy notes are the property of the practice and are not required to be…" at bounding box center [455, 350] width 370 height 44
drag, startPoint x: 469, startPoint y: 389, endPoint x: 289, endPoint y: 381, distance: 180.3
click at [291, 372] on div "Psychotherapy notes are the property of the practice and are not required to be…" at bounding box center [455, 350] width 370 height 44
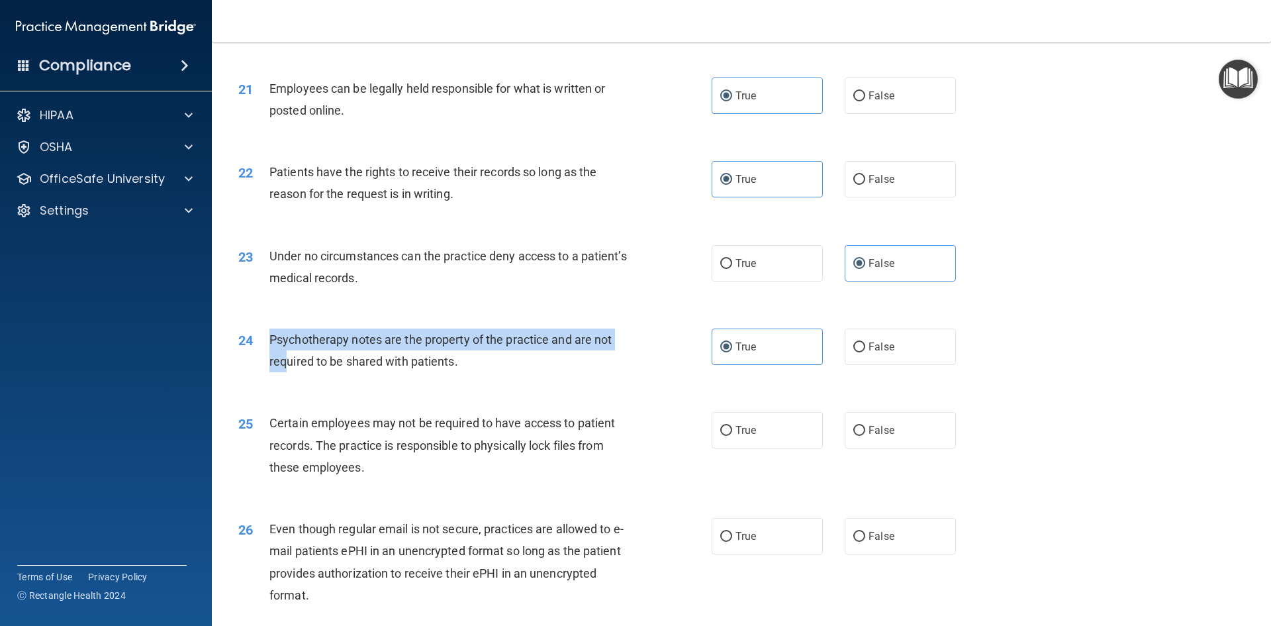
drag, startPoint x: 281, startPoint y: 374, endPoint x: 267, endPoint y: 361, distance: 19.2
click at [267, 364] on div "24 Psychotherapy notes are the property of the practice and are not required to…" at bounding box center [475, 353] width 513 height 50
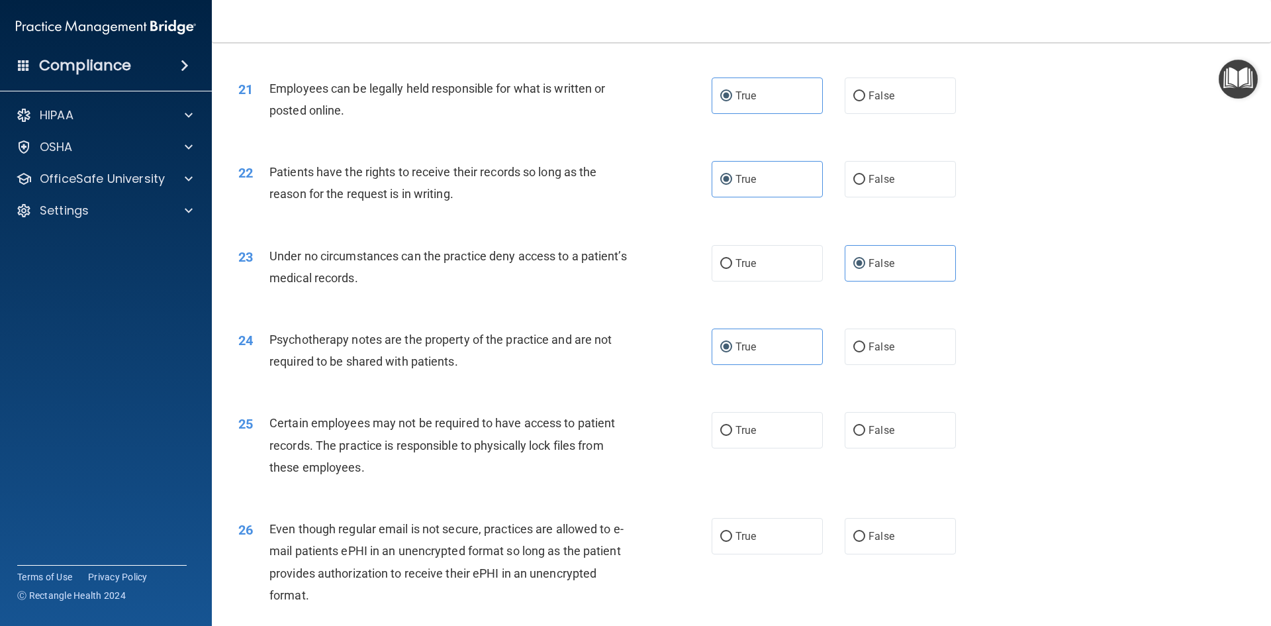
click at [462, 372] on div "Psychotherapy notes are the property of the practice and are not required to be…" at bounding box center [455, 350] width 370 height 44
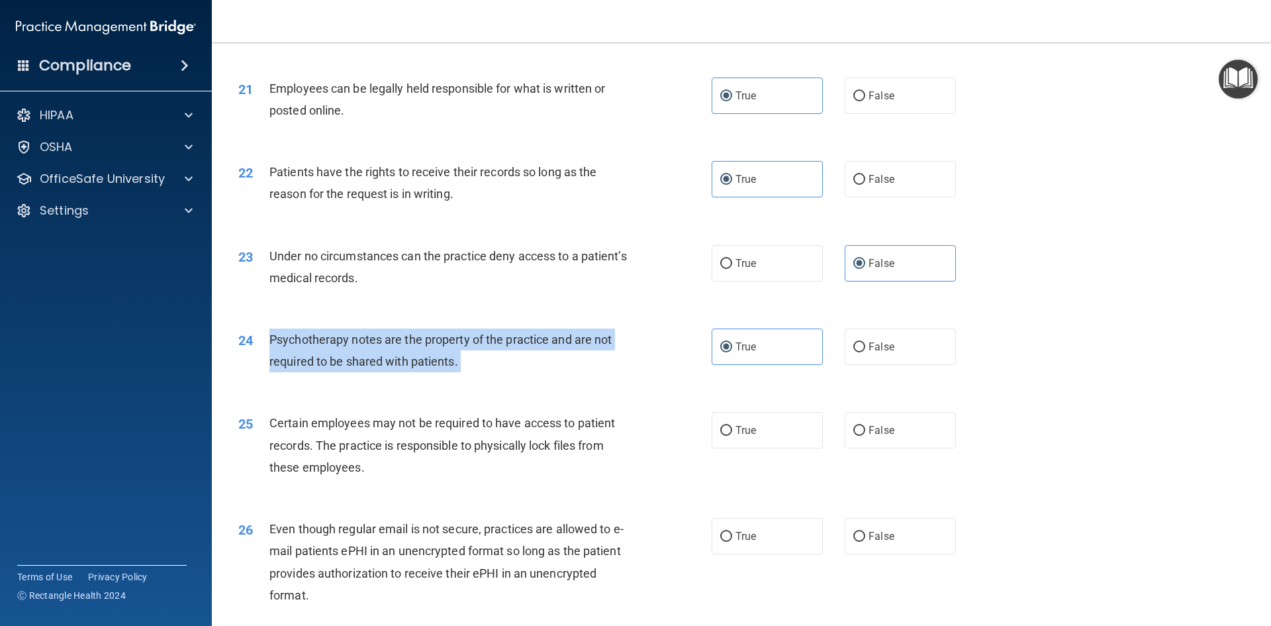
drag, startPoint x: 462, startPoint y: 386, endPoint x: 277, endPoint y: 368, distance: 186.3
click at [277, 368] on div "Psychotherapy notes are the property of the practice and are not required to be…" at bounding box center [455, 350] width 370 height 44
copy ng-form "Psychotherapy notes are the property of the practice and are not required to be…"
drag, startPoint x: 854, startPoint y: 366, endPoint x: 742, endPoint y: 350, distance: 113.0
click at [854, 352] on input "False" at bounding box center [860, 347] width 12 height 10
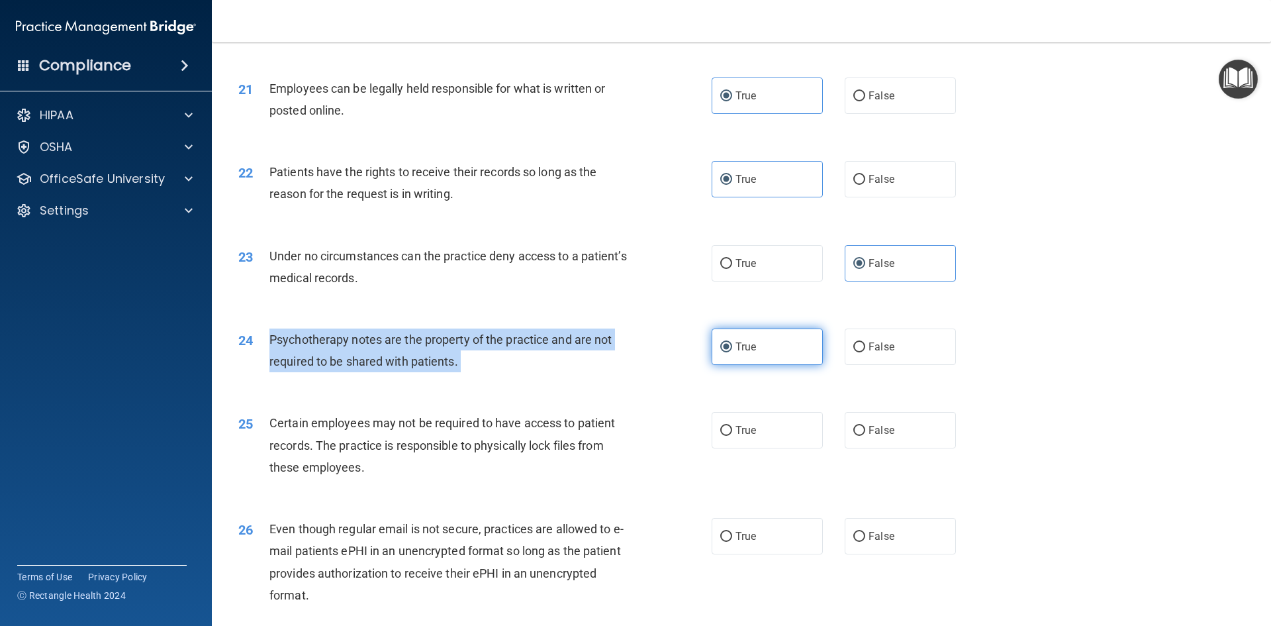
radio input "true"
radio input "false"
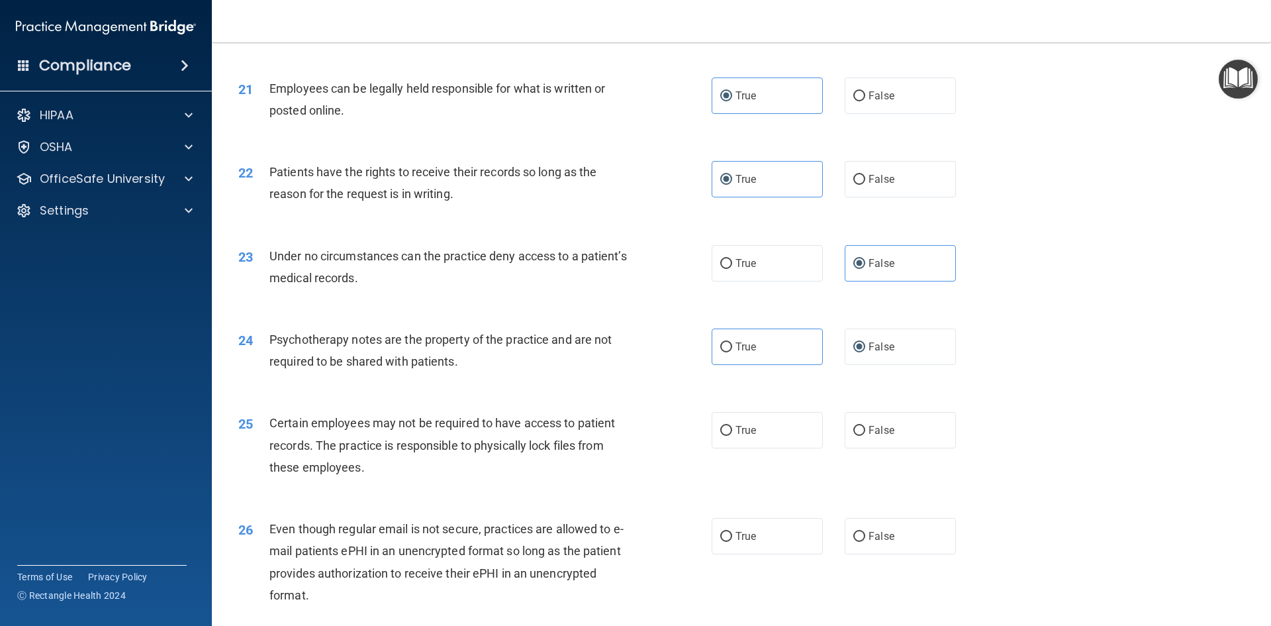
click at [424, 295] on div "23 Under no circumstances can the practice deny access to a patient’s medical r…" at bounding box center [475, 270] width 513 height 50
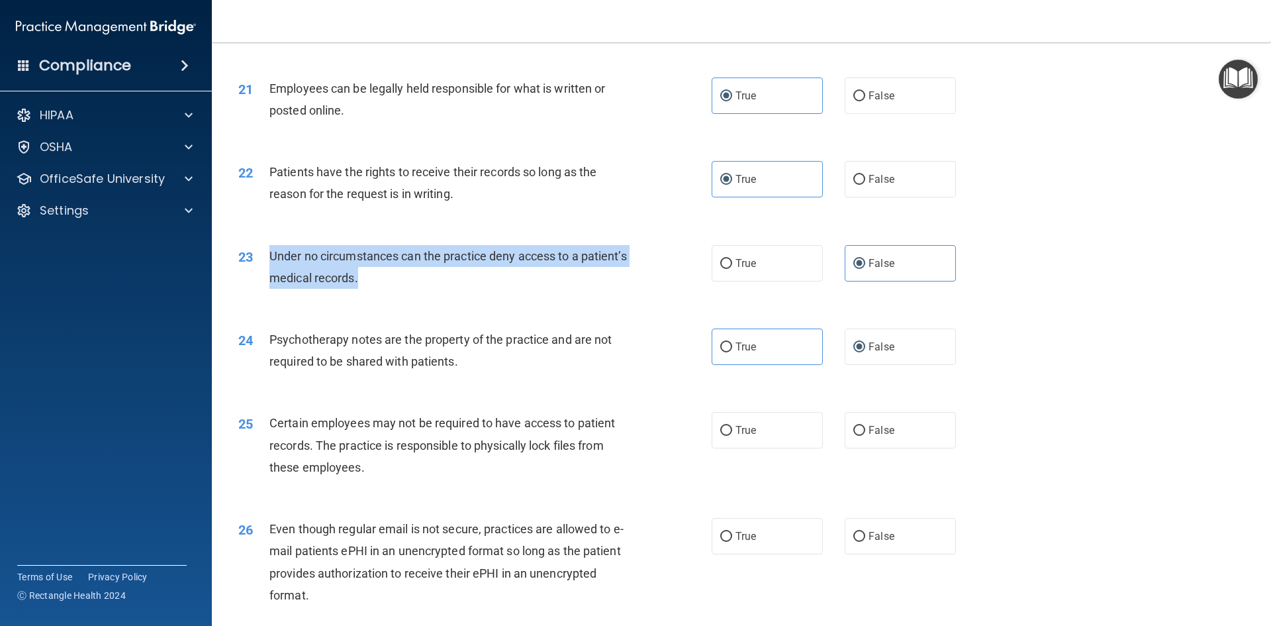
drag, startPoint x: 418, startPoint y: 309, endPoint x: 265, endPoint y: 283, distance: 155.7
click at [265, 283] on div "23 Under no circumstances can the practice deny access to a patient’s medical r…" at bounding box center [475, 270] width 513 height 50
copy div "Under no circumstances can the practice deny access to a patient’s medical reco…"
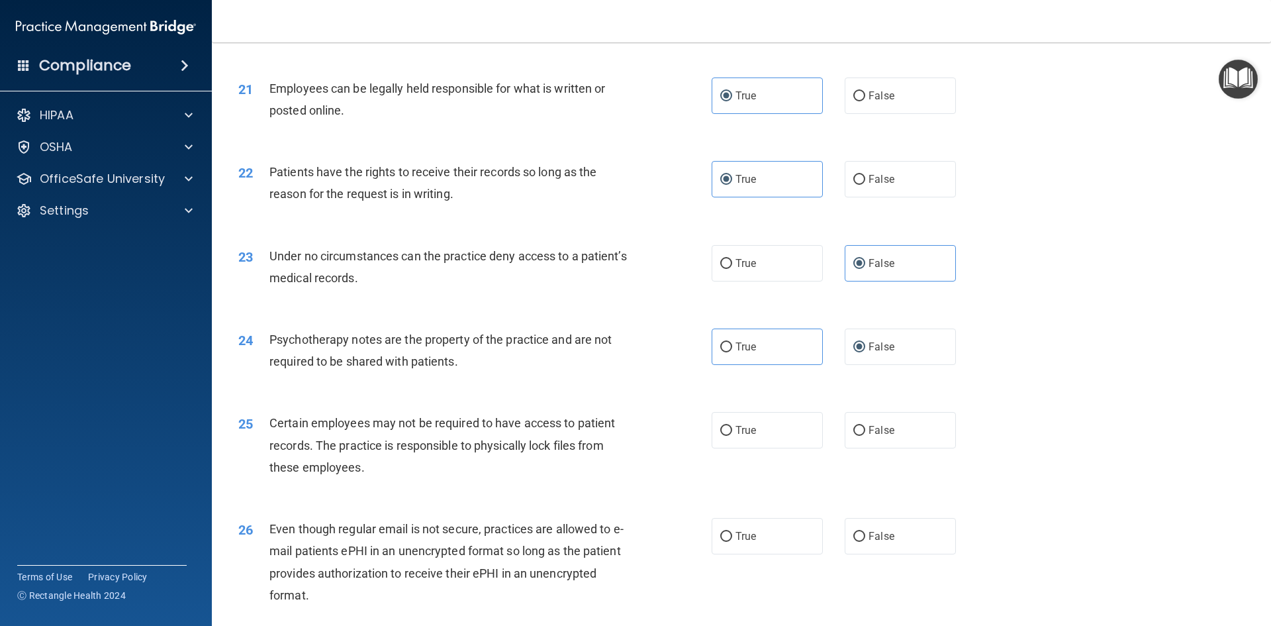
click at [564, 228] on div "22 Patients have the rights to receive their records so long as the reason for …" at bounding box center [741, 185] width 1026 height 83
drag, startPoint x: 493, startPoint y: 226, endPoint x: 526, endPoint y: 195, distance: 45.4
click at [524, 197] on div "Patients have the rights to receive their records so long as the reason for the…" at bounding box center [455, 183] width 370 height 44
click at [586, 121] on div "Employees can be legally held responsible for what is written or posted online." at bounding box center [455, 99] width 370 height 44
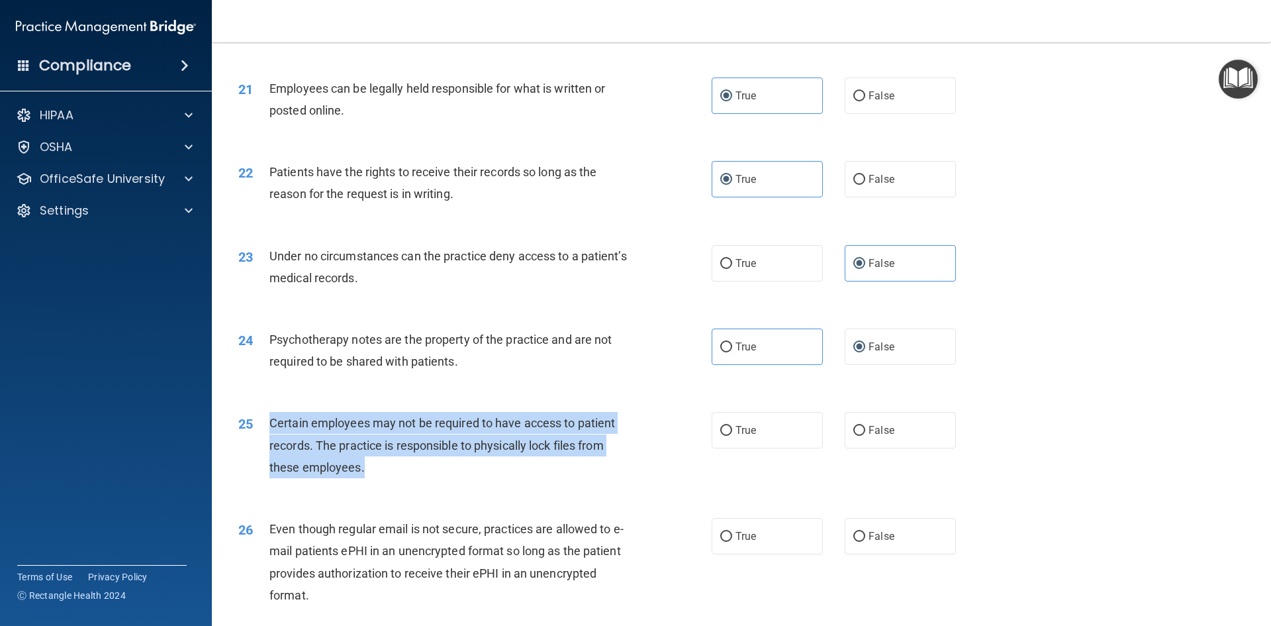
drag, startPoint x: 402, startPoint y: 487, endPoint x: 261, endPoint y: 450, distance: 146.0
click at [261, 450] on div "25 Certain employees may not be required to have access to patient records. The…" at bounding box center [475, 448] width 513 height 73
copy div "Certain employees may not be required to have access to patient records. The pr…"
click at [679, 485] on div "25 Certain employees may not be required to have access to patient records. The…" at bounding box center [475, 448] width 513 height 73
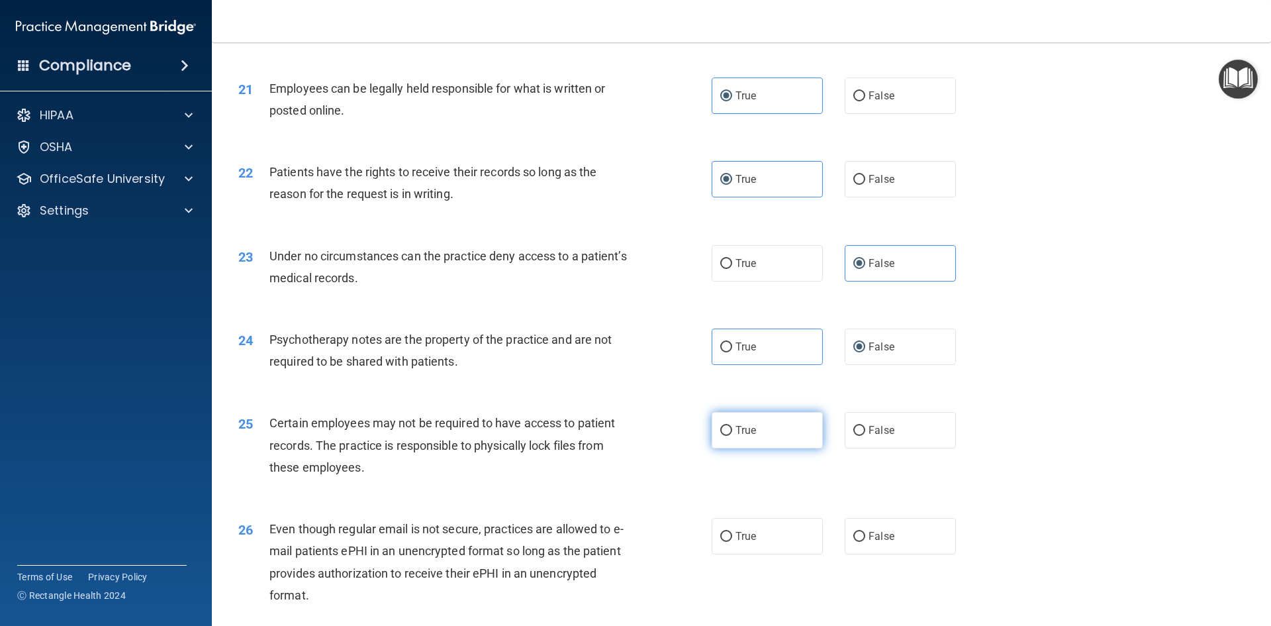
click at [748, 436] on span "True" at bounding box center [746, 430] width 21 height 13
click at [732, 436] on input "True" at bounding box center [726, 431] width 12 height 10
radio input "true"
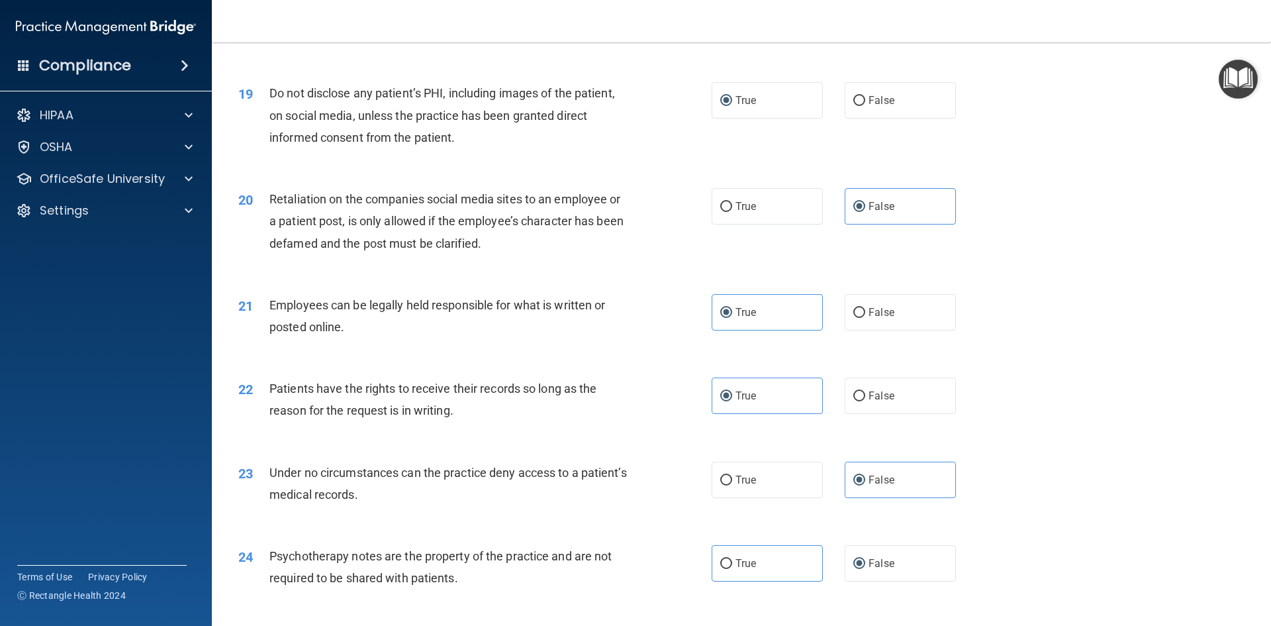
scroll to position [1899, 0]
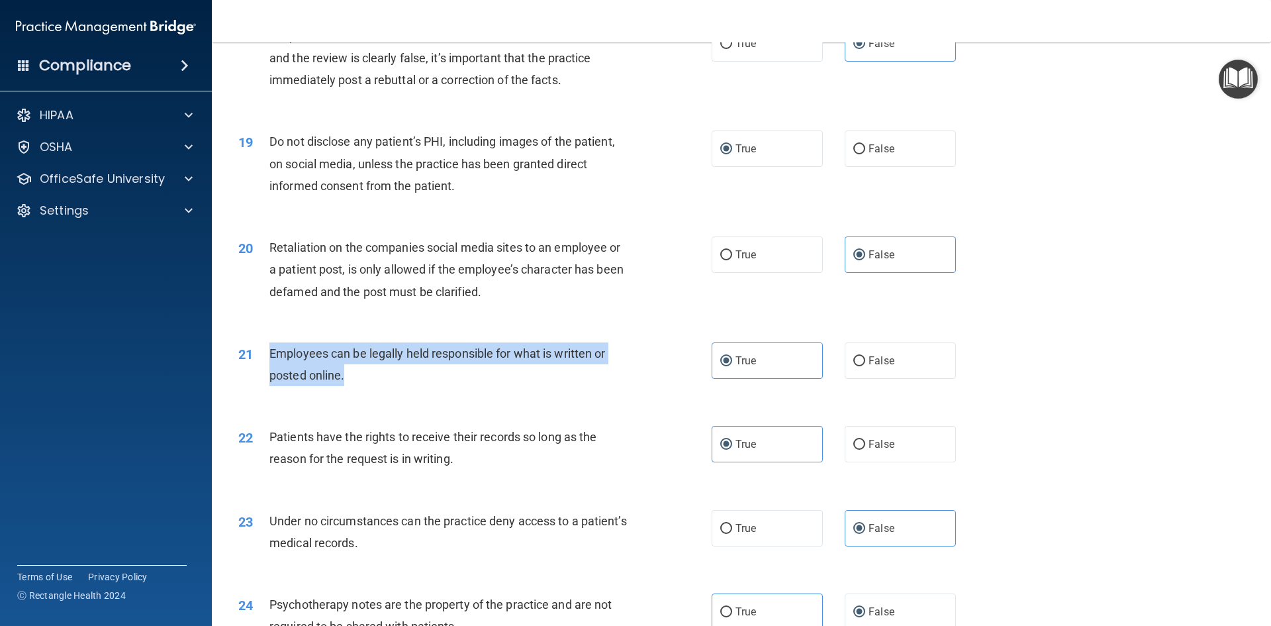
drag, startPoint x: 368, startPoint y: 393, endPoint x: 270, endPoint y: 377, distance: 99.3
click at [270, 377] on div "Employees can be legally held responsible for what is written or posted online." at bounding box center [455, 364] width 370 height 44
copy span "Employees can be legally held responsible for what is written or posted online."
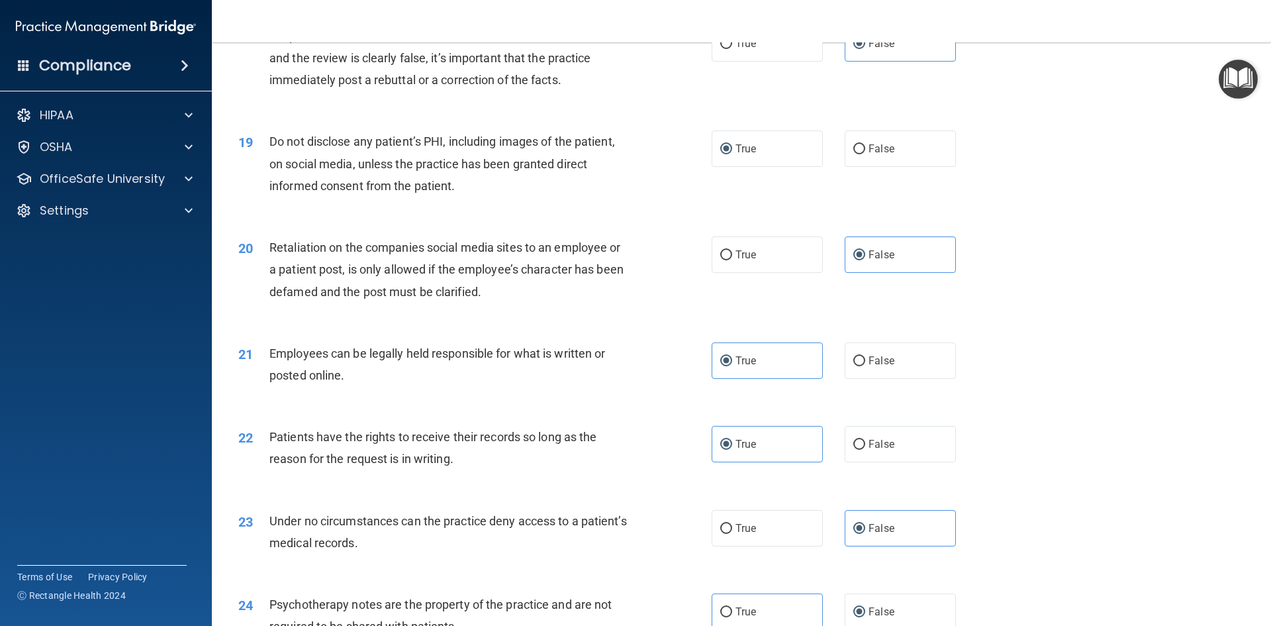
click at [630, 350] on div "21 Employees can be legally held responsible for what is written or posted onli…" at bounding box center [741, 367] width 1026 height 83
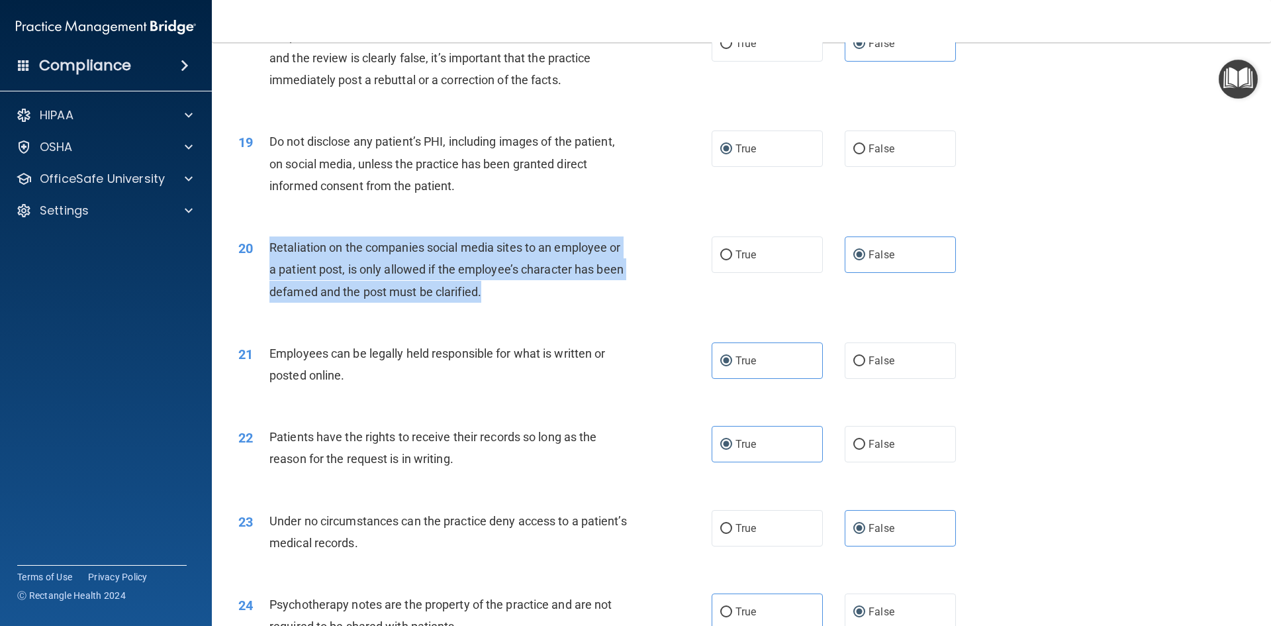
drag, startPoint x: 509, startPoint y: 315, endPoint x: 267, endPoint y: 269, distance: 246.8
click at [267, 269] on div "20 Retaliation on the companies social media sites to an employee or a patient …" at bounding box center [475, 272] width 513 height 73
copy div "Retaliation on the companies social media sites to an employee or a patient pos…"
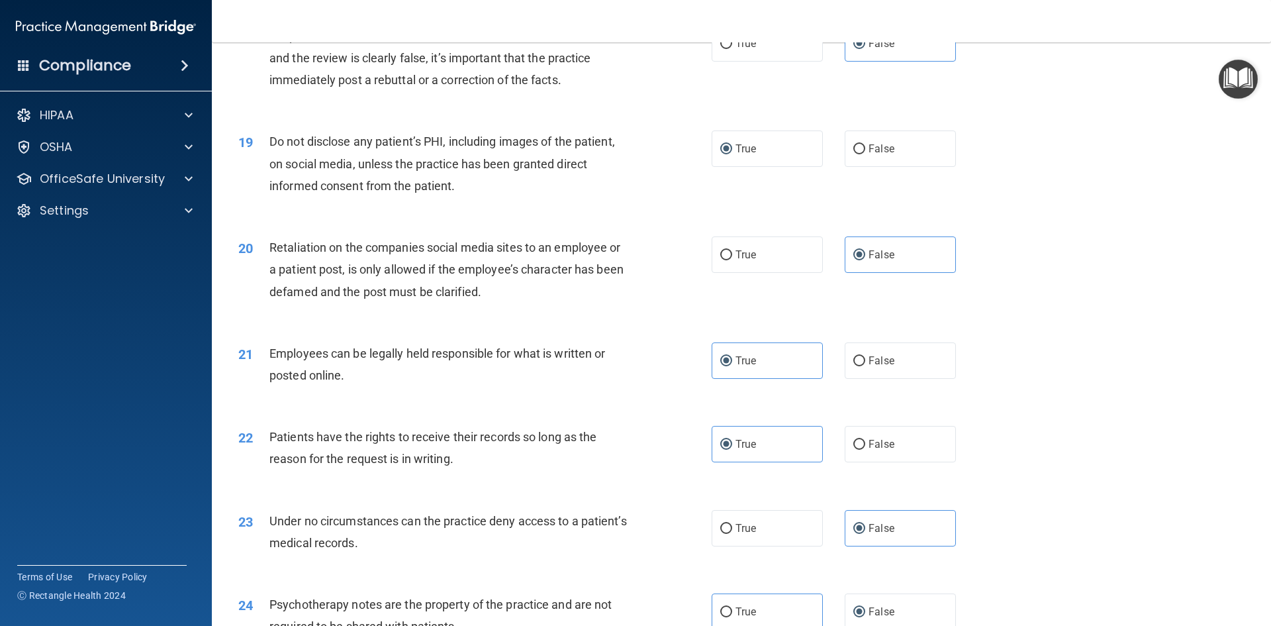
click at [611, 257] on div "20 Retaliation on the companies social media sites to an employee or a patient …" at bounding box center [741, 273] width 1026 height 106
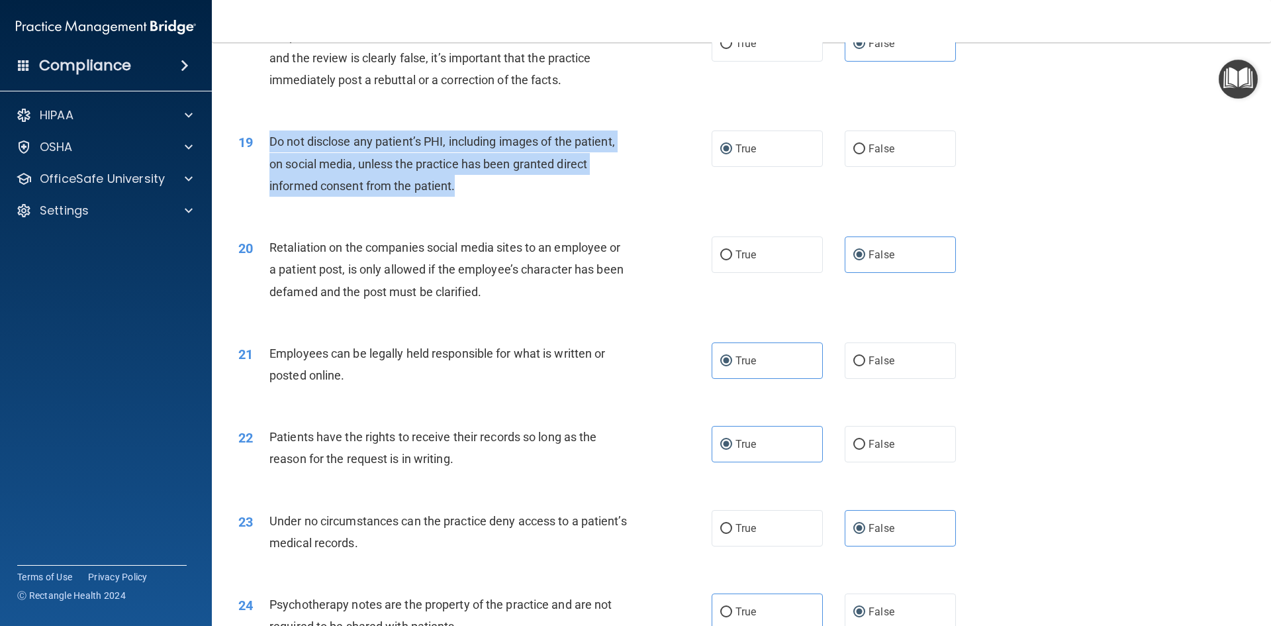
drag, startPoint x: 423, startPoint y: 214, endPoint x: 272, endPoint y: 158, distance: 160.9
click at [272, 158] on div "Do not disclose any patient’s PHI, including images of the patient, on social m…" at bounding box center [455, 163] width 370 height 66
copy span "Do not disclose any patient’s PHI, including images of the patient, on social m…"
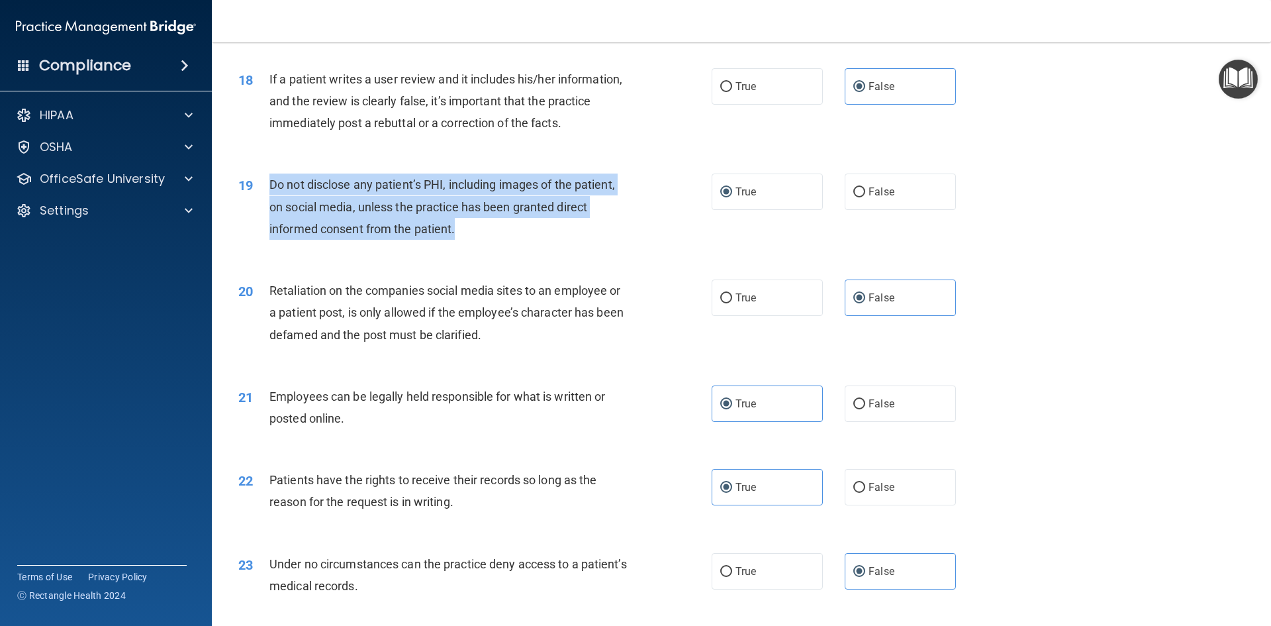
scroll to position [1833, 0]
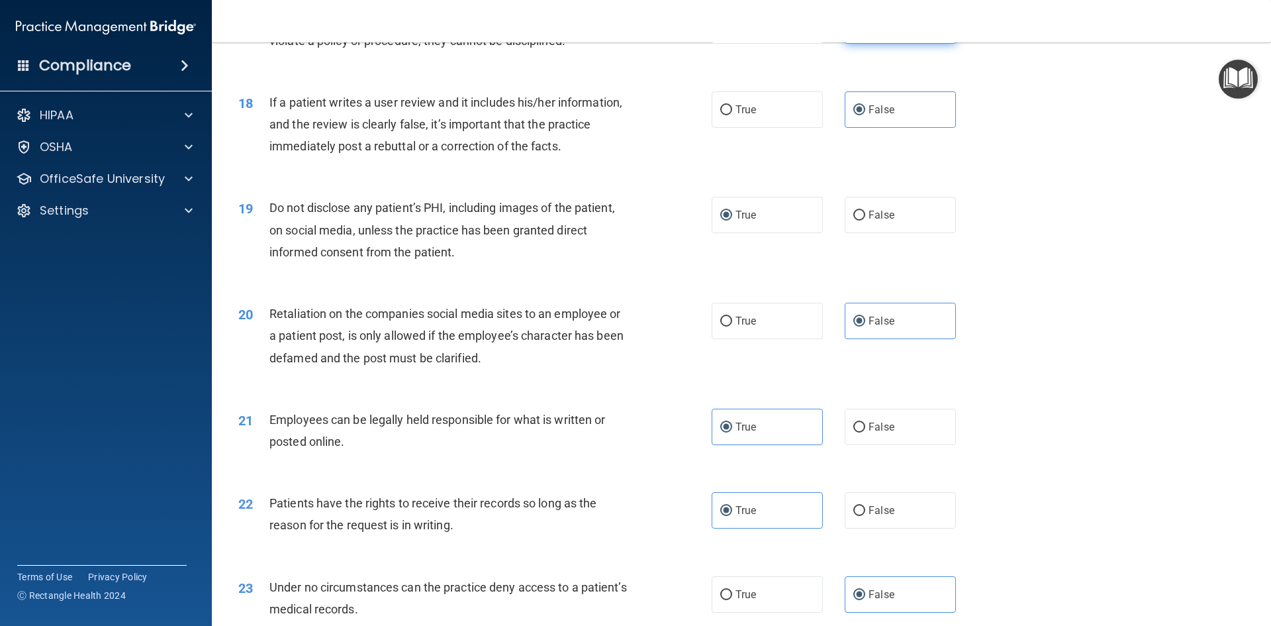
click at [644, 181] on div "18 If a patient writes a user review and it includes his/her information, and t…" at bounding box center [741, 128] width 1026 height 106
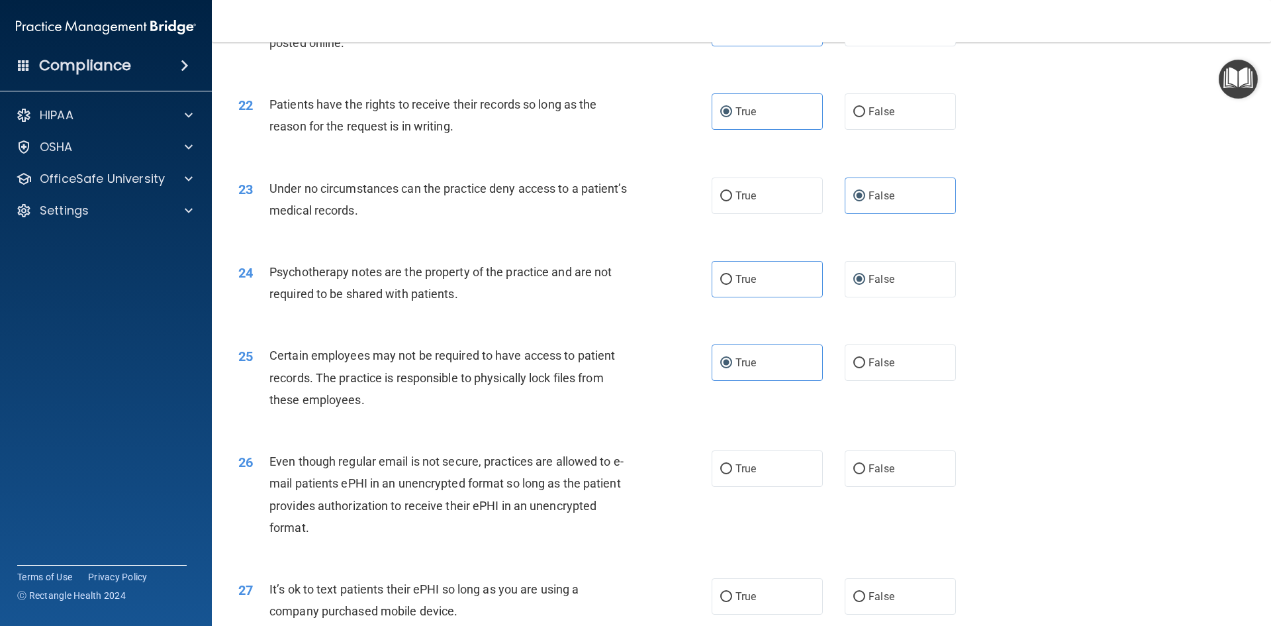
scroll to position [2363, 0]
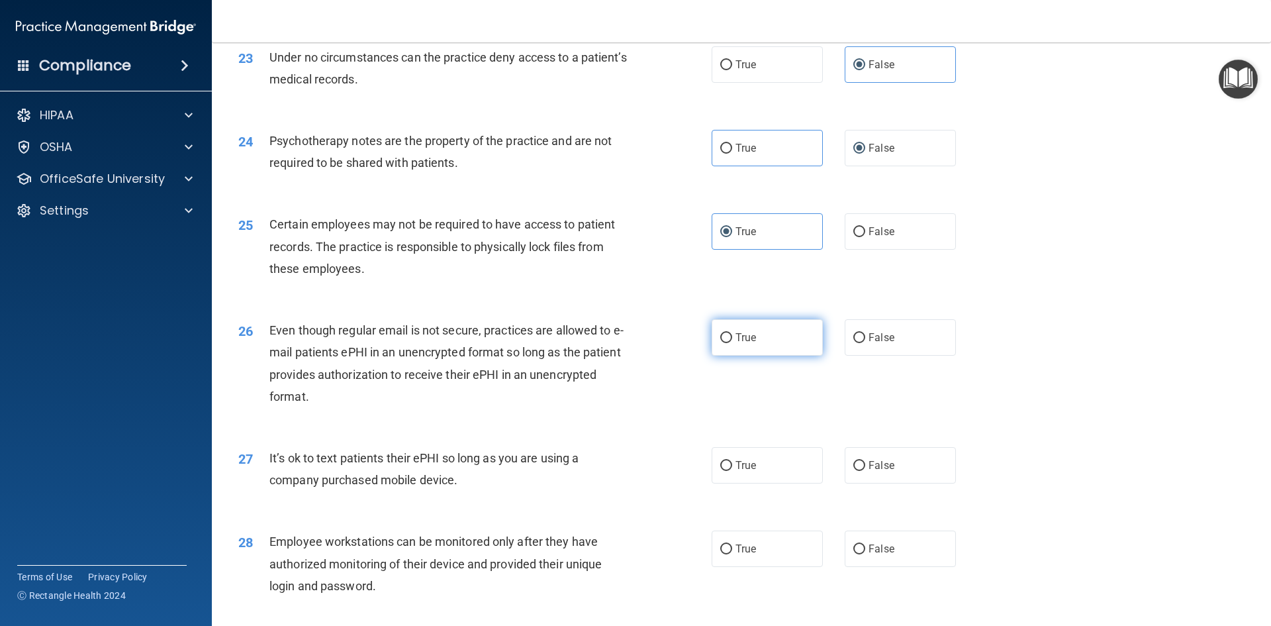
click at [712, 356] on label "True" at bounding box center [767, 337] width 111 height 36
click at [720, 343] on input "True" at bounding box center [726, 338] width 12 height 10
radio input "true"
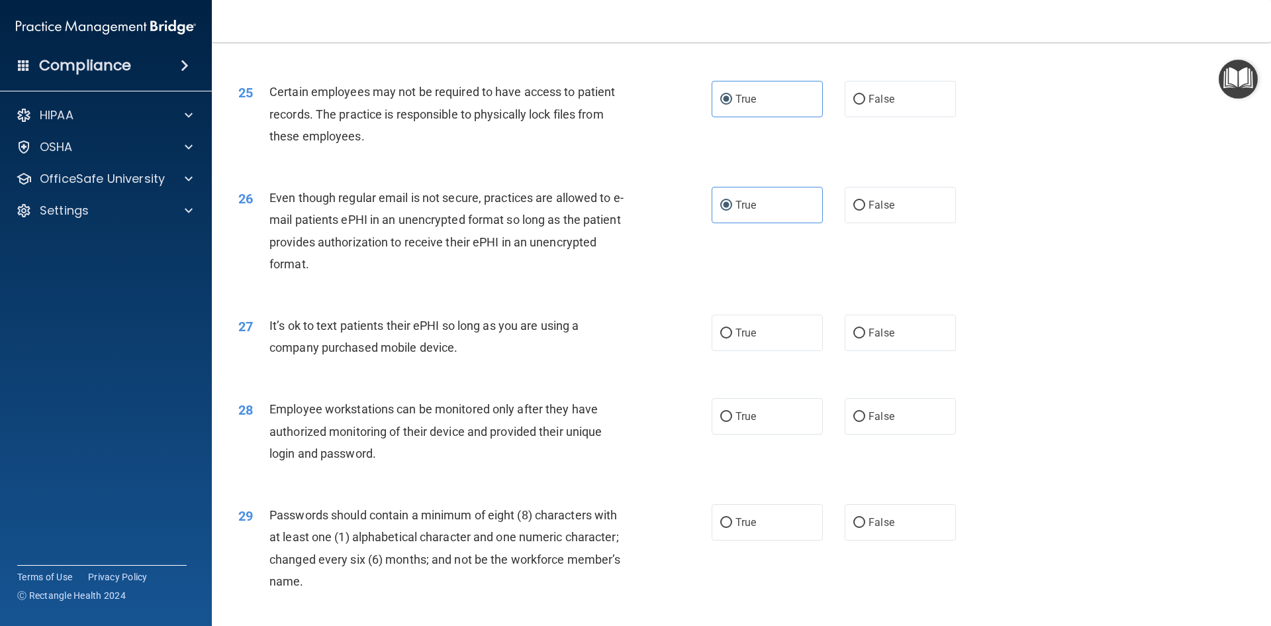
drag, startPoint x: 464, startPoint y: 371, endPoint x: 306, endPoint y: 356, distance: 158.3
click at [306, 356] on div "It’s ok to text patients their ePHI so long as you are using a company purchase…" at bounding box center [455, 337] width 370 height 44
click at [279, 354] on span "It’s ok to text patients their ePHI so long as you are using a company purchase…" at bounding box center [424, 337] width 309 height 36
drag, startPoint x: 272, startPoint y: 350, endPoint x: 493, endPoint y: 367, distance: 221.8
click at [493, 358] on div "It’s ok to text patients their ePHI so long as you are using a company purchase…" at bounding box center [455, 337] width 370 height 44
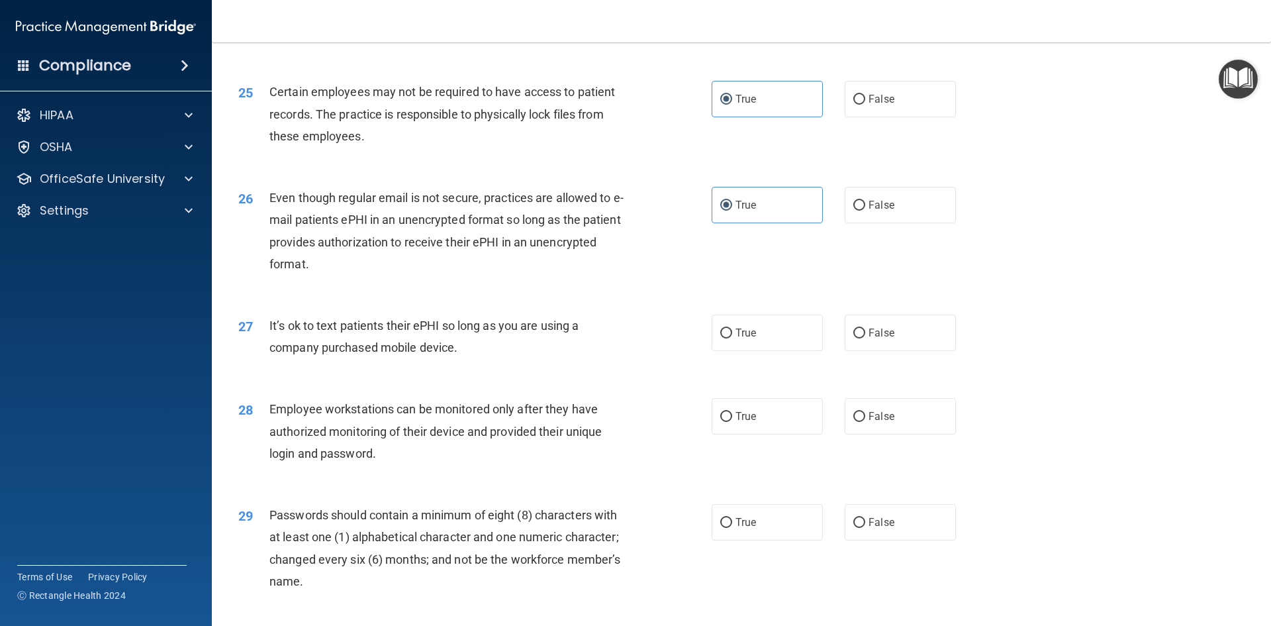
click at [510, 193] on div "26 Even though regular email is not secure, practices are allowed to e-mail pat…" at bounding box center [741, 234] width 1026 height 128
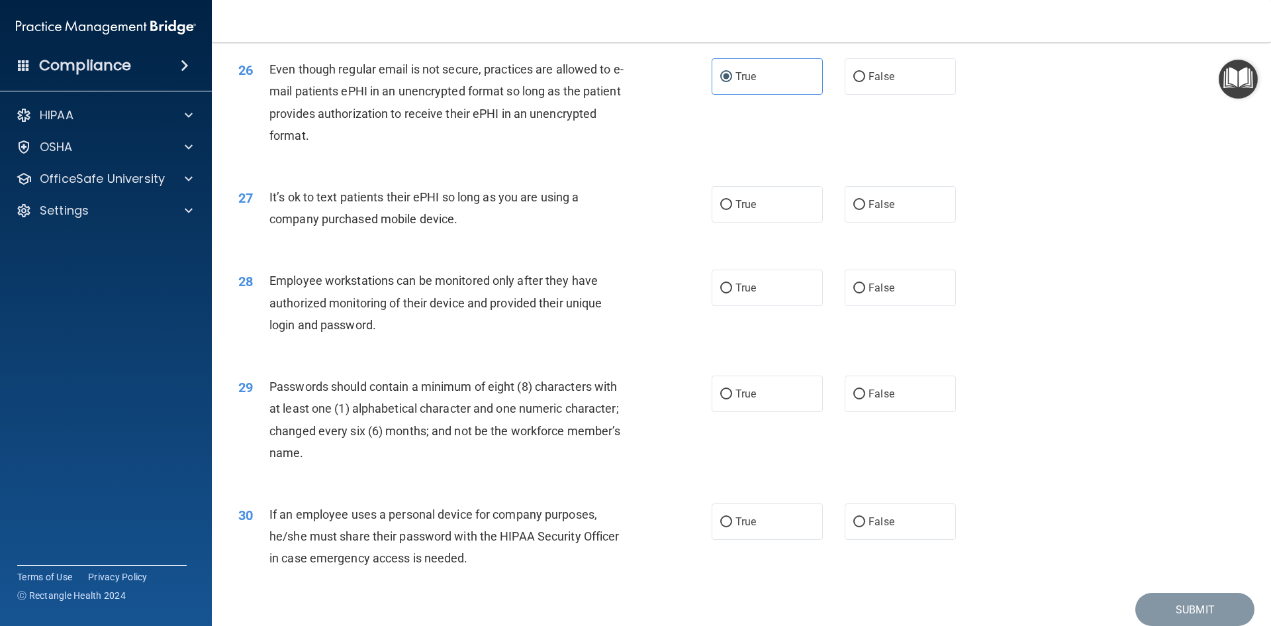
scroll to position [2628, 0]
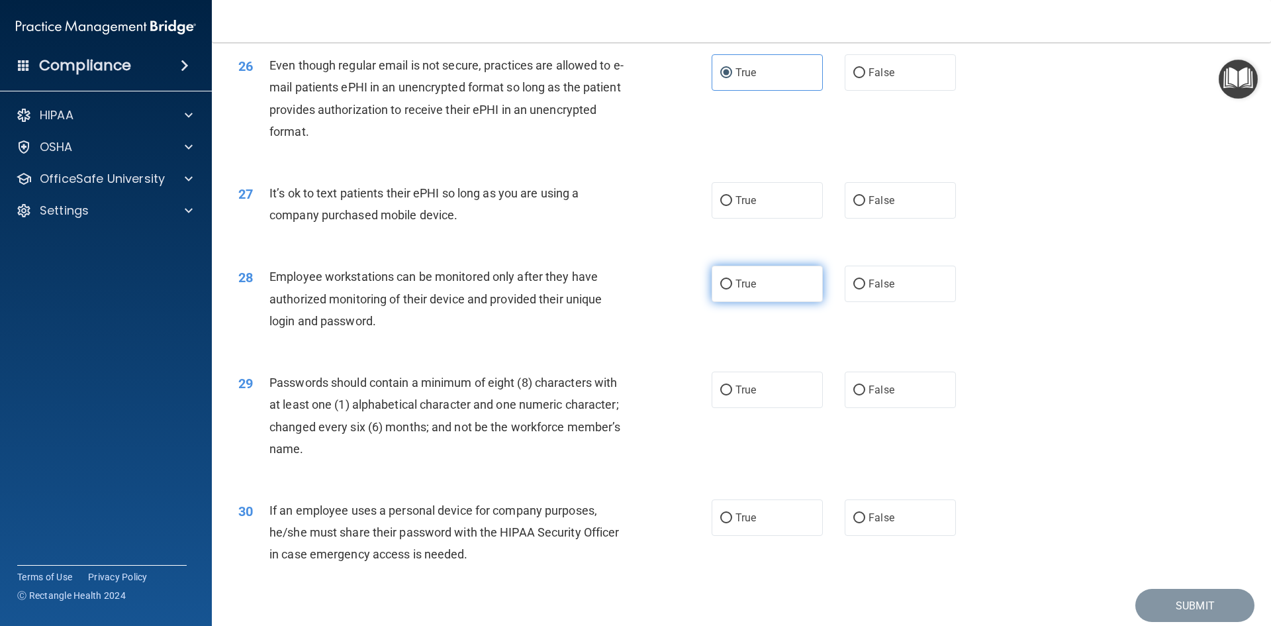
click at [814, 301] on label "True" at bounding box center [767, 284] width 111 height 36
click at [732, 289] on input "True" at bounding box center [726, 284] width 12 height 10
radio input "true"
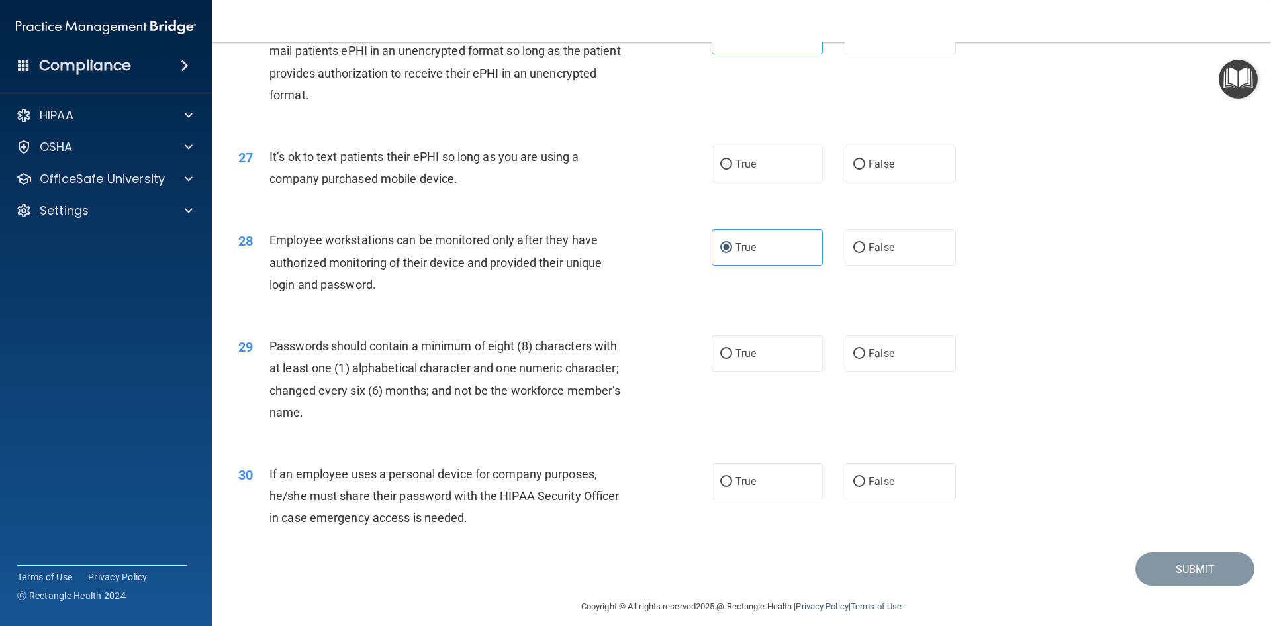
scroll to position [2698, 0]
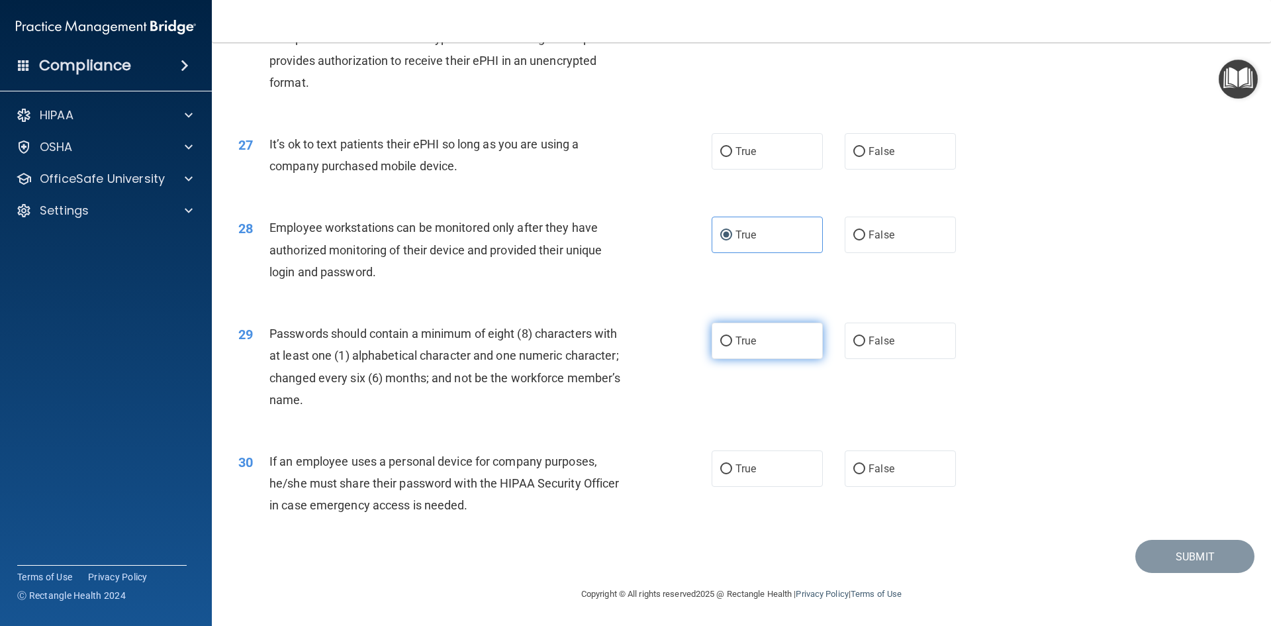
click at [714, 339] on label "True" at bounding box center [767, 340] width 111 height 36
click at [720, 339] on input "True" at bounding box center [726, 341] width 12 height 10
radio input "true"
click at [787, 478] on label "True" at bounding box center [767, 468] width 111 height 36
click at [732, 474] on input "True" at bounding box center [726, 469] width 12 height 10
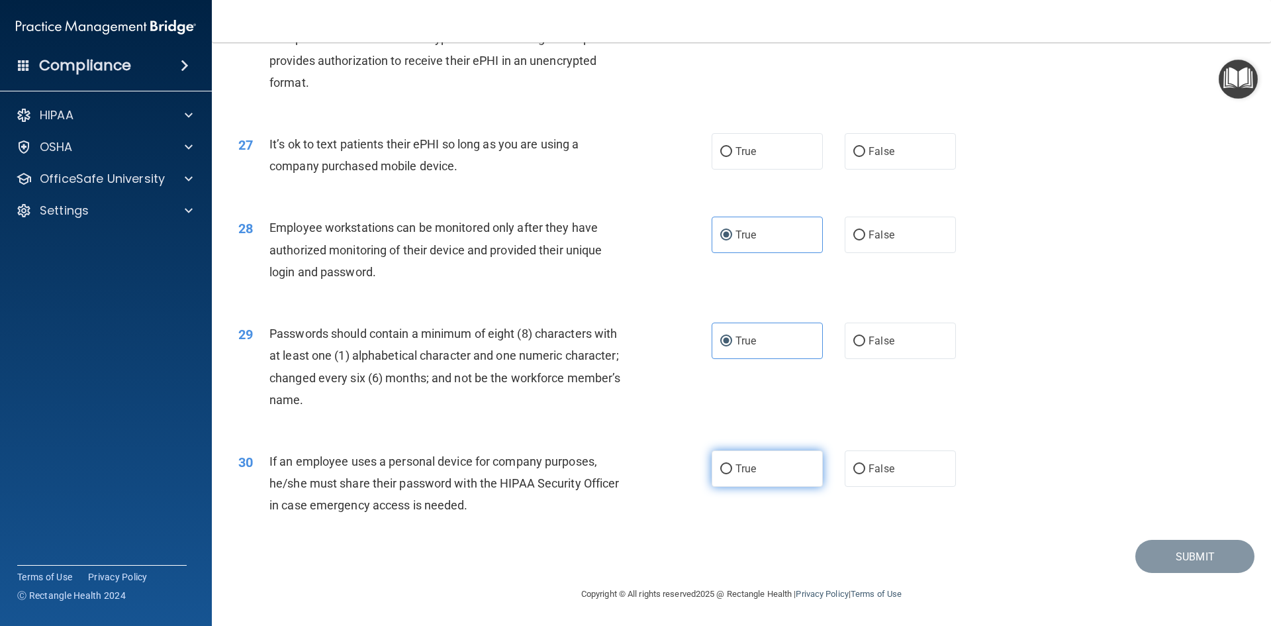
radio input "true"
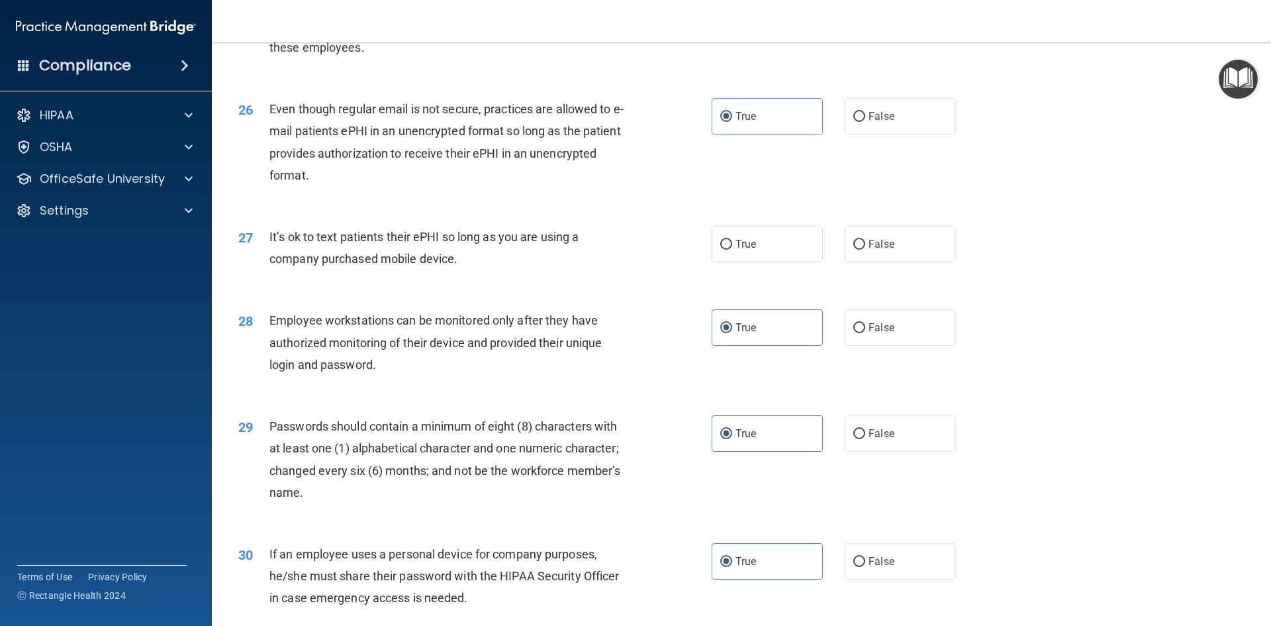
scroll to position [2566, 0]
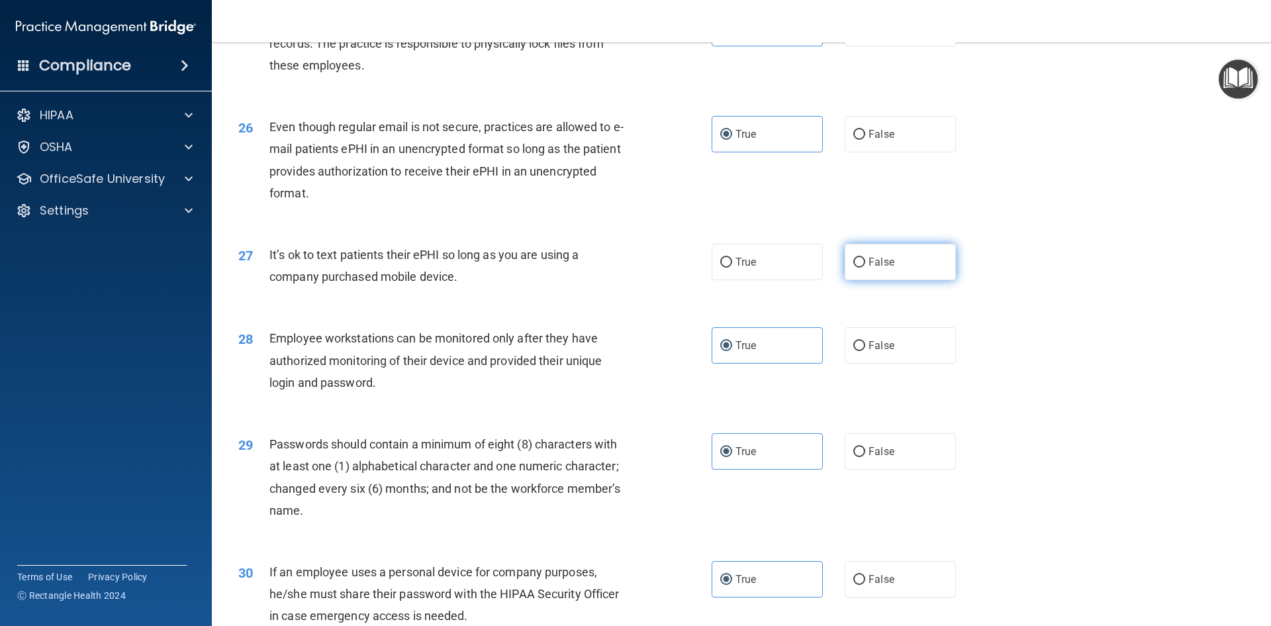
click at [869, 268] on span "False" at bounding box center [882, 262] width 26 height 13
click at [863, 268] on input "False" at bounding box center [860, 263] width 12 height 10
radio input "true"
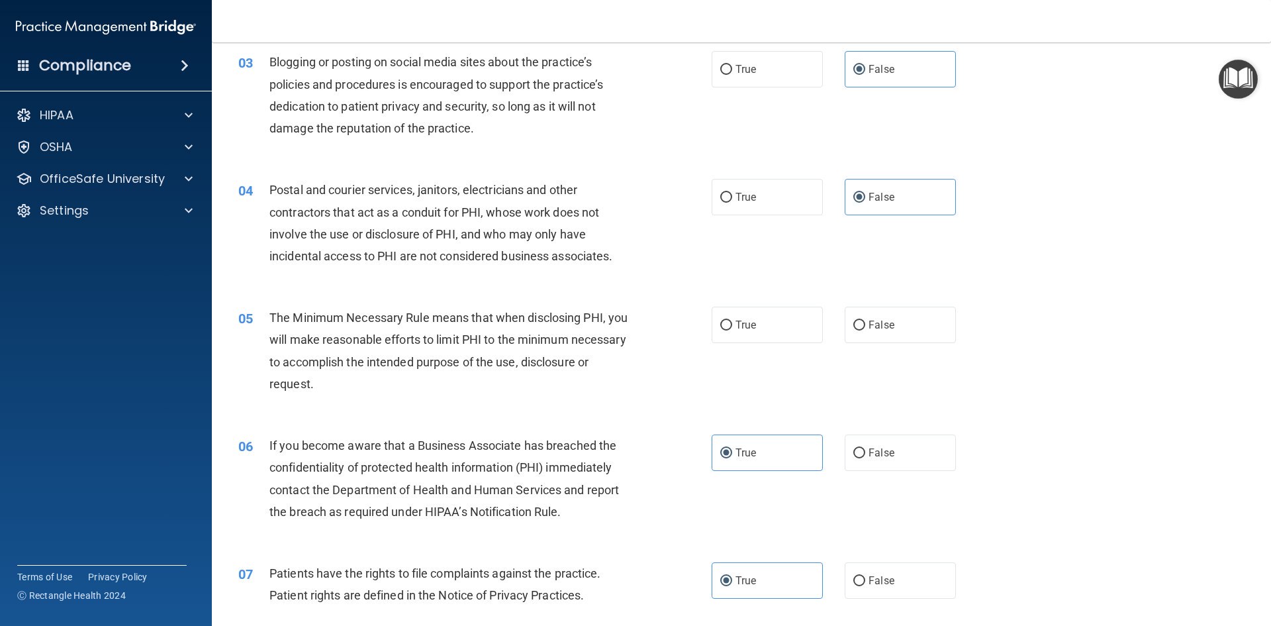
scroll to position [331, 0]
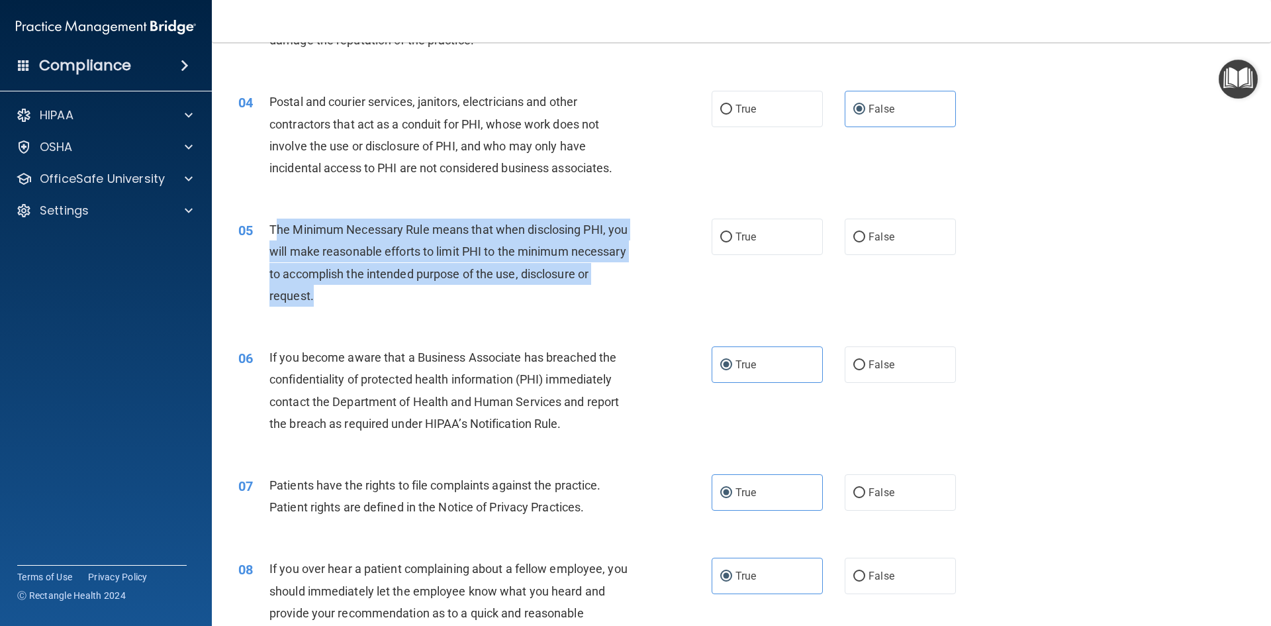
drag, startPoint x: 410, startPoint y: 294, endPoint x: 275, endPoint y: 235, distance: 147.4
click at [275, 235] on div "The Minimum Necessary Rule means that when disclosing PHI, you will make reason…" at bounding box center [455, 263] width 370 height 88
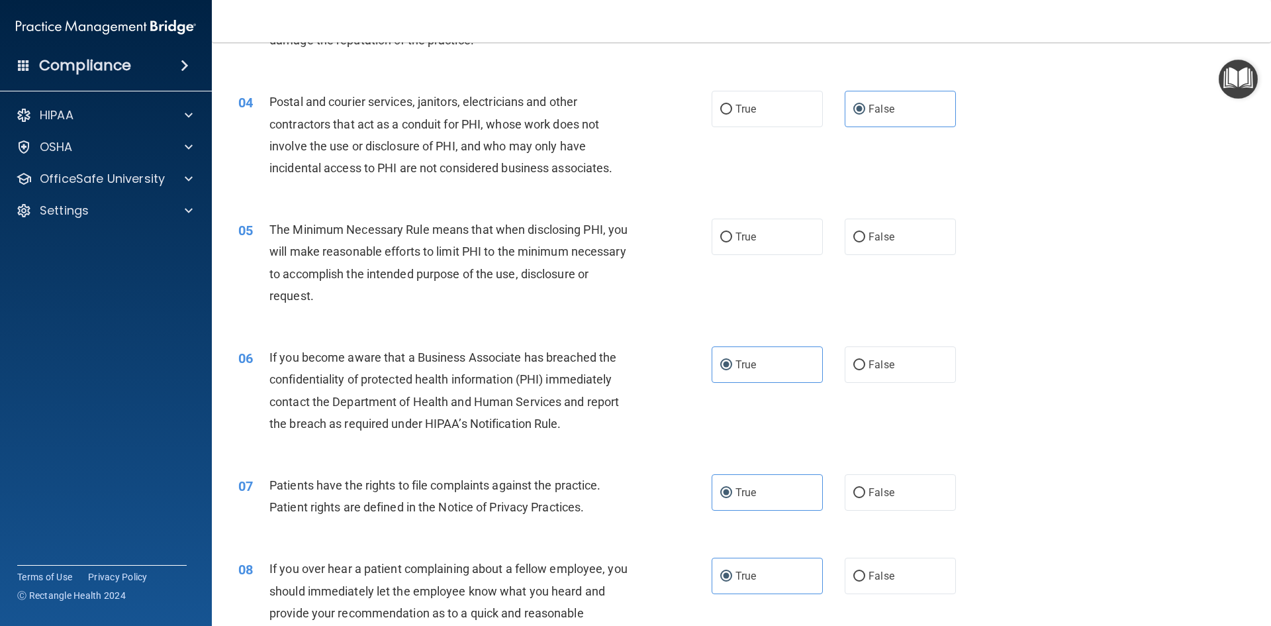
click at [471, 195] on div "04 Postal and courier services, janitors, electricians and other contractors th…" at bounding box center [741, 138] width 1026 height 128
click at [687, 300] on div "05 The Minimum Necessary Rule means that when disclosing PHI, you will make rea…" at bounding box center [475, 266] width 513 height 95
click at [747, 236] on span "True" at bounding box center [746, 236] width 21 height 13
click at [732, 236] on input "True" at bounding box center [726, 237] width 12 height 10
radio input "true"
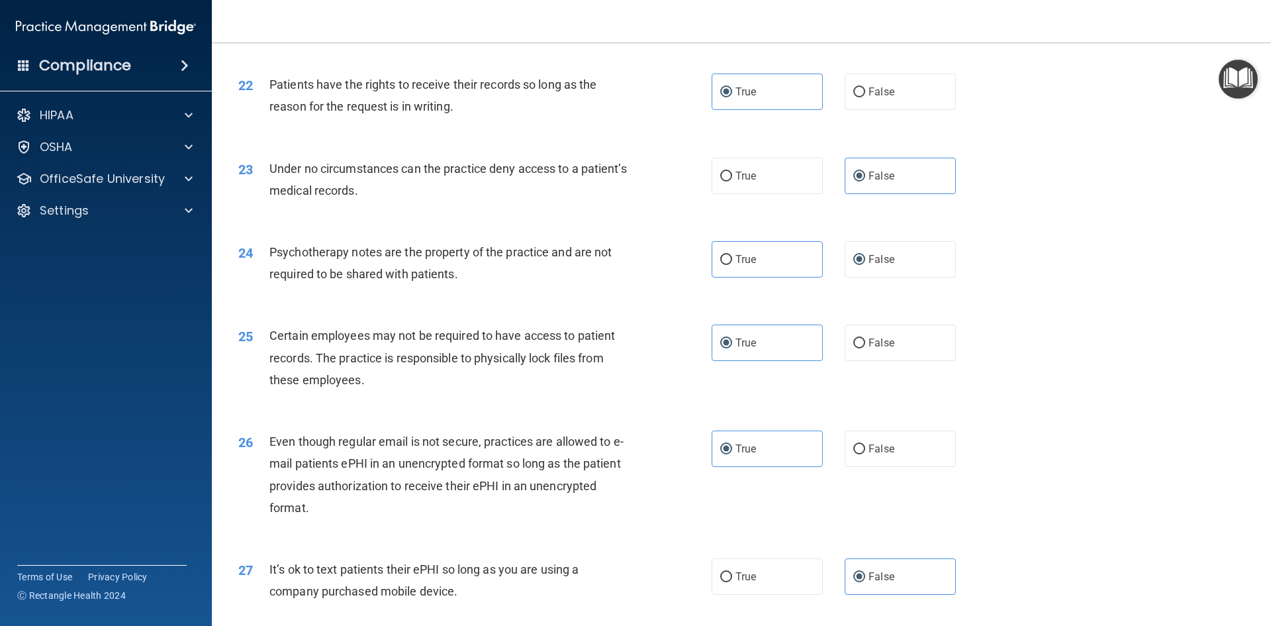
scroll to position [2698, 0]
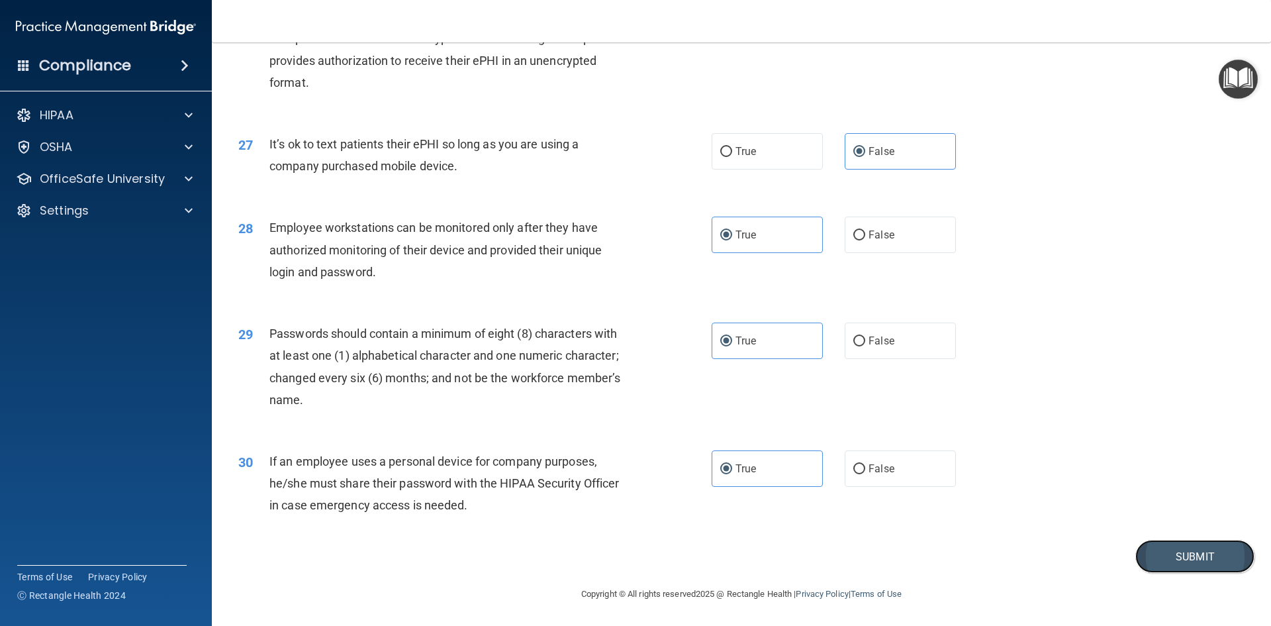
click at [1148, 567] on button "Submit" at bounding box center [1195, 557] width 119 height 34
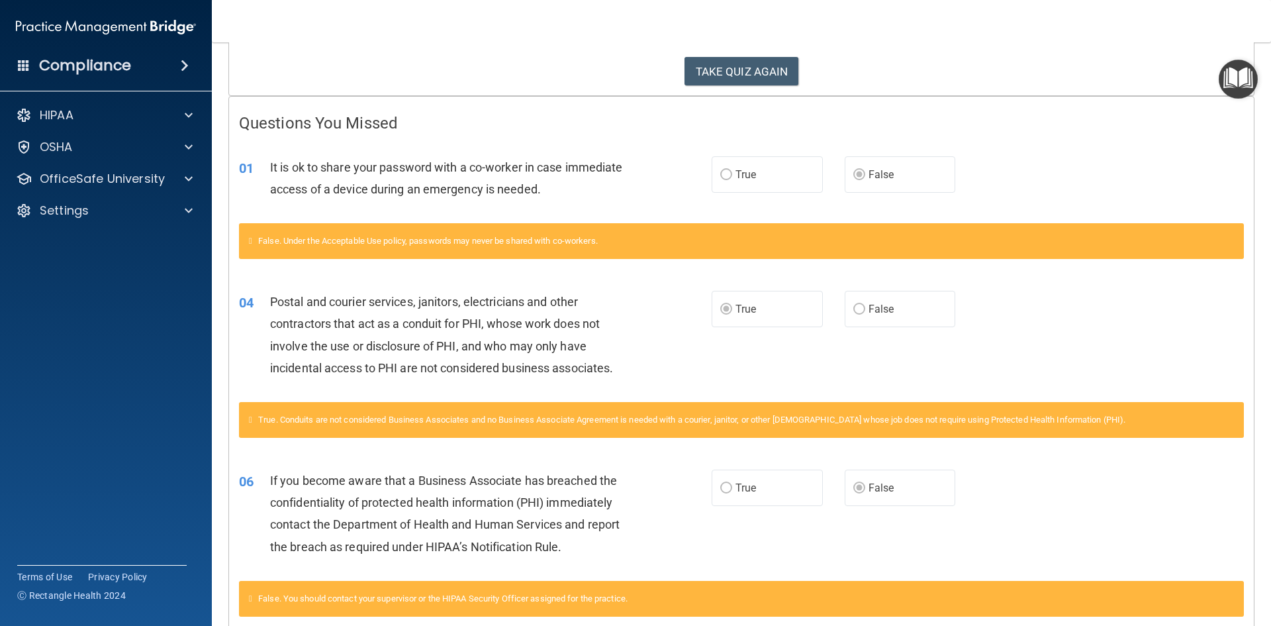
scroll to position [18, 0]
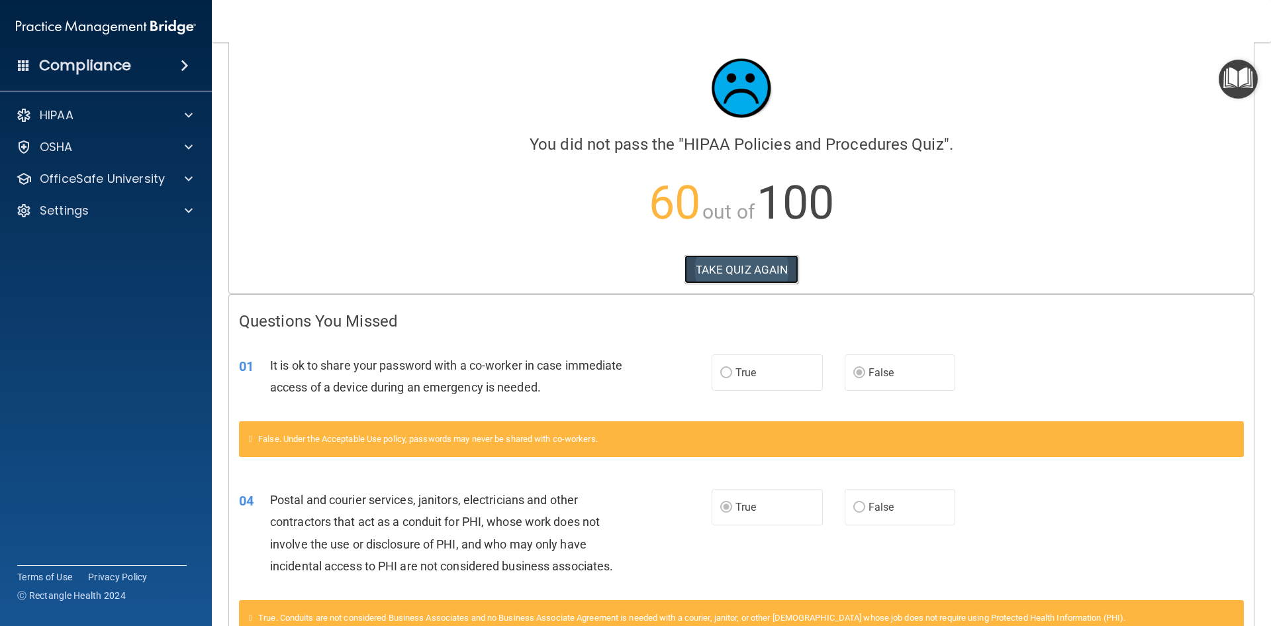
click at [721, 264] on button "TAKE QUIZ AGAIN" at bounding box center [742, 269] width 115 height 29
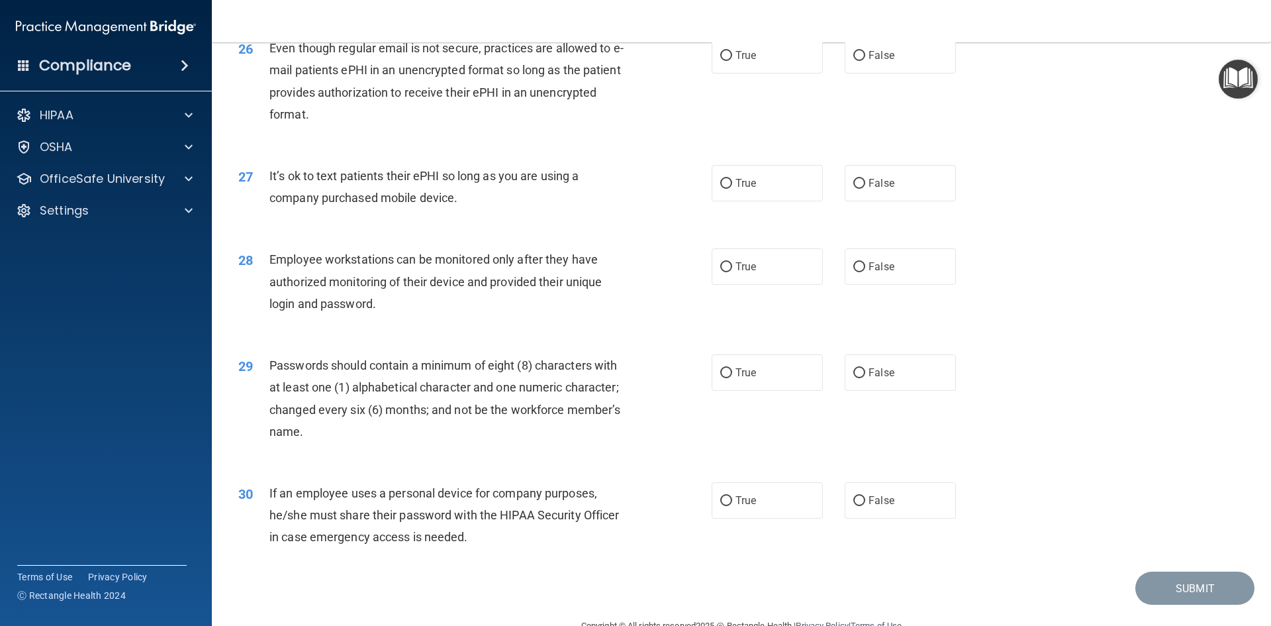
scroll to position [2698, 0]
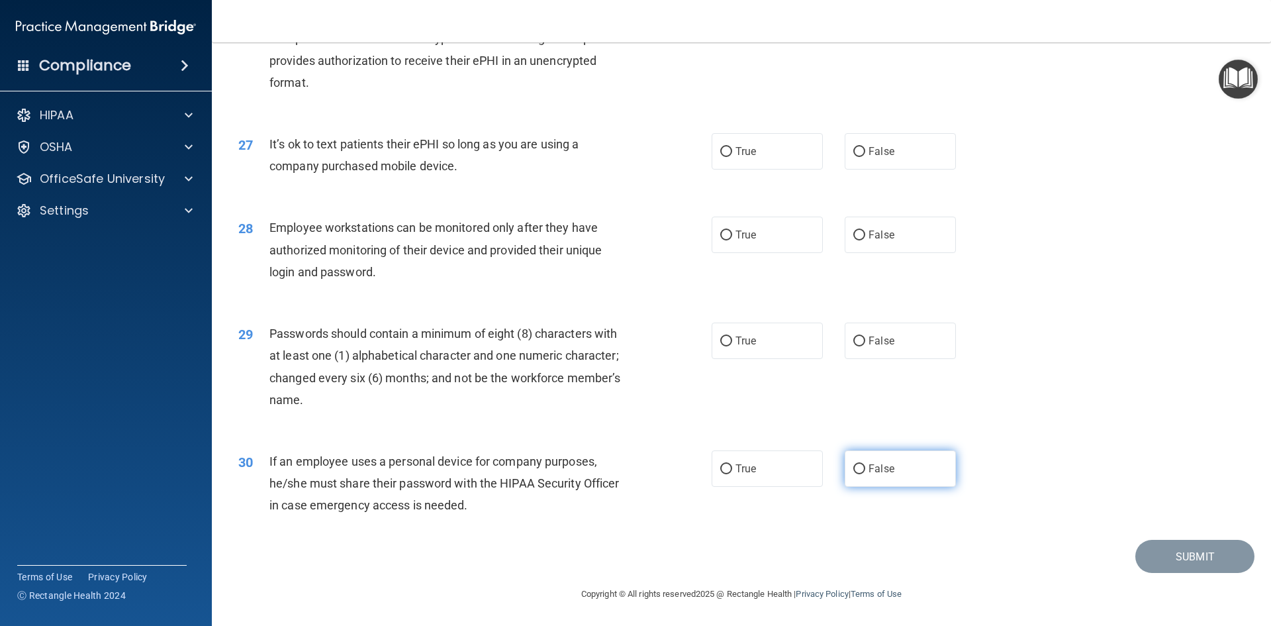
click at [905, 455] on label "False" at bounding box center [900, 468] width 111 height 36
click at [865, 464] on input "False" at bounding box center [860, 469] width 12 height 10
radio input "true"
click at [877, 234] on span "False" at bounding box center [882, 234] width 26 height 13
click at [865, 234] on input "False" at bounding box center [860, 235] width 12 height 10
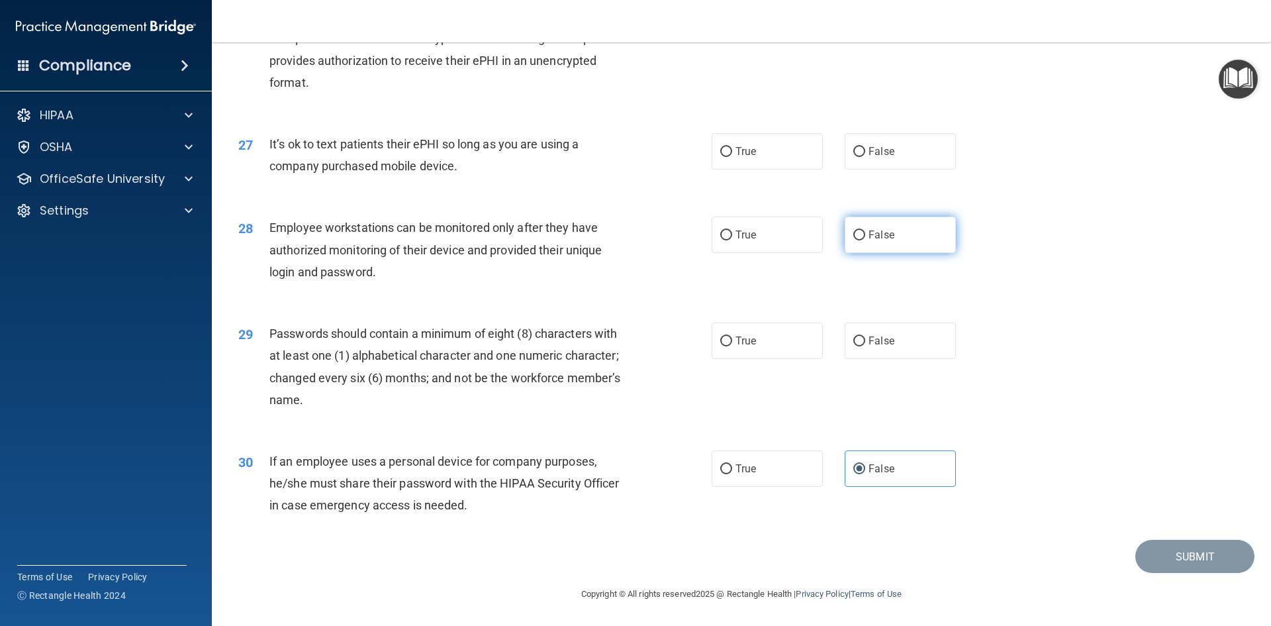
radio input "true"
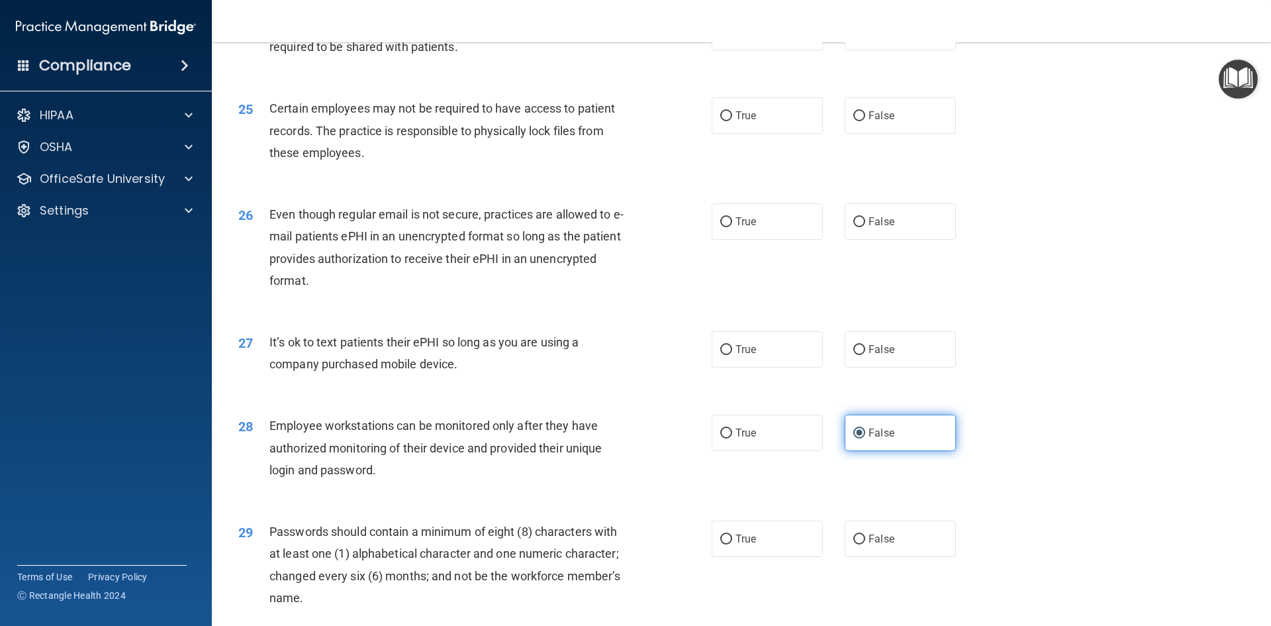
scroll to position [2434, 0]
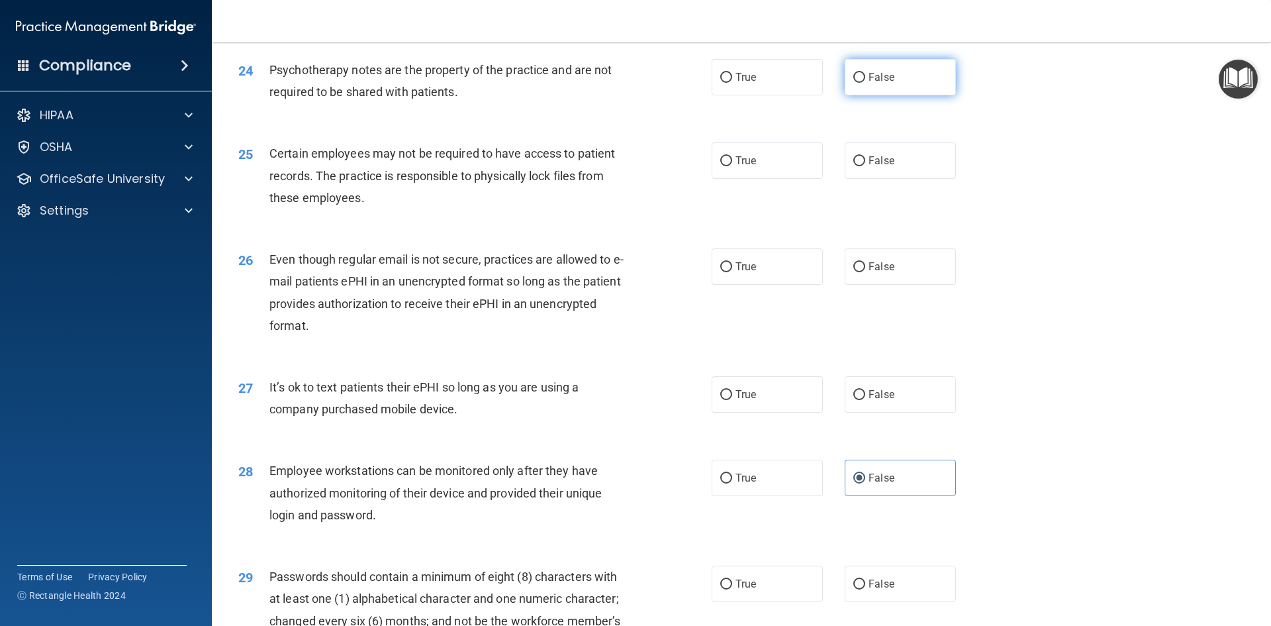
click at [918, 95] on label "False" at bounding box center [900, 77] width 111 height 36
click at [865, 83] on input "False" at bounding box center [860, 78] width 12 height 10
radio input "true"
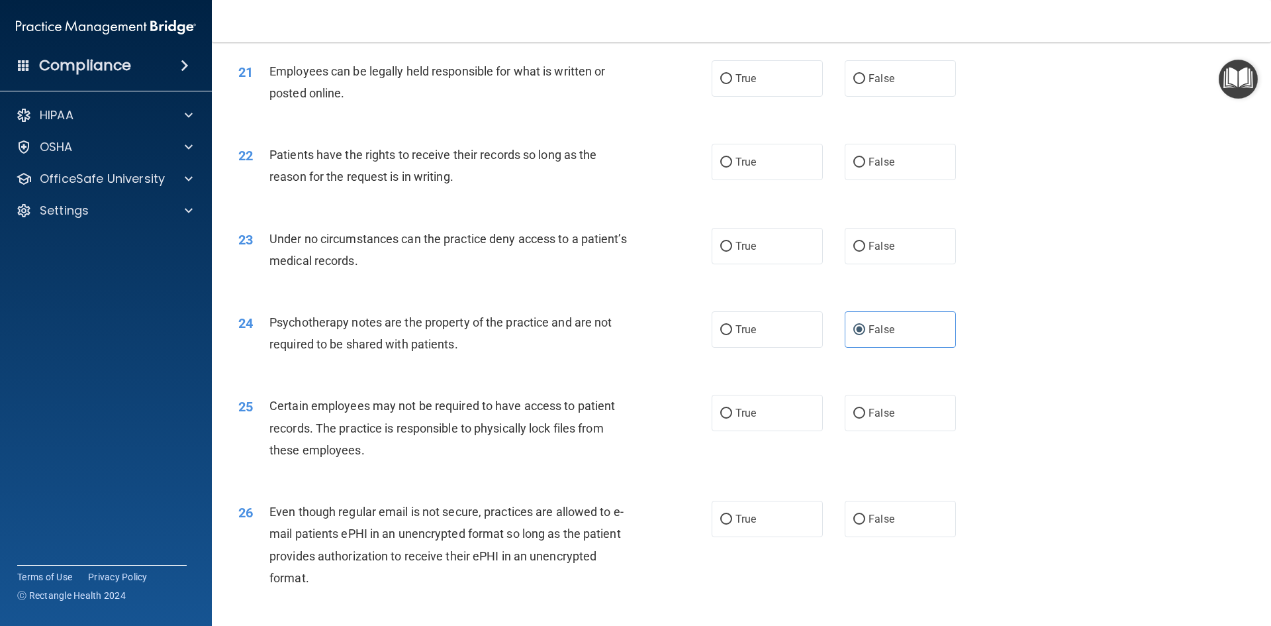
scroll to position [2169, 0]
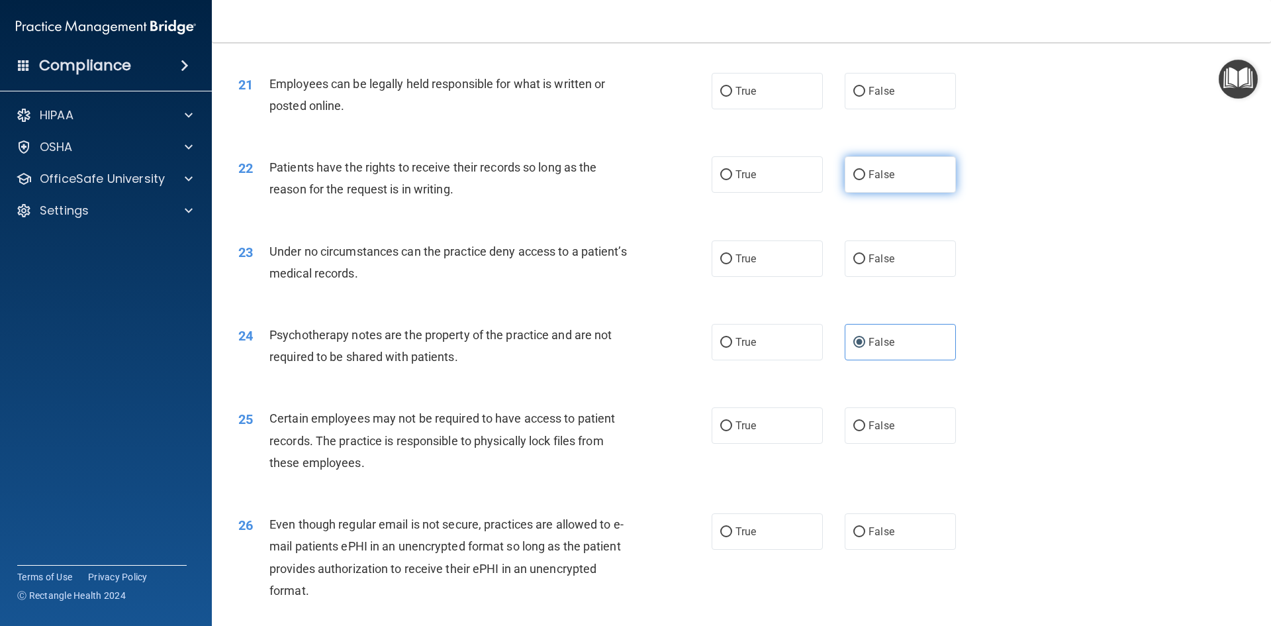
click at [869, 181] on span "False" at bounding box center [882, 174] width 26 height 13
click at [865, 180] on input "False" at bounding box center [860, 175] width 12 height 10
radio input "true"
click at [746, 355] on label "True" at bounding box center [767, 342] width 111 height 36
click at [732, 348] on input "True" at bounding box center [726, 343] width 12 height 10
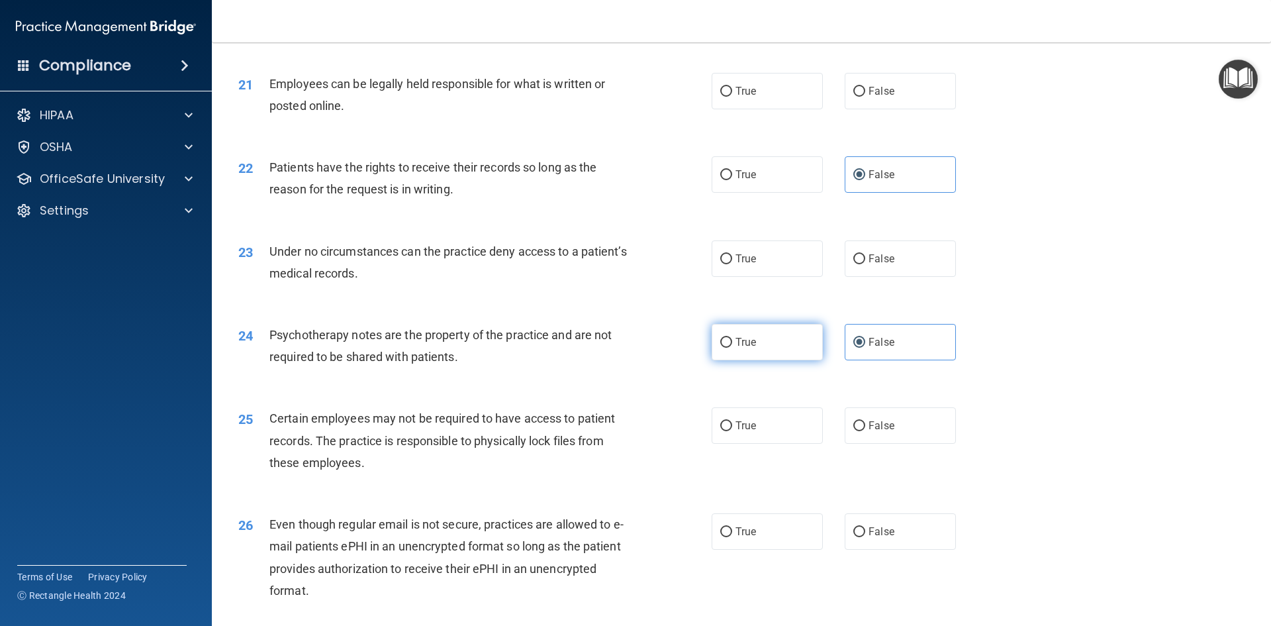
radio input "true"
radio input "false"
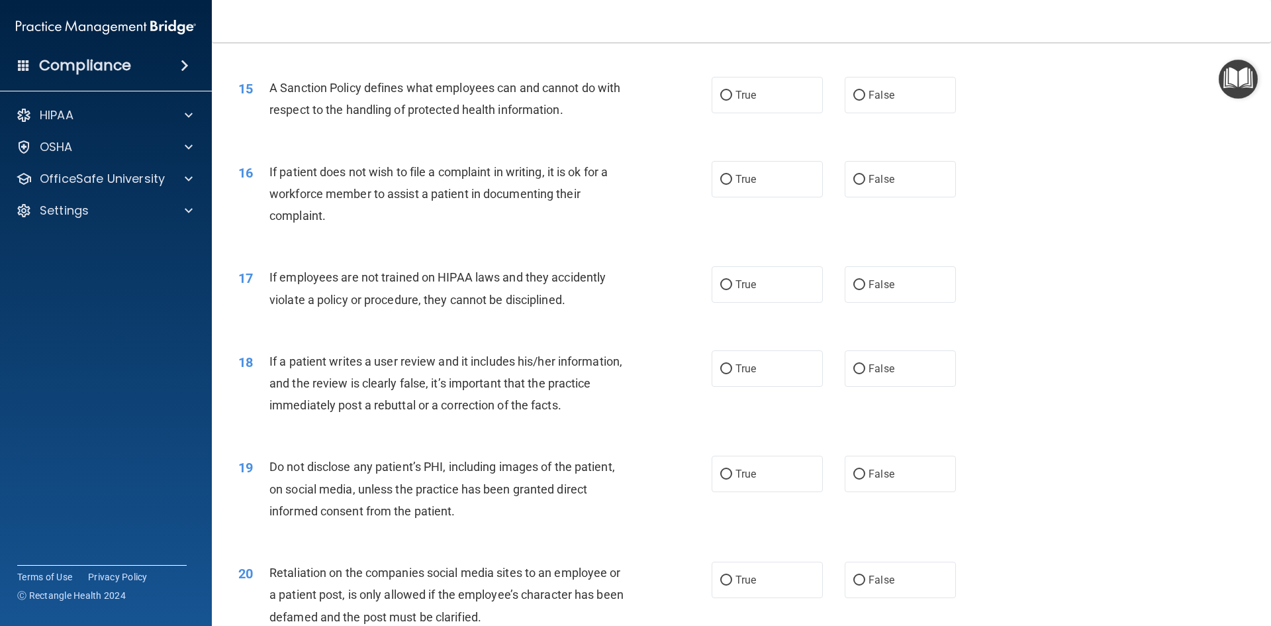
scroll to position [1573, 0]
click at [873, 115] on label "False" at bounding box center [900, 96] width 111 height 36
click at [865, 102] on input "False" at bounding box center [860, 97] width 12 height 10
radio input "true"
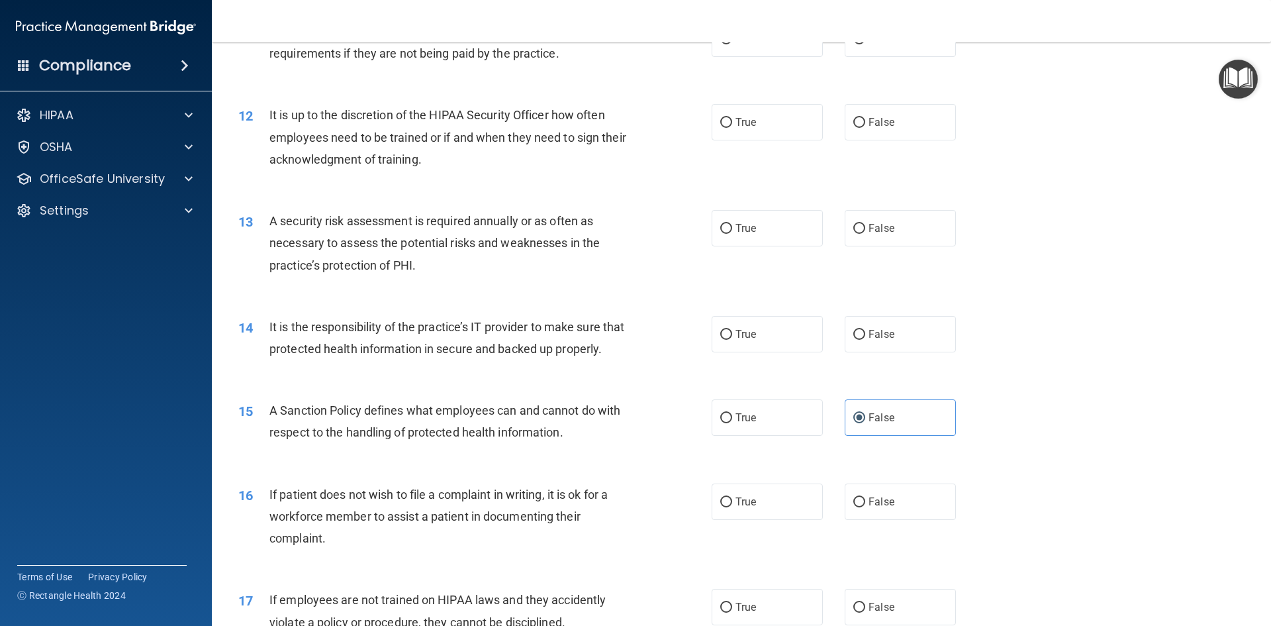
scroll to position [1242, 0]
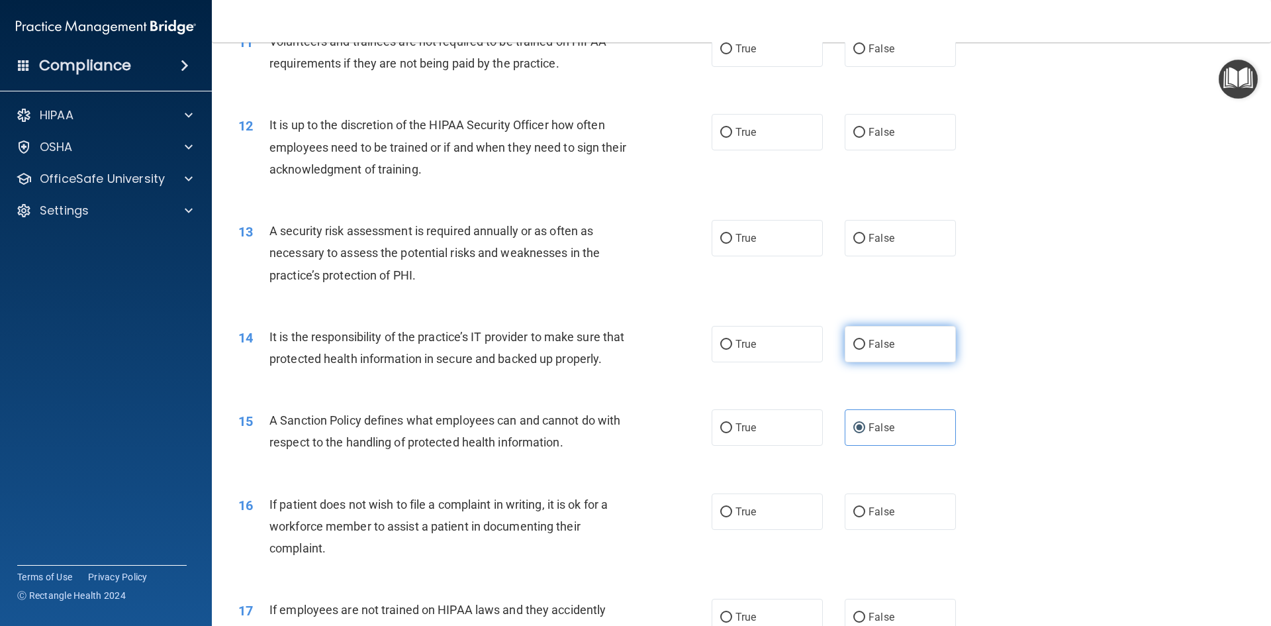
click at [879, 353] on label "False" at bounding box center [900, 344] width 111 height 36
click at [865, 350] on input "False" at bounding box center [860, 345] width 12 height 10
radio input "true"
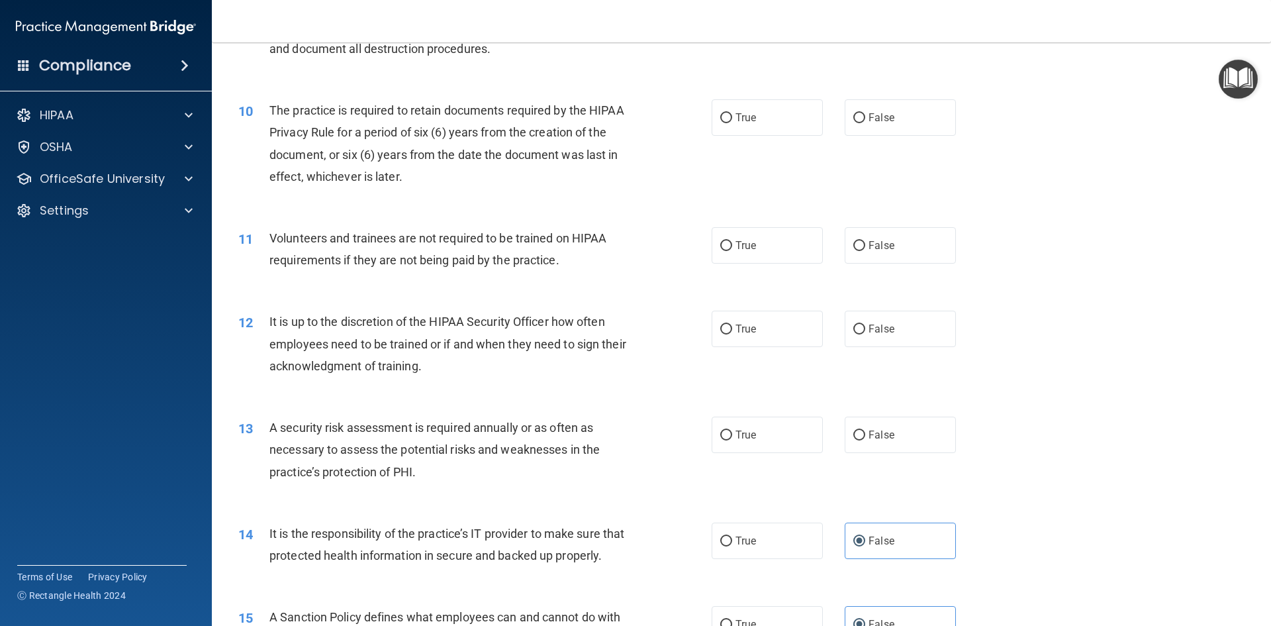
scroll to position [1043, 0]
click at [850, 324] on label "False" at bounding box center [900, 331] width 111 height 36
click at [854, 326] on input "False" at bounding box center [860, 331] width 12 height 10
radio input "true"
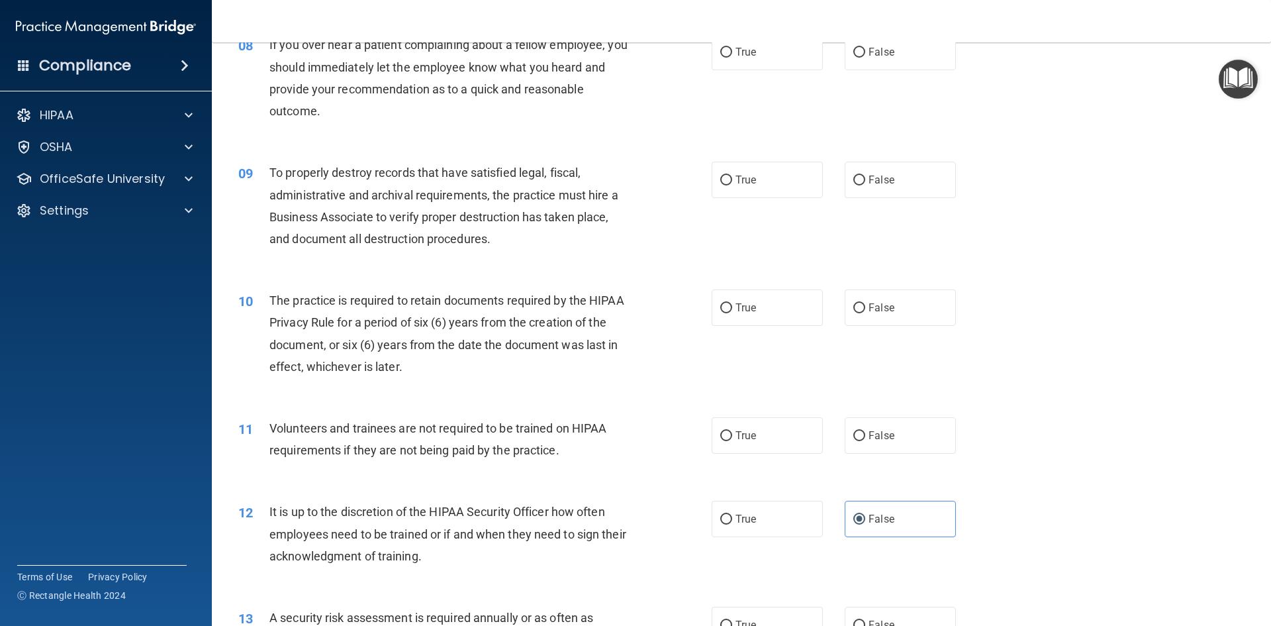
scroll to position [778, 0]
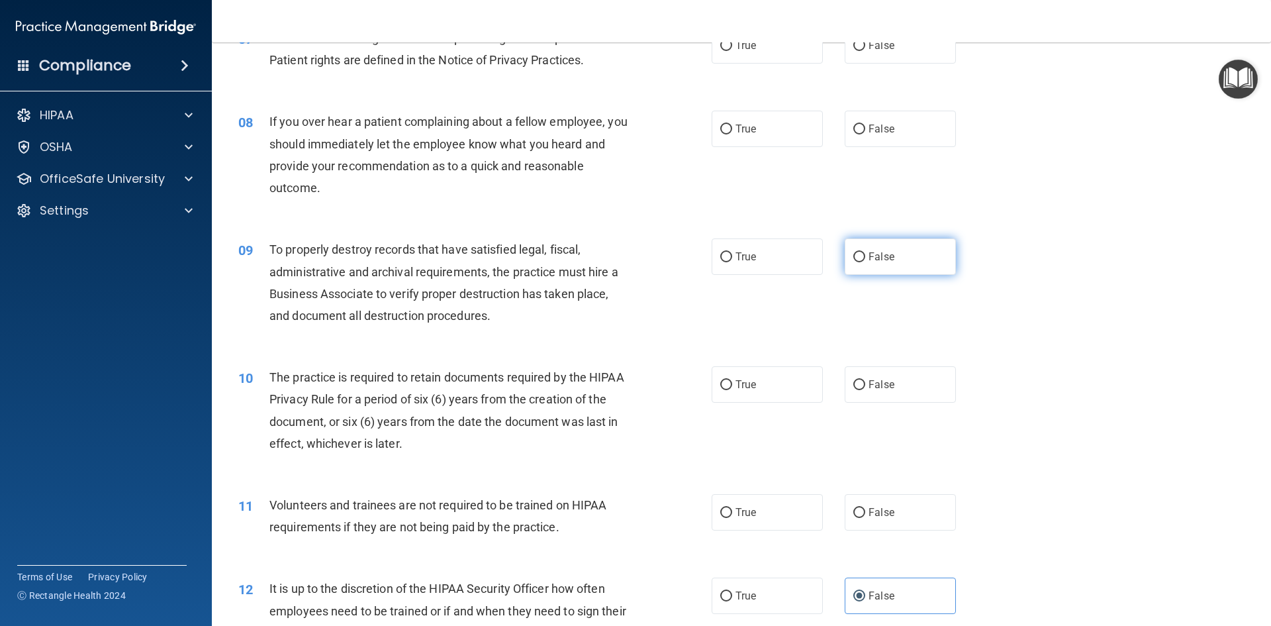
click at [883, 242] on label "False" at bounding box center [900, 256] width 111 height 36
click at [865, 252] on input "False" at bounding box center [860, 257] width 12 height 10
radio input "true"
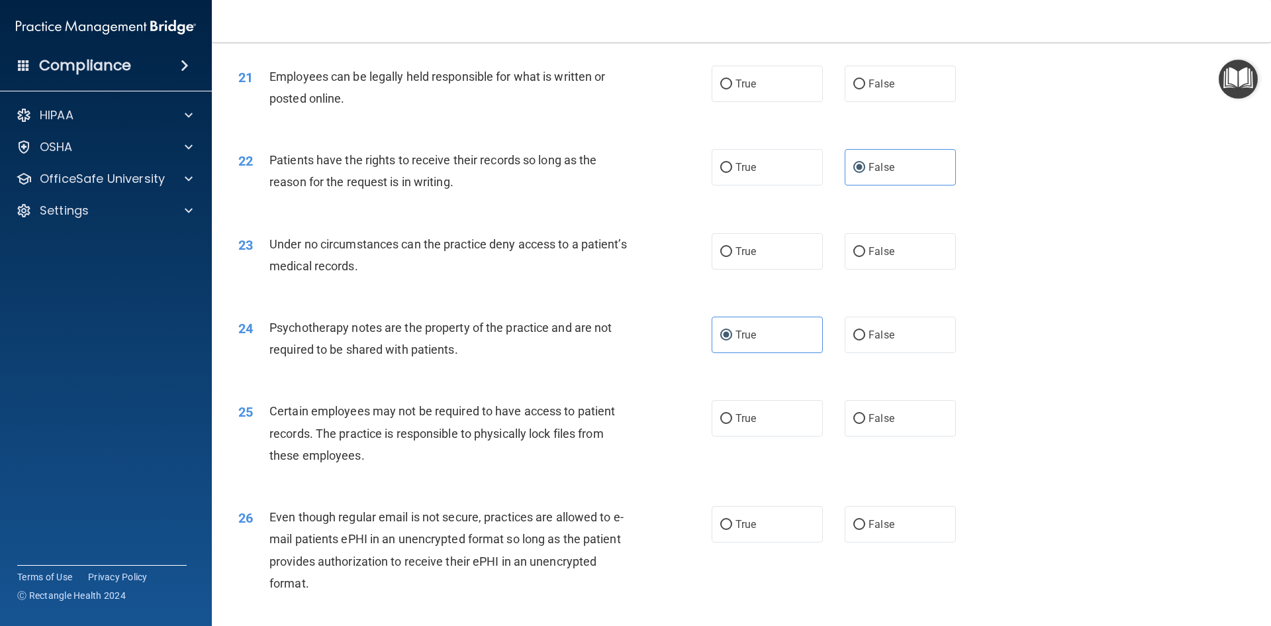
scroll to position [2169, 0]
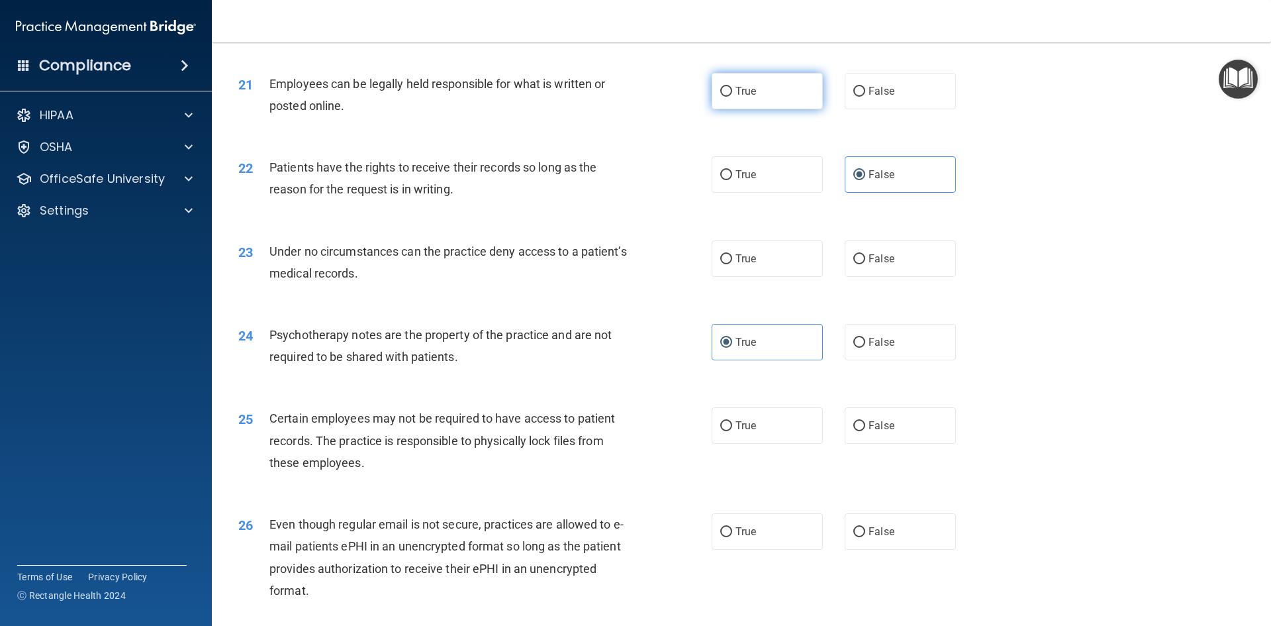
click at [744, 97] on span "True" at bounding box center [746, 91] width 21 height 13
click at [732, 97] on input "True" at bounding box center [726, 92] width 12 height 10
radio input "true"
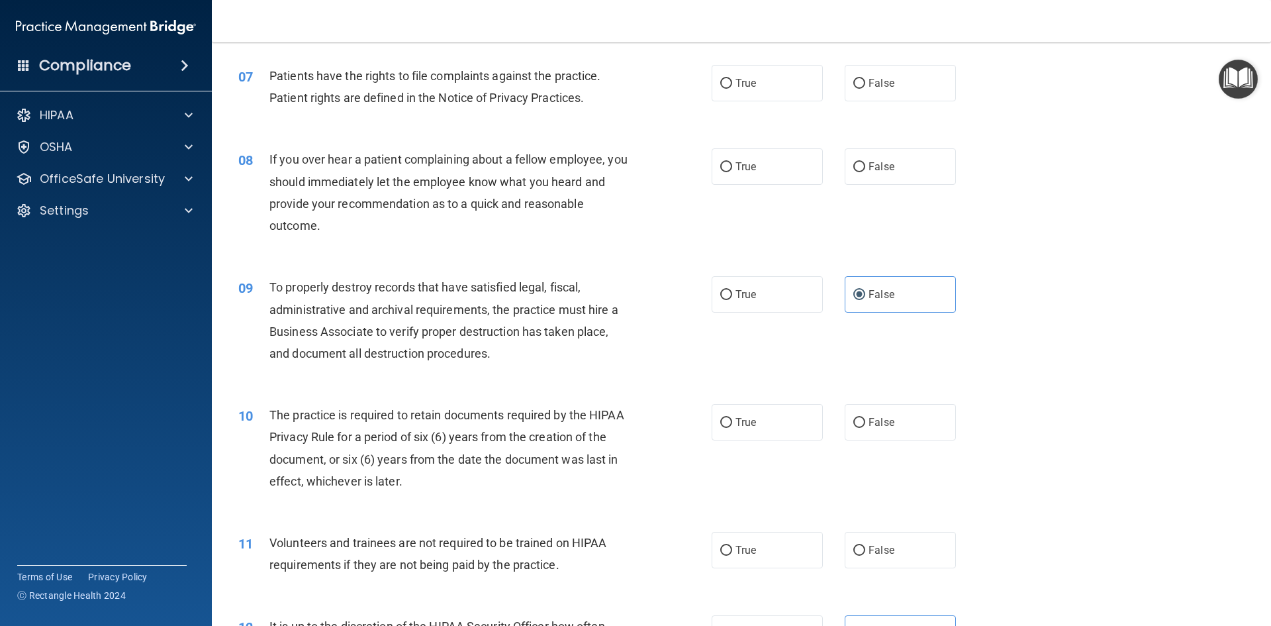
scroll to position [646, 0]
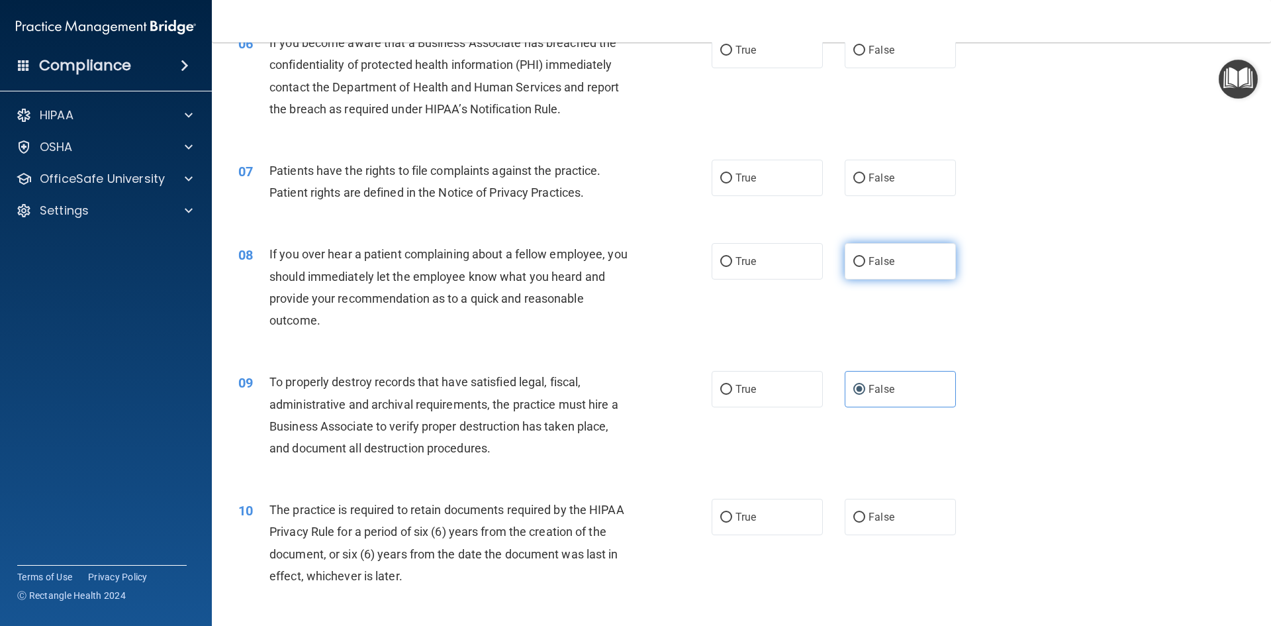
click at [863, 268] on label "False" at bounding box center [900, 261] width 111 height 36
click at [863, 267] on input "False" at bounding box center [860, 262] width 12 height 10
radio input "true"
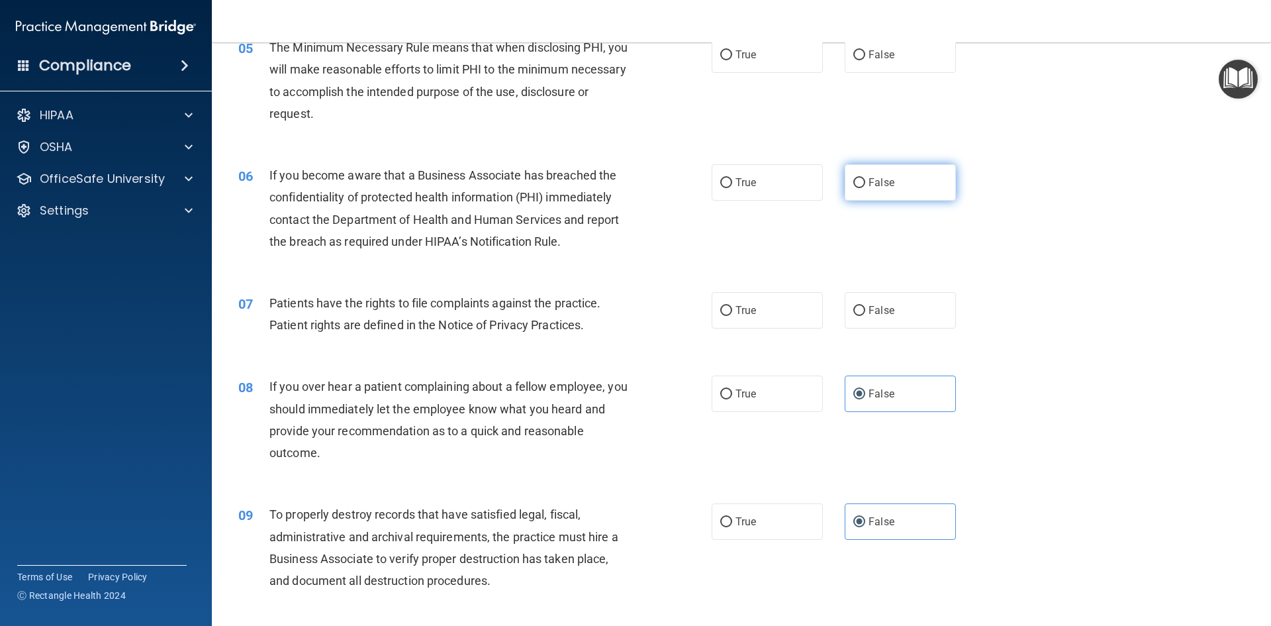
click at [881, 201] on label "False" at bounding box center [900, 182] width 111 height 36
click at [865, 188] on input "False" at bounding box center [860, 183] width 12 height 10
radio input "true"
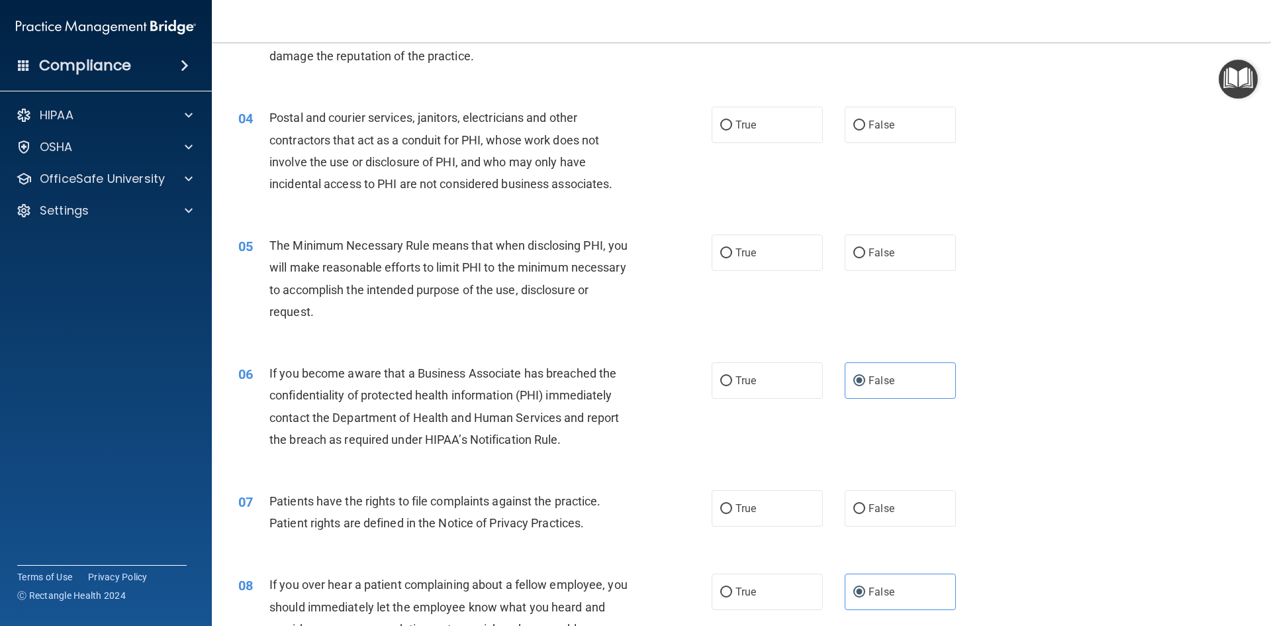
scroll to position [315, 0]
click at [738, 132] on label "True" at bounding box center [767, 125] width 111 height 36
click at [732, 131] on input "True" at bounding box center [726, 126] width 12 height 10
radio input "true"
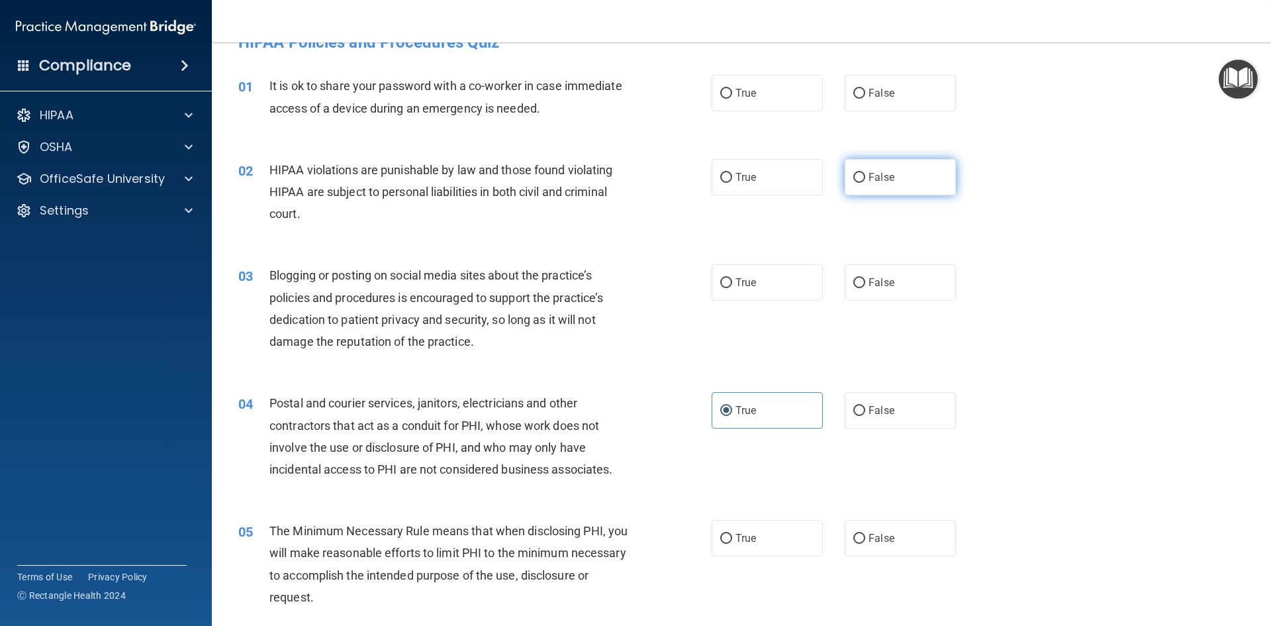
scroll to position [0, 0]
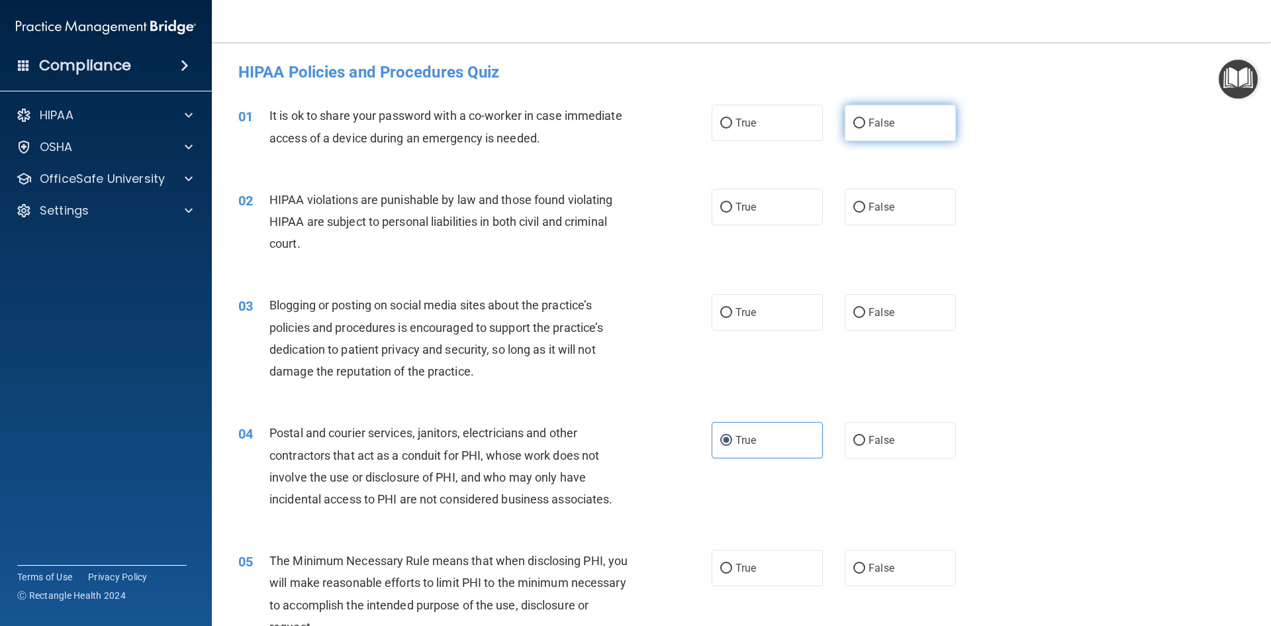
click at [889, 123] on label "False" at bounding box center [900, 123] width 111 height 36
click at [865, 123] on input "False" at bounding box center [860, 124] width 12 height 10
radio input "true"
